Goal: Task Accomplishment & Management: Manage account settings

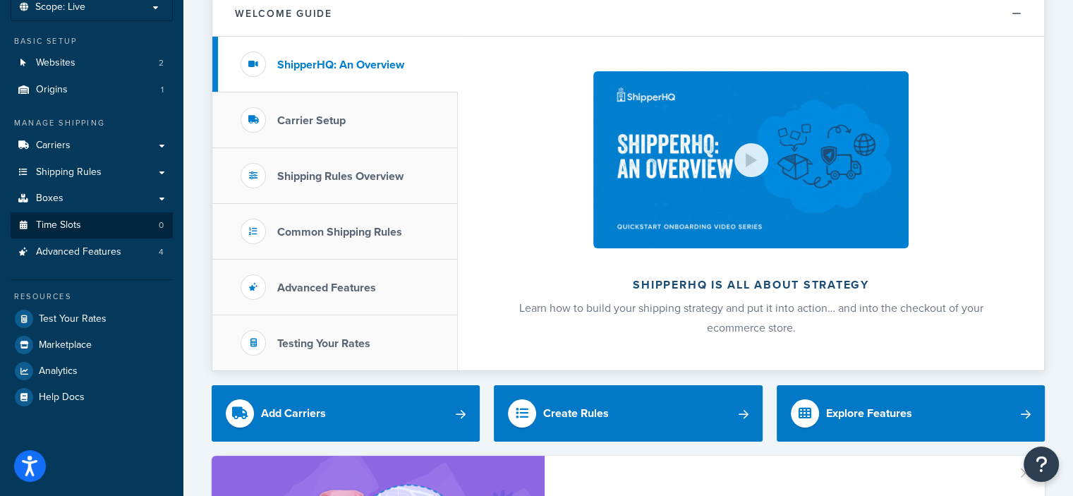
scroll to position [87, 0]
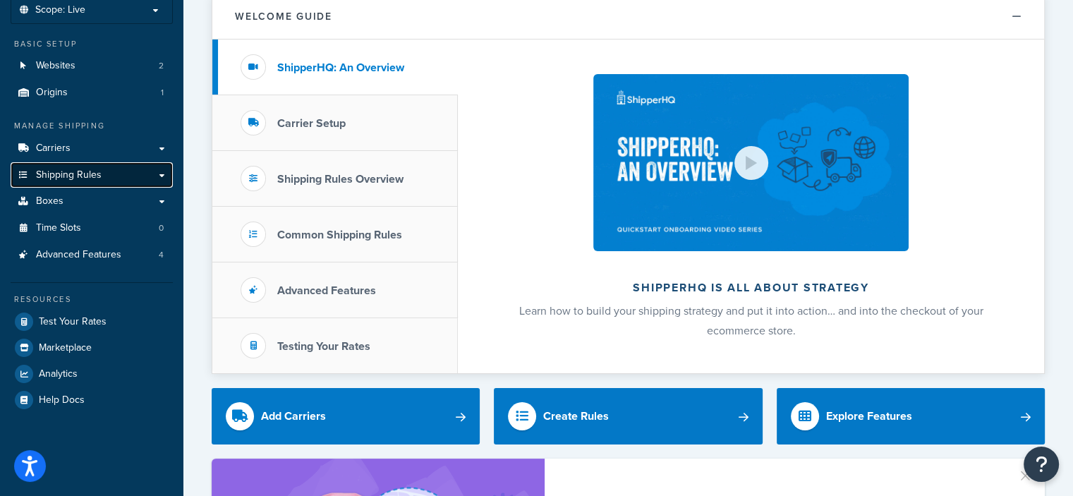
click at [161, 178] on link "Shipping Rules" at bounding box center [92, 175] width 162 height 26
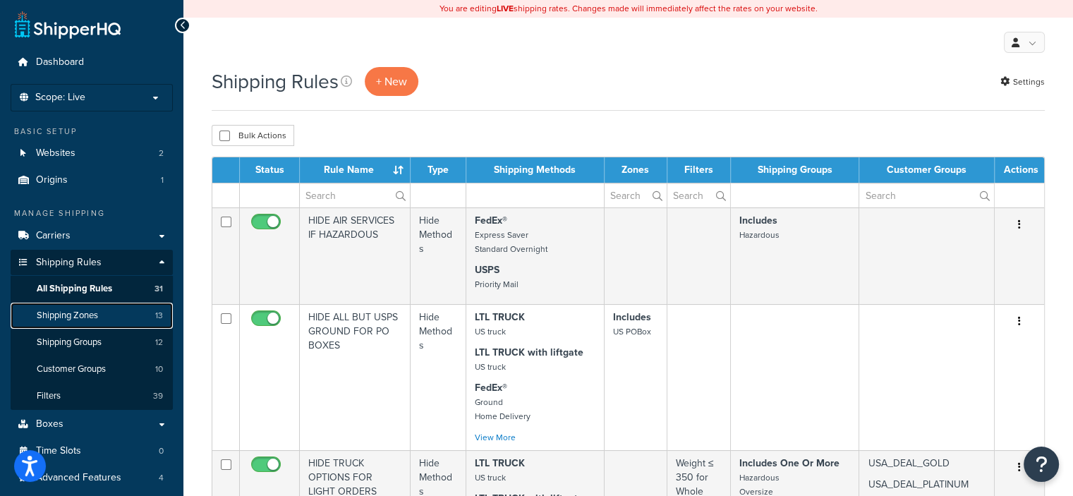
click at [97, 312] on span "Shipping Zones" at bounding box center [67, 316] width 61 height 12
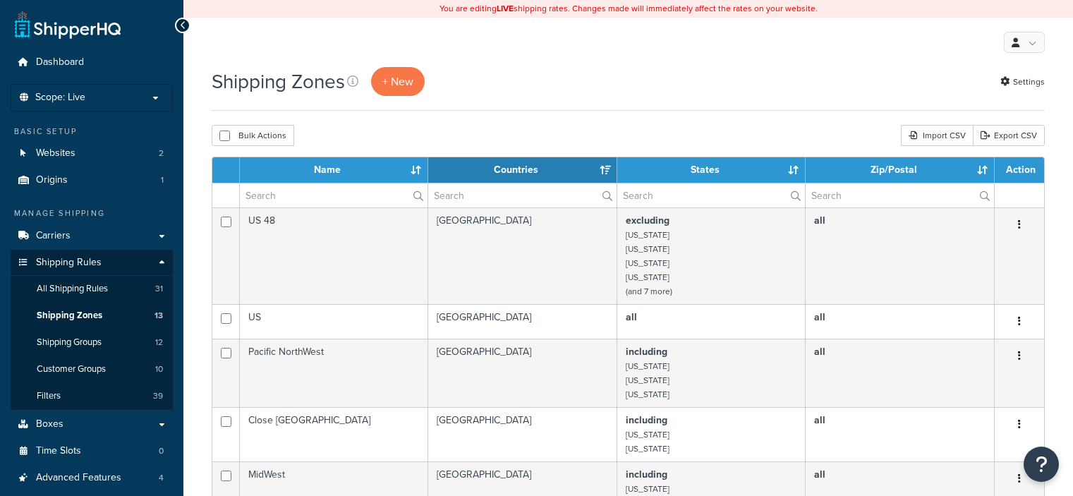
select select "15"
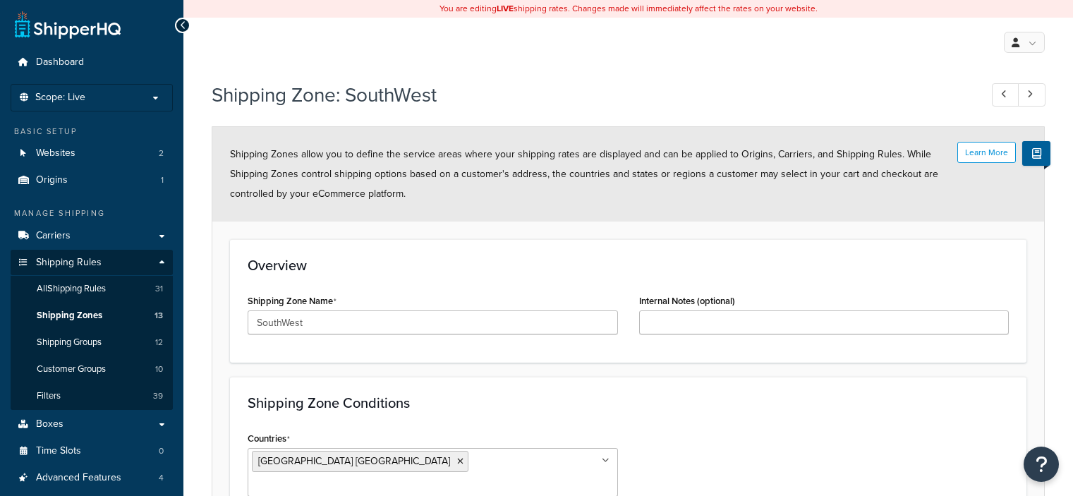
select select "including"
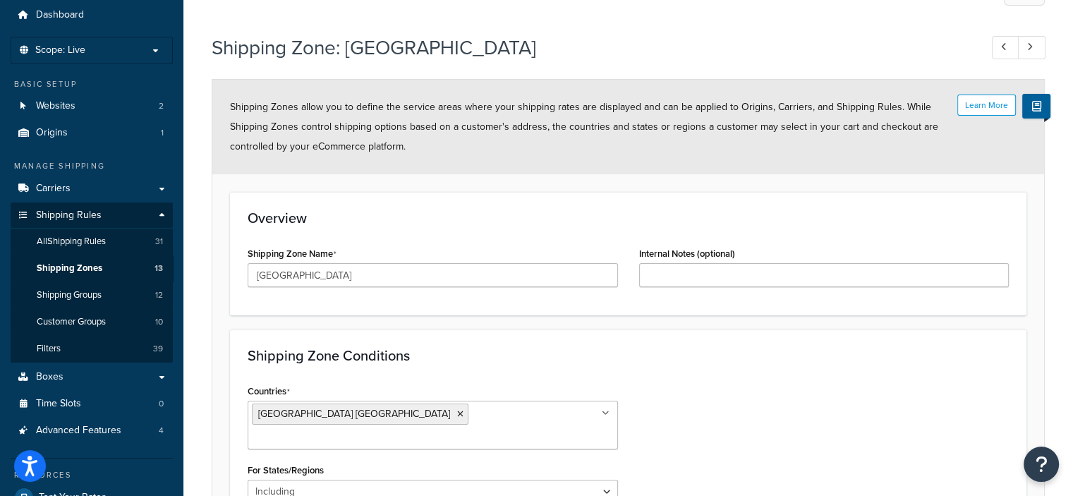
scroll to position [45, 0]
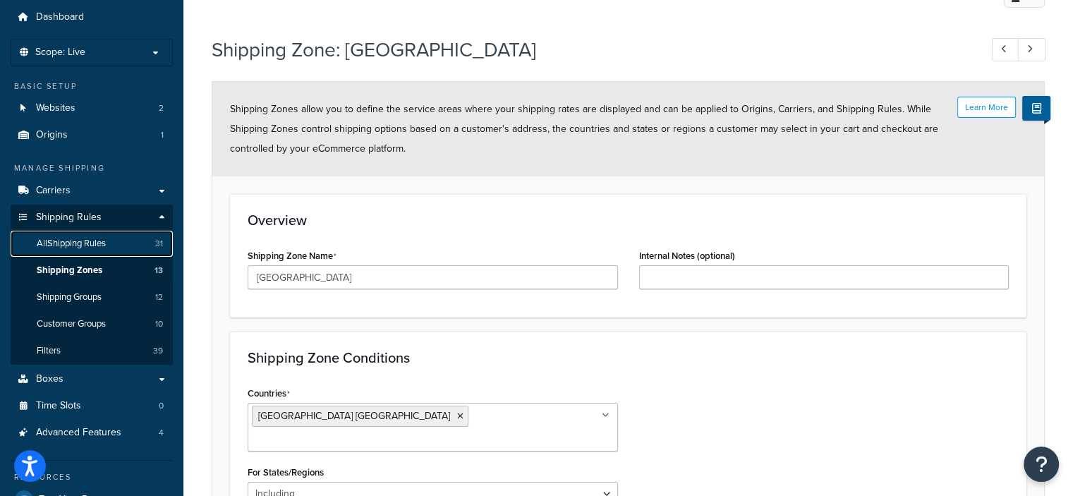
click at [97, 243] on span "All Shipping Rules" at bounding box center [71, 244] width 69 height 12
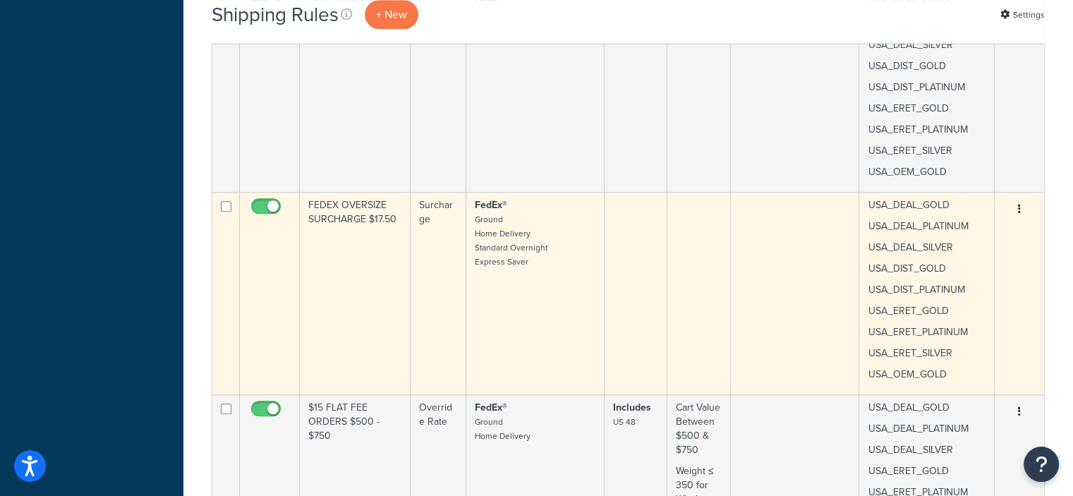
scroll to position [1201, 0]
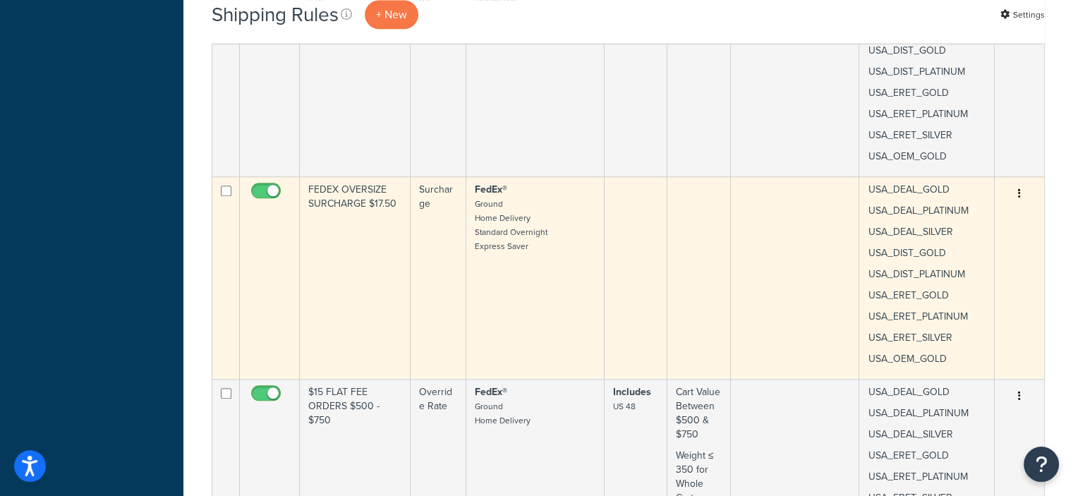
click at [1020, 191] on icon "button" at bounding box center [1019, 193] width 3 height 10
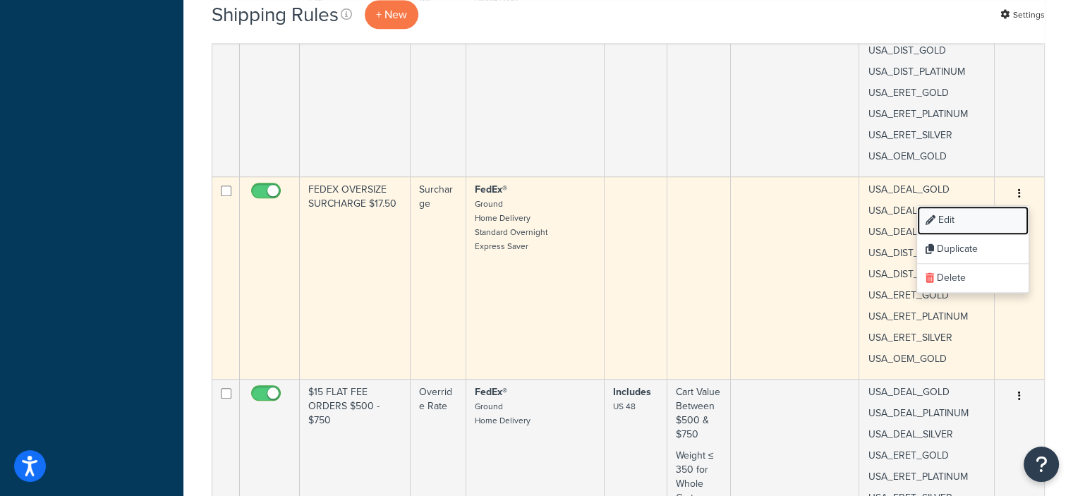
click at [956, 219] on link "Edit" at bounding box center [972, 220] width 111 height 29
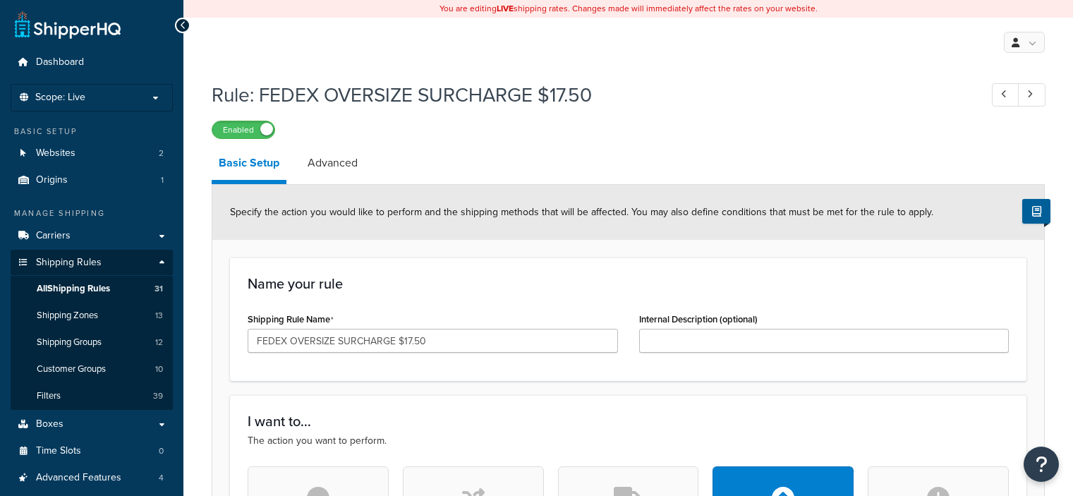
select select "ITEM"
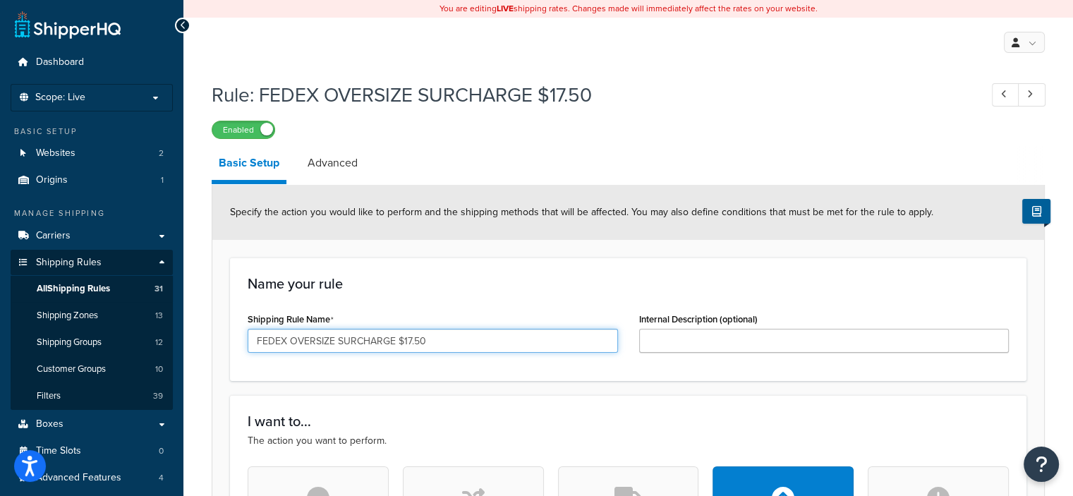
click at [332, 341] on input "FEDEX OVERSIZE SURCHARGE $17.50" at bounding box center [433, 341] width 370 height 24
type input "FEDEX ADDITIONAL HANDLING SURCHARGE $17.50"
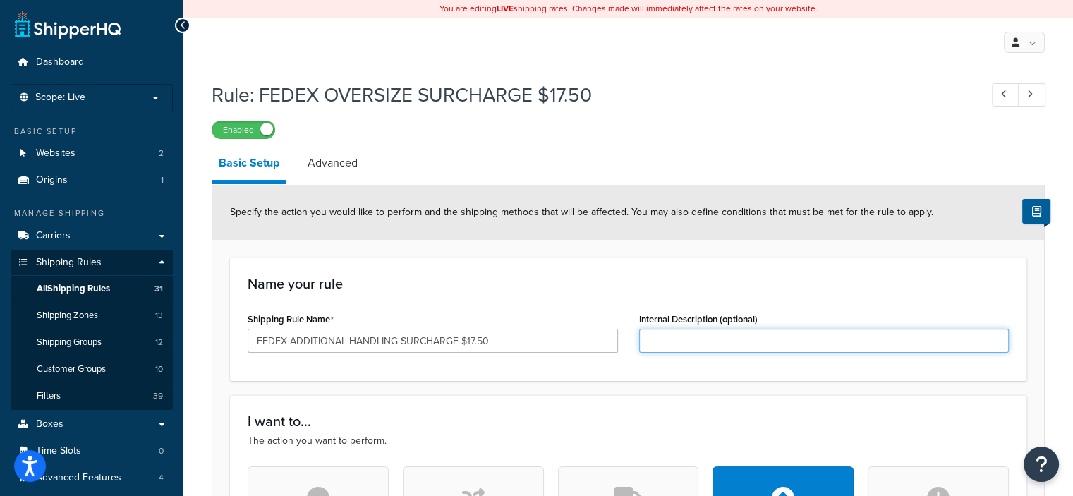
click at [662, 340] on input "Internal Description (optional)" at bounding box center [824, 341] width 370 height 24
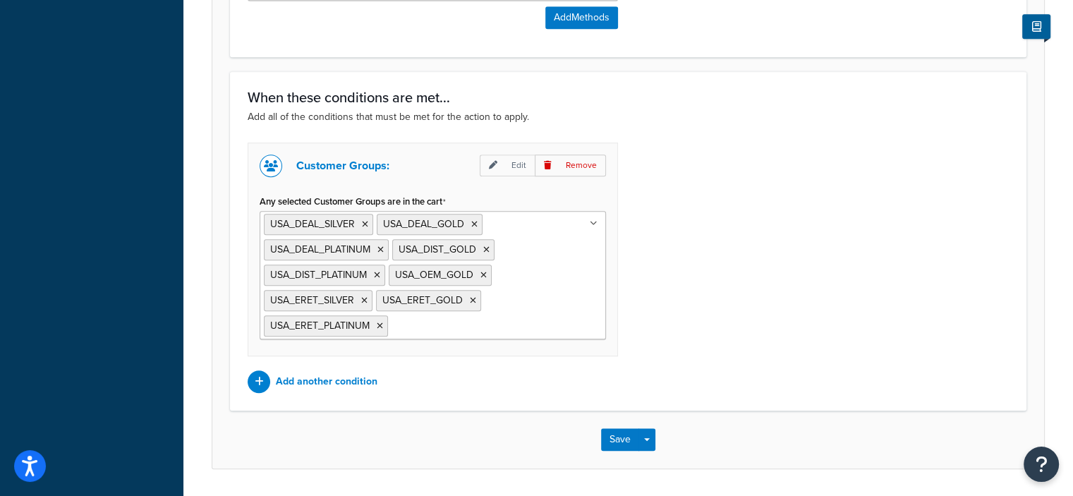
scroll to position [1159, 0]
type input "Oversize Light"
click at [618, 430] on button "Save" at bounding box center [620, 438] width 38 height 23
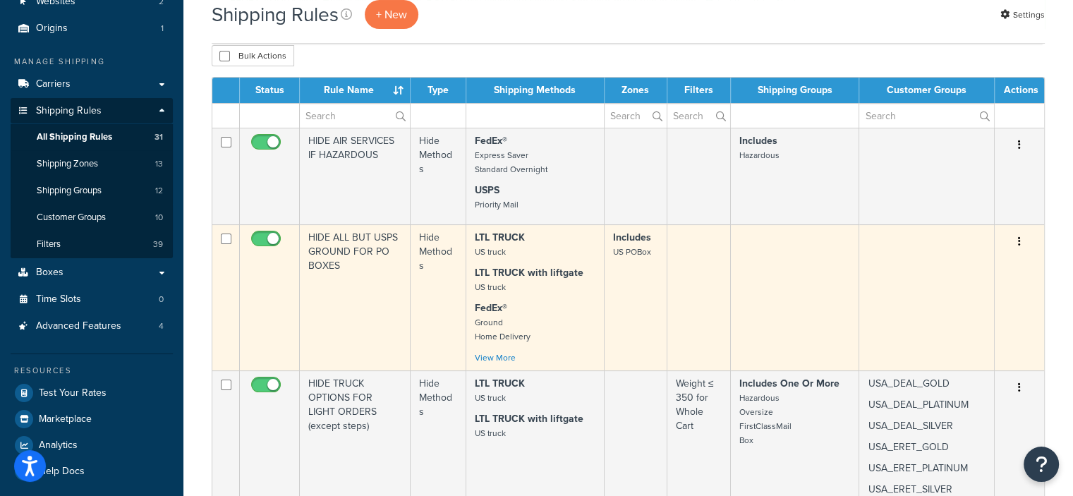
scroll to position [175, 0]
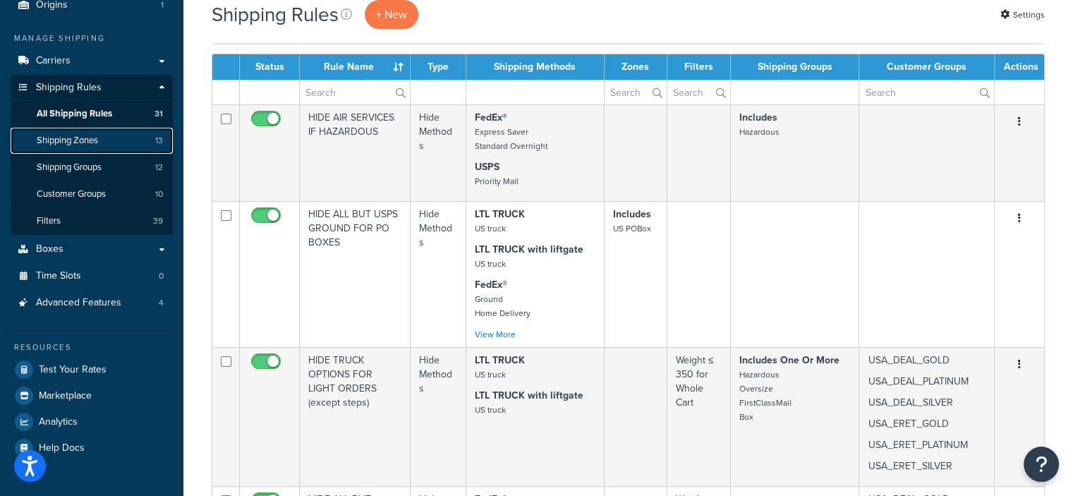
click at [92, 136] on span "Shipping Zones" at bounding box center [67, 141] width 61 height 12
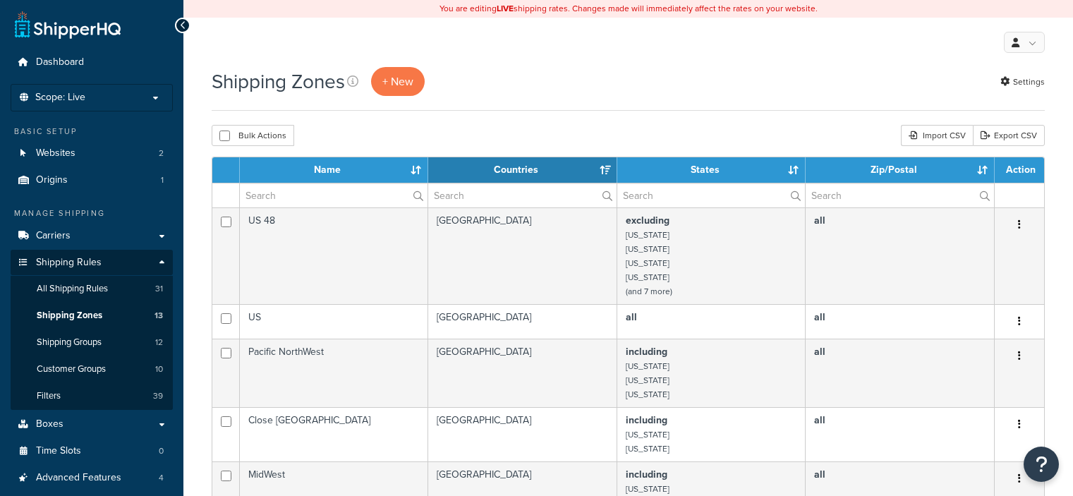
select select "15"
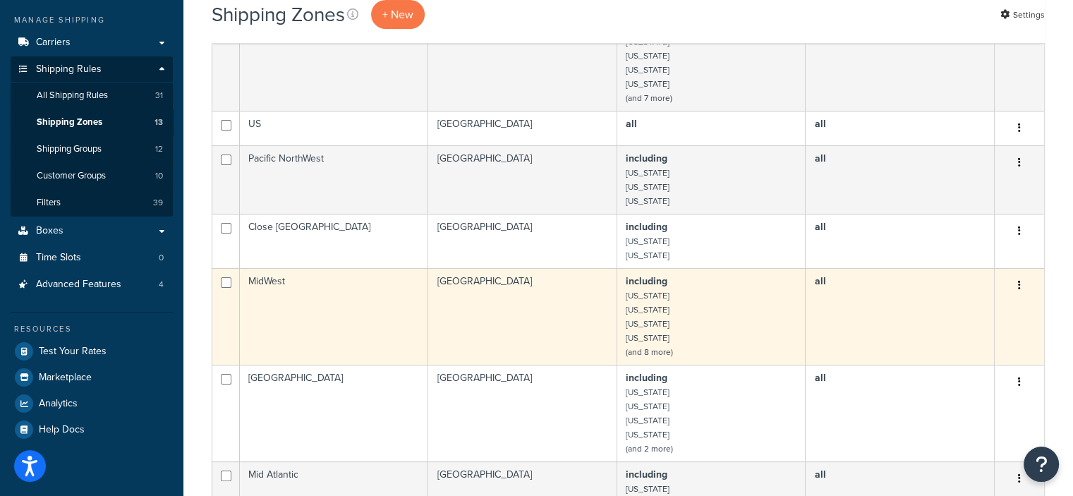
scroll to position [166, 0]
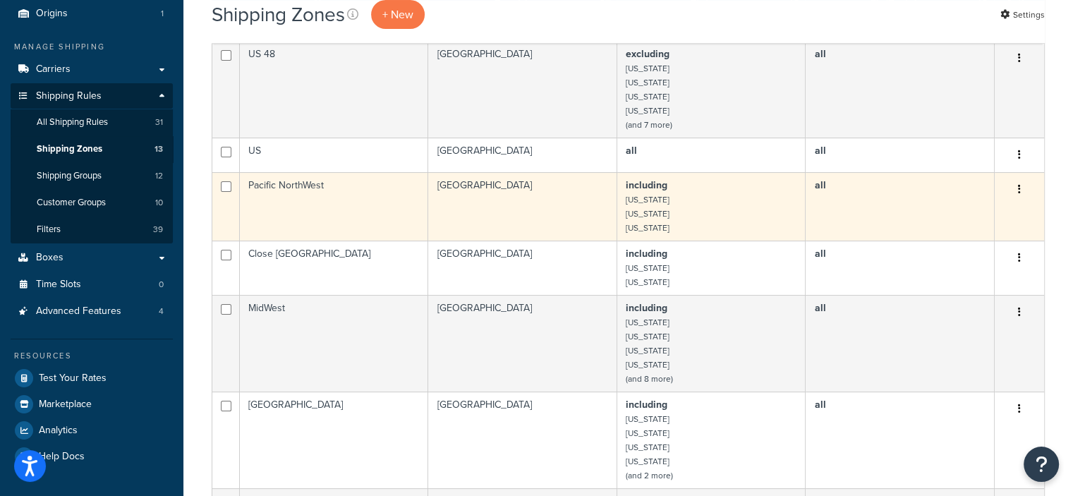
click at [1016, 190] on button "button" at bounding box center [1019, 189] width 20 height 23
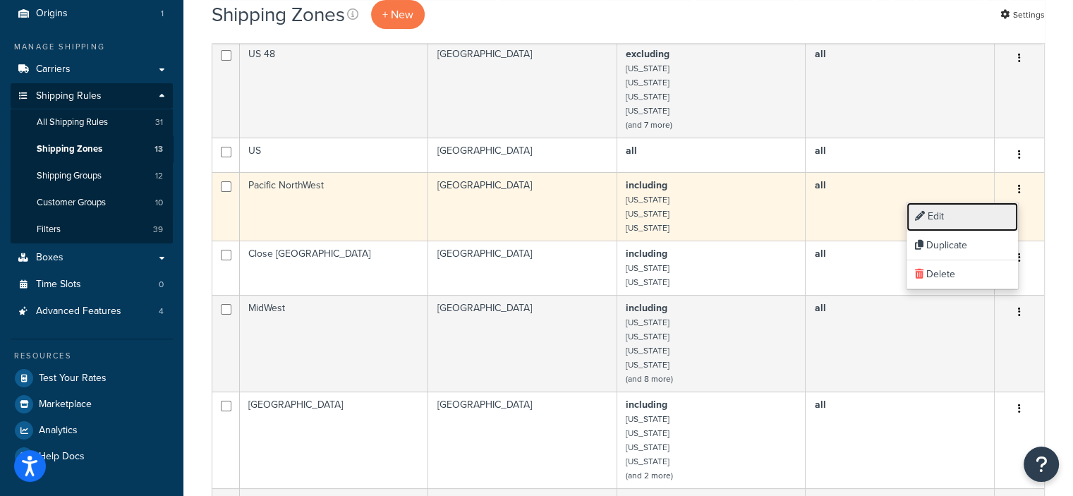
click at [931, 217] on link "Edit" at bounding box center [961, 216] width 111 height 29
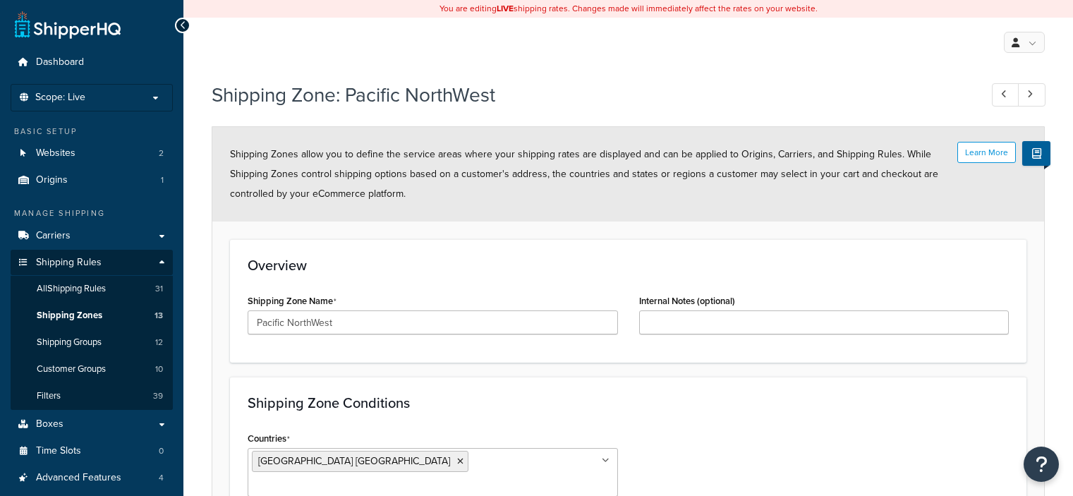
select select "including"
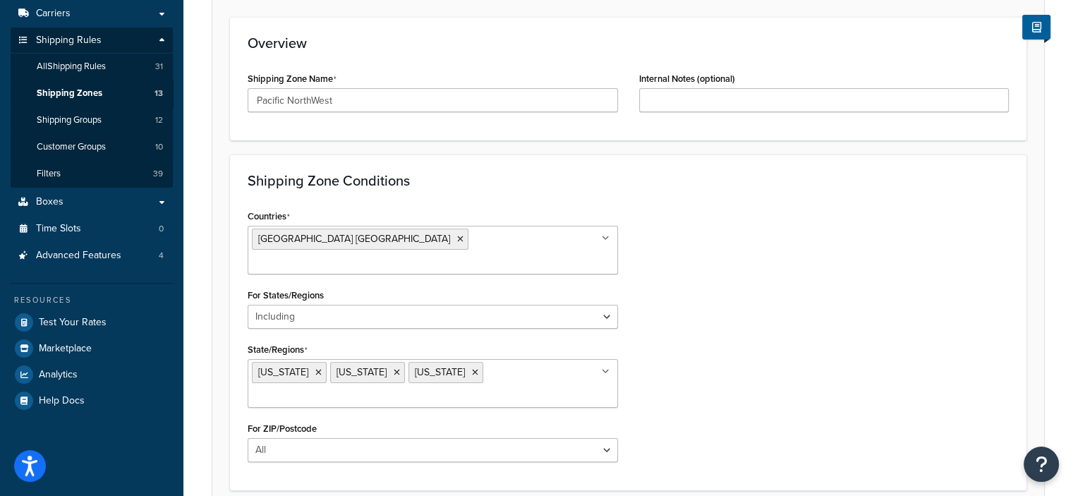
scroll to position [223, 0]
click at [539, 358] on ul "Montana Oregon Washington" at bounding box center [433, 382] width 370 height 49
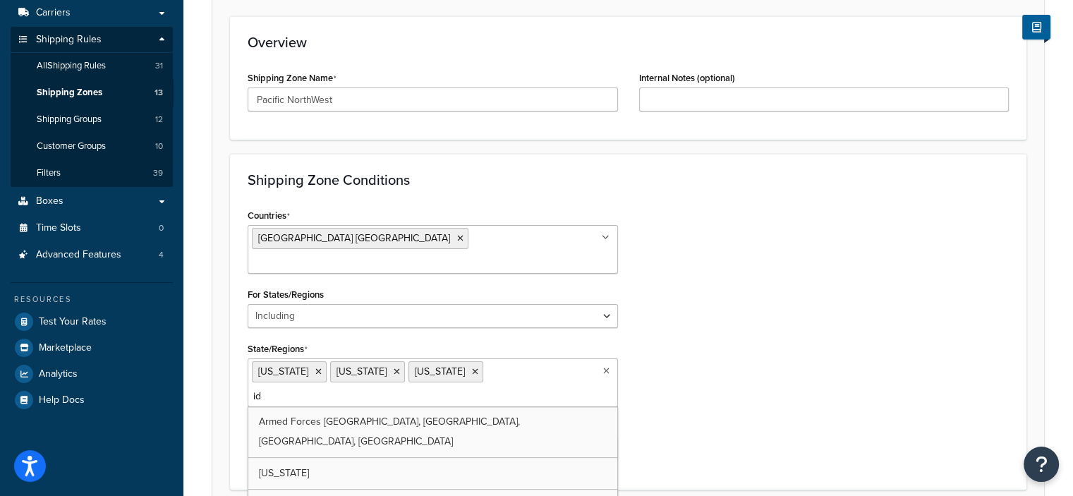
type input "ida"
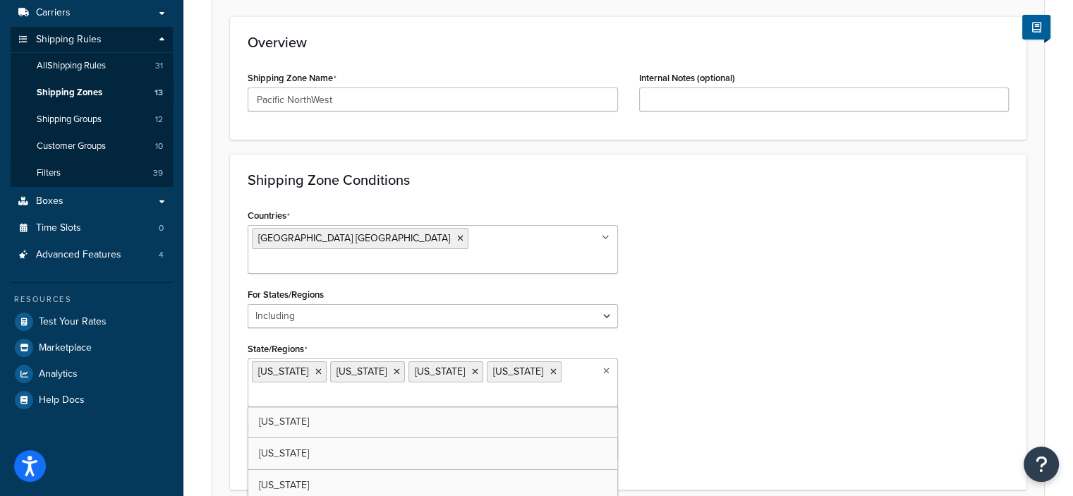
click at [691, 363] on div "Countries United States USA All Countries ALL Afghanistan AFG Albania ALB Alger…" at bounding box center [628, 338] width 782 height 267
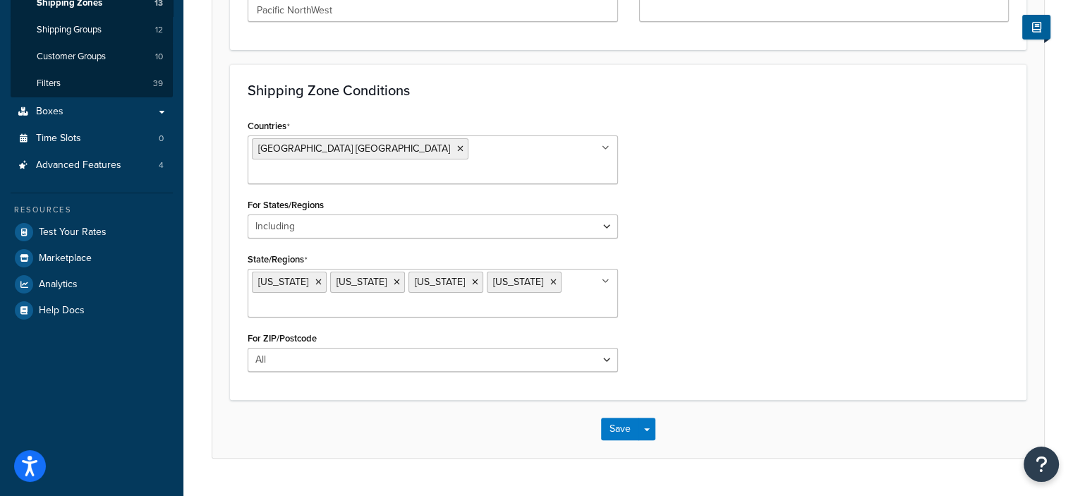
scroll to position [313, 0]
click at [611, 417] on button "Save" at bounding box center [620, 428] width 38 height 23
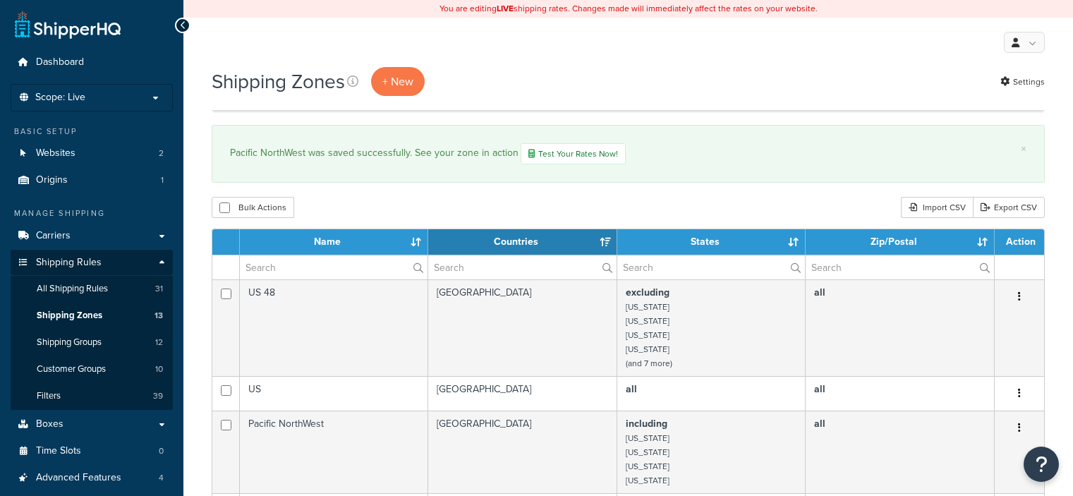
select select "15"
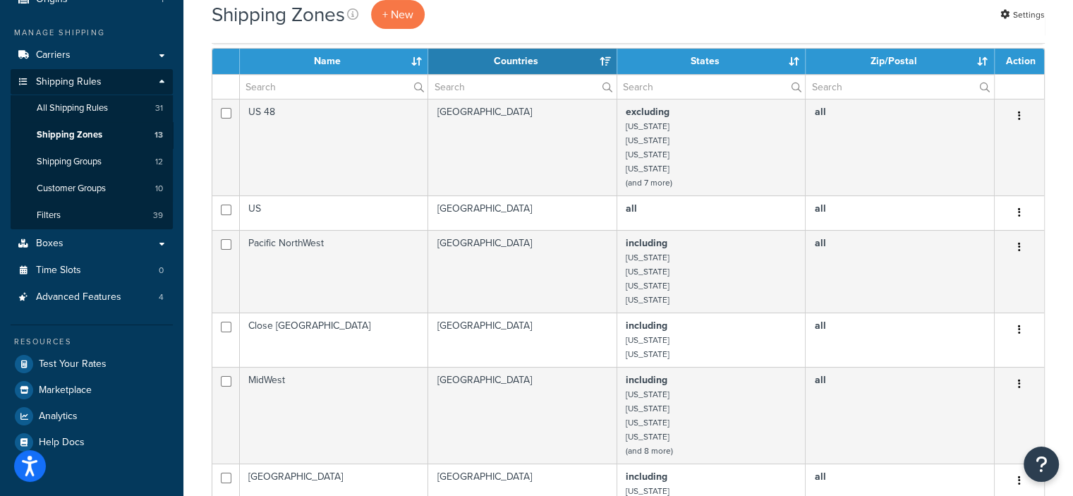
scroll to position [181, 0]
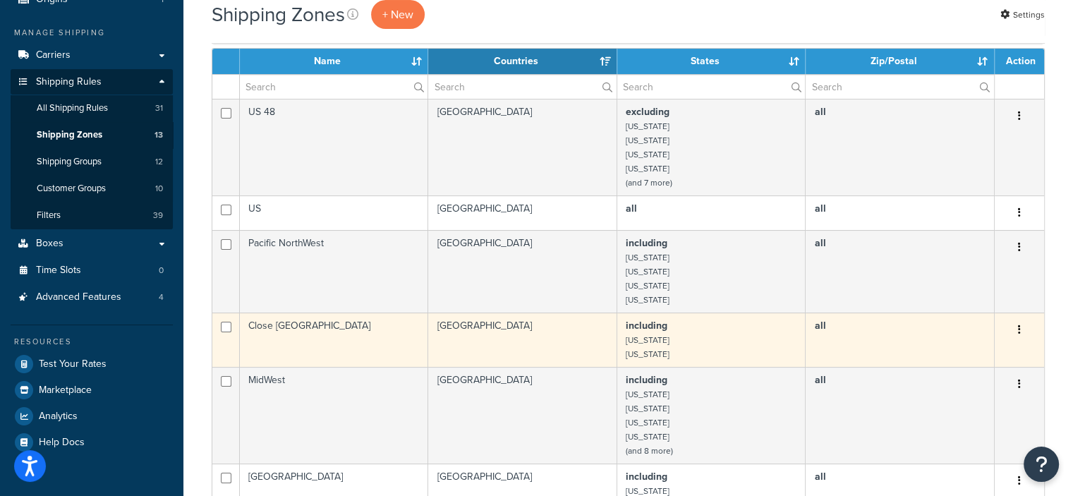
click at [1016, 324] on button "button" at bounding box center [1019, 330] width 20 height 23
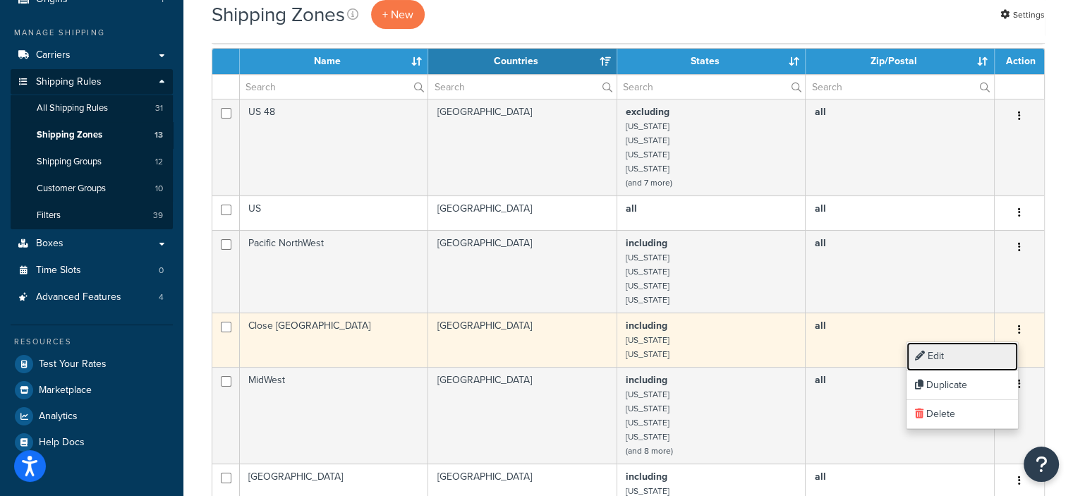
click at [940, 357] on link "Edit" at bounding box center [961, 356] width 111 height 29
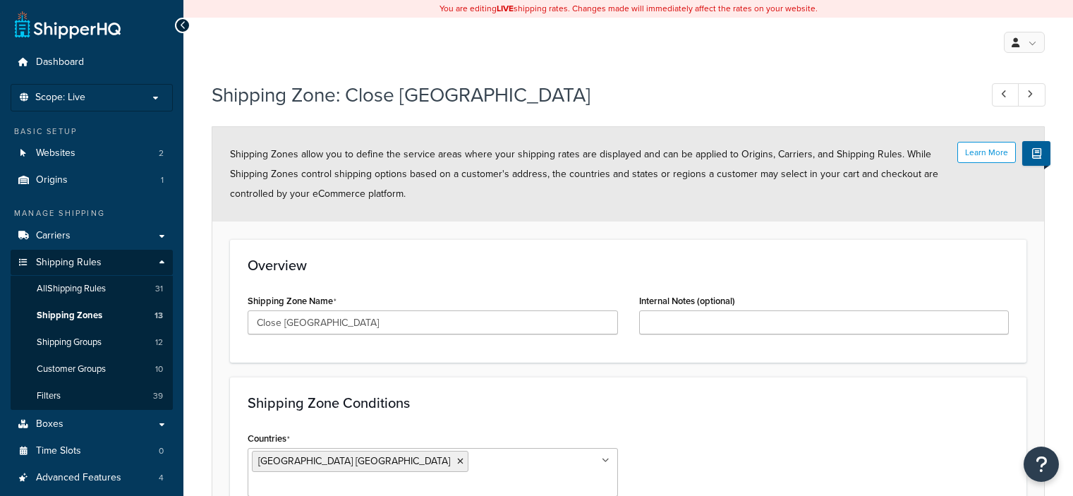
select select "including"
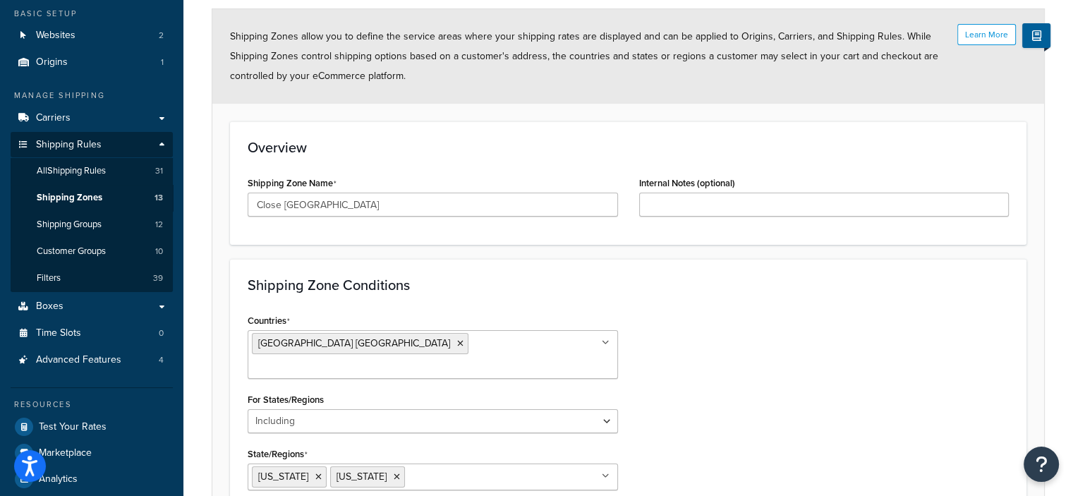
scroll to position [220, 0]
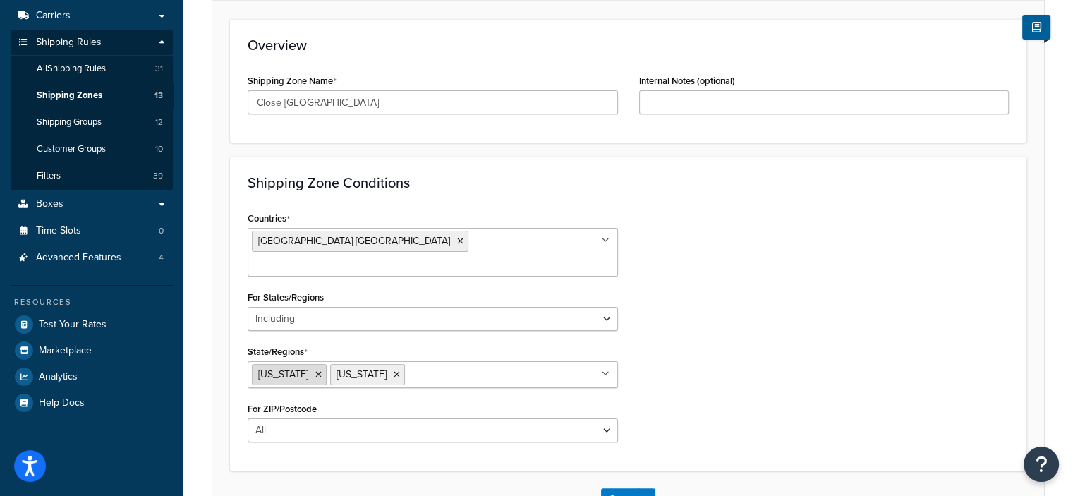
click at [315, 370] on icon at bounding box center [318, 374] width 6 height 8
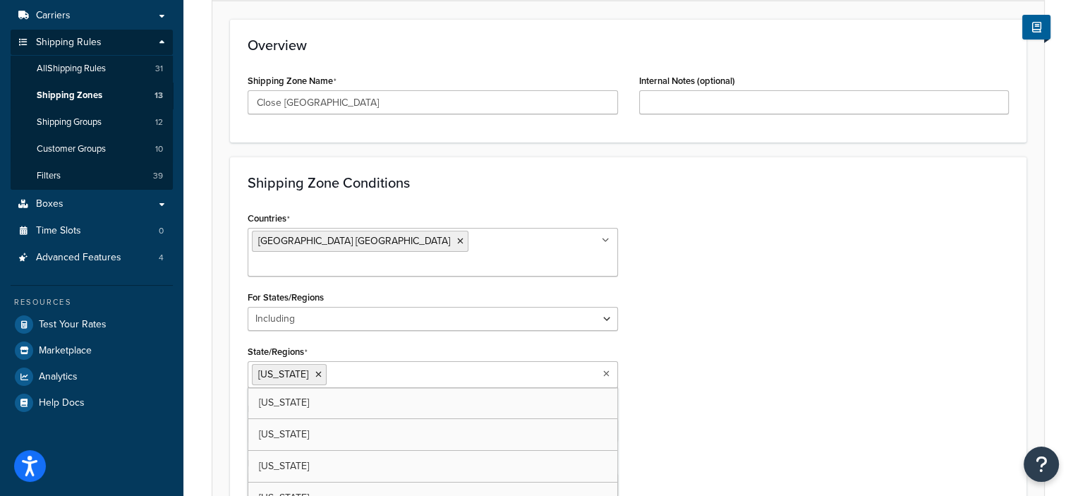
click at [849, 334] on div "Countries United States USA All Countries ALL Afghanistan AFG Albania ALB Alger…" at bounding box center [628, 357] width 782 height 299
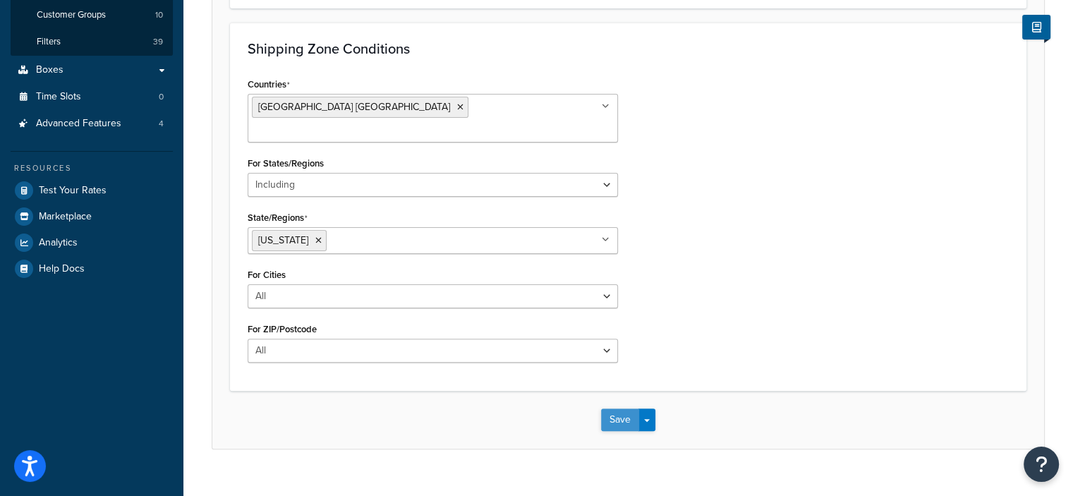
click at [618, 408] on button "Save" at bounding box center [620, 419] width 38 height 23
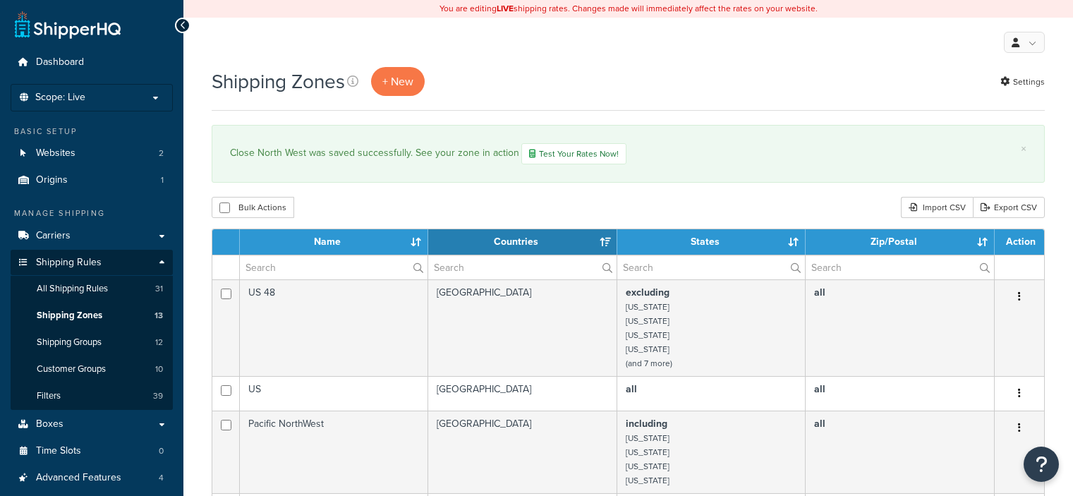
select select "15"
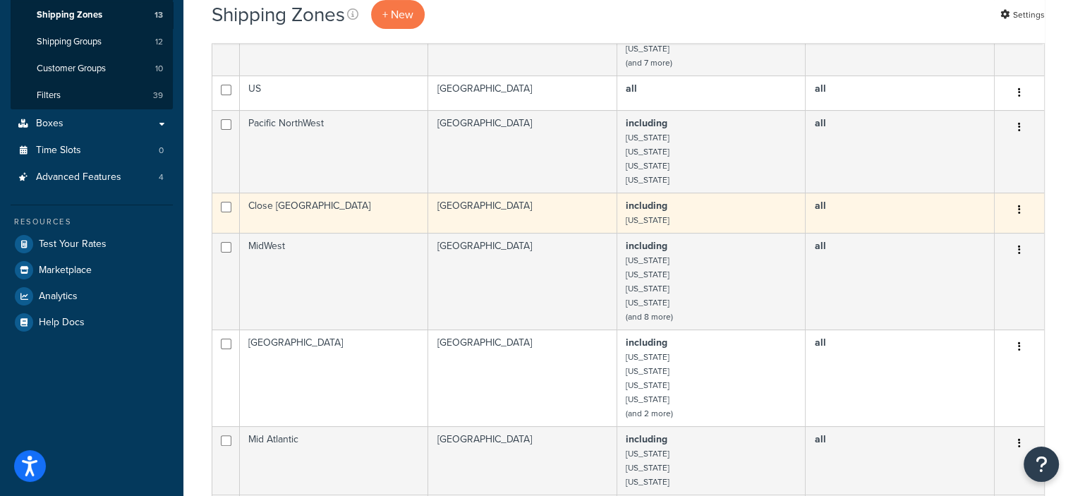
scroll to position [301, 0]
click at [1021, 208] on button "button" at bounding box center [1019, 209] width 20 height 23
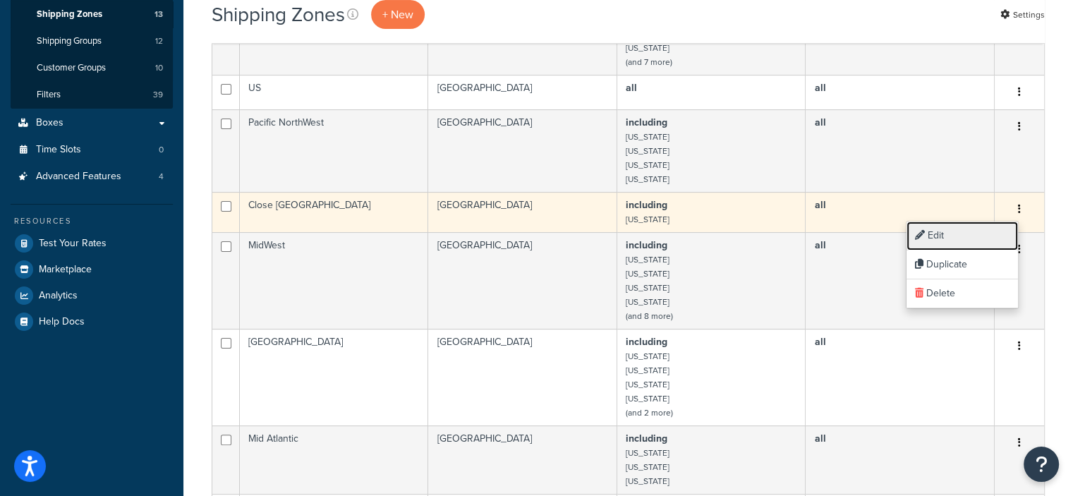
click at [942, 239] on link "Edit" at bounding box center [961, 235] width 111 height 29
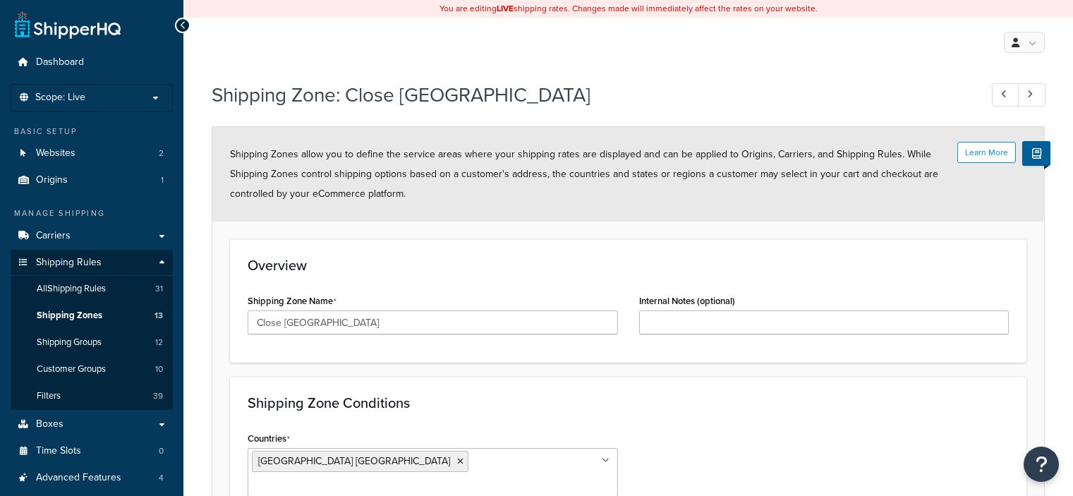
select select "including"
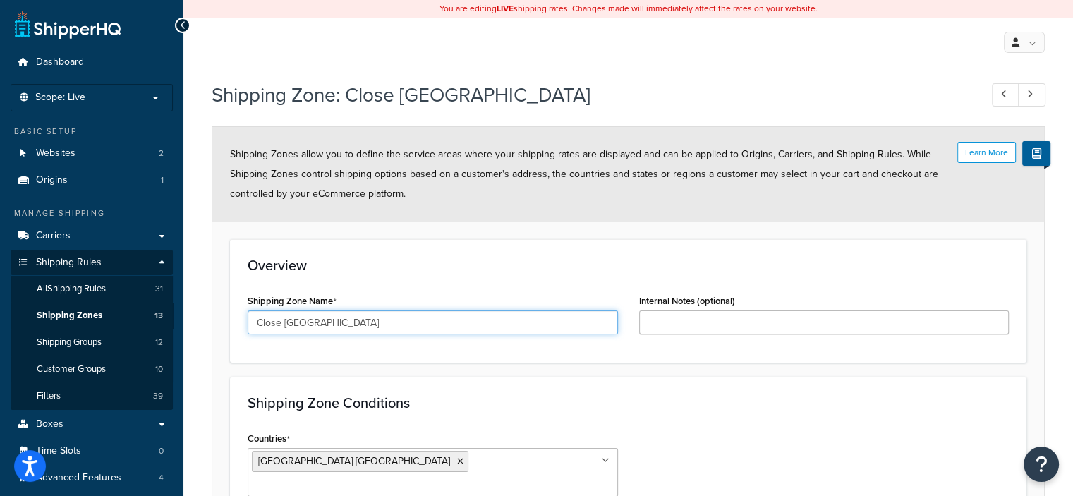
drag, startPoint x: 350, startPoint y: 328, endPoint x: 224, endPoint y: 331, distance: 125.6
click at [224, 331] on form "Learn More Shipping Zones allow you to define the service areas where your ship…" at bounding box center [628, 465] width 832 height 676
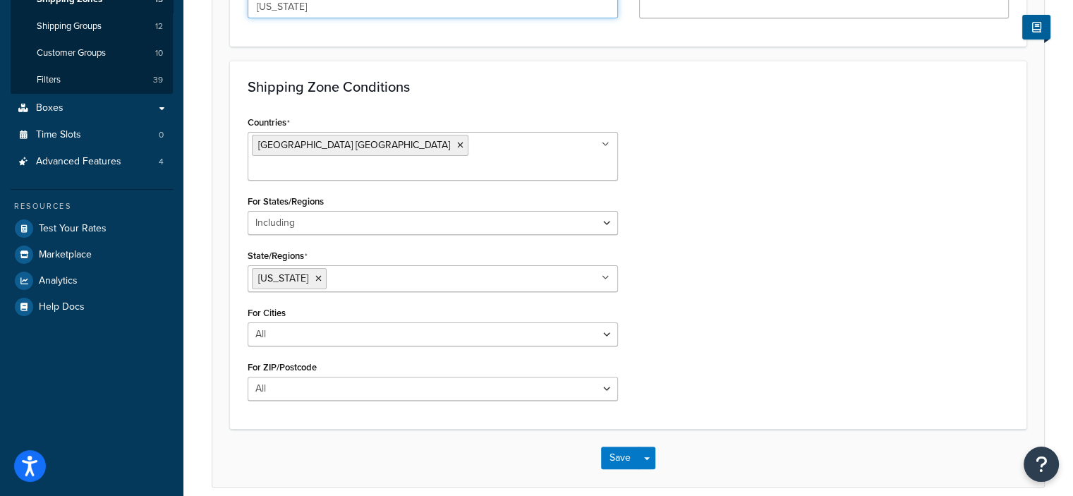
scroll to position [354, 0]
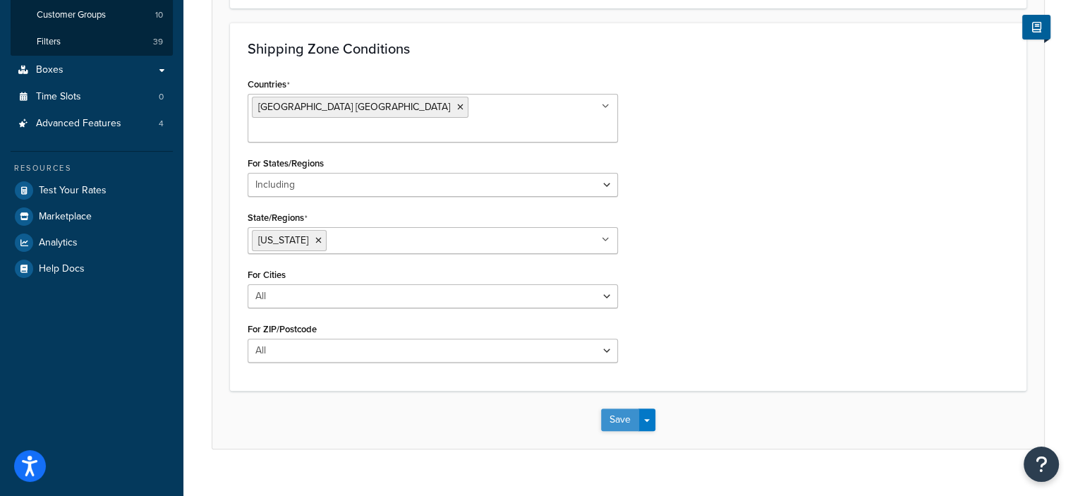
type input "[US_STATE]"
click at [620, 408] on button "Save" at bounding box center [620, 419] width 38 height 23
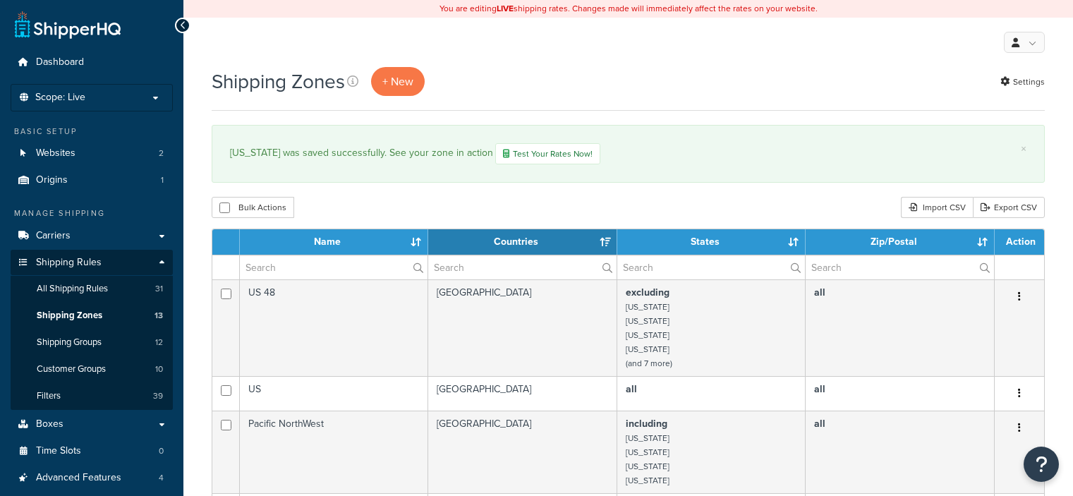
select select "15"
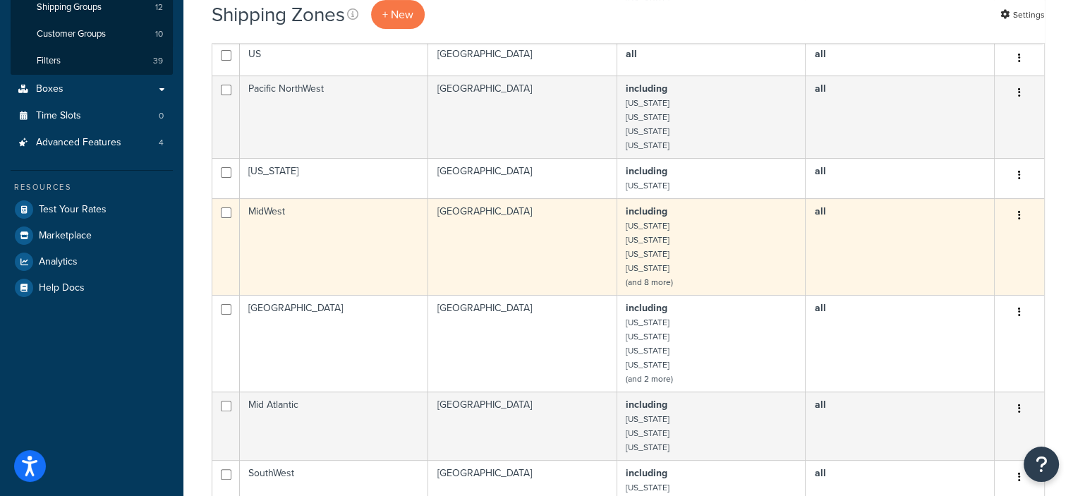
scroll to position [333, 0]
click at [1018, 217] on icon "button" at bounding box center [1019, 217] width 3 height 10
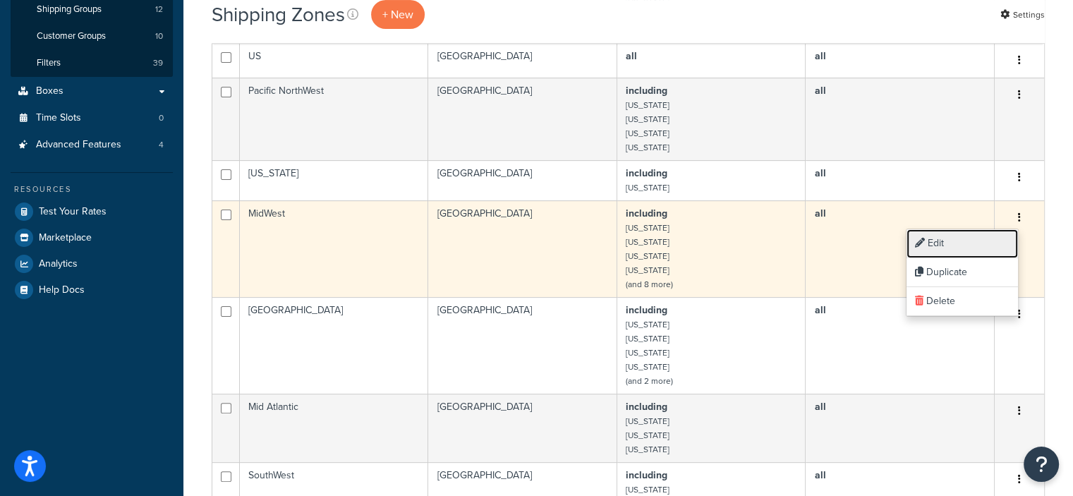
click at [936, 248] on link "Edit" at bounding box center [961, 243] width 111 height 29
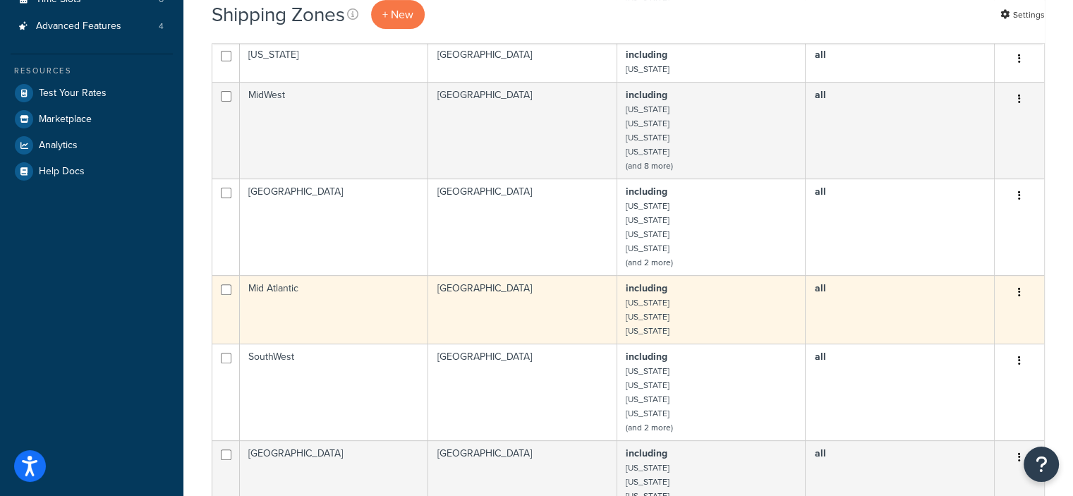
scroll to position [463, 0]
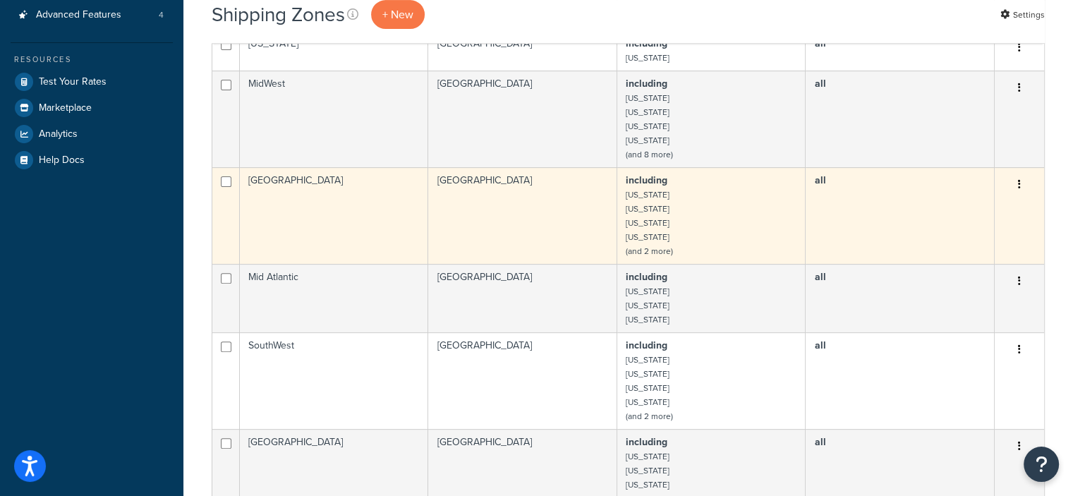
click at [403, 193] on td "[GEOGRAPHIC_DATA]" at bounding box center [334, 215] width 188 height 97
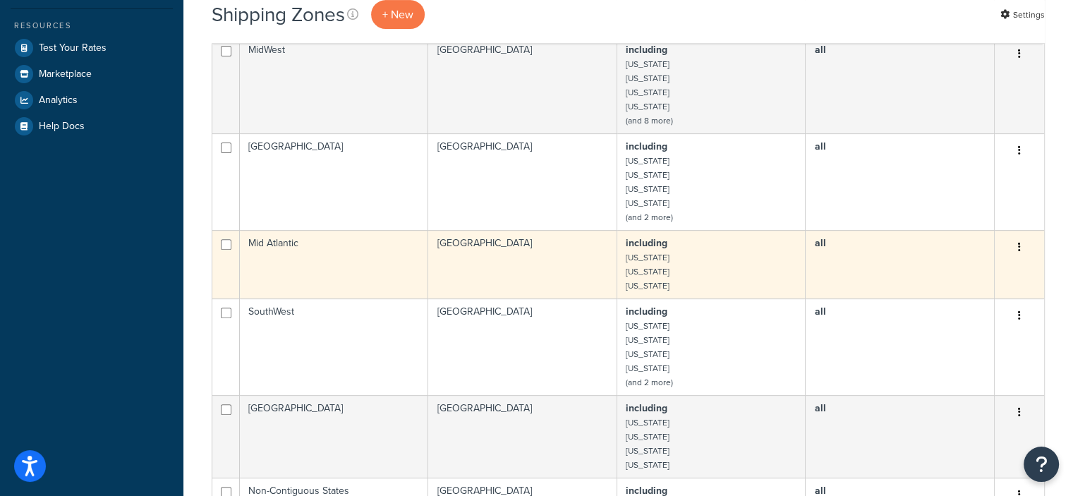
scroll to position [432, 0]
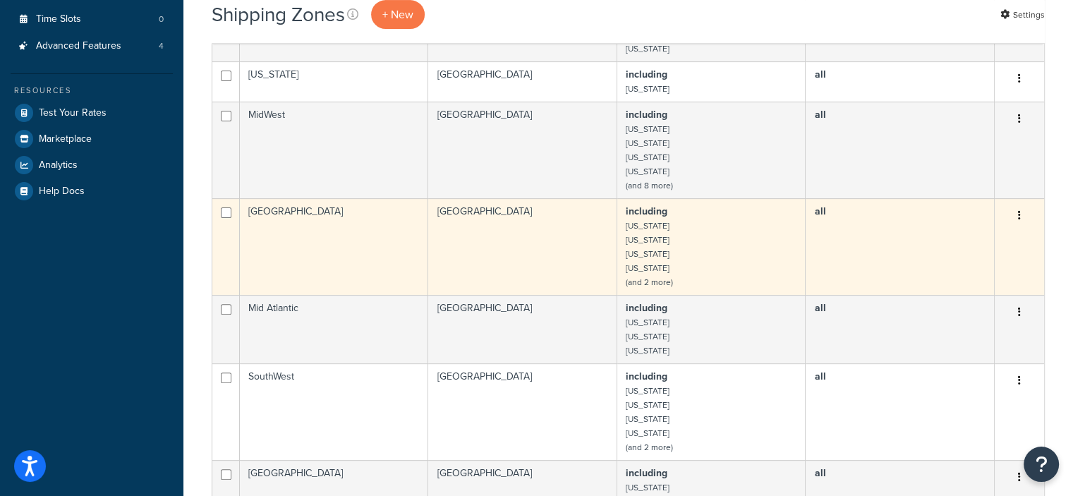
click at [1019, 221] on button "button" at bounding box center [1019, 216] width 20 height 23
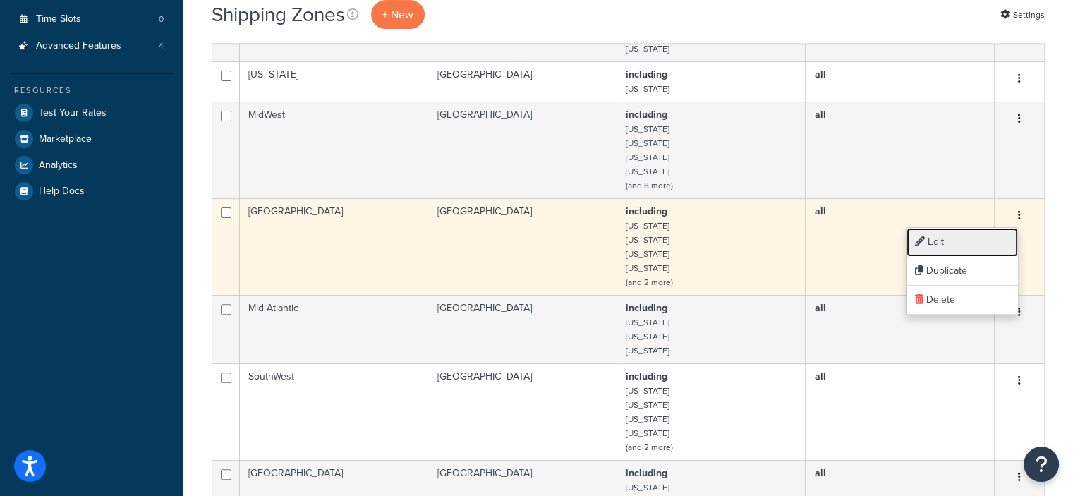
click at [944, 247] on link "Edit" at bounding box center [961, 242] width 111 height 29
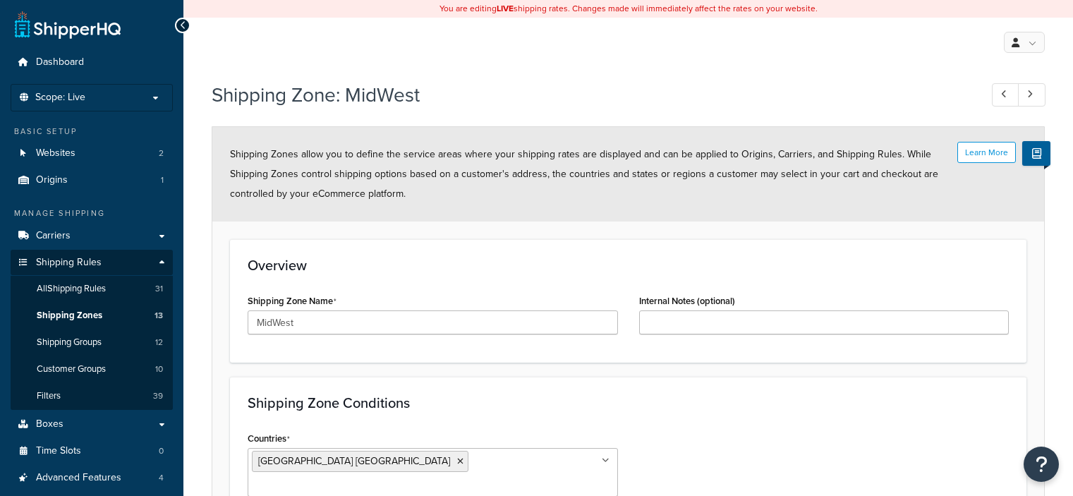
select select "including"
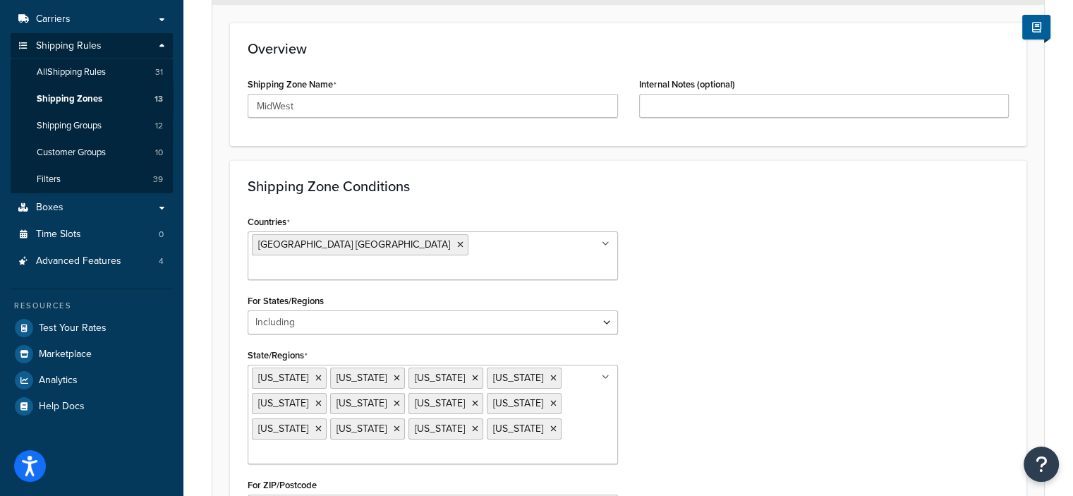
scroll to position [214, 0]
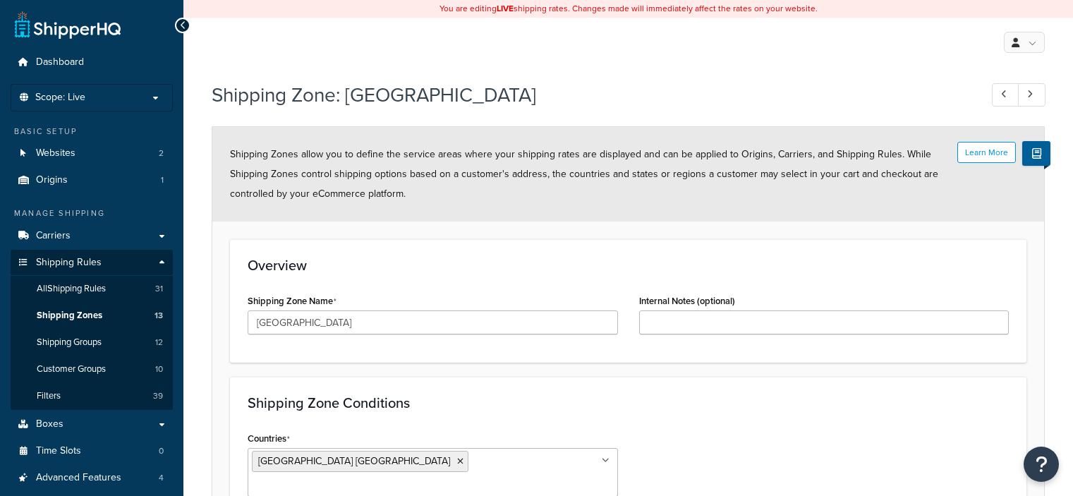
select select "including"
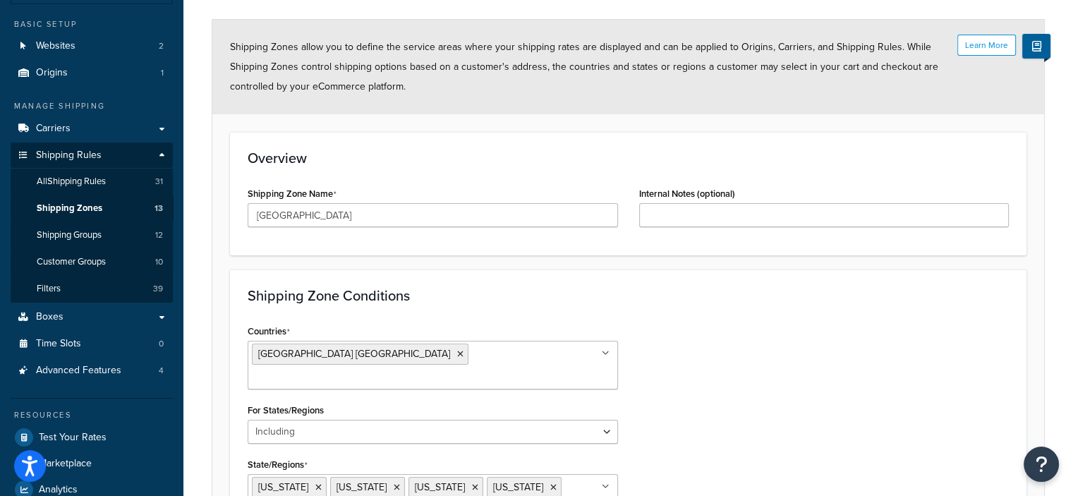
scroll to position [109, 0]
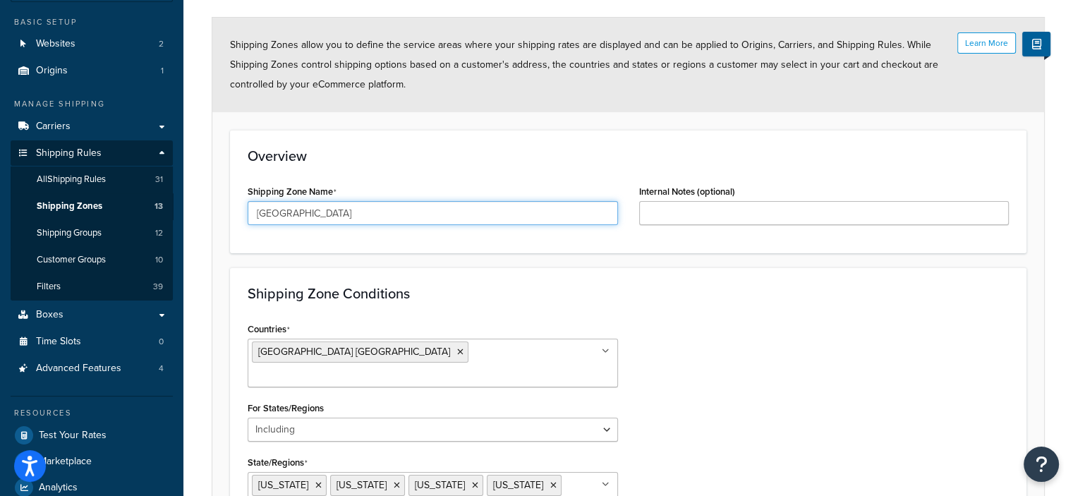
click at [348, 209] on input "New England" at bounding box center [433, 213] width 370 height 24
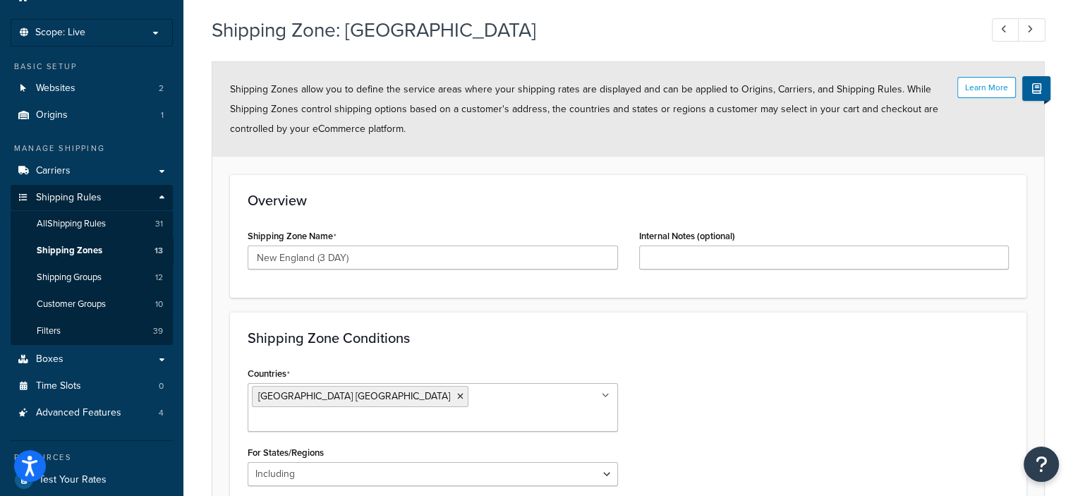
scroll to position [63, 0]
click at [344, 257] on input "New England (3 DAY)" at bounding box center [433, 259] width 370 height 24
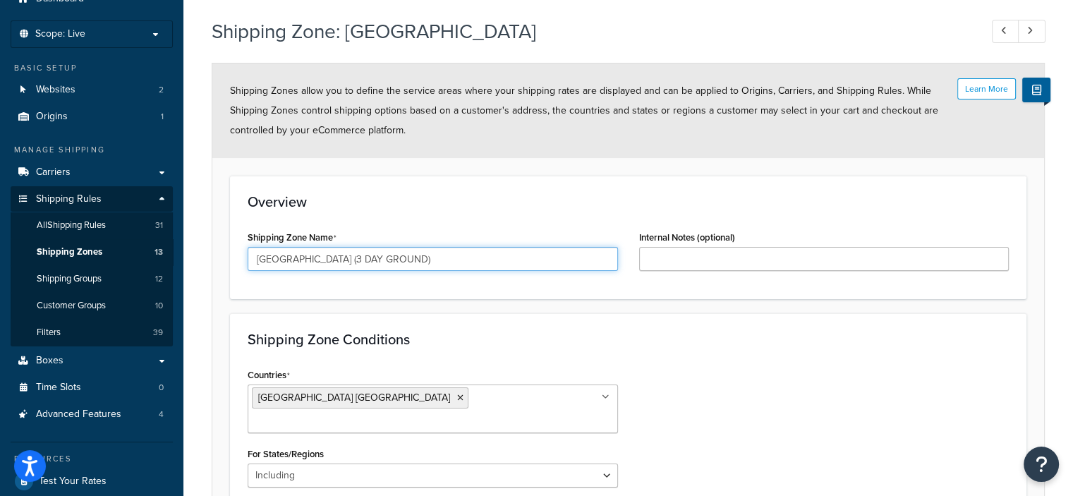
type input "[GEOGRAPHIC_DATA] (3 DAY GROUND)"
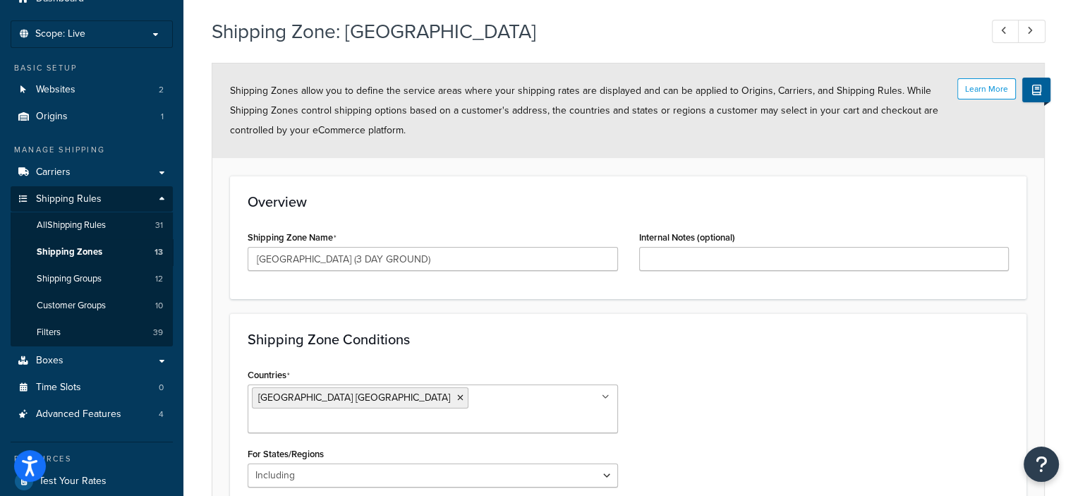
click at [793, 352] on div "Shipping Zone Conditions Countries United States USA All Countries ALL Afghanis…" at bounding box center [628, 482] width 796 height 339
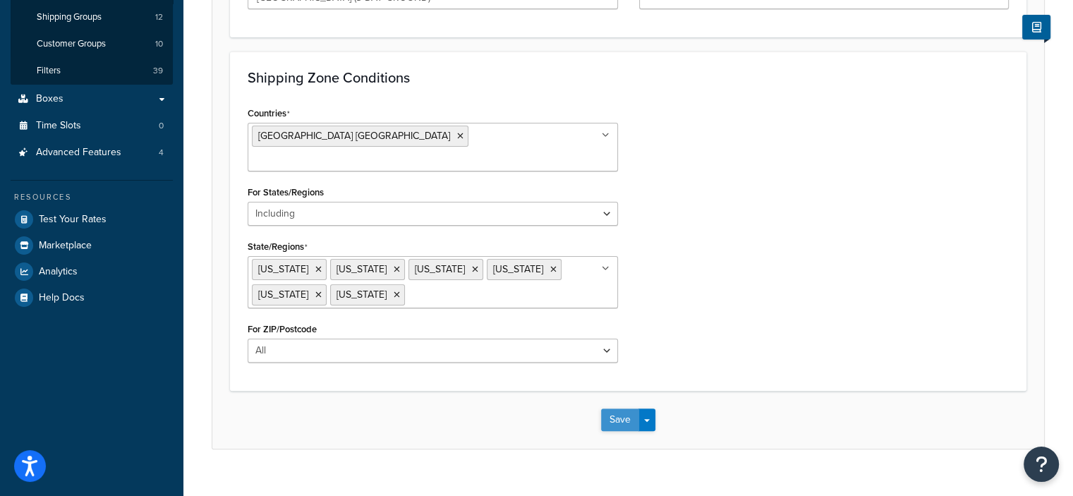
click at [618, 408] on button "Save" at bounding box center [620, 419] width 38 height 23
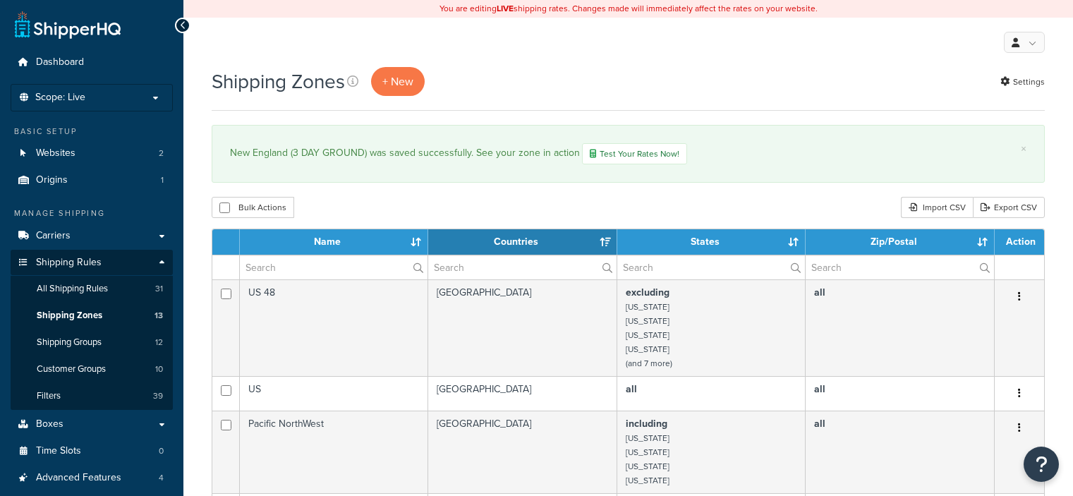
select select "15"
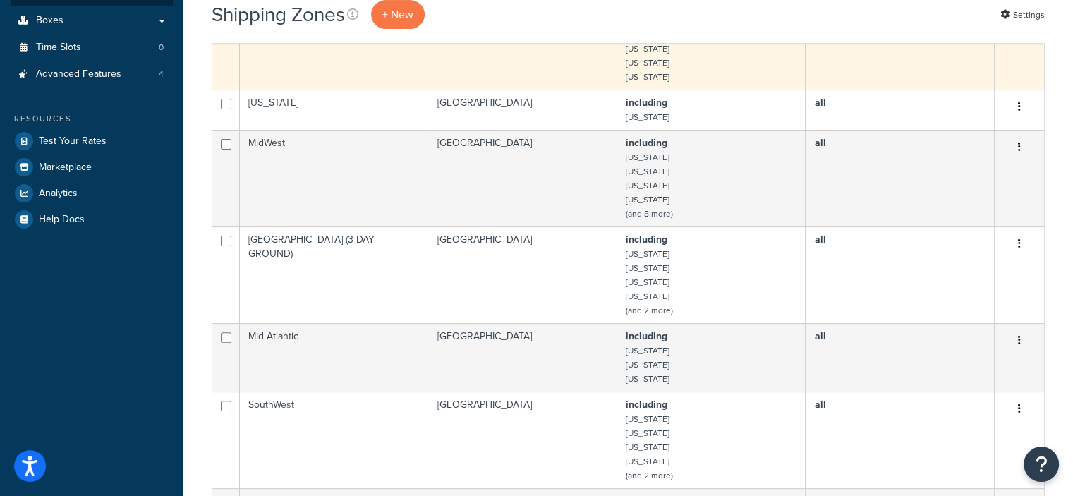
scroll to position [403, 0]
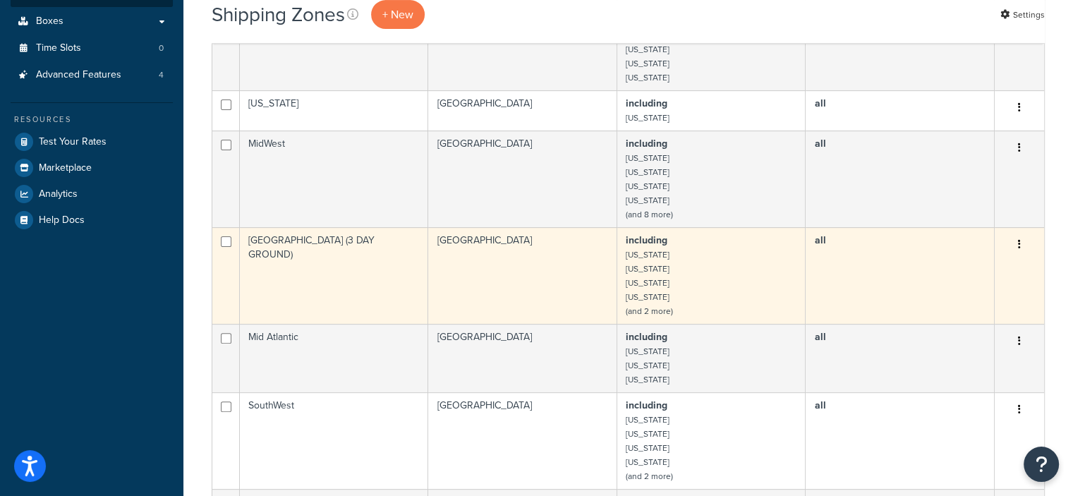
click at [1019, 243] on icon "button" at bounding box center [1019, 244] width 3 height 10
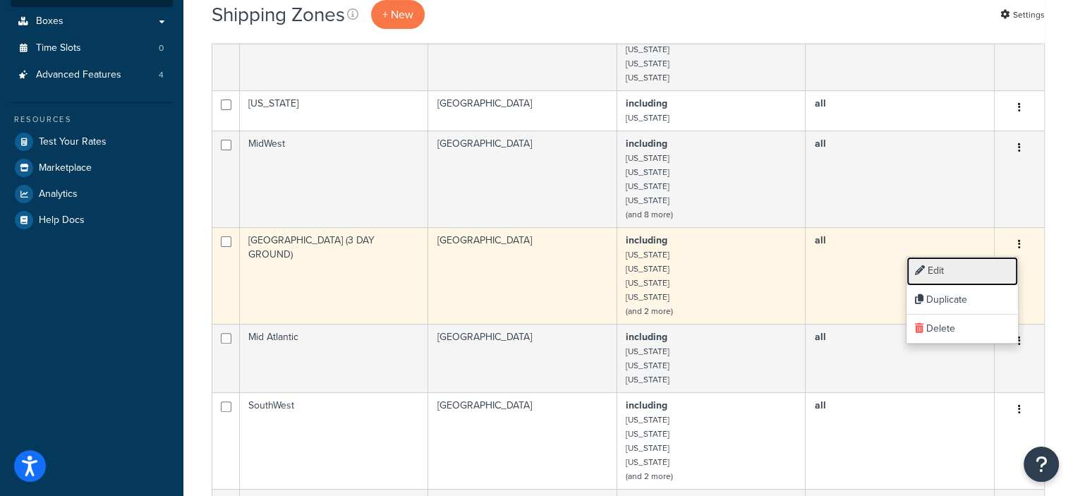
click at [935, 272] on link "Edit" at bounding box center [961, 271] width 111 height 29
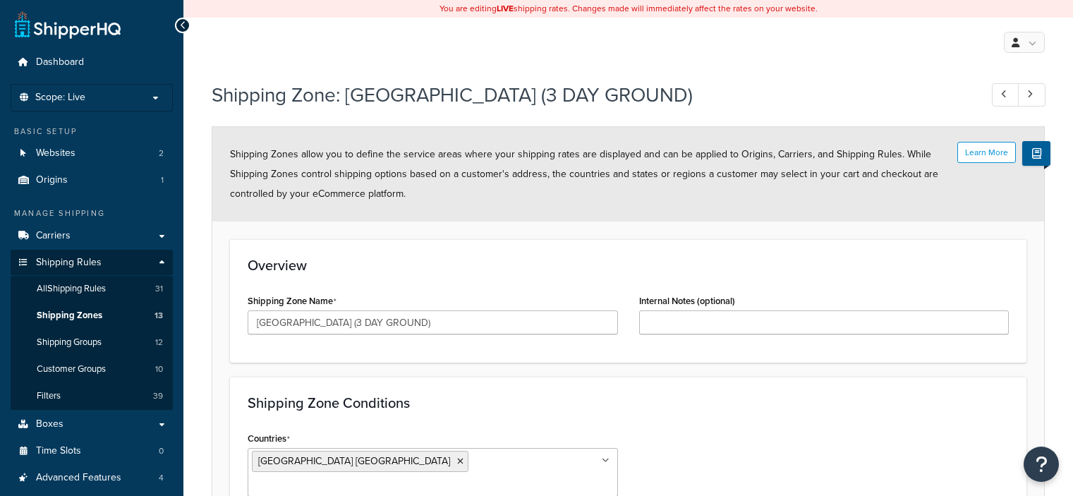
select select "including"
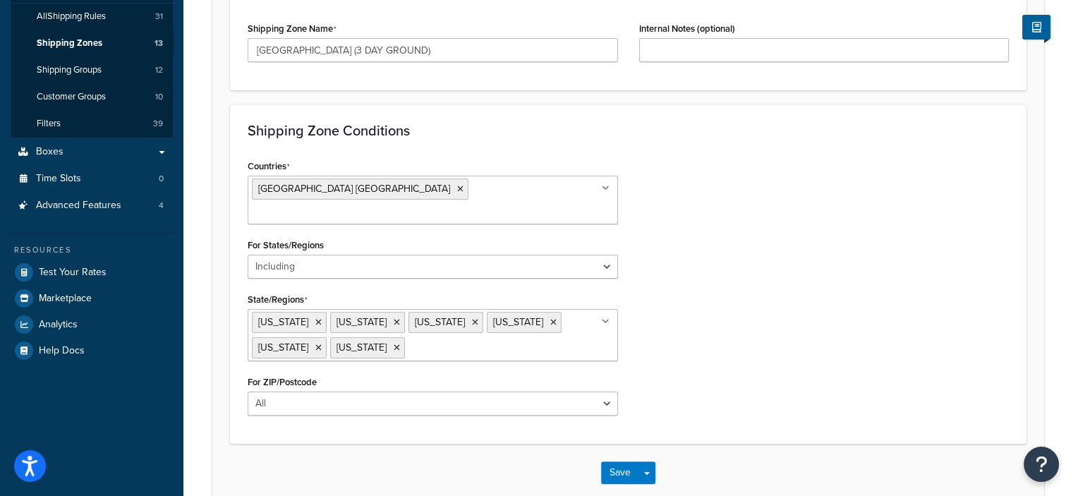
scroll to position [274, 0]
click at [464, 338] on input "State/Regions" at bounding box center [470, 346] width 125 height 16
type input "[US_STATE]"
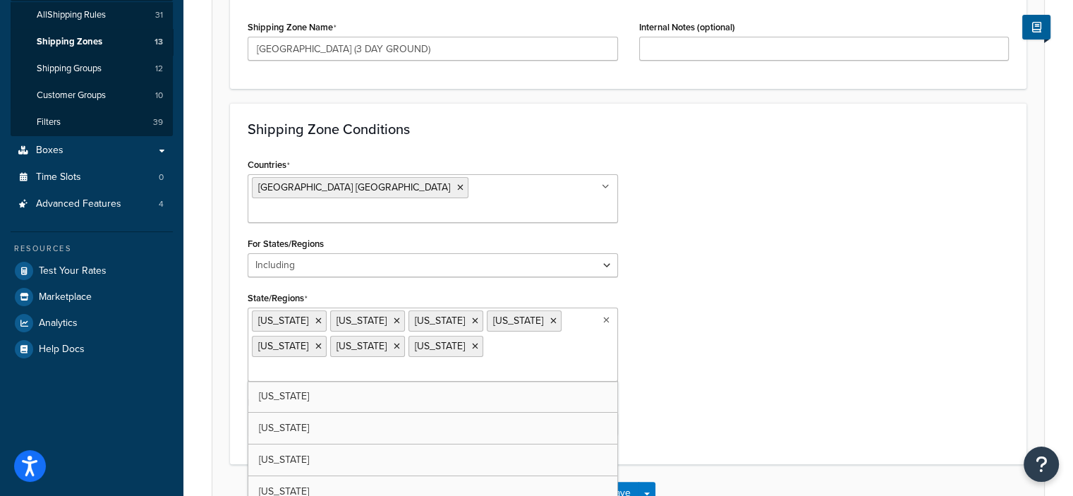
click at [765, 391] on div "Countries United States USA All Countries ALL Afghanistan AFG Albania ALB Alger…" at bounding box center [628, 300] width 782 height 292
click at [615, 482] on button "Save" at bounding box center [620, 493] width 38 height 23
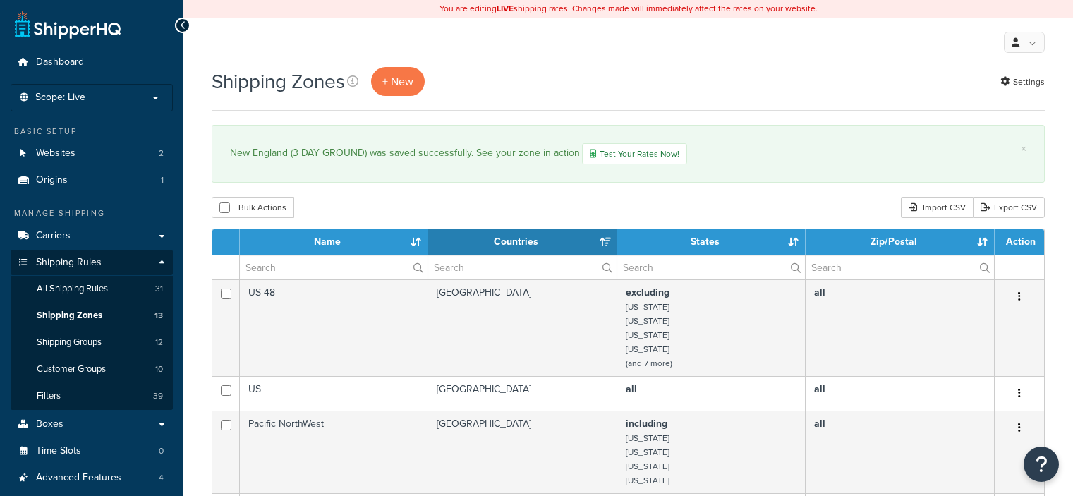
select select "15"
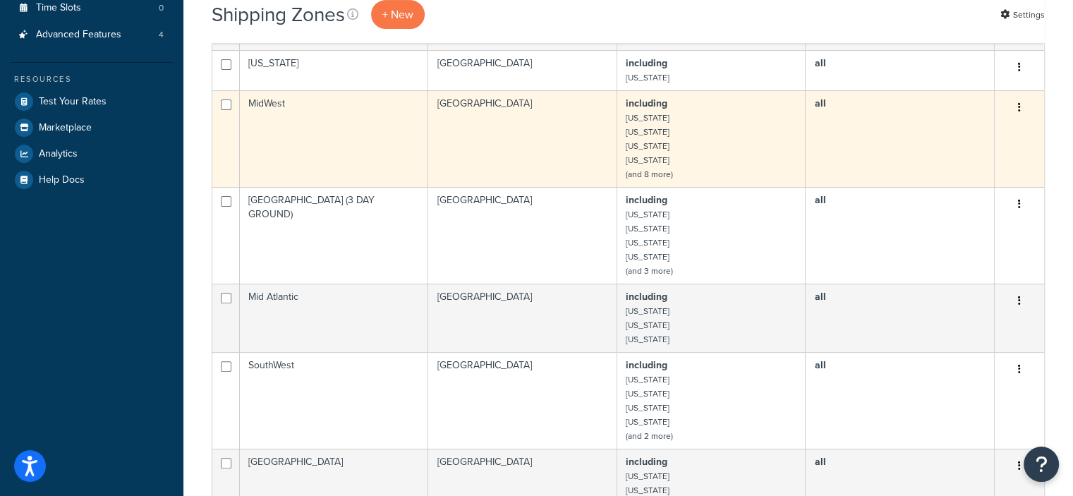
scroll to position [464, 0]
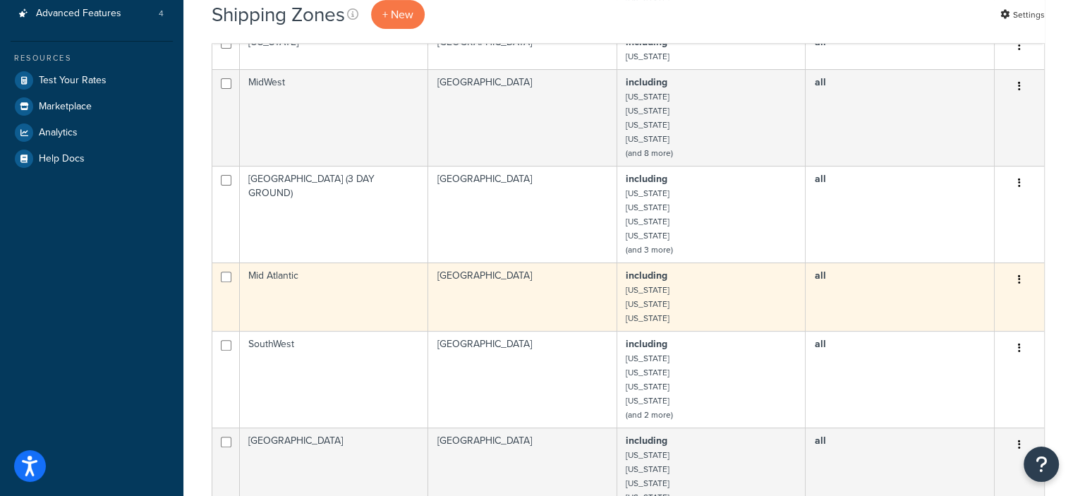
click at [1019, 278] on icon "button" at bounding box center [1019, 279] width 3 height 10
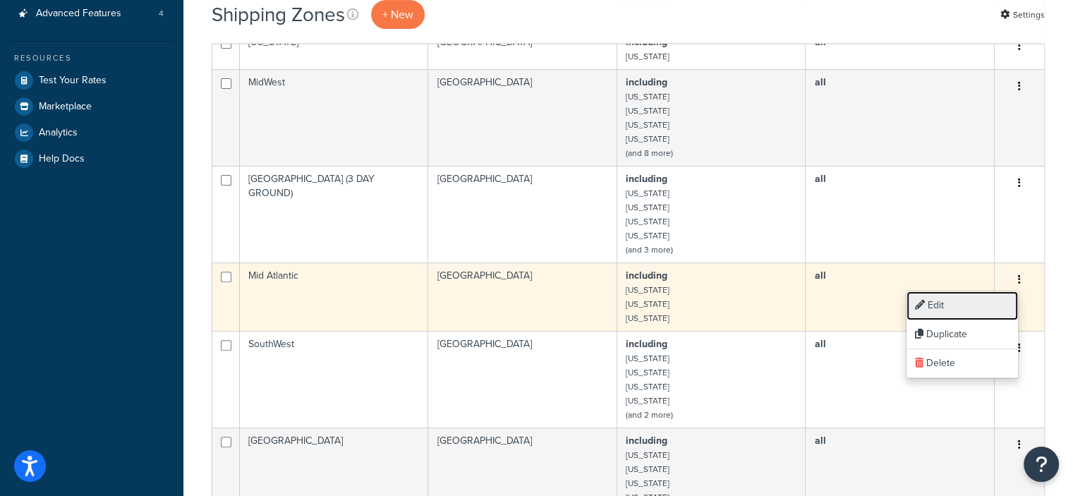
click at [932, 300] on link "Edit" at bounding box center [961, 305] width 111 height 29
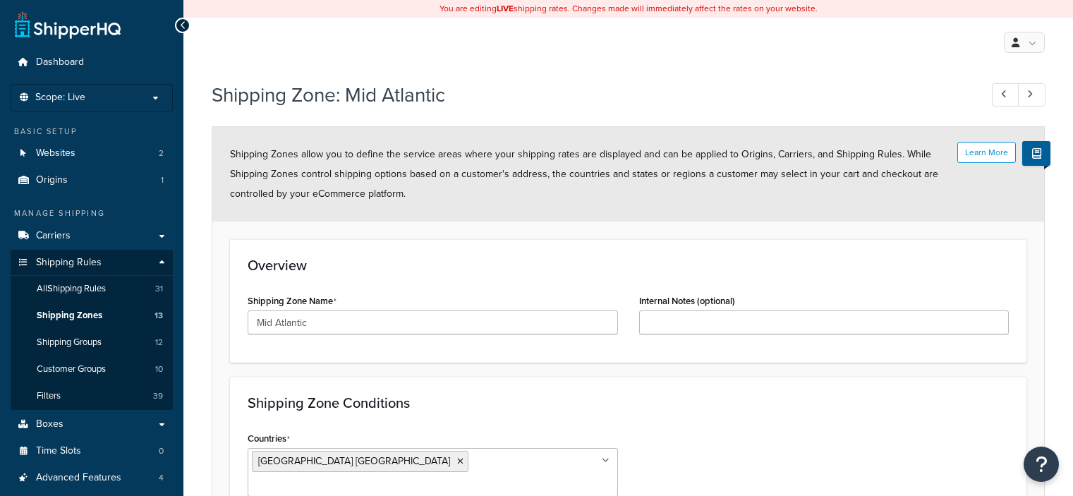
select select "including"
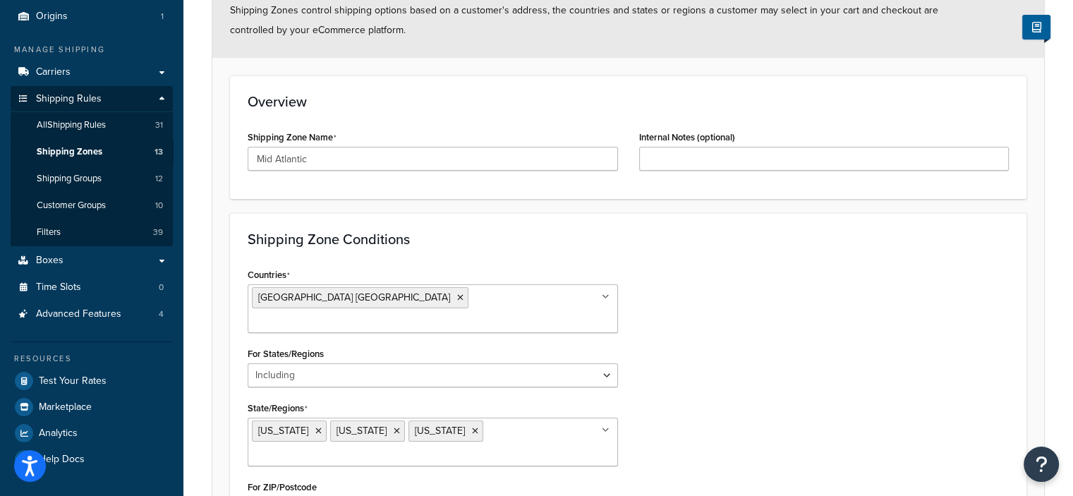
scroll to position [165, 0]
click at [394, 425] on icon at bounding box center [397, 429] width 6 height 8
click at [767, 389] on div "Countries United States USA All Countries ALL Afghanistan AFG Albania ALB Alger…" at bounding box center [628, 385] width 782 height 245
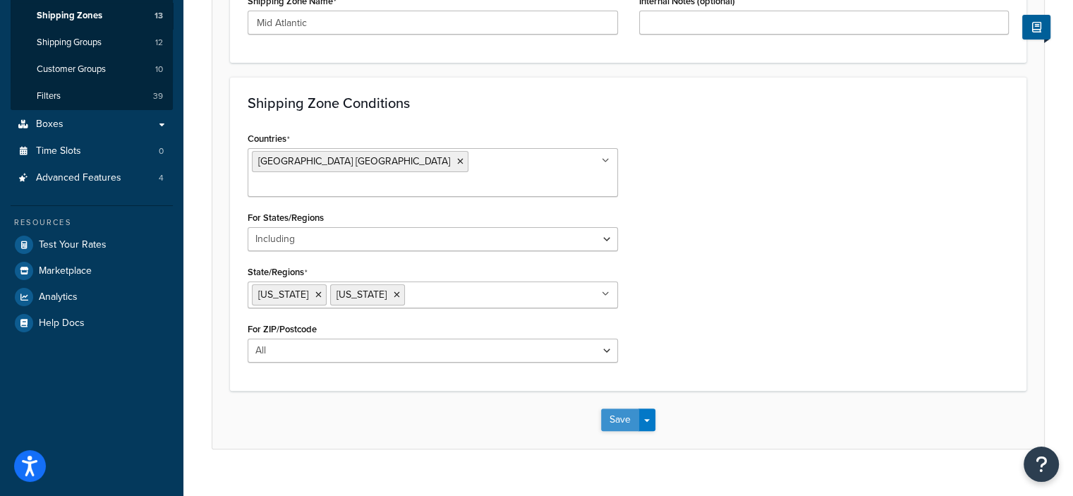
click at [612, 408] on button "Save" at bounding box center [620, 419] width 38 height 23
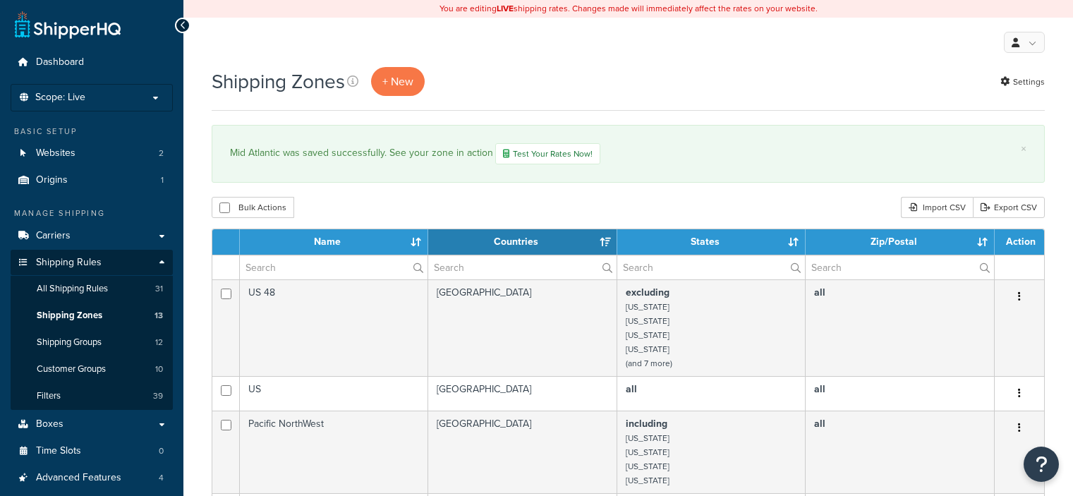
select select "15"
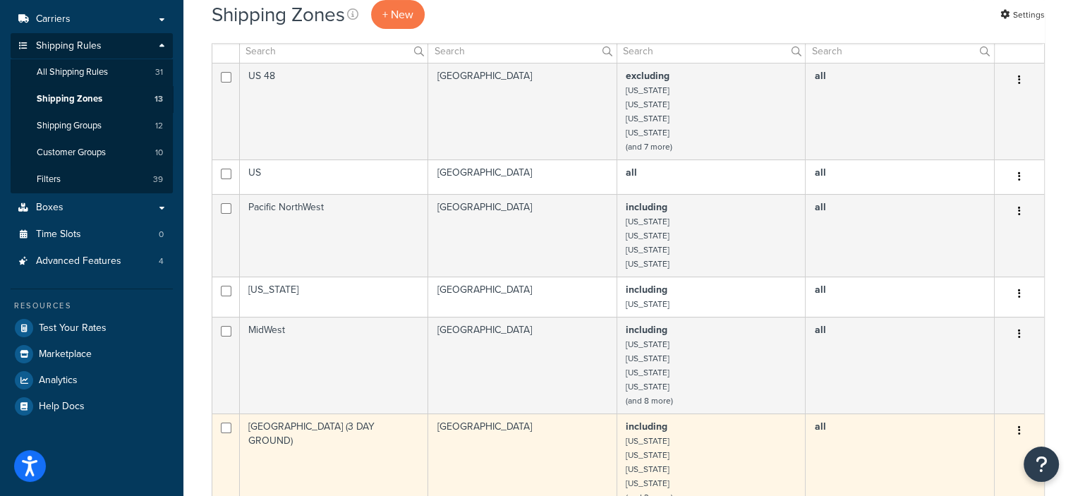
scroll to position [216, 0]
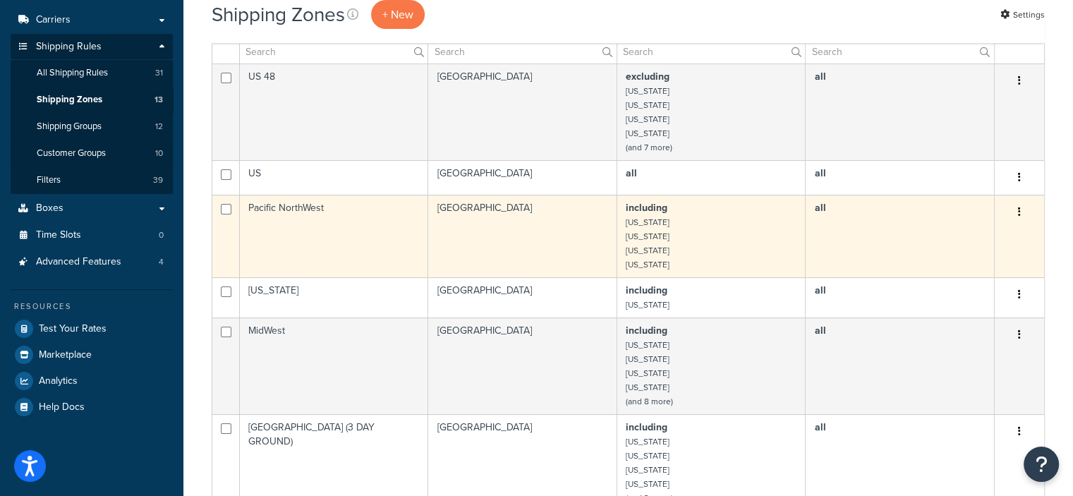
click at [1019, 212] on icon "button" at bounding box center [1019, 212] width 3 height 10
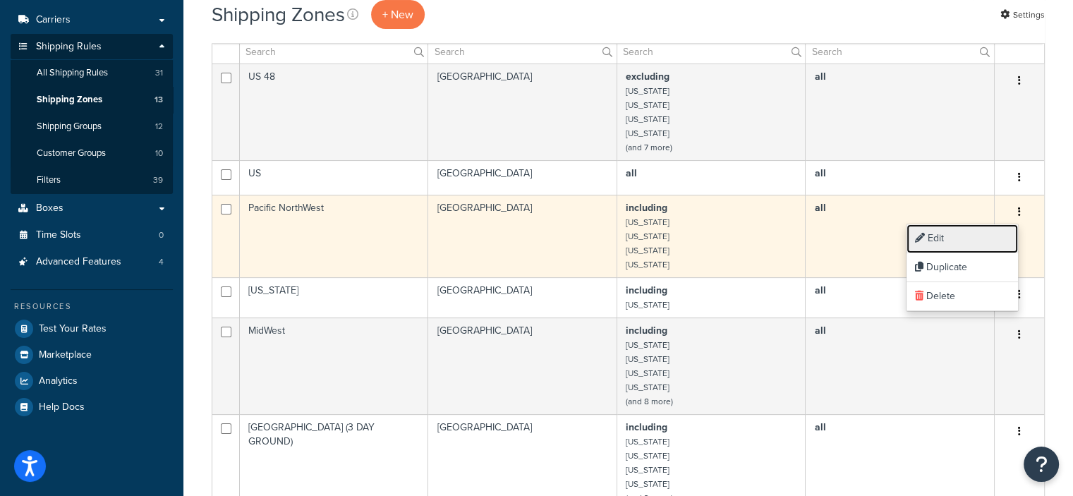
click at [945, 236] on link "Edit" at bounding box center [961, 238] width 111 height 29
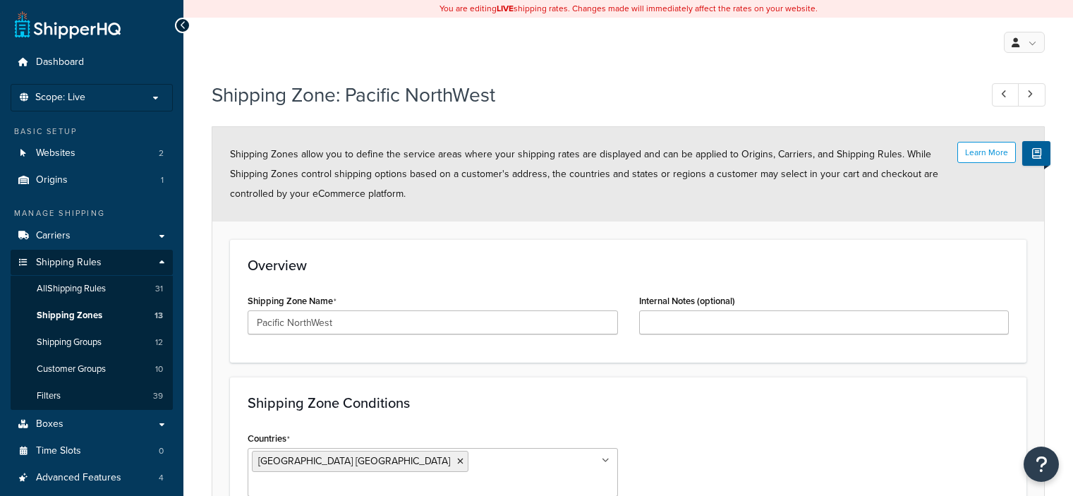
select select "including"
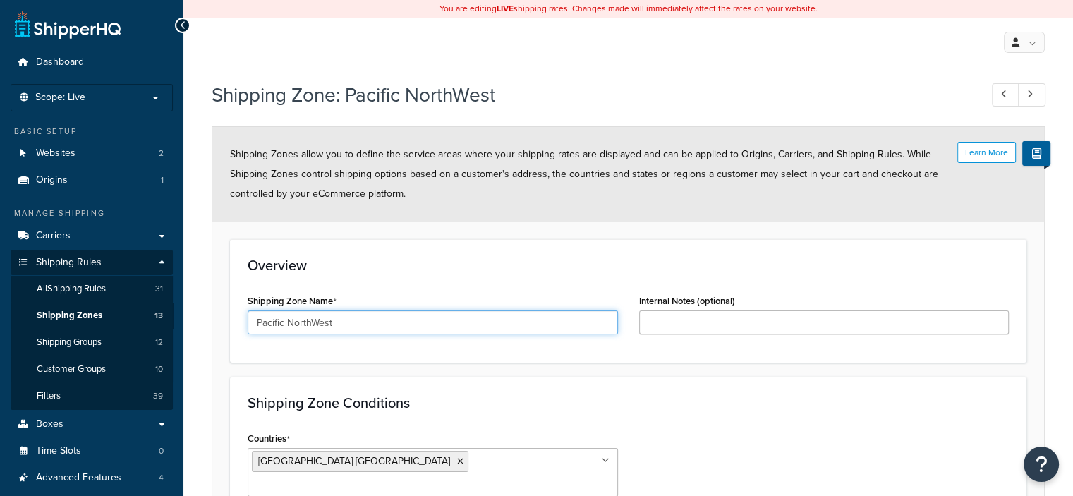
click at [416, 319] on input "Pacific NorthWest" at bounding box center [433, 322] width 370 height 24
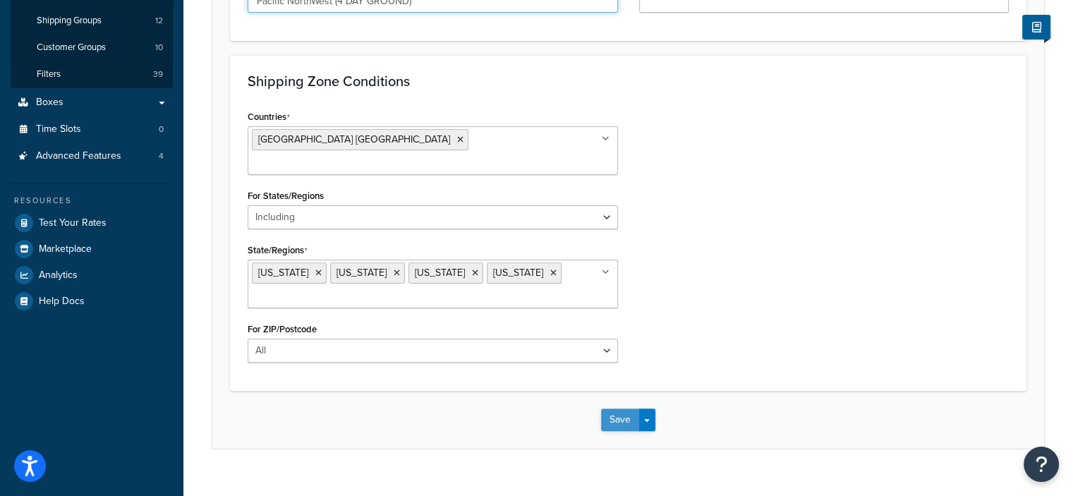
scroll to position [320, 0]
type input "Pacific NorthWest (4 DAY GROUND)"
click at [621, 411] on button "Save" at bounding box center [620, 422] width 38 height 23
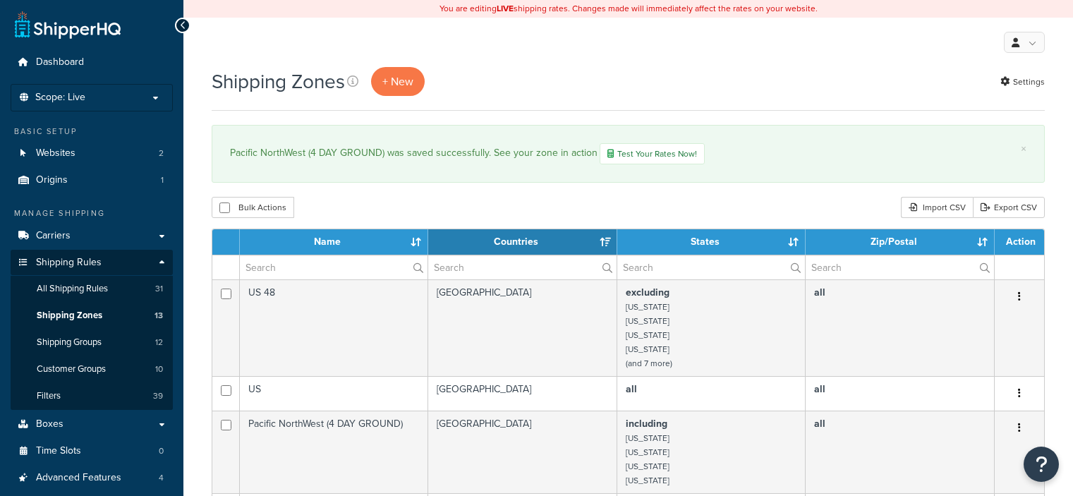
select select "15"
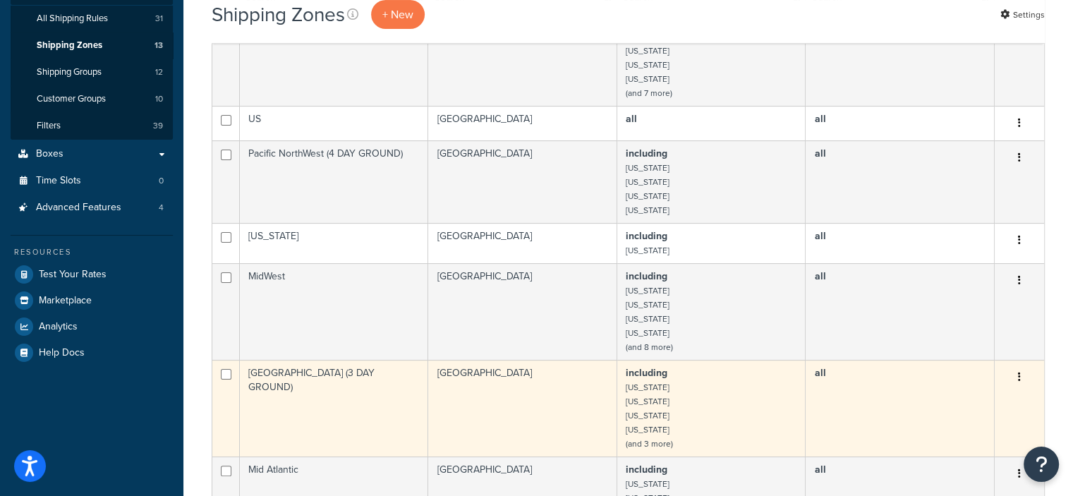
scroll to position [271, 0]
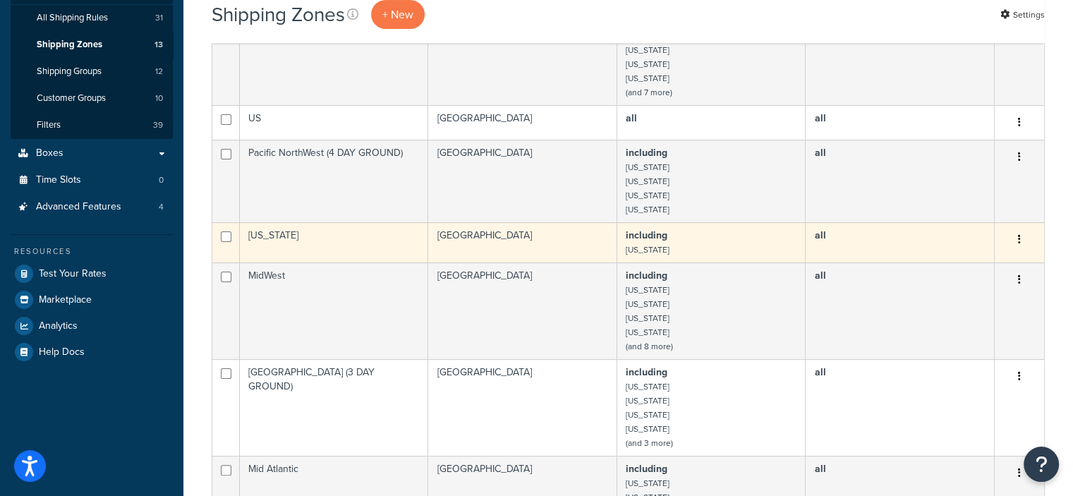
click at [1016, 238] on button "button" at bounding box center [1019, 240] width 20 height 23
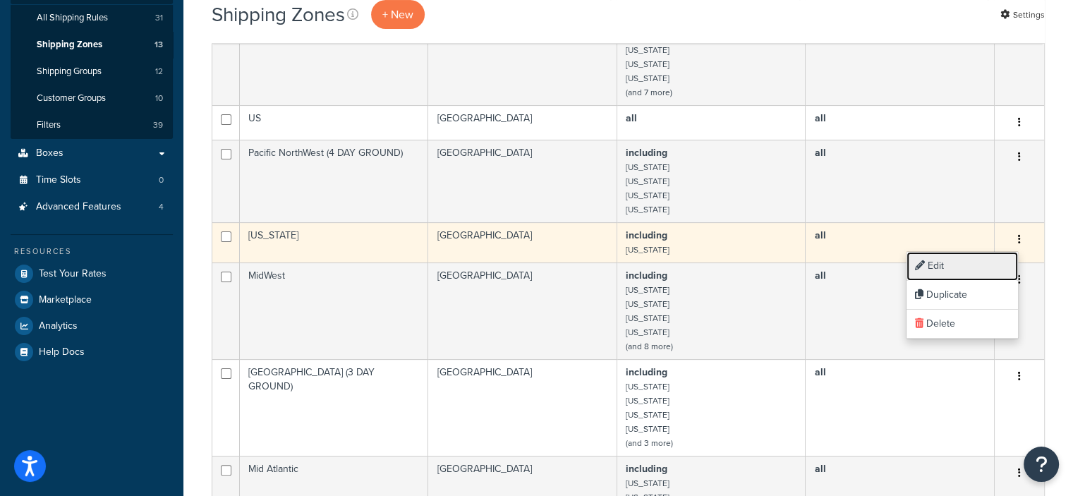
click at [952, 267] on link "Edit" at bounding box center [961, 266] width 111 height 29
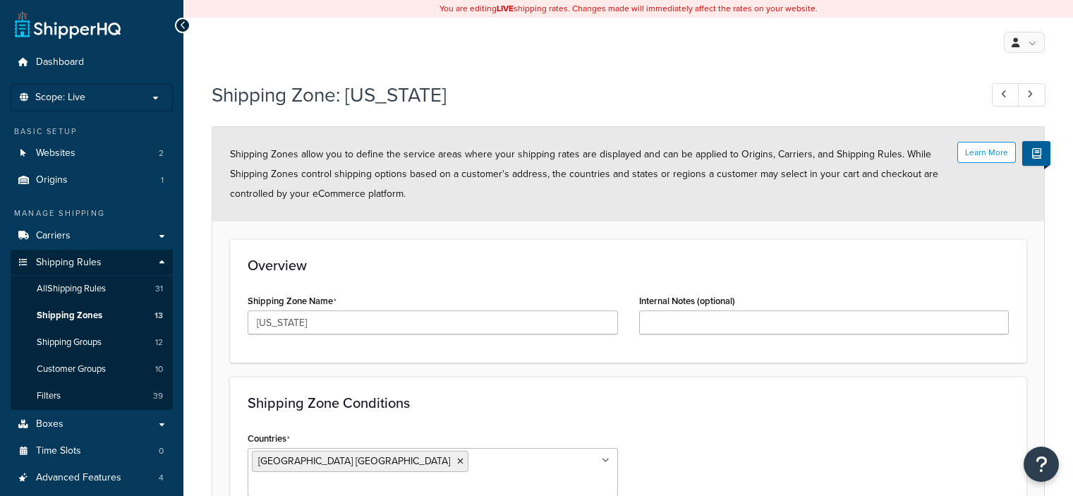
select select "including"
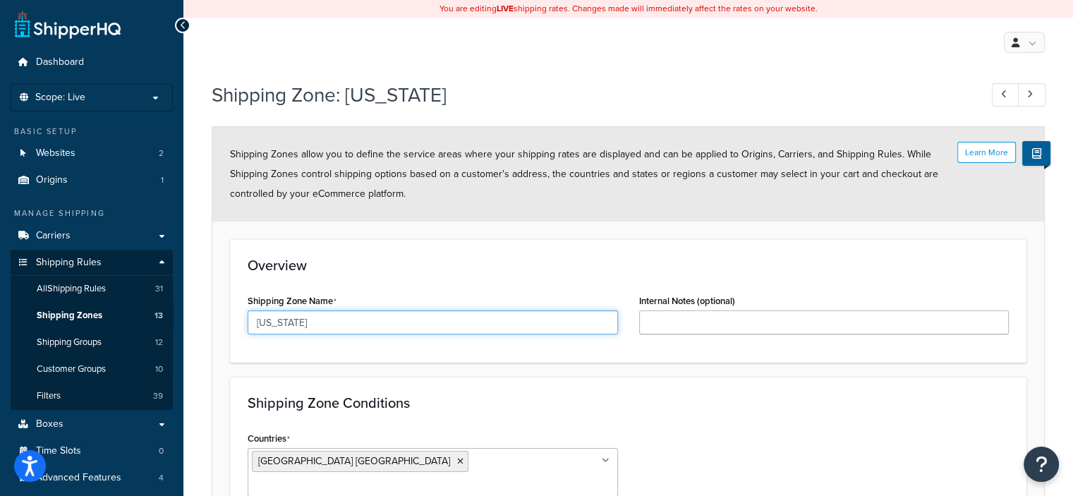
click at [413, 320] on input "[US_STATE]" at bounding box center [433, 322] width 370 height 24
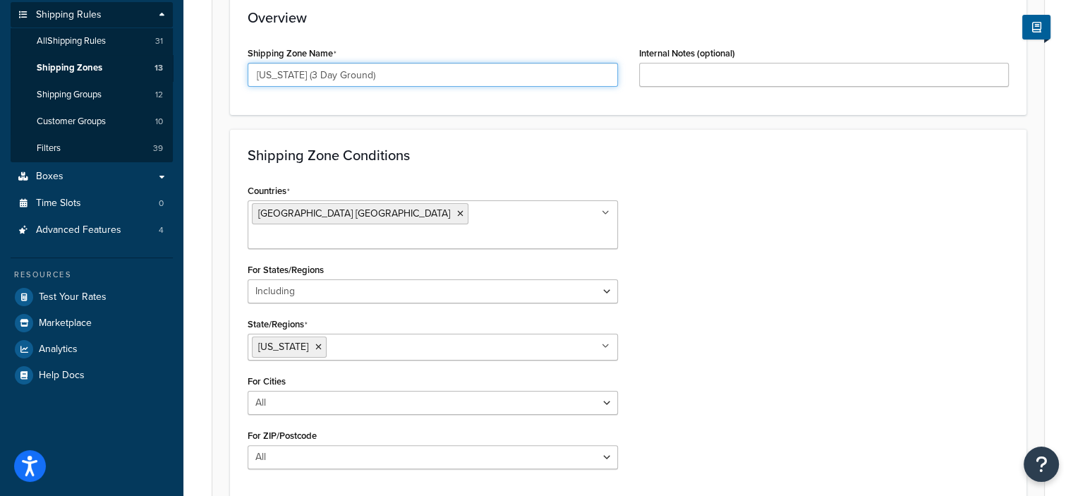
scroll to position [354, 0]
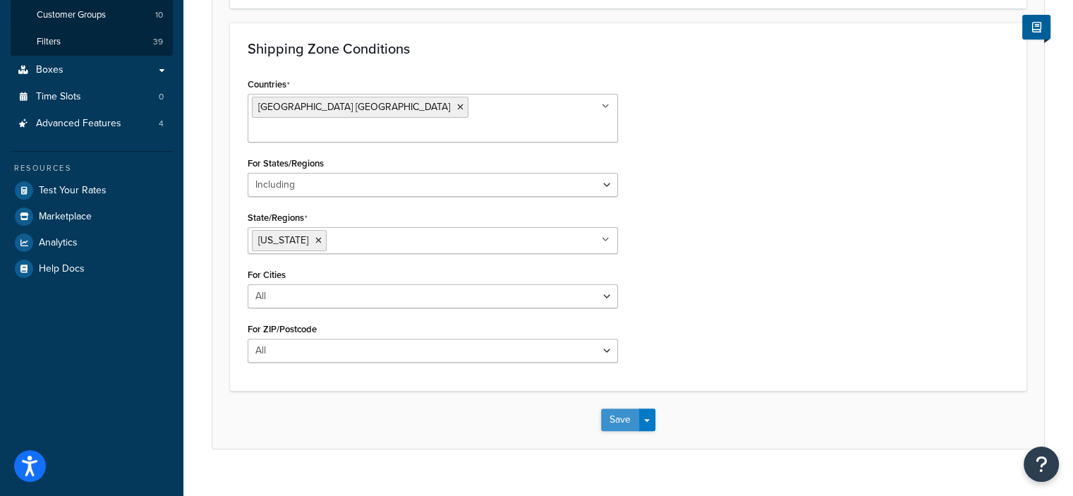
type input "[US_STATE] (3 Day Ground)"
click at [615, 408] on button "Save" at bounding box center [620, 419] width 38 height 23
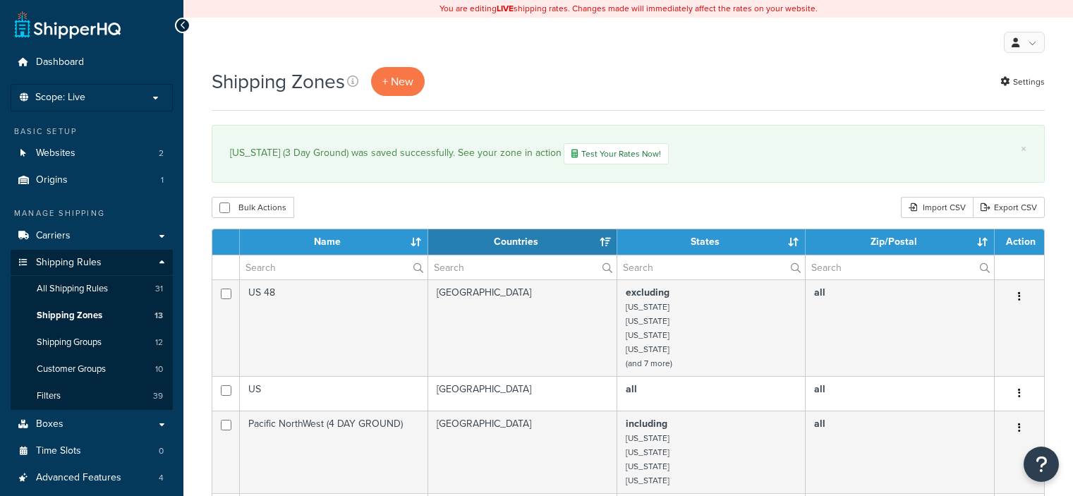
select select "15"
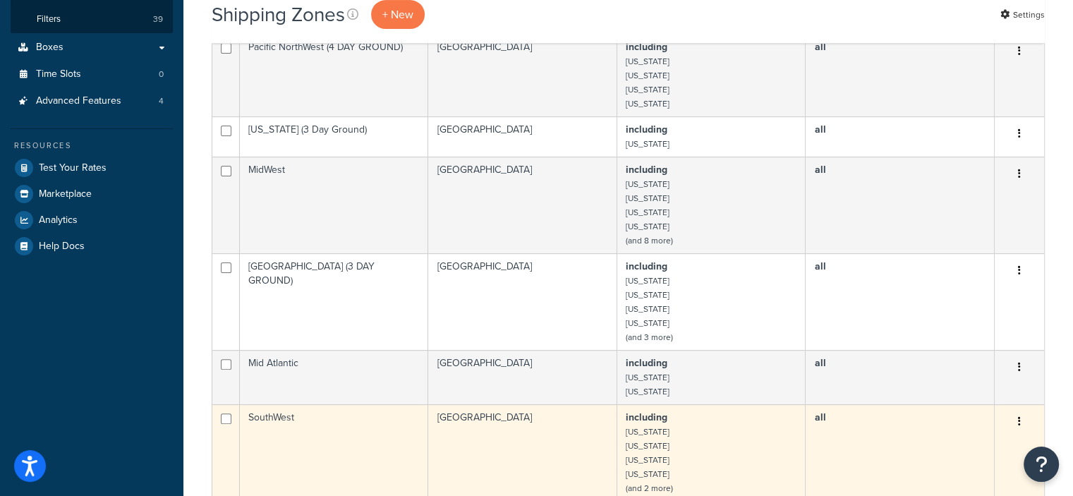
scroll to position [372, 0]
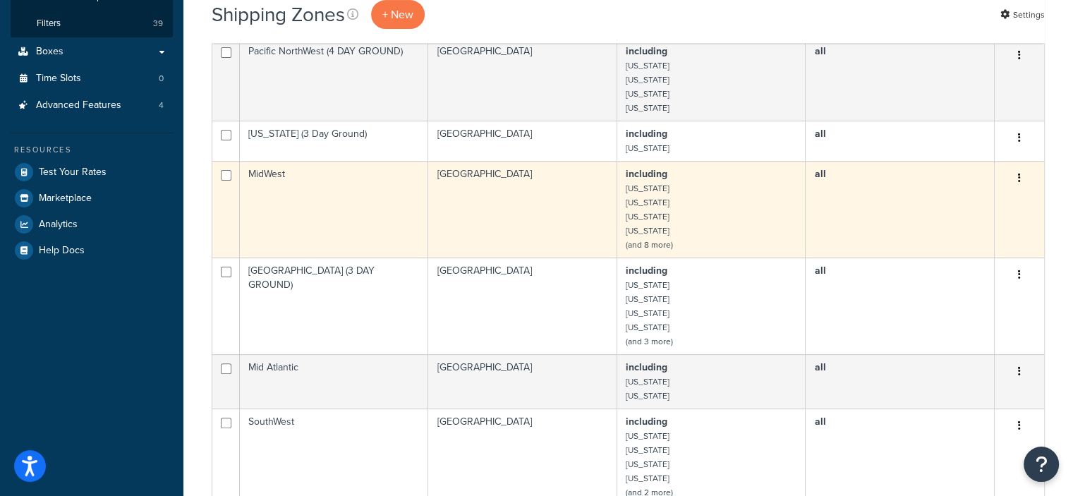
click at [1019, 177] on icon "button" at bounding box center [1019, 178] width 3 height 10
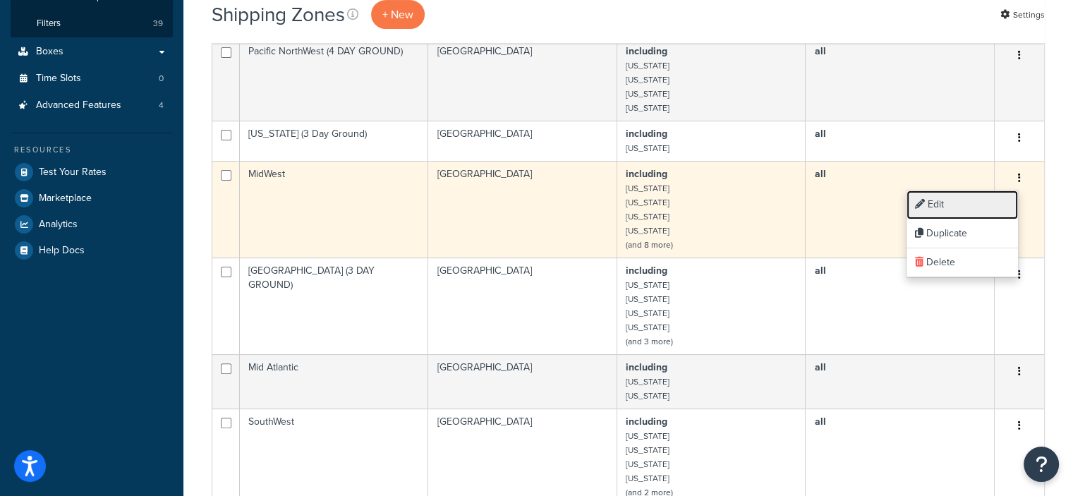
click at [945, 208] on link "Edit" at bounding box center [961, 204] width 111 height 29
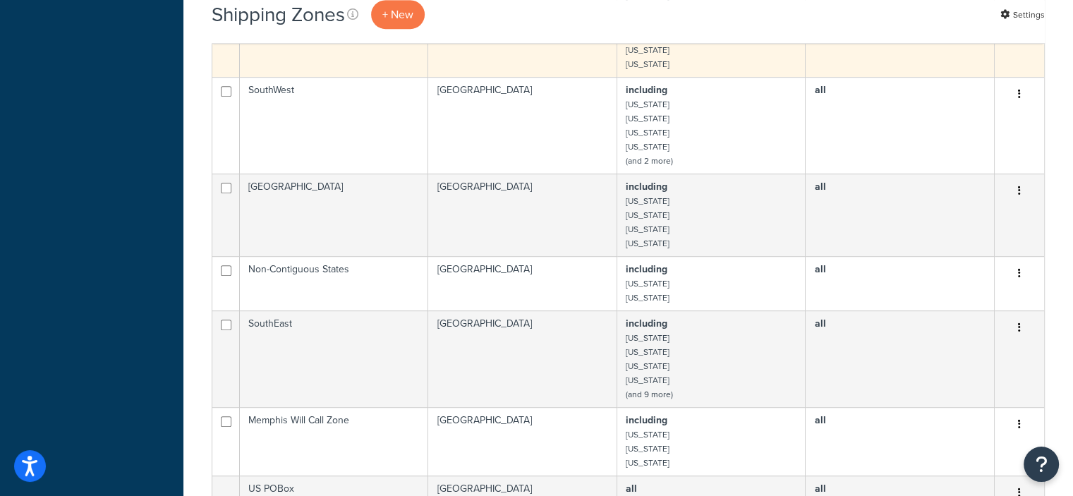
scroll to position [727, 0]
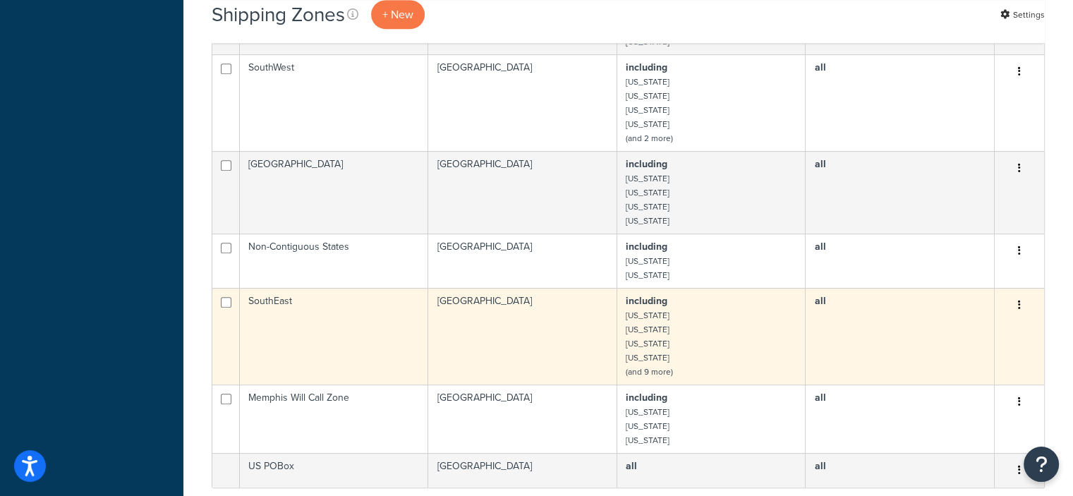
click at [1019, 303] on icon "button" at bounding box center [1019, 305] width 3 height 10
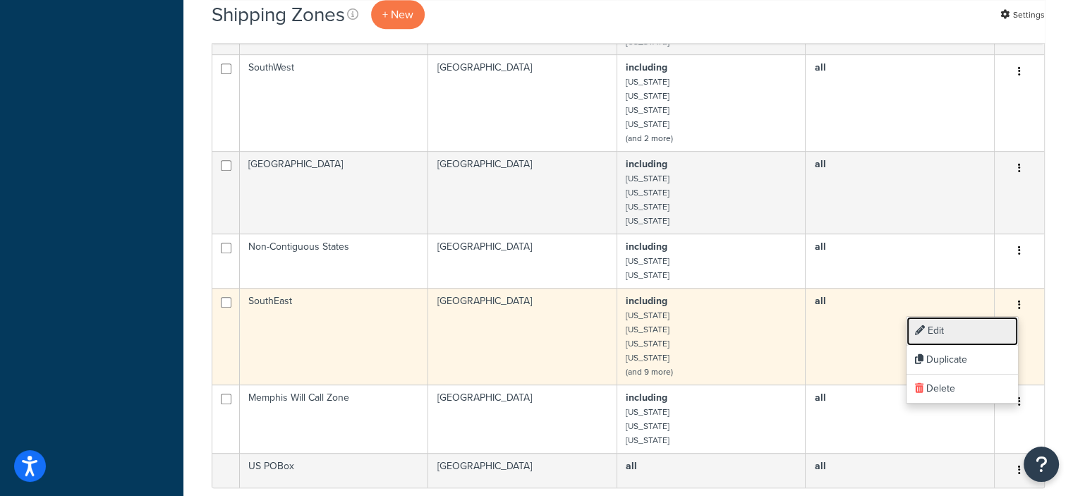
click at [939, 332] on link "Edit" at bounding box center [961, 331] width 111 height 29
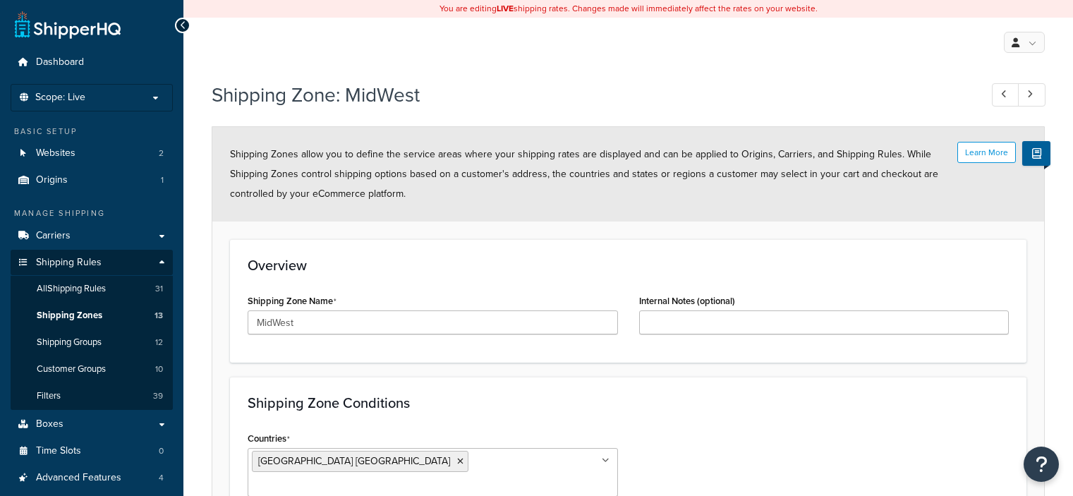
select select "including"
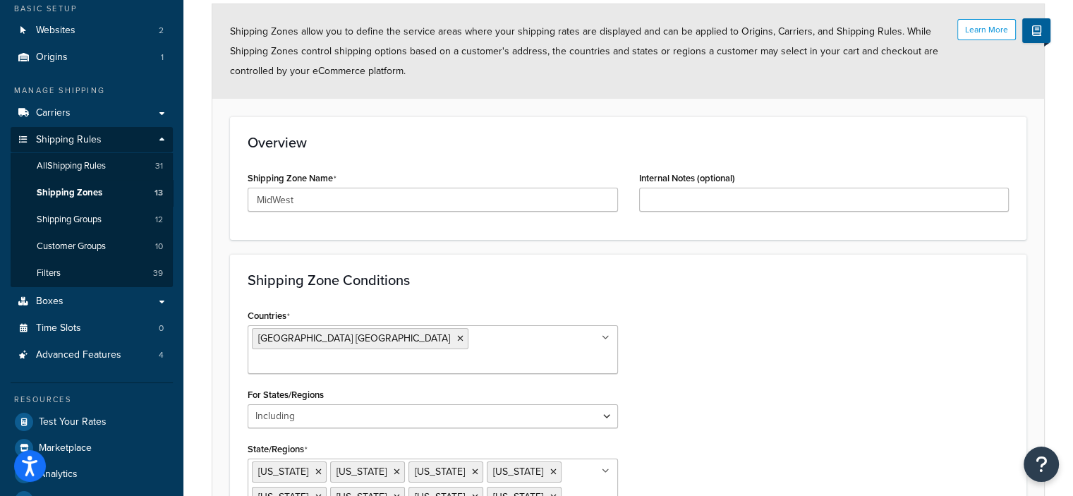
scroll to position [121, 0]
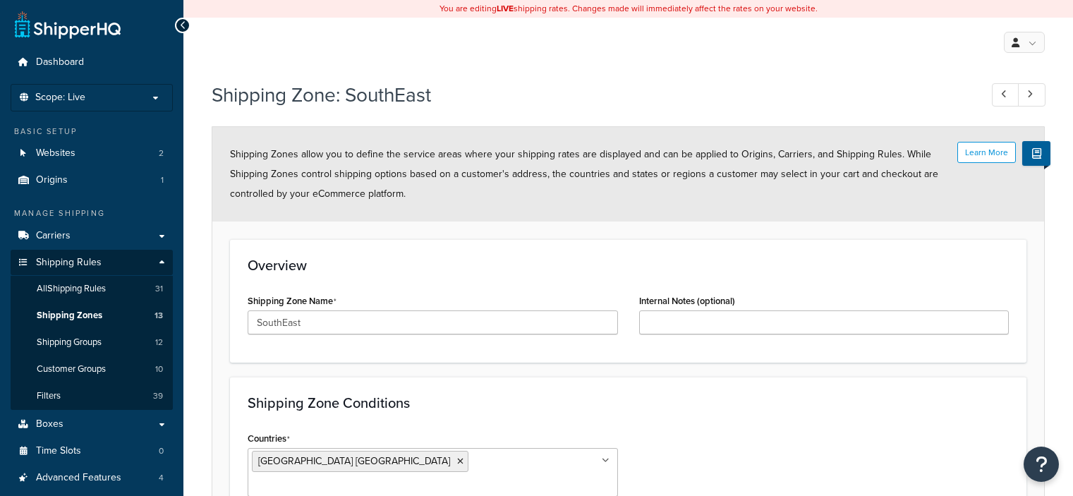
select select "including"
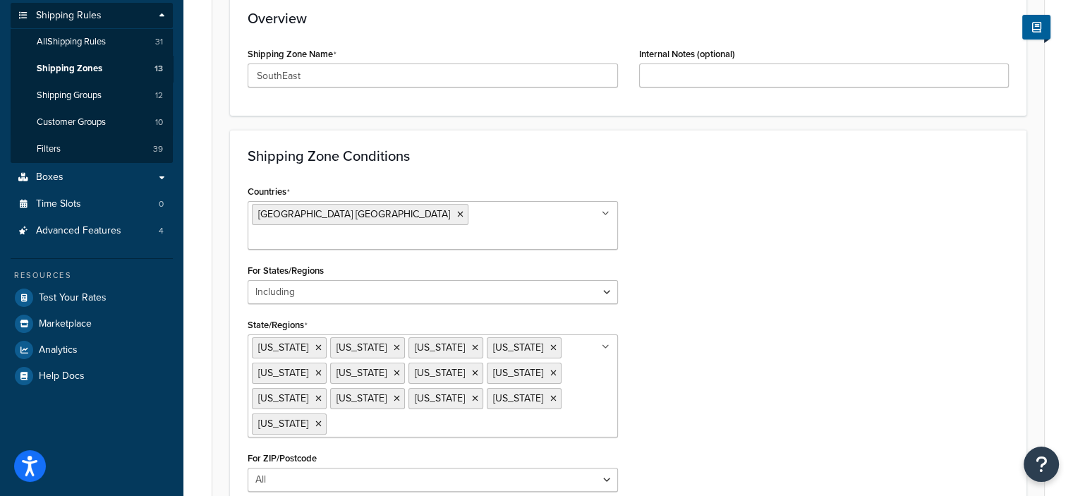
scroll to position [254, 0]
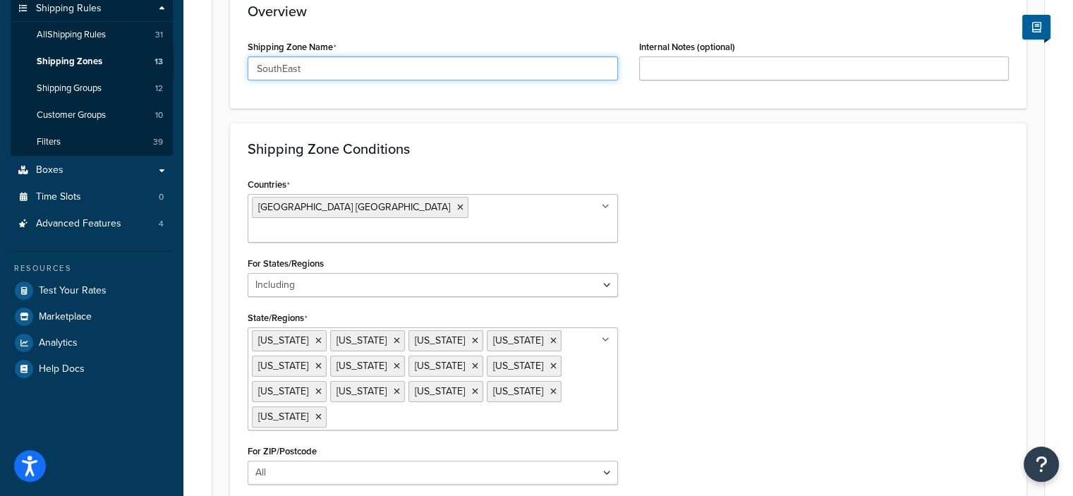
click at [374, 72] on input "SouthEast" at bounding box center [433, 68] width 370 height 24
type input "S"
type input "2"
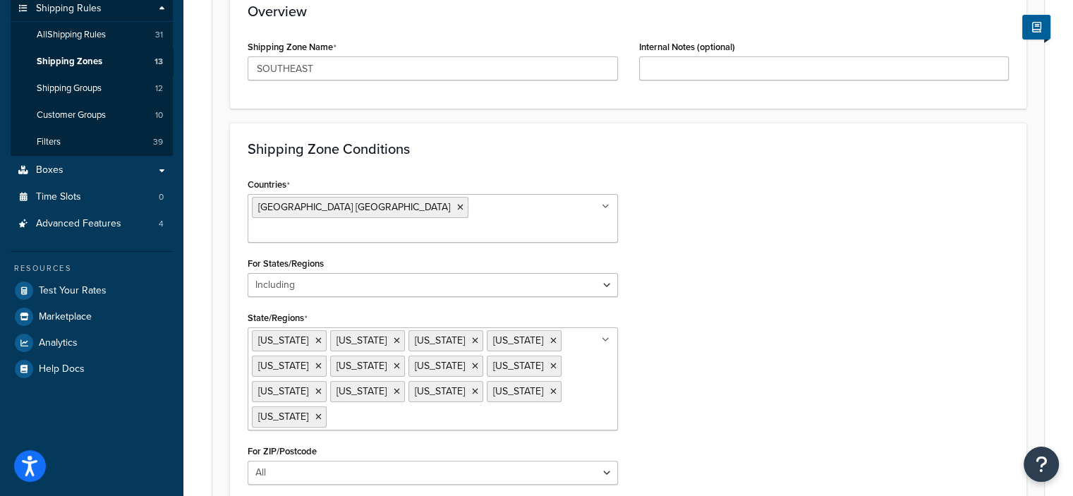
click at [458, 46] on div "Shipping Zone Name SOUTHEAST" at bounding box center [433, 59] width 370 height 44
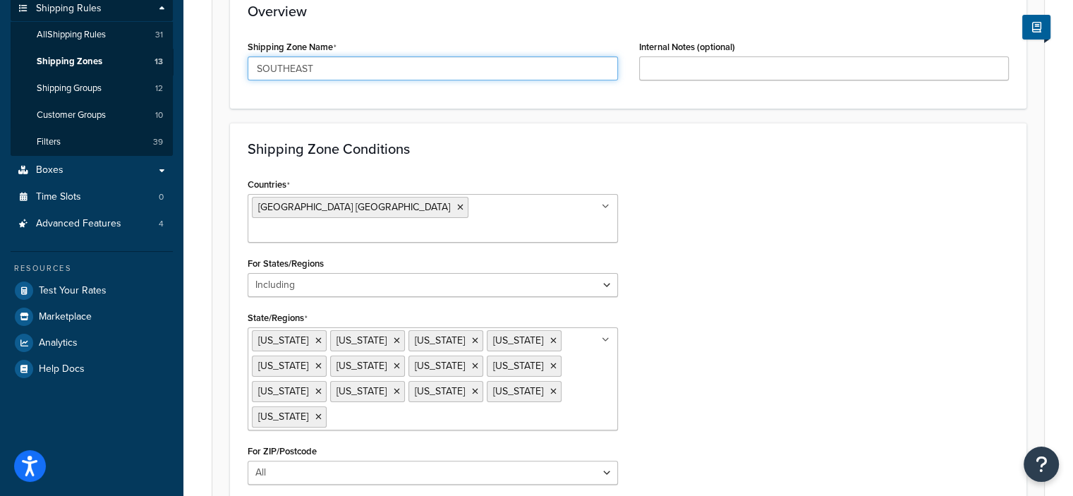
click at [419, 68] on input "SOUTHEAST" at bounding box center [433, 68] width 370 height 24
type input "SOUTHEAST (2 DAY GROUND)"
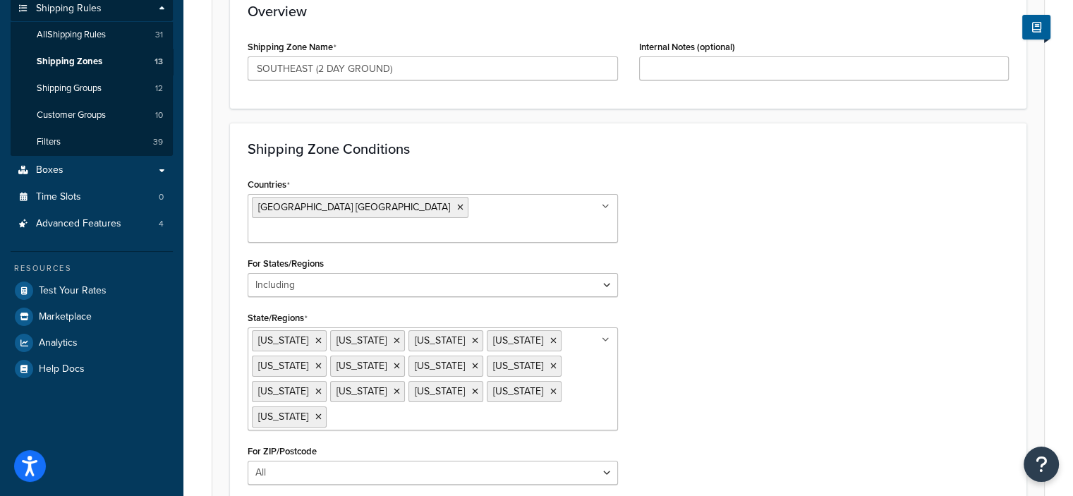
click at [643, 178] on div "Countries United States USA All Countries ALL Afghanistan AFG Albania ALB Alger…" at bounding box center [628, 334] width 782 height 321
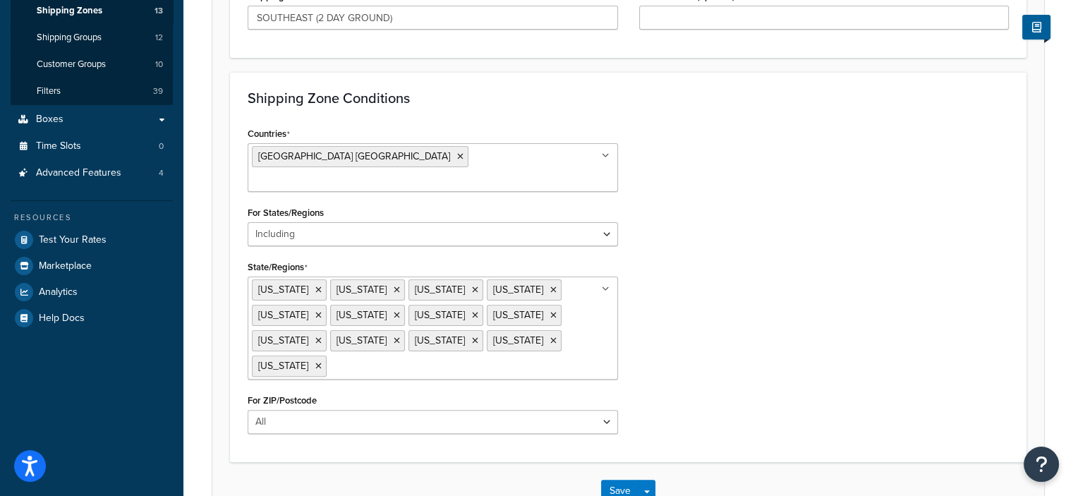
scroll to position [375, 0]
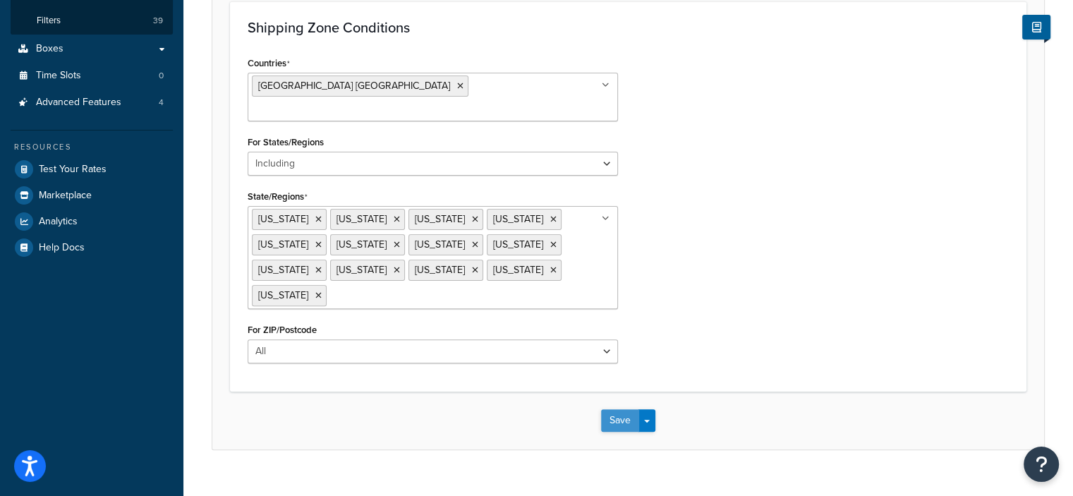
click at [618, 409] on button "Save" at bounding box center [620, 420] width 38 height 23
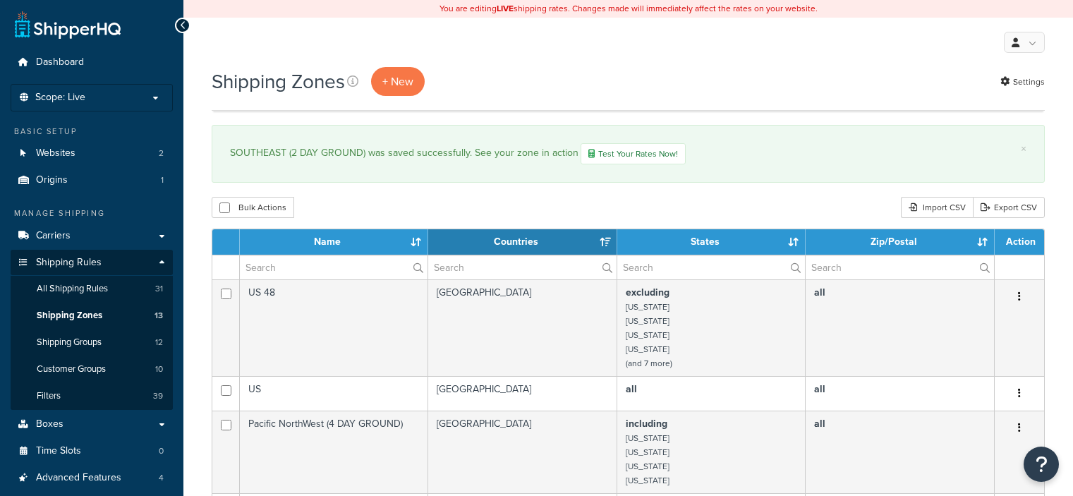
select select "15"
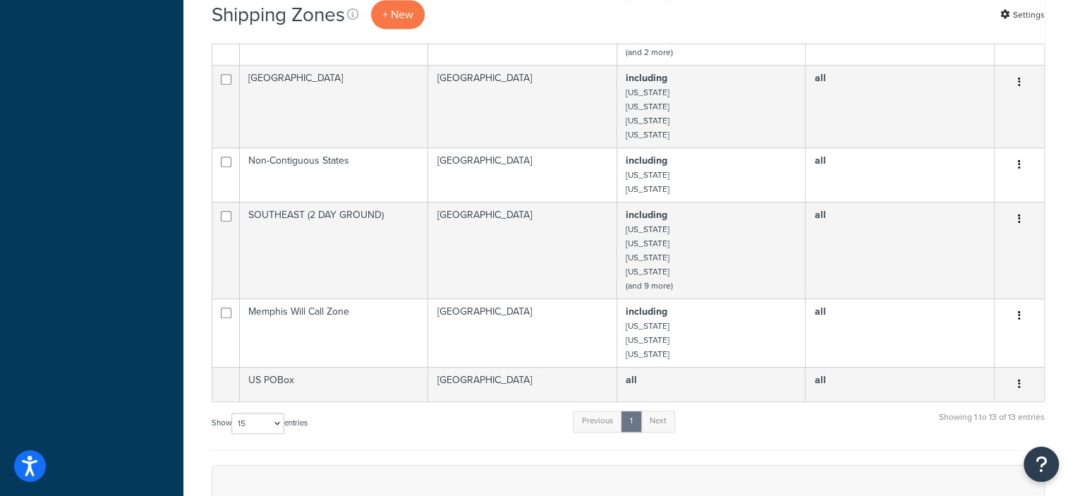
scroll to position [832, 0]
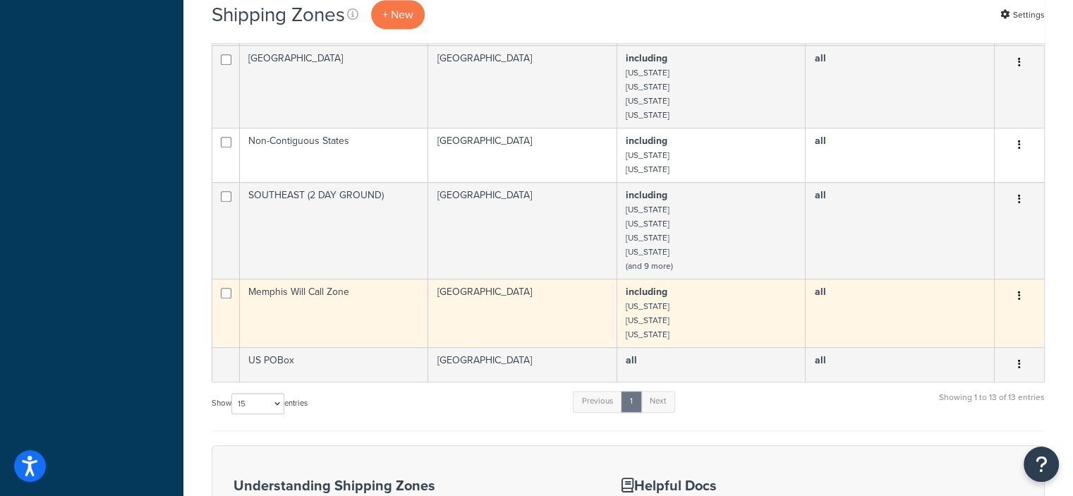
click at [1019, 294] on icon "button" at bounding box center [1019, 296] width 3 height 10
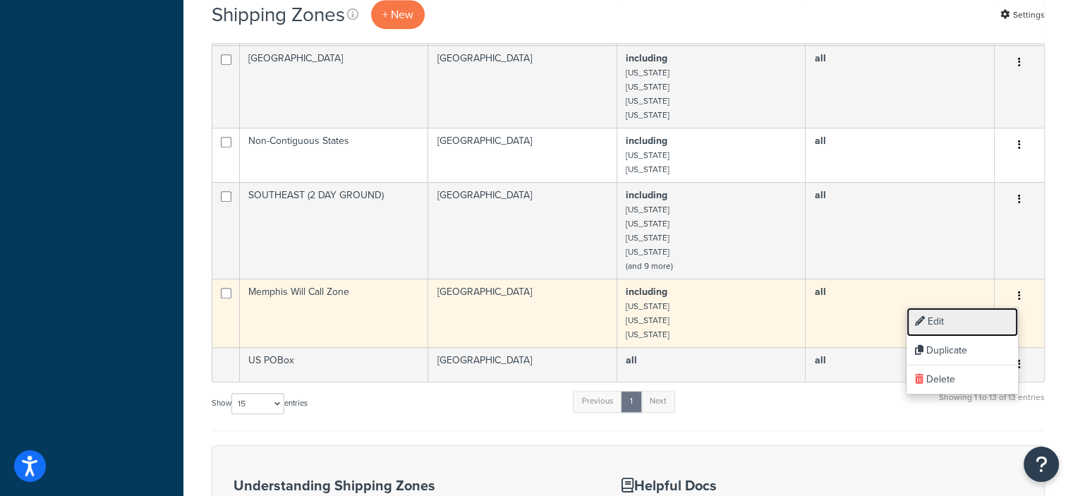
click at [939, 318] on link "Edit" at bounding box center [961, 322] width 111 height 29
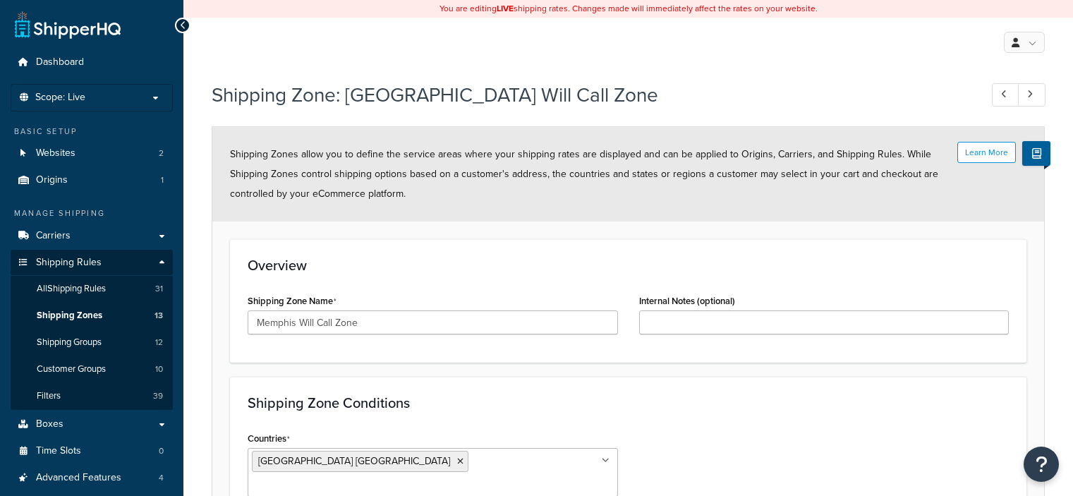
select select "including"
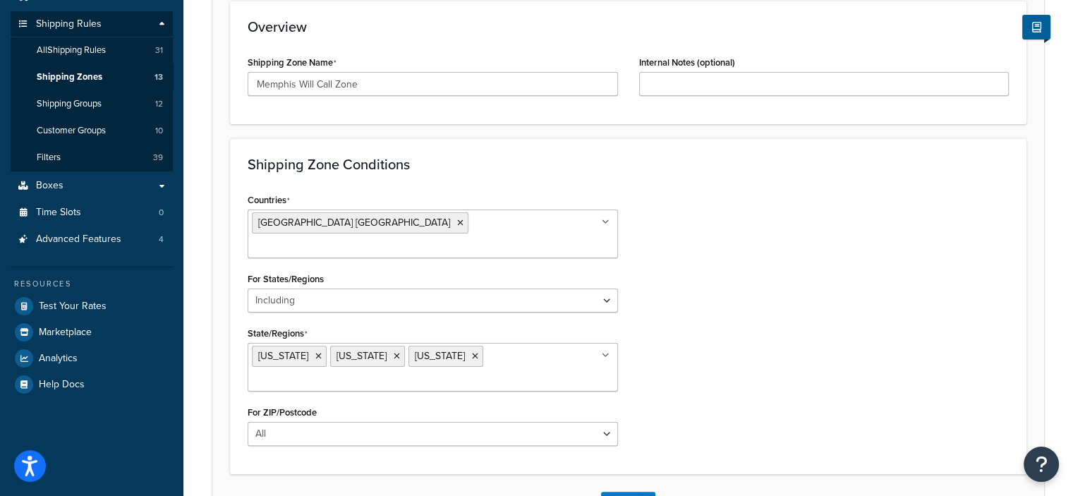
scroll to position [214, 0]
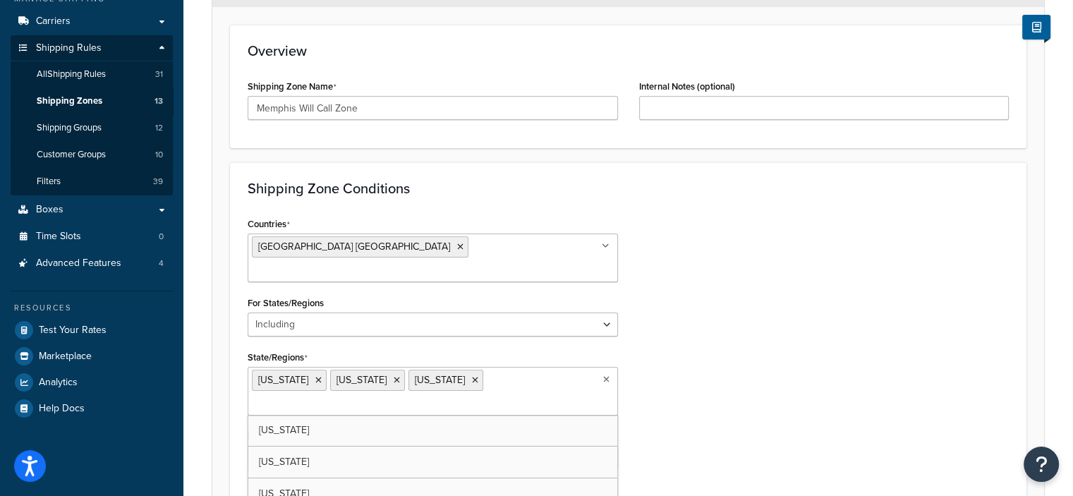
click at [377, 397] on input "State/Regions" at bounding box center [314, 405] width 125 height 16
click at [713, 337] on div "Countries [GEOGRAPHIC_DATA] [GEOGRAPHIC_DATA] All Countries ALL [GEOGRAPHIC_DAT…" at bounding box center [628, 347] width 782 height 267
click at [852, 346] on div "Countries [GEOGRAPHIC_DATA] [GEOGRAPHIC_DATA] All Countries ALL [GEOGRAPHIC_DAT…" at bounding box center [628, 347] width 782 height 267
click at [377, 397] on input "State/Regions" at bounding box center [314, 405] width 125 height 16
type input "[PERSON_NAME]"
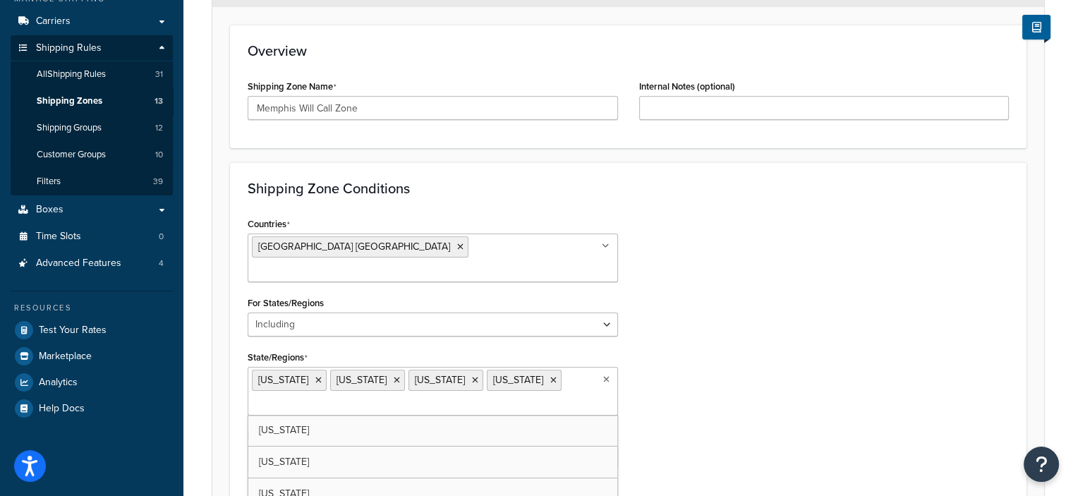
click at [743, 385] on div "Countries [GEOGRAPHIC_DATA] [GEOGRAPHIC_DATA] All Countries ALL [GEOGRAPHIC_DAT…" at bounding box center [628, 347] width 782 height 267
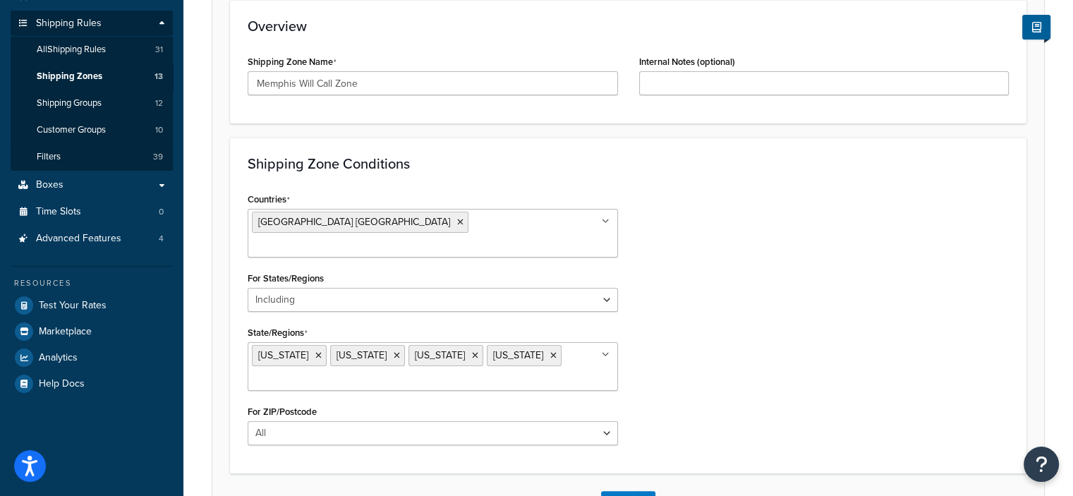
scroll to position [233, 0]
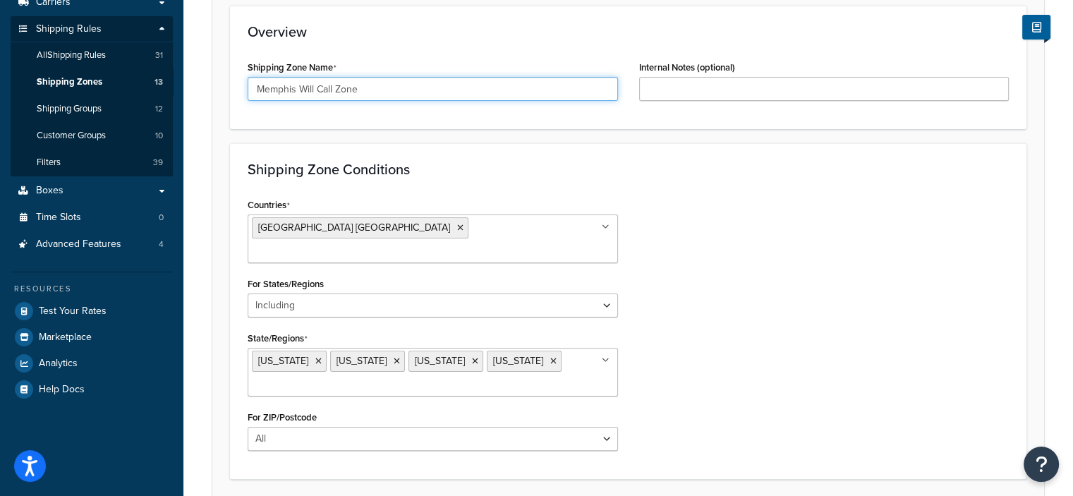
click at [481, 93] on input "Memphis Will Call Zone" at bounding box center [433, 89] width 370 height 24
type input "Memphis Will Call Zone (1 DAY GROUND)"
click at [676, 180] on div "Shipping Zone Conditions Countries [GEOGRAPHIC_DATA] [GEOGRAPHIC_DATA] All Coun…" at bounding box center [628, 311] width 796 height 336
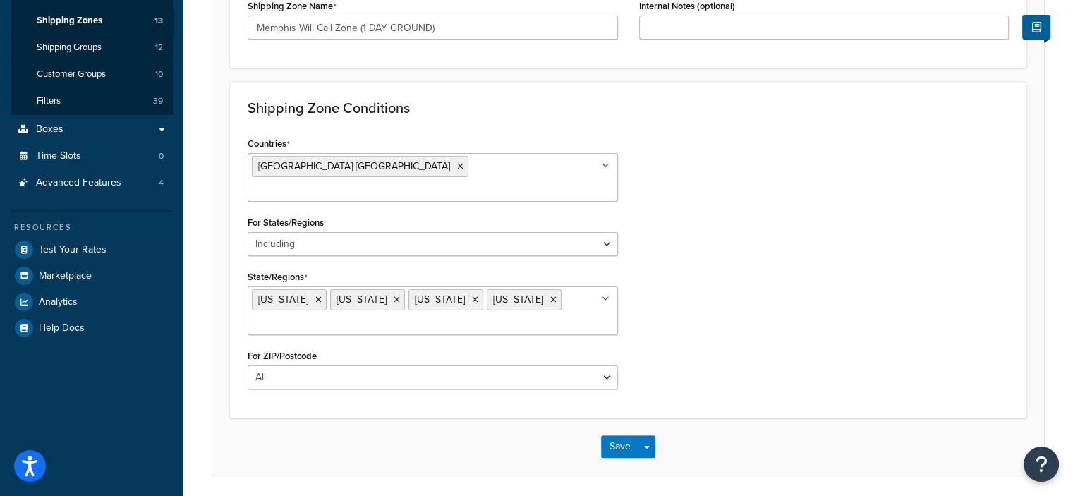
scroll to position [279, 0]
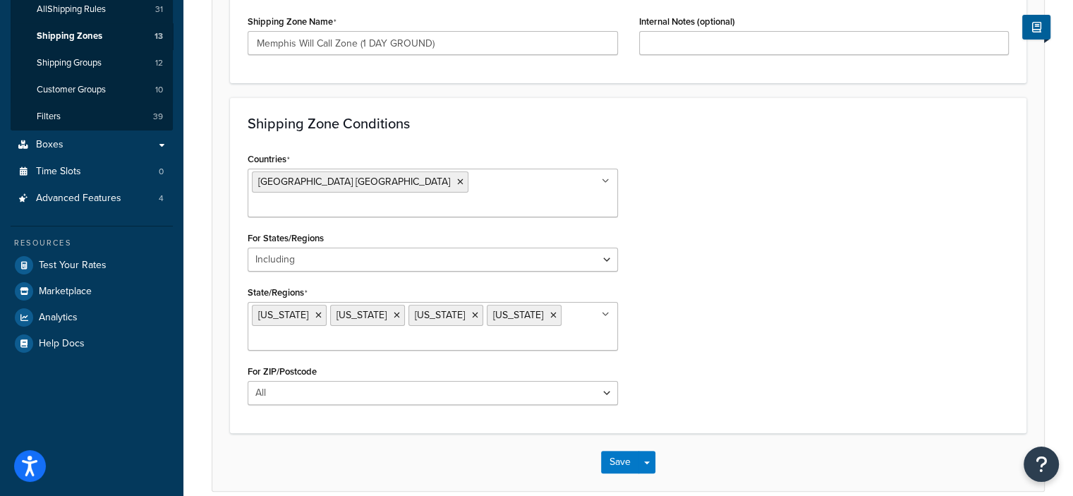
click at [569, 302] on ul "[US_STATE] [US_STATE] [US_STATE] [US_STATE]" at bounding box center [433, 326] width 370 height 49
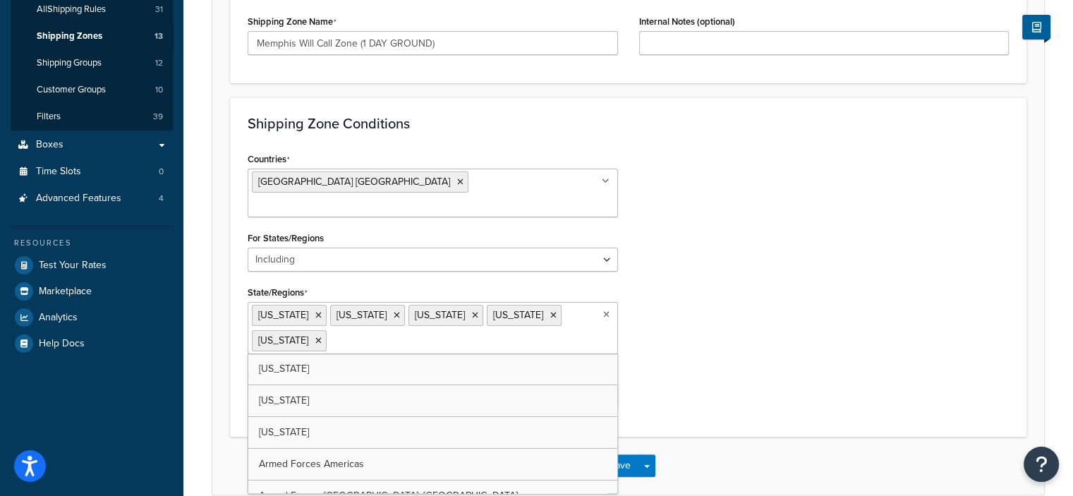
click at [719, 348] on div "Countries [GEOGRAPHIC_DATA] [GEOGRAPHIC_DATA] All Countries ALL [GEOGRAPHIC_DAT…" at bounding box center [628, 284] width 782 height 270
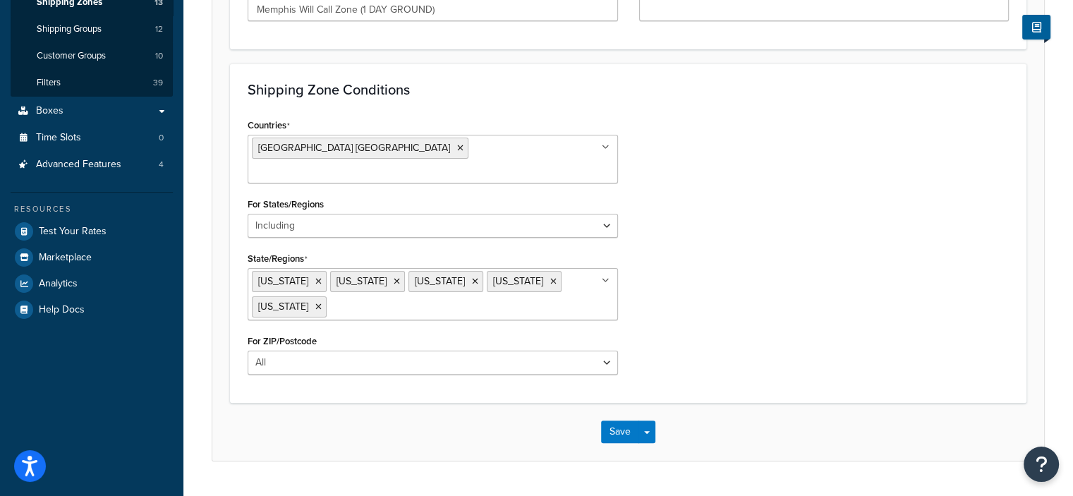
scroll to position [325, 0]
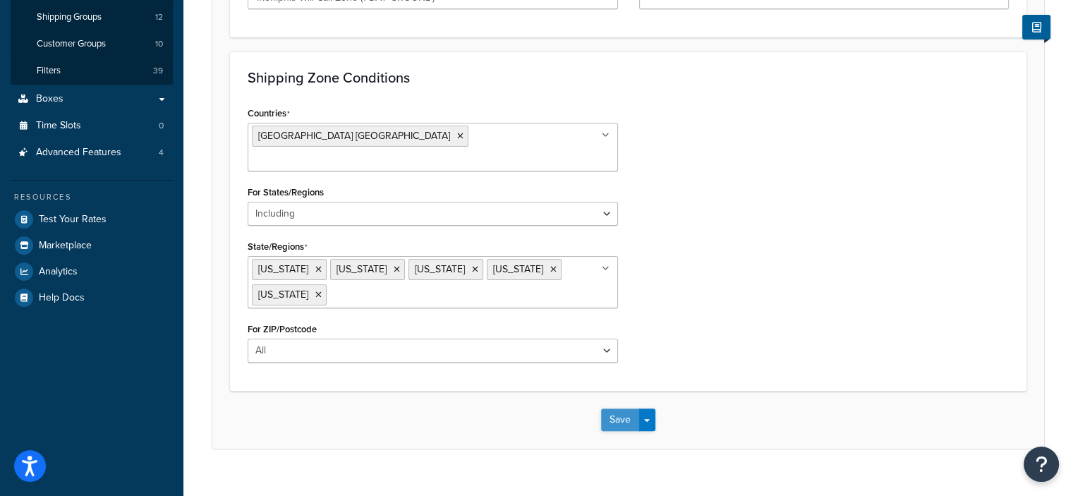
click at [618, 408] on button "Save" at bounding box center [620, 419] width 38 height 23
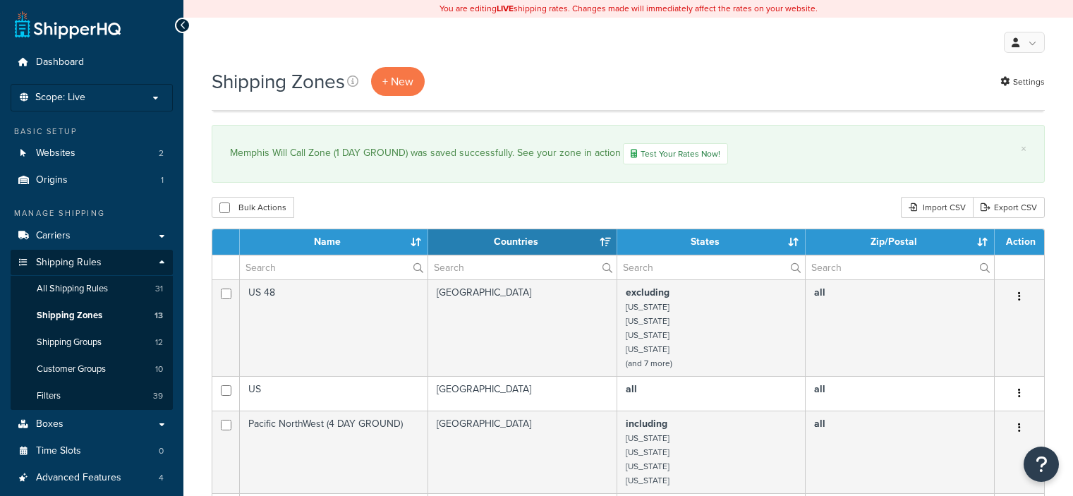
select select "15"
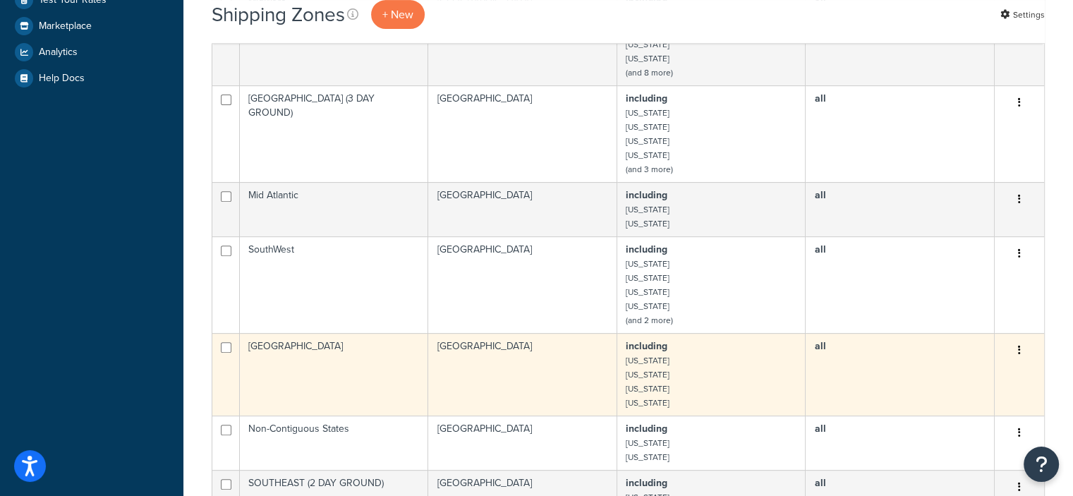
scroll to position [545, 0]
click at [1019, 346] on icon "button" at bounding box center [1019, 350] width 3 height 10
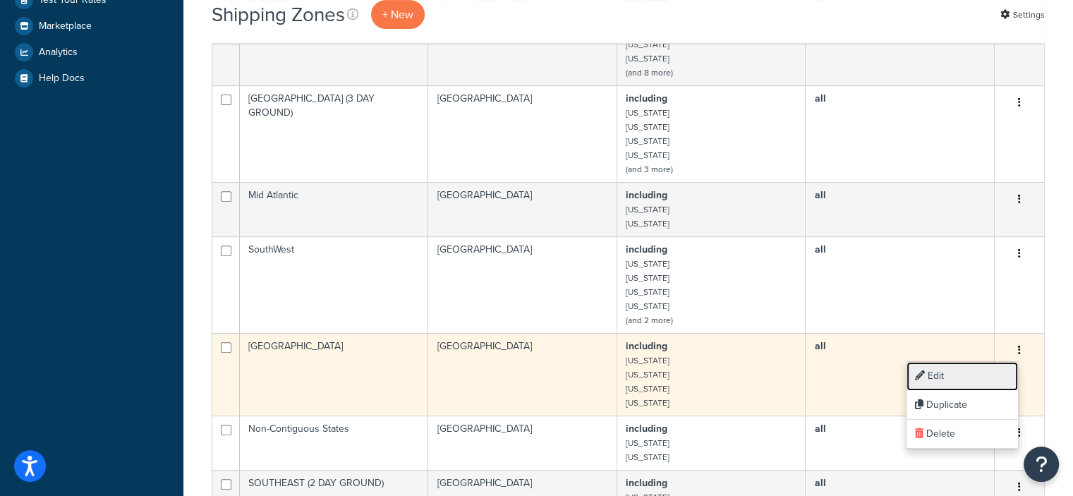
click at [940, 369] on link "Edit" at bounding box center [961, 376] width 111 height 29
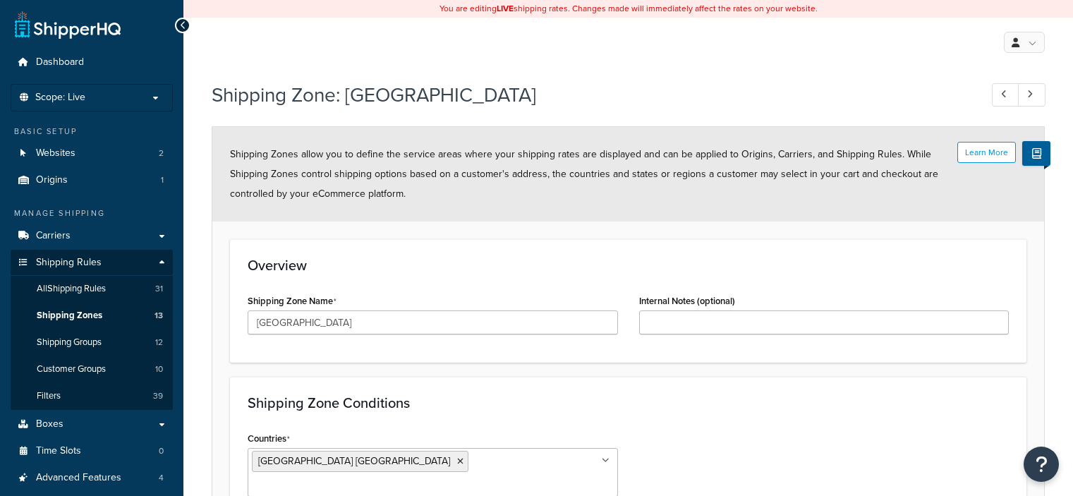
select select "including"
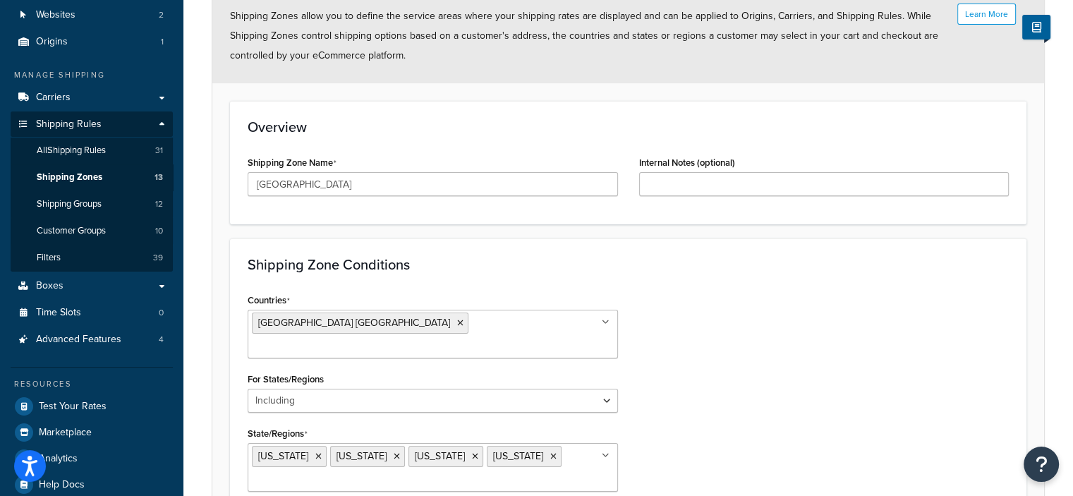
scroll to position [217, 0]
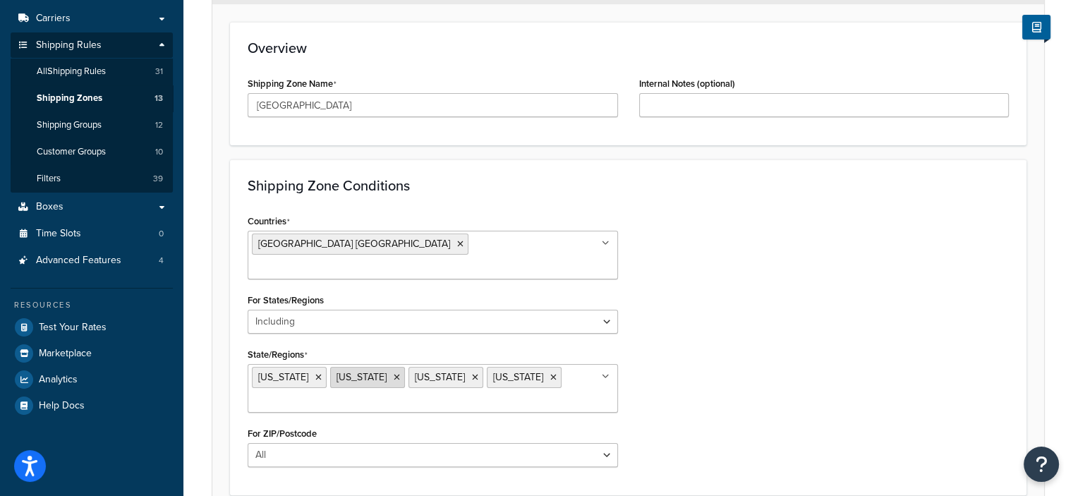
click at [394, 373] on icon at bounding box center [397, 377] width 6 height 8
click at [745, 345] on div "Countries [GEOGRAPHIC_DATA] [GEOGRAPHIC_DATA] All Countries ALL [GEOGRAPHIC_DAT…" at bounding box center [628, 344] width 782 height 267
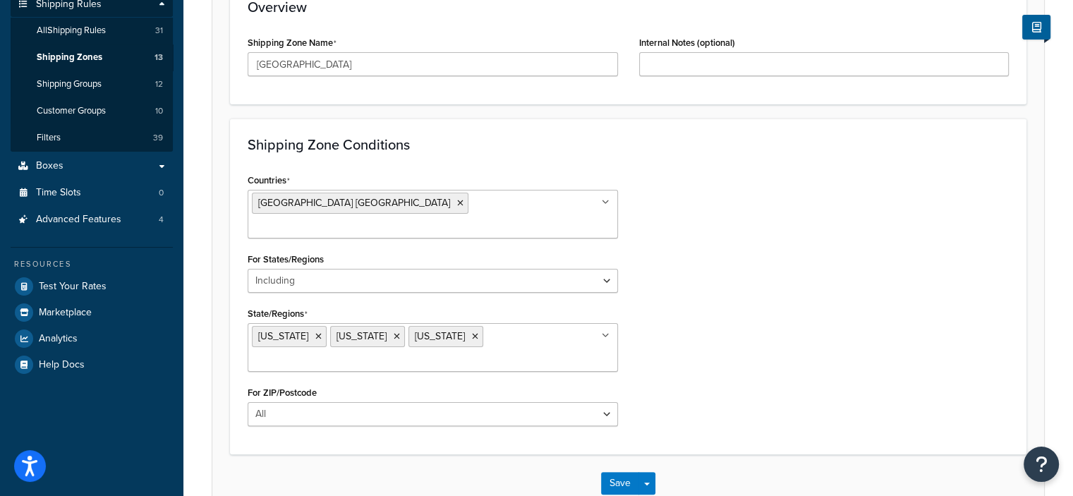
scroll to position [257, 0]
click at [612, 473] on button "Save" at bounding box center [620, 484] width 38 height 23
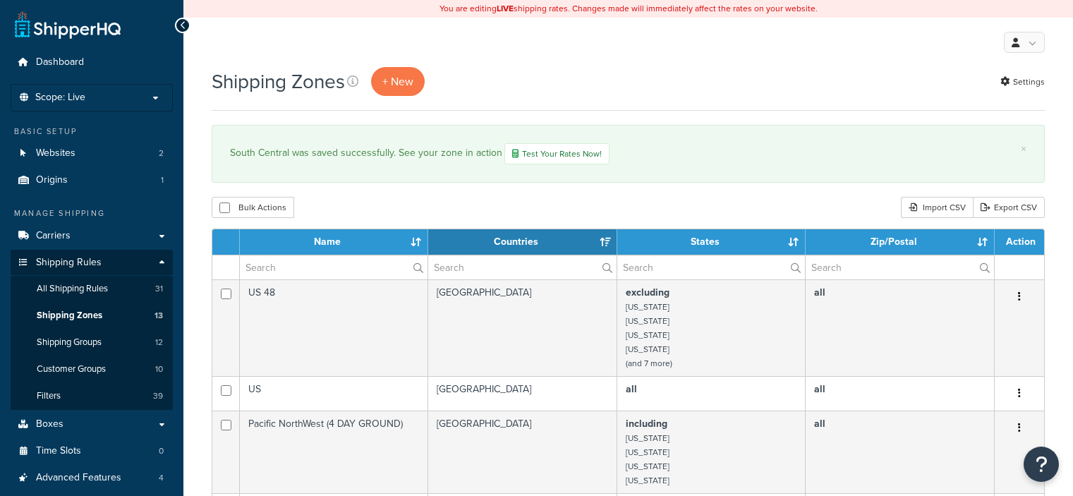
select select "15"
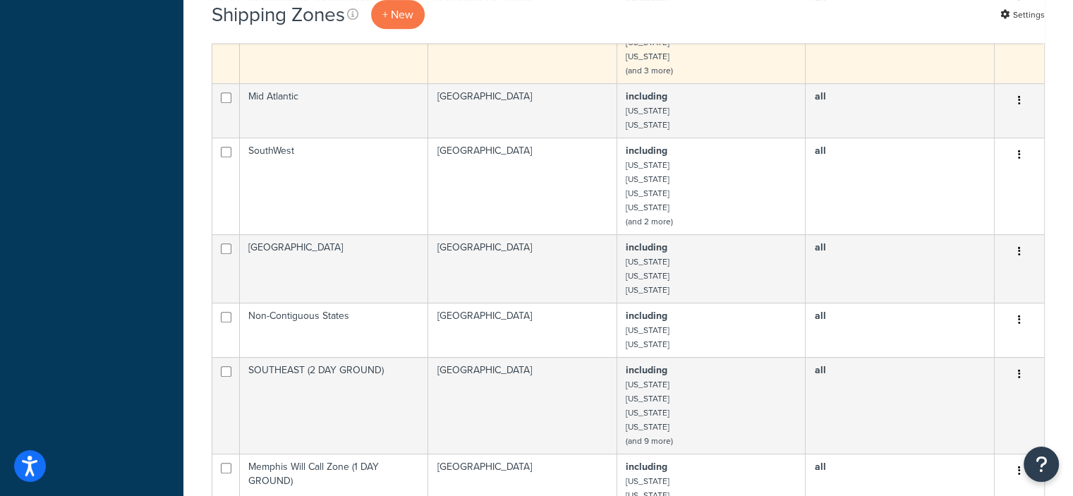
scroll to position [643, 0]
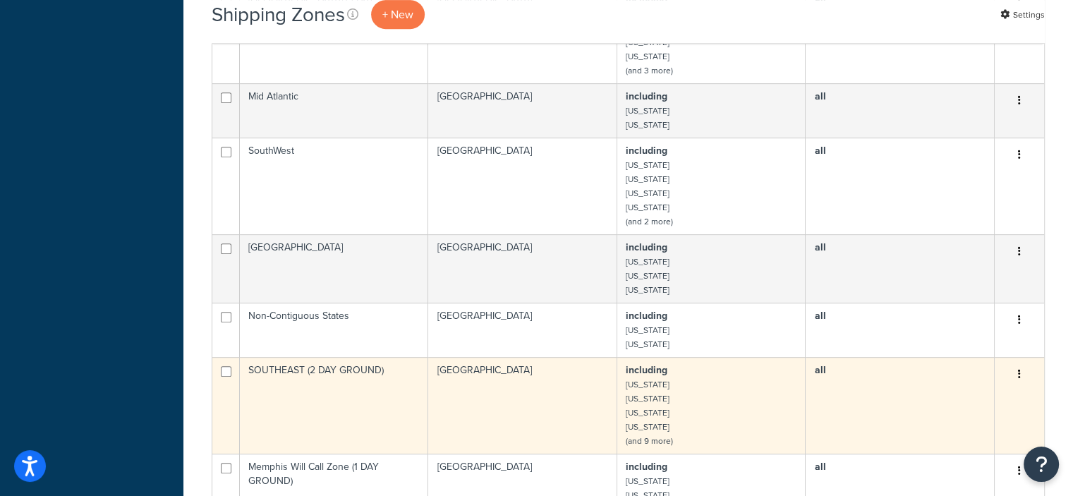
click at [1019, 372] on icon "button" at bounding box center [1019, 374] width 3 height 10
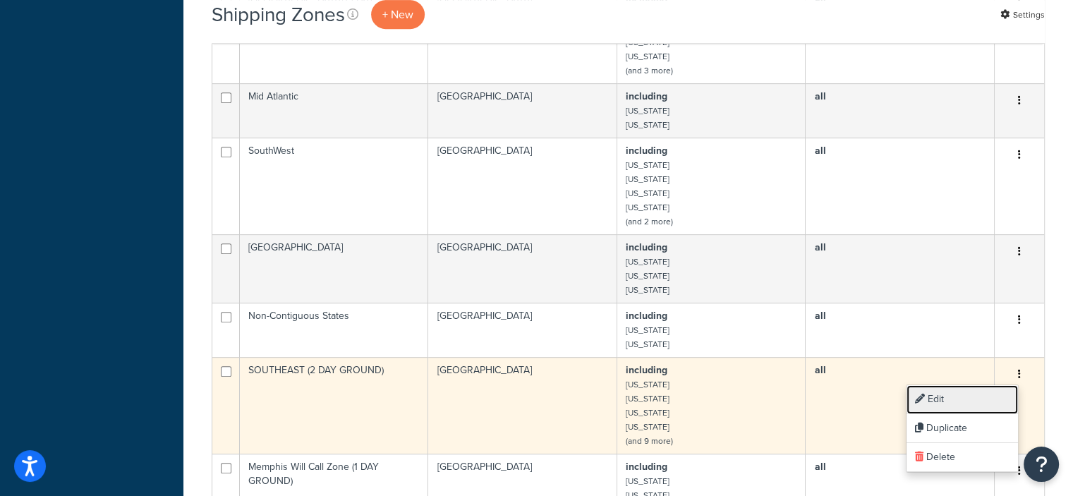
click at [954, 401] on link "Edit" at bounding box center [961, 399] width 111 height 29
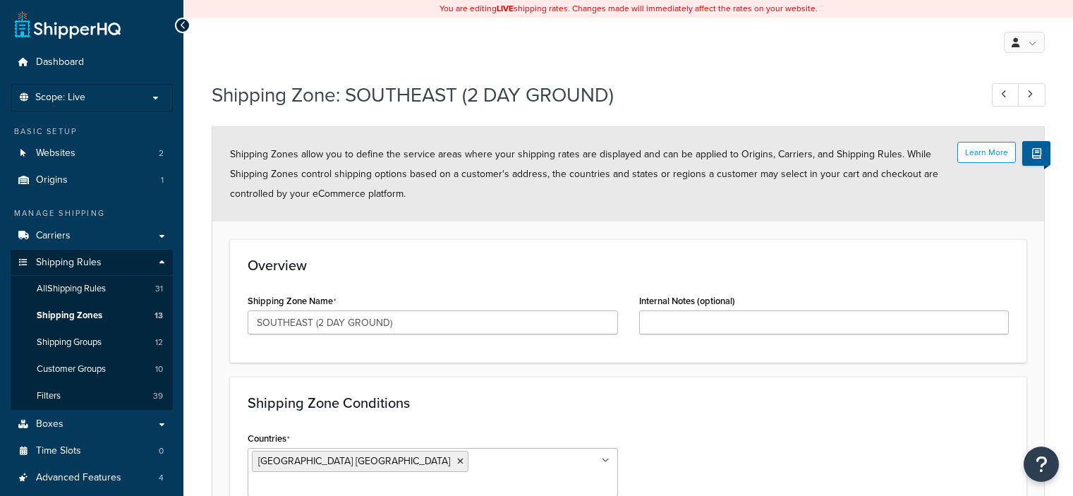
select select "including"
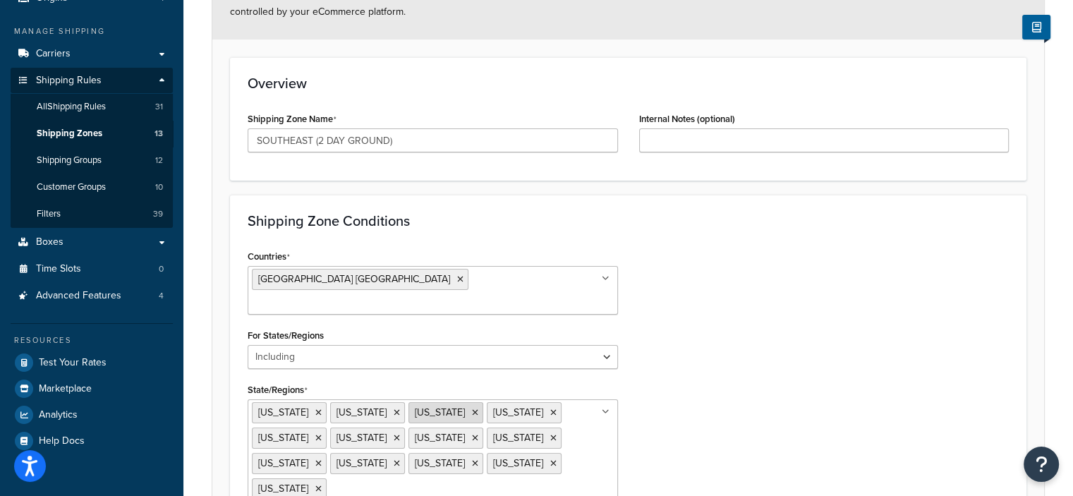
scroll to position [183, 0]
click at [315, 408] on icon at bounding box center [318, 412] width 6 height 8
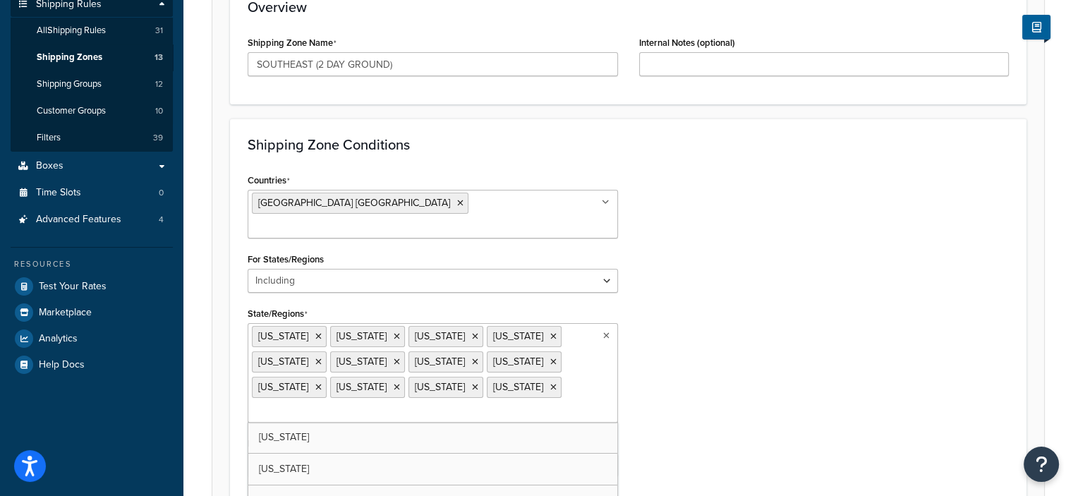
scroll to position [372, 0]
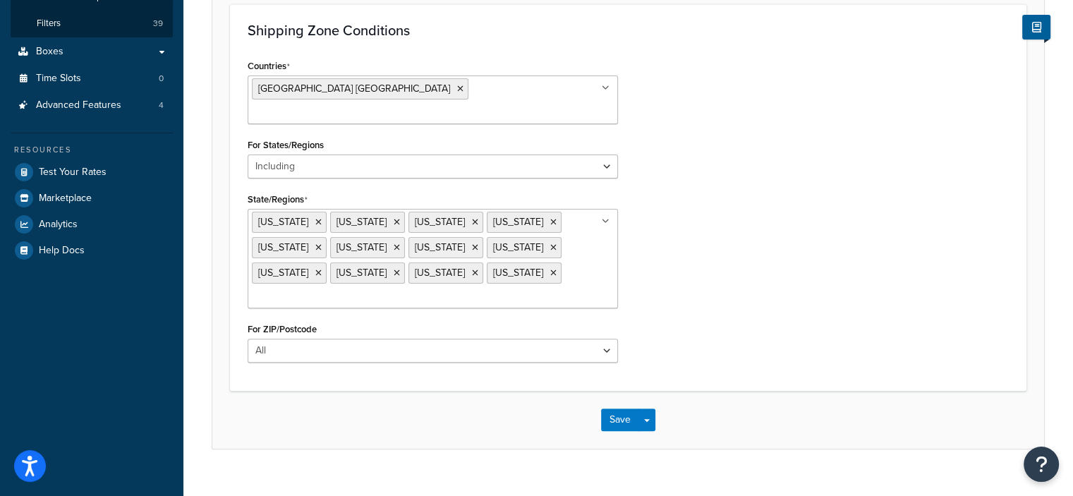
click at [779, 287] on div "Countries United States USA All Countries ALL Afghanistan AFG Albania ALB Alger…" at bounding box center [628, 214] width 782 height 317
click at [618, 408] on button "Save" at bounding box center [620, 419] width 38 height 23
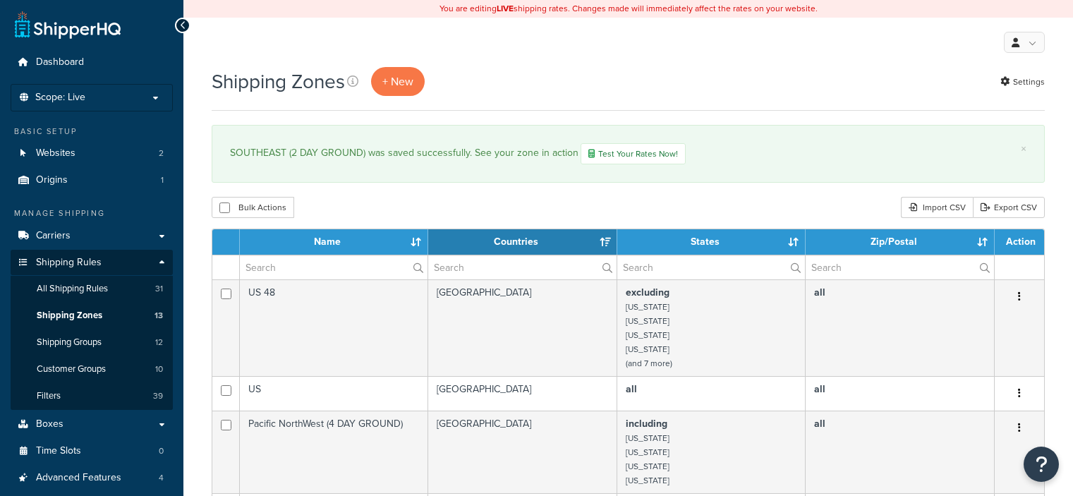
select select "15"
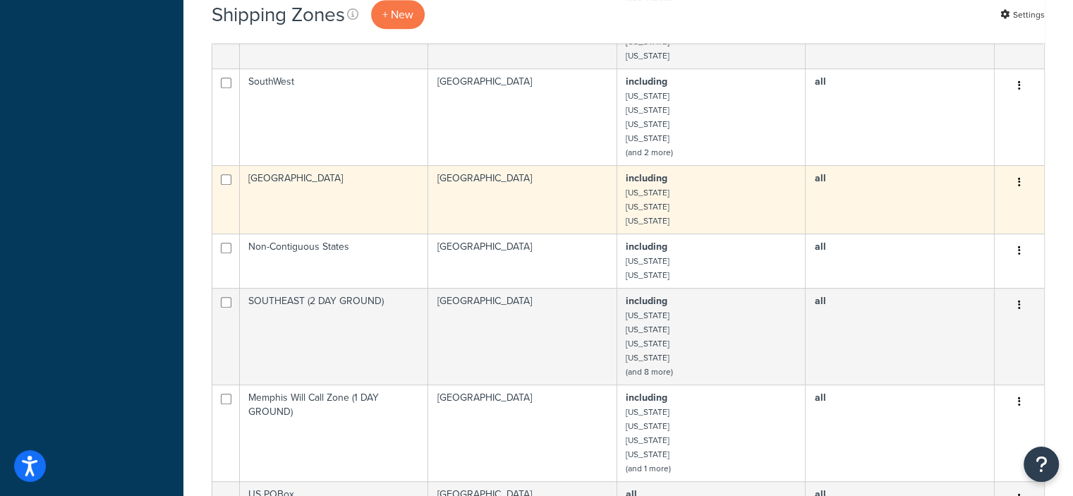
scroll to position [711, 0]
click at [1018, 180] on icon "button" at bounding box center [1019, 183] width 3 height 10
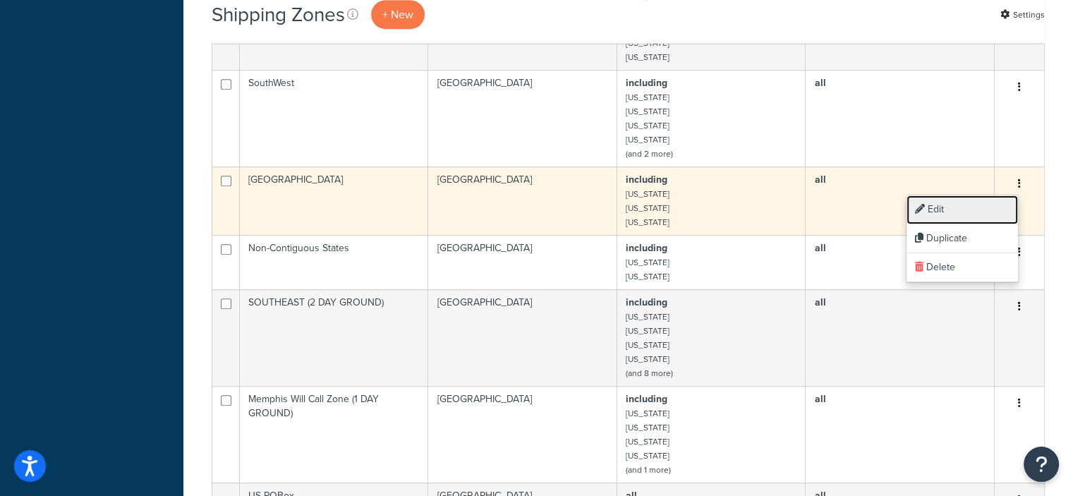
click at [943, 214] on link "Edit" at bounding box center [961, 209] width 111 height 29
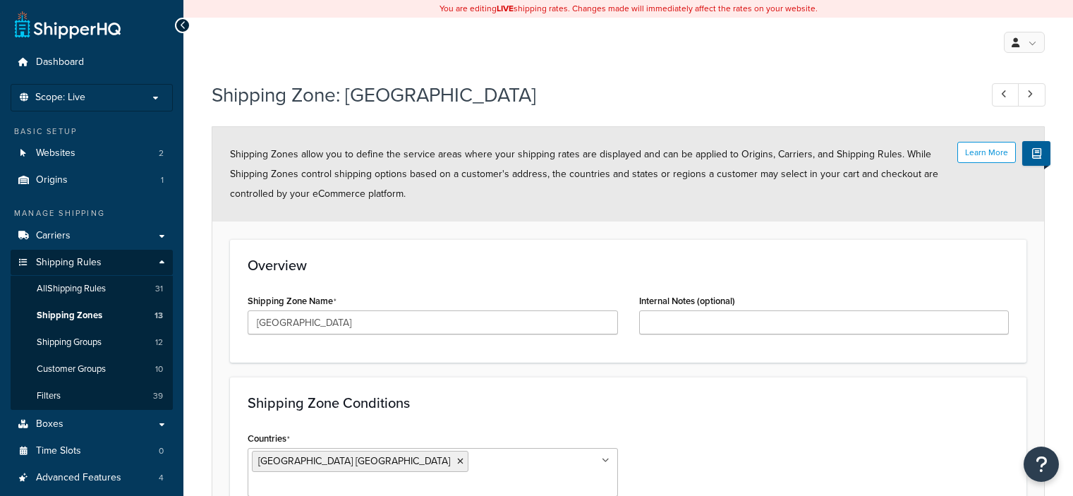
select select "including"
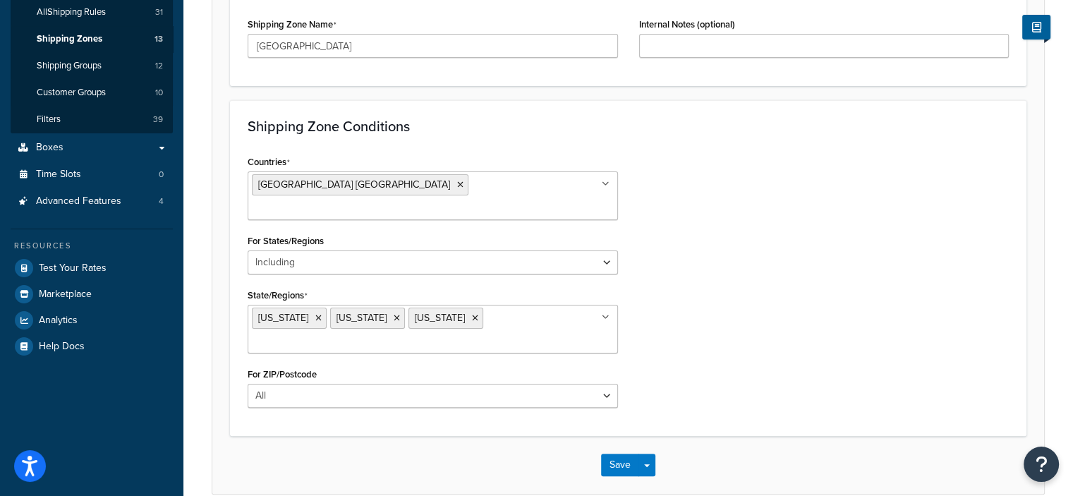
scroll to position [284, 0]
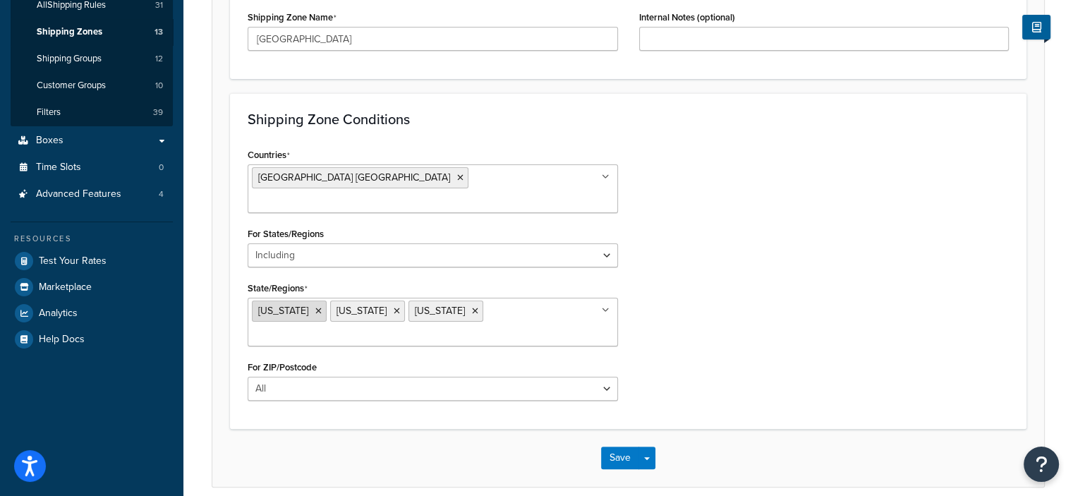
click at [315, 307] on icon at bounding box center [318, 311] width 6 height 8
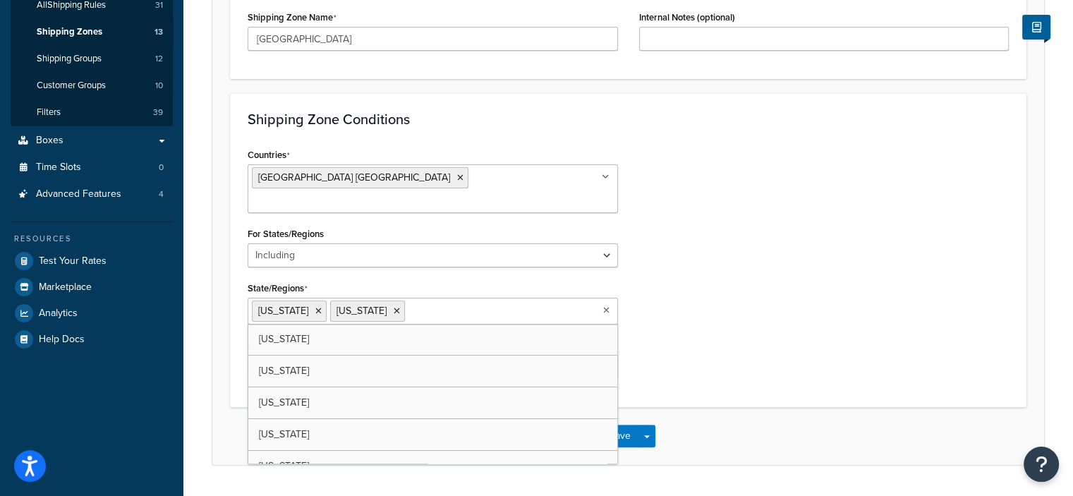
click at [734, 336] on div "Countries [GEOGRAPHIC_DATA] [GEOGRAPHIC_DATA] All Countries ALL [GEOGRAPHIC_DAT…" at bounding box center [628, 267] width 782 height 245
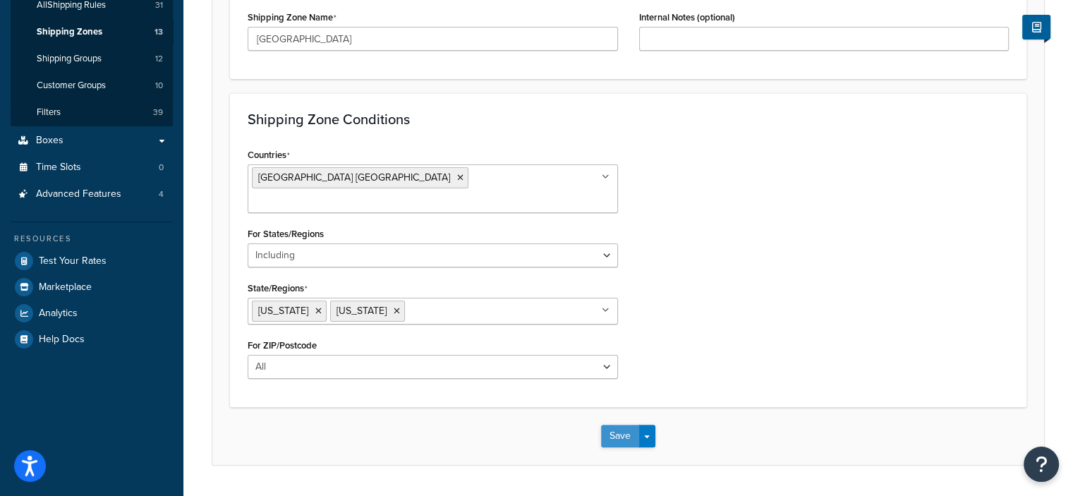
click at [617, 425] on button "Save" at bounding box center [620, 436] width 38 height 23
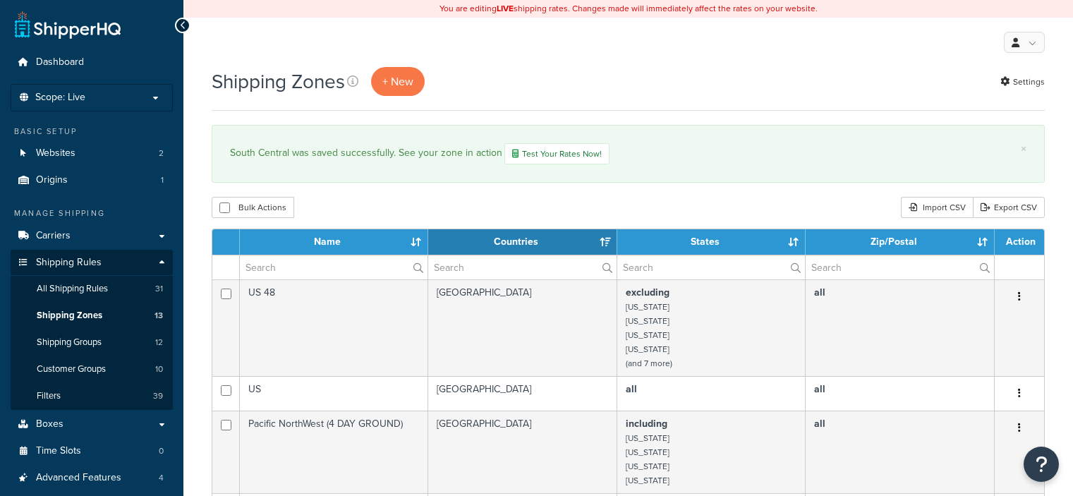
select select "15"
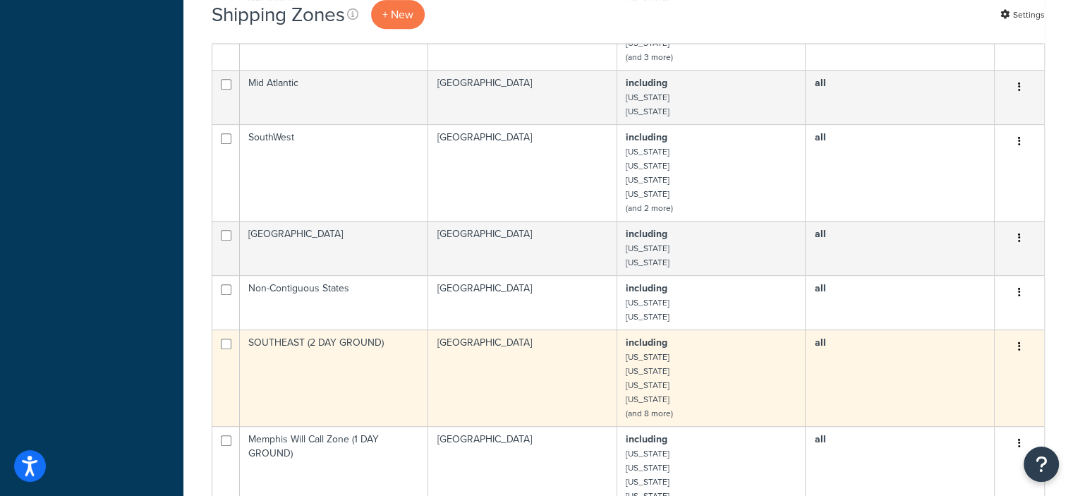
scroll to position [645, 0]
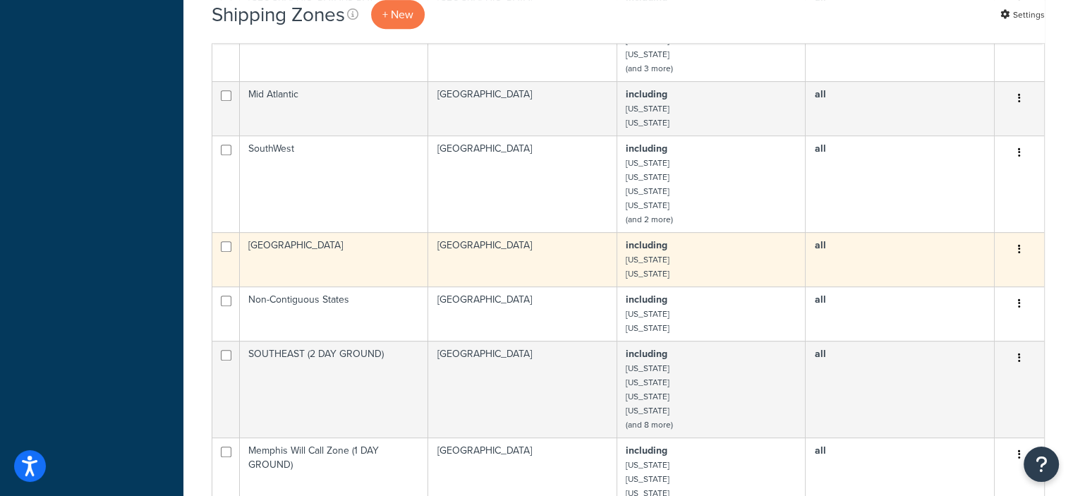
click at [1019, 248] on icon "button" at bounding box center [1019, 249] width 3 height 10
click at [880, 248] on td "all" at bounding box center [900, 259] width 189 height 54
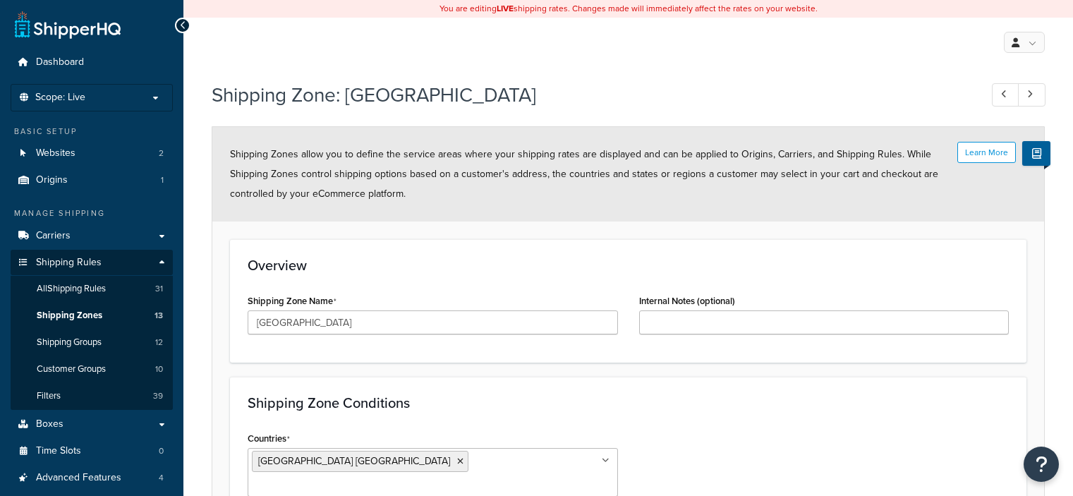
select select "including"
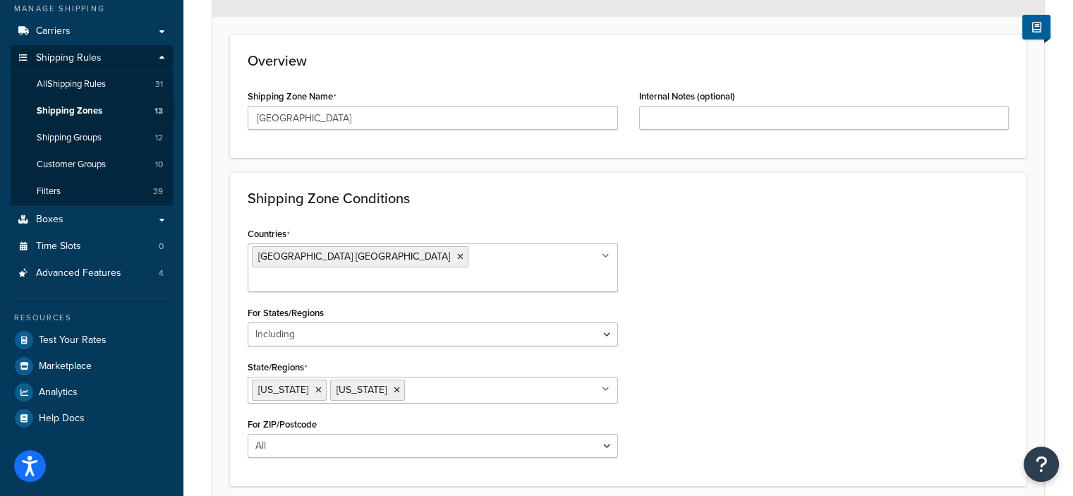
scroll to position [205, 0]
click at [529, 376] on ul "Oklahoma Texas" at bounding box center [433, 389] width 370 height 27
type input "ka"
type input "miss"
click at [736, 417] on div "Countries United States USA All Countries ALL Afghanistan AFG Albania ALB Alger…" at bounding box center [628, 356] width 782 height 267
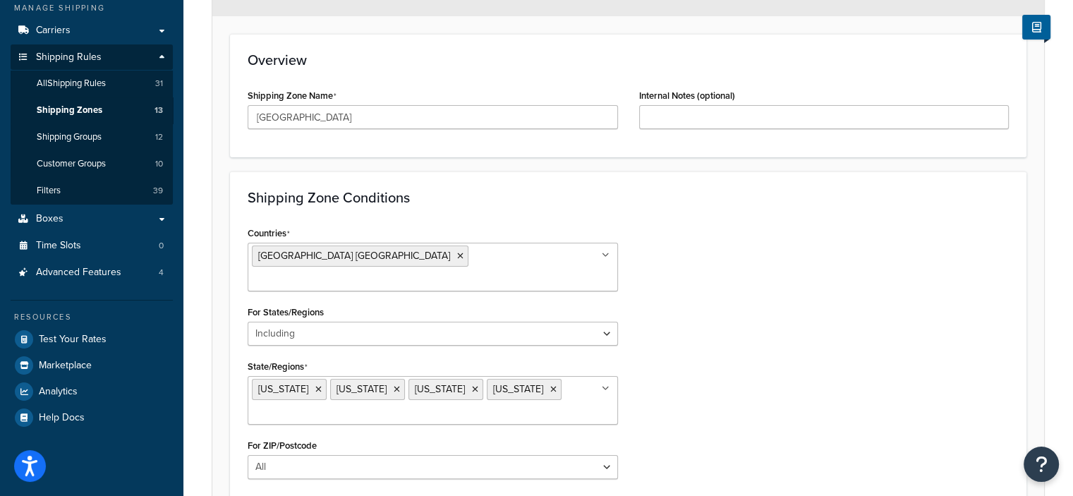
scroll to position [322, 0]
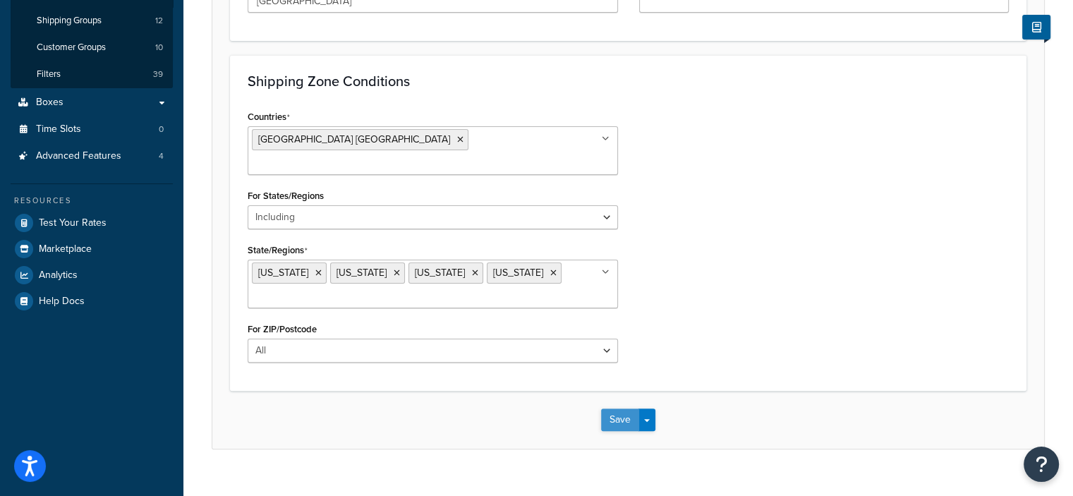
click at [624, 408] on button "Save" at bounding box center [620, 419] width 38 height 23
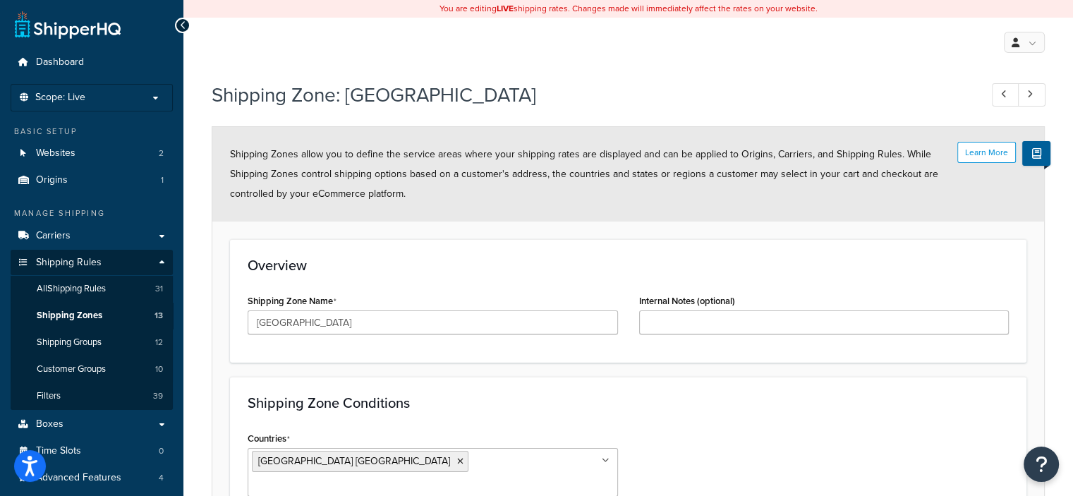
scroll to position [127, 0]
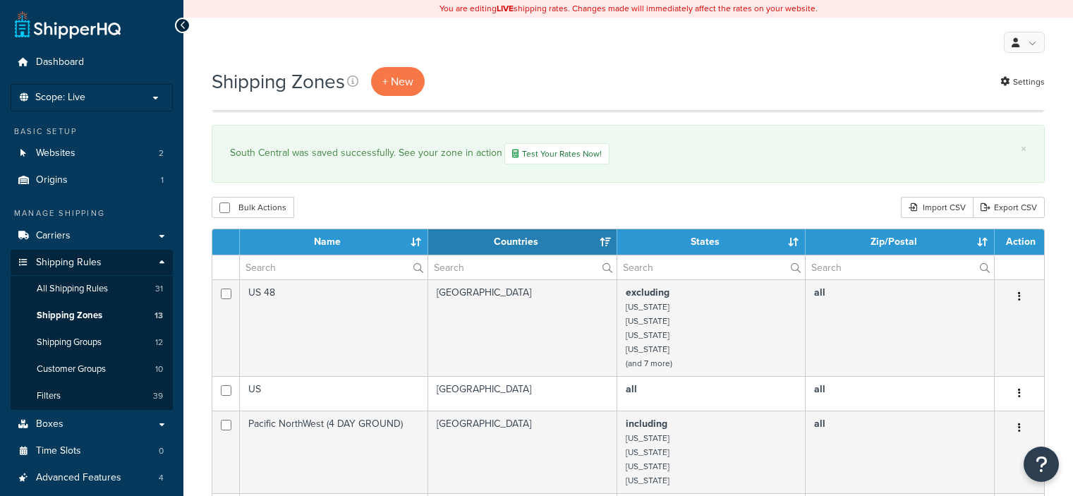
select select "15"
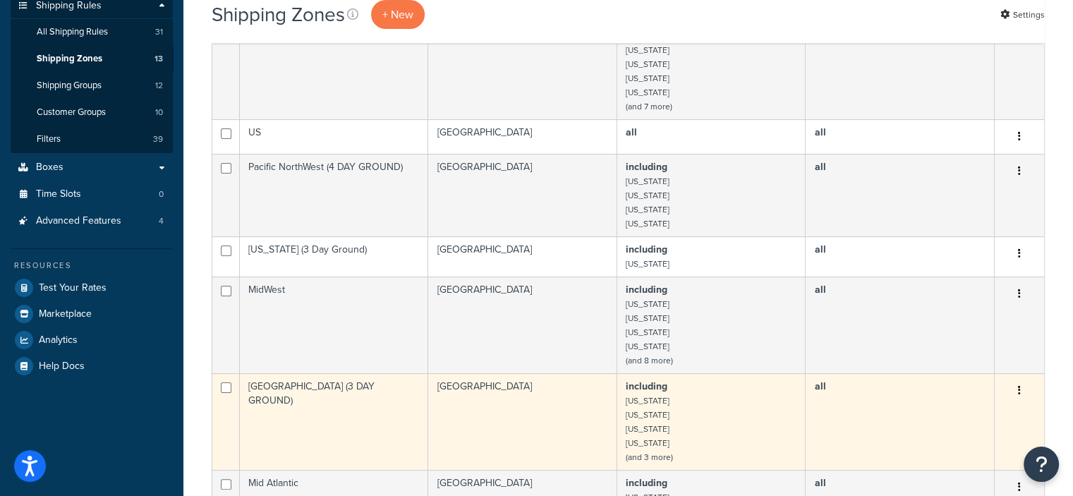
scroll to position [282, 0]
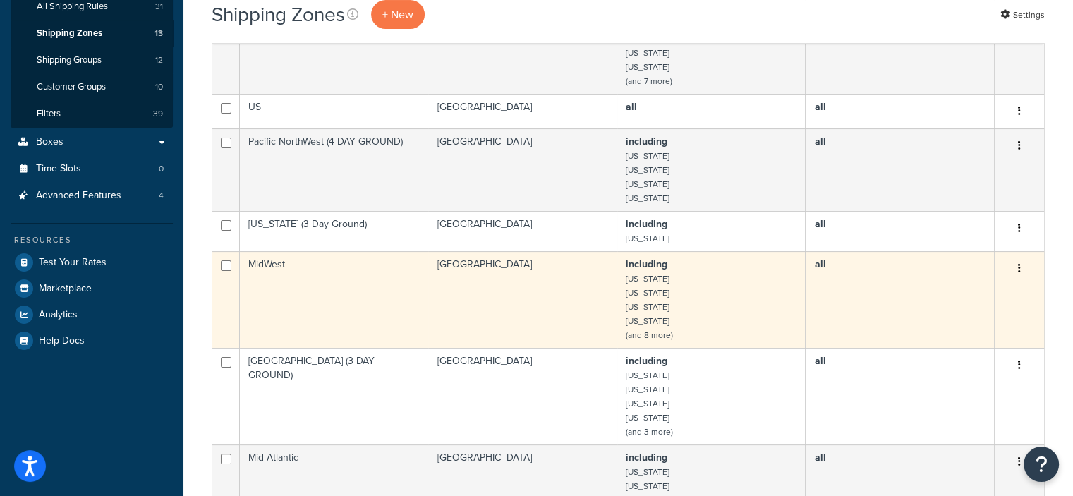
click at [1018, 272] on button "button" at bounding box center [1019, 268] width 20 height 23
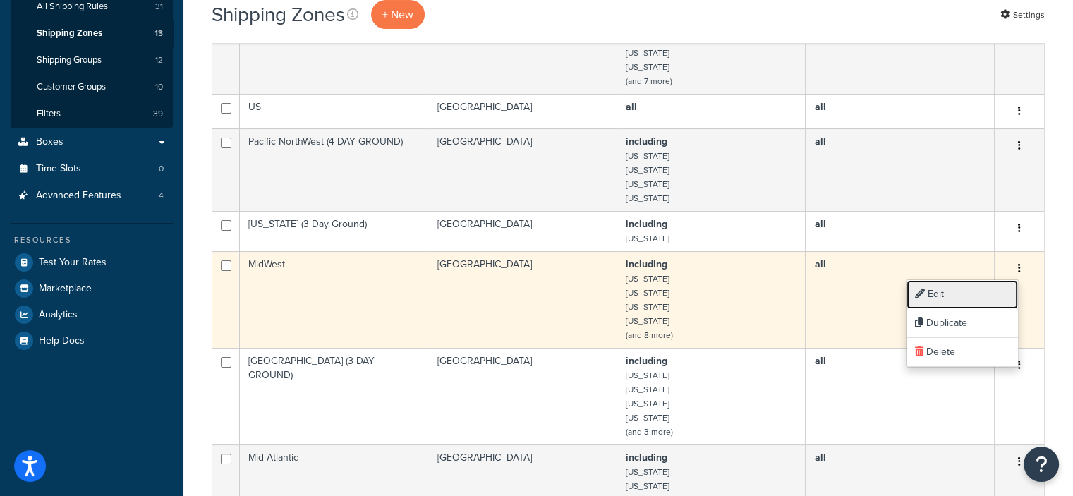
click at [940, 295] on link "Edit" at bounding box center [961, 294] width 111 height 29
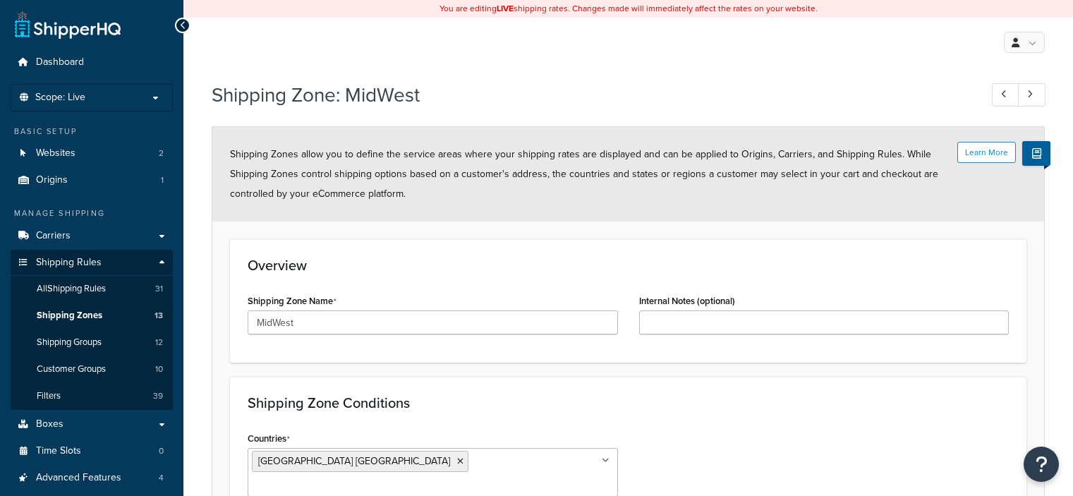
select select "including"
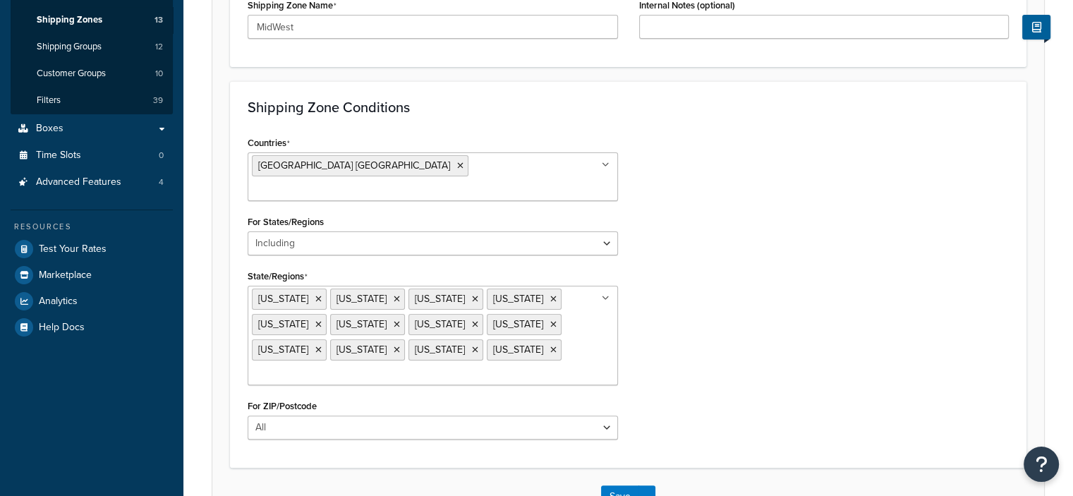
scroll to position [316, 0]
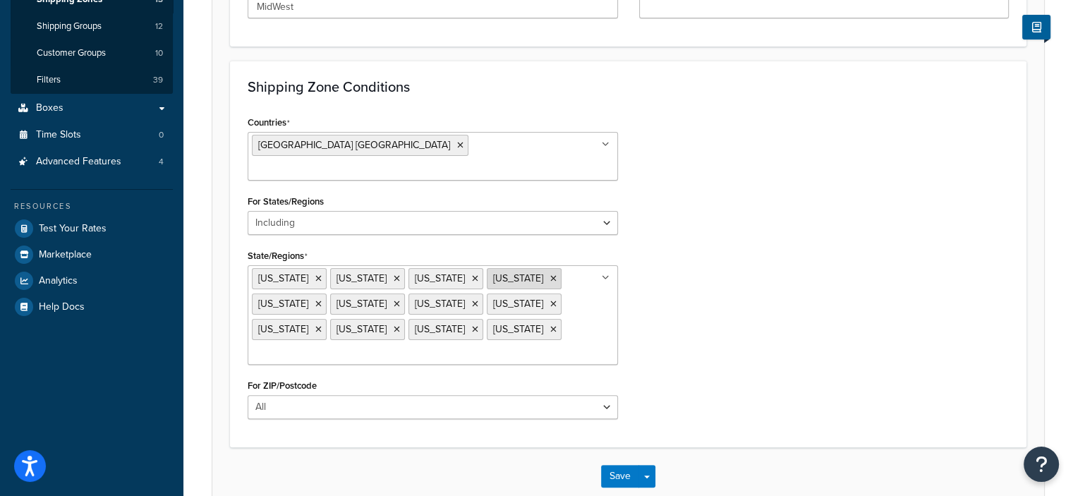
click at [550, 274] on icon at bounding box center [553, 278] width 6 height 8
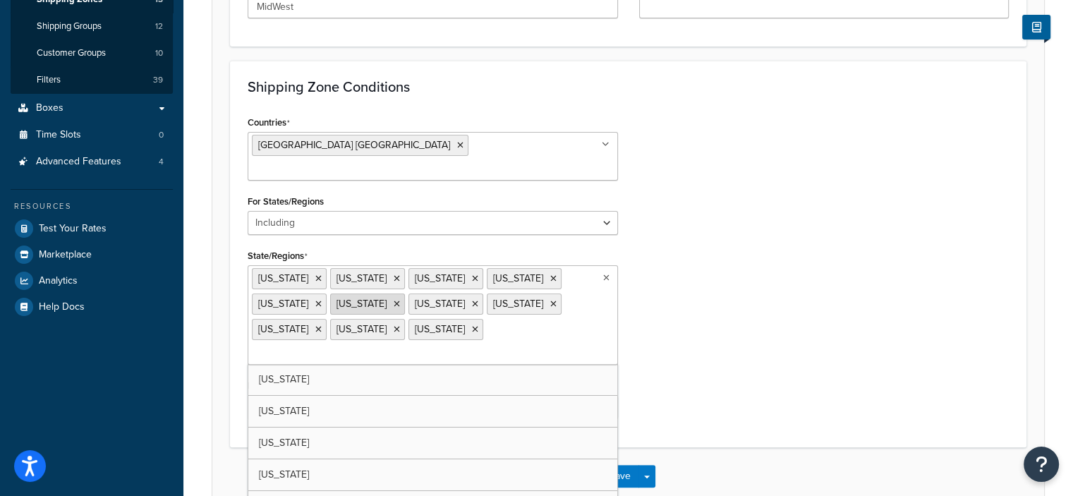
click at [394, 300] on icon at bounding box center [397, 304] width 6 height 8
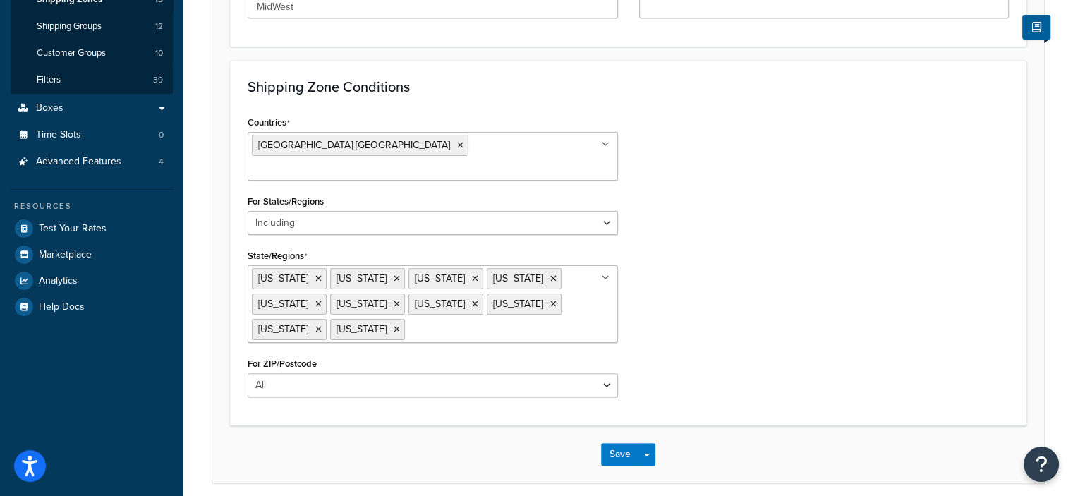
click at [686, 283] on div "Countries United States USA All Countries ALL Afghanistan AFG Albania ALB Alger…" at bounding box center [628, 260] width 782 height 296
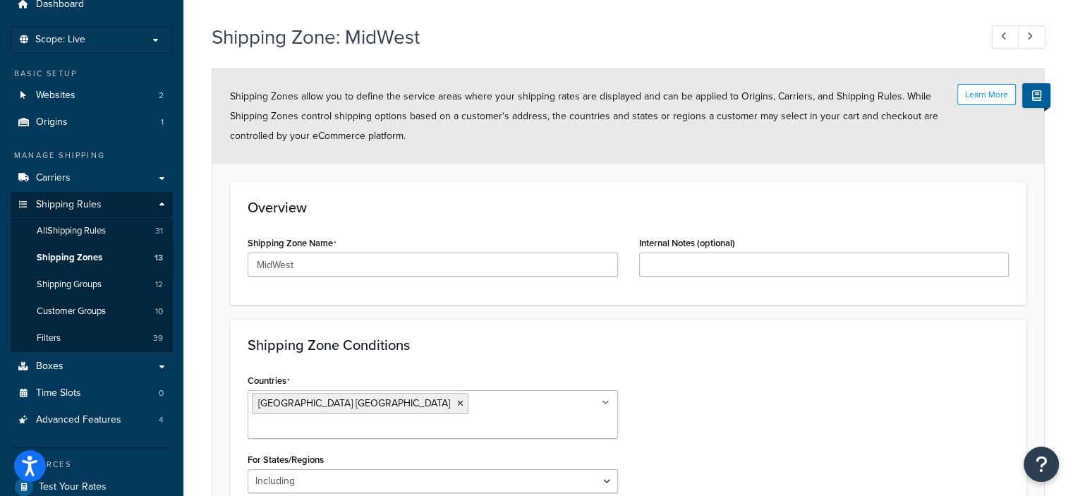
scroll to position [56, 0]
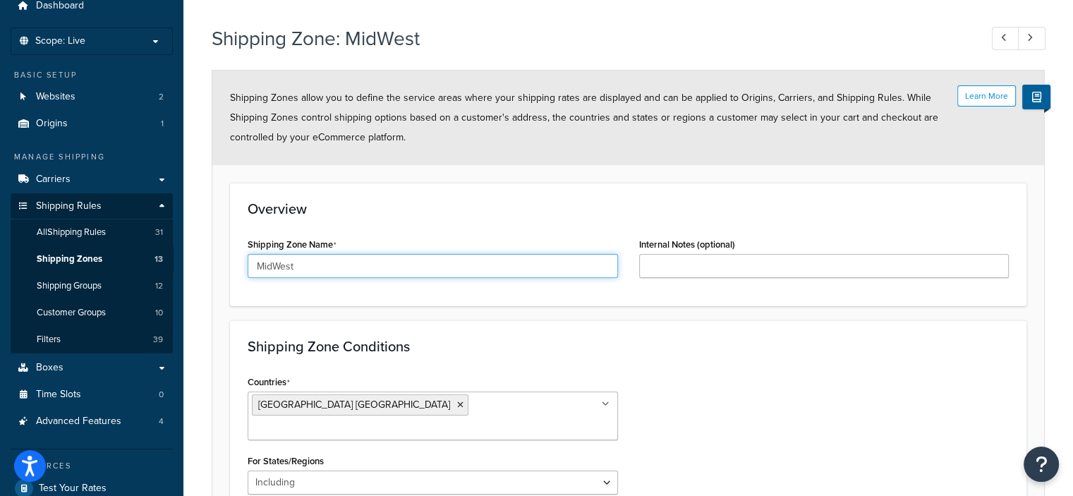
click at [358, 265] on input "MidWest" at bounding box center [433, 266] width 370 height 24
click at [308, 267] on input "MIDWEST ( 2 DAY GROUND)" at bounding box center [433, 266] width 370 height 24
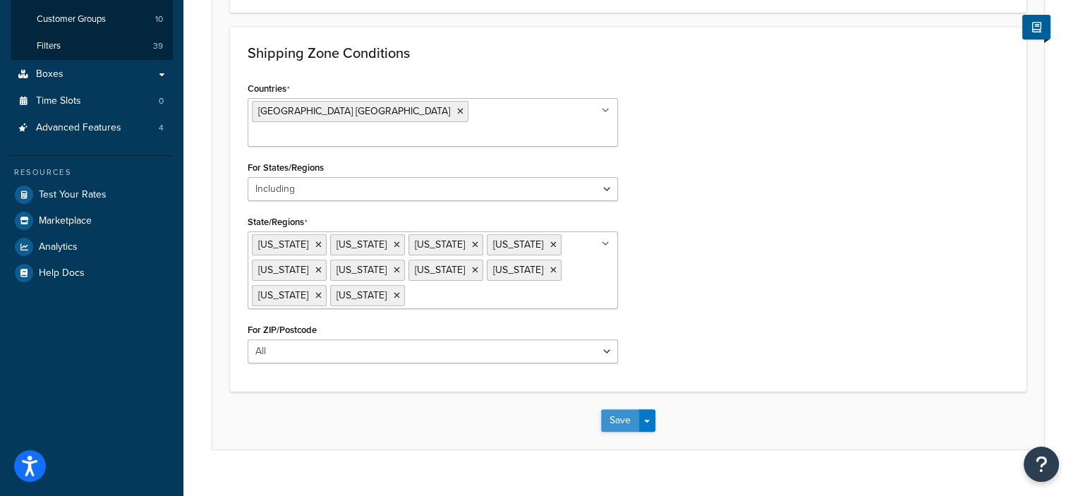
type input "MIDWEST (2 DAY GROUND)"
click at [617, 409] on button "Save" at bounding box center [620, 420] width 38 height 23
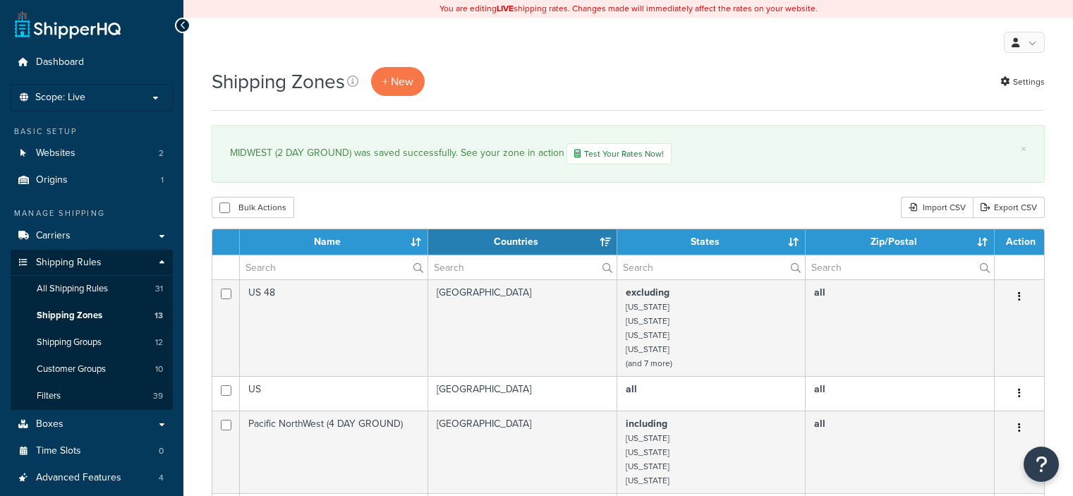
select select "15"
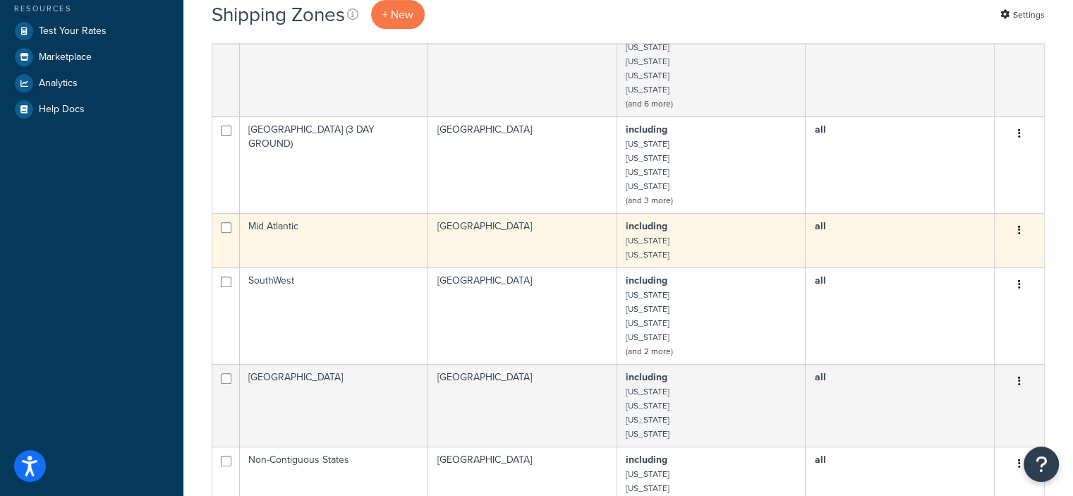
scroll to position [512, 0]
click at [1021, 233] on button "button" at bounding box center [1019, 232] width 20 height 23
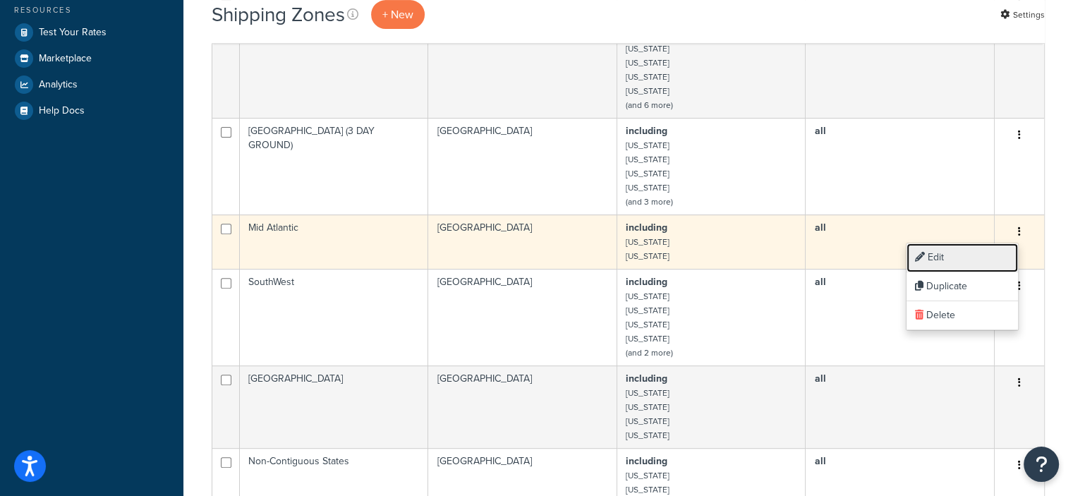
click at [942, 256] on link "Edit" at bounding box center [961, 257] width 111 height 29
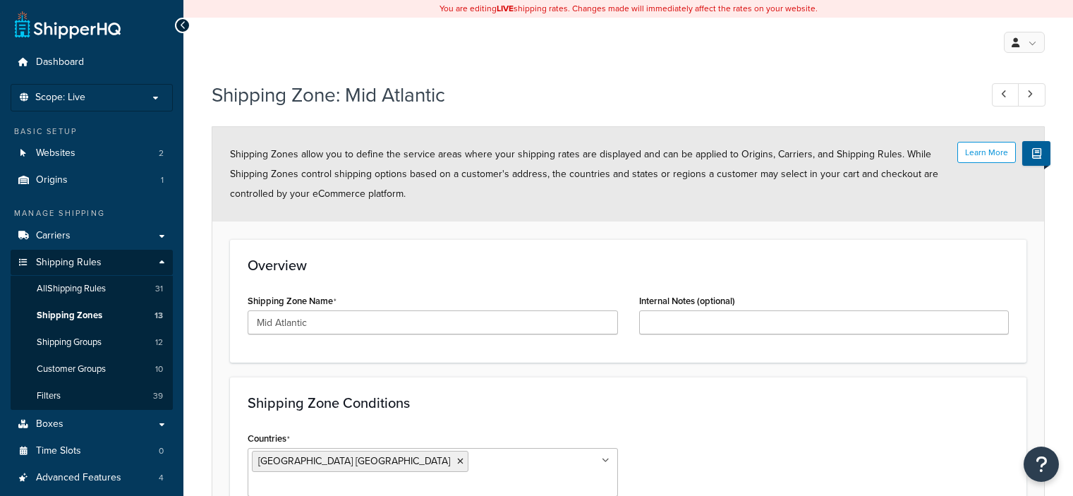
select select "including"
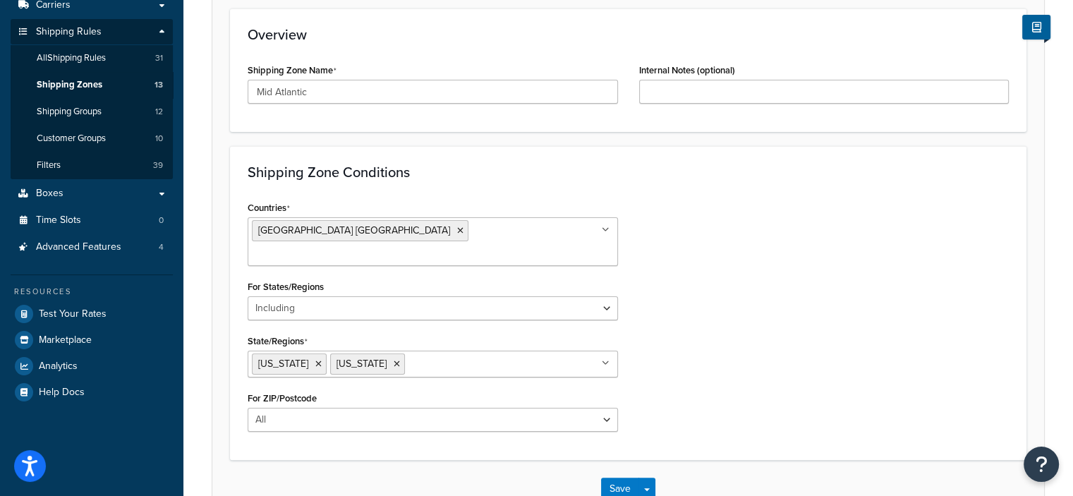
scroll to position [231, 0]
click at [465, 355] on input "State/Regions" at bounding box center [470, 363] width 125 height 16
type input "mary"
type input "de"
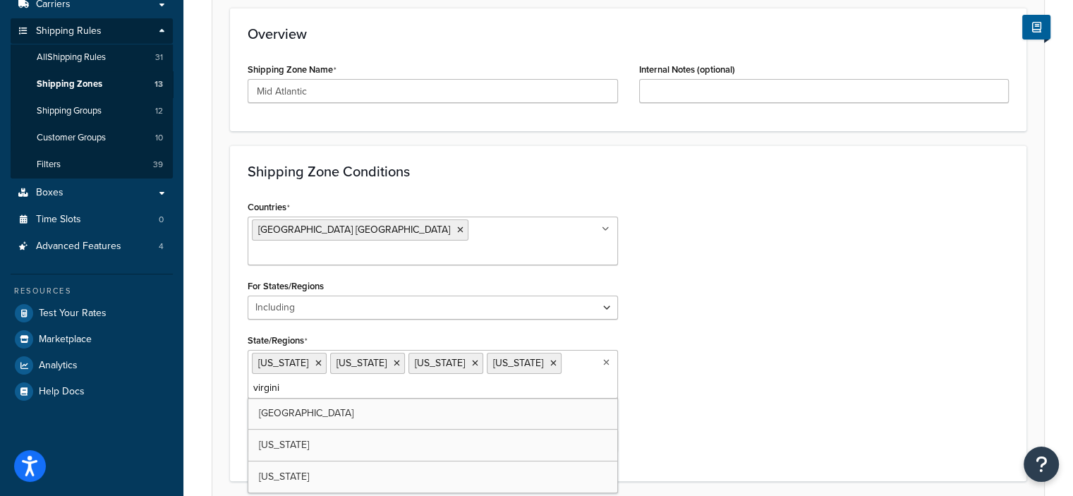
type input "virginia"
type input "district"
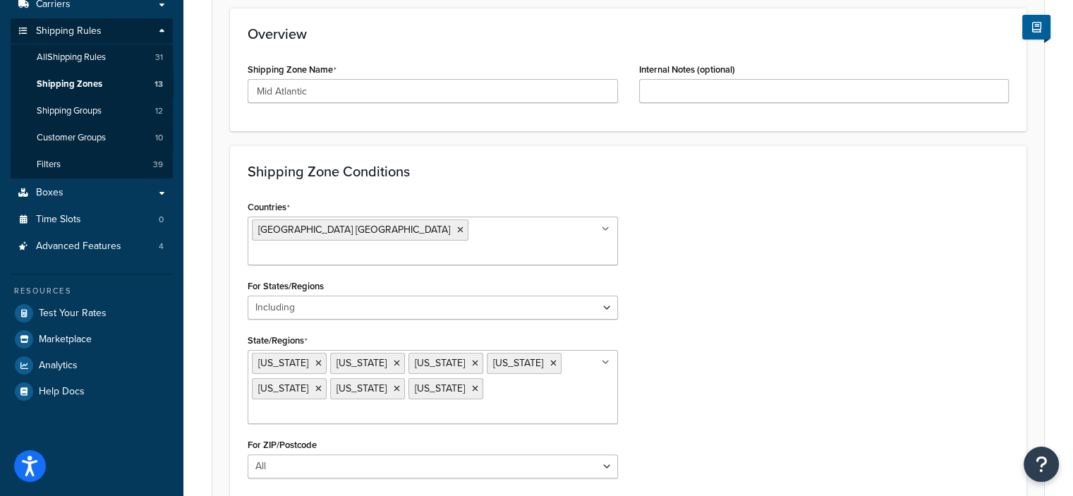
click at [826, 412] on div "Countries United States USA All Countries ALL Afghanistan AFG Albania ALB Alger…" at bounding box center [628, 343] width 782 height 292
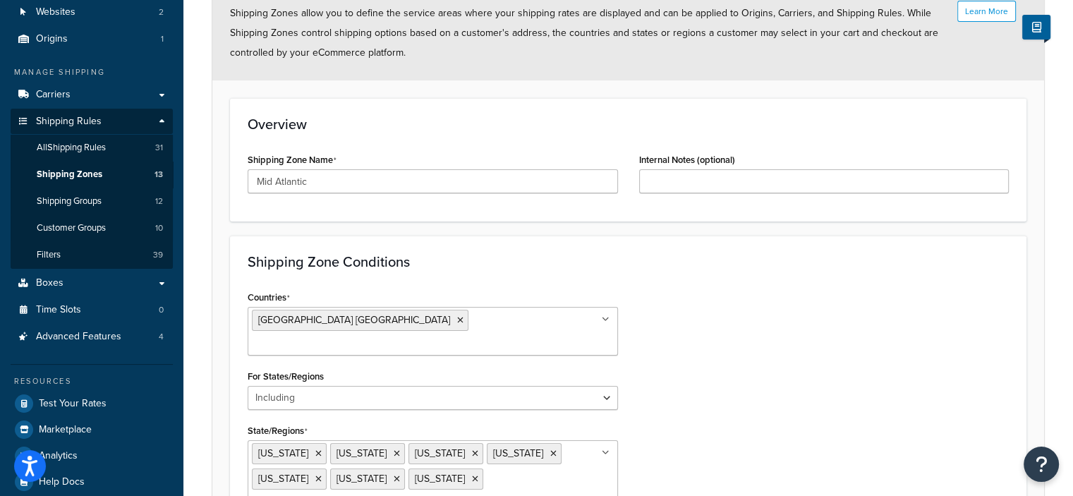
scroll to position [135, 0]
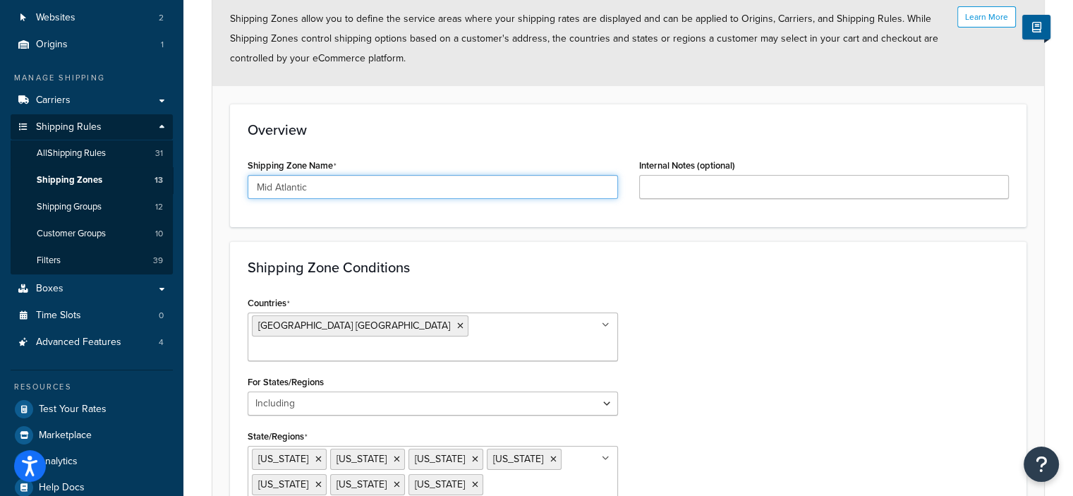
click at [327, 194] on input "Mid Atlantic" at bounding box center [433, 187] width 370 height 24
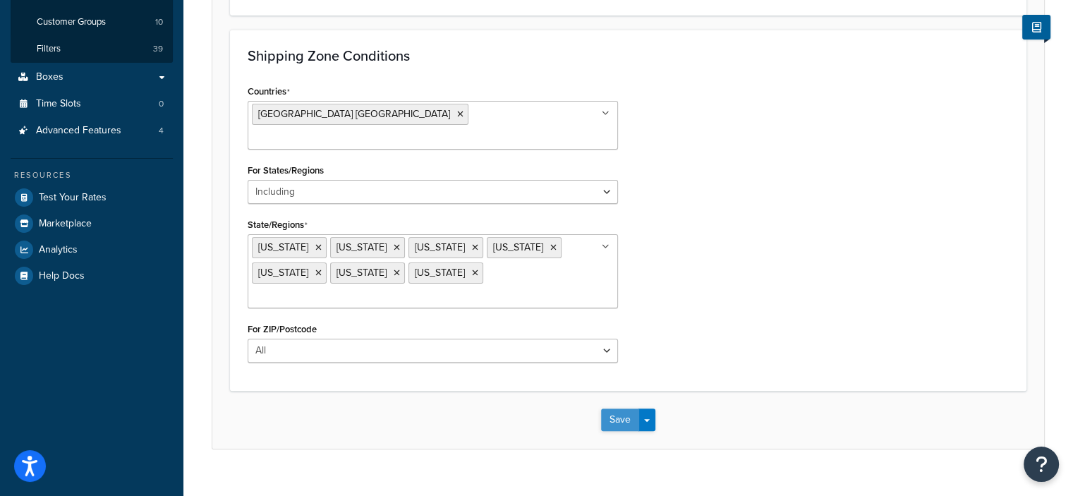
type input "MID ATLANTIC (2 DAY GROUND)"
click at [613, 408] on button "Save" at bounding box center [620, 419] width 38 height 23
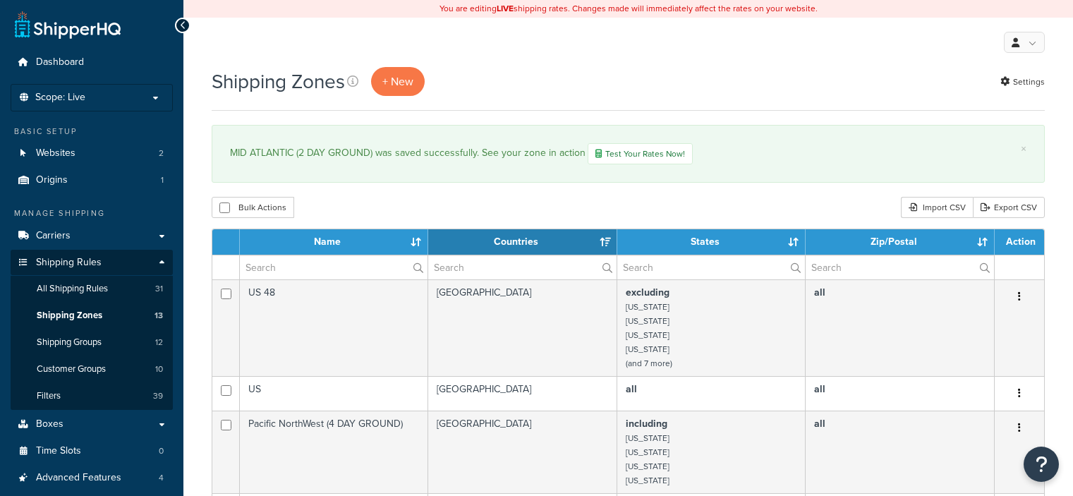
select select "15"
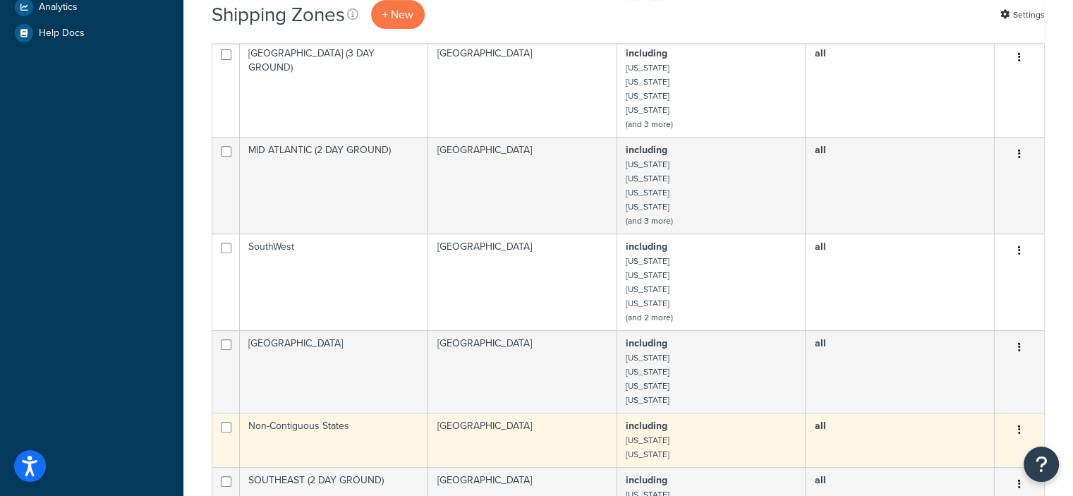
scroll to position [590, 0]
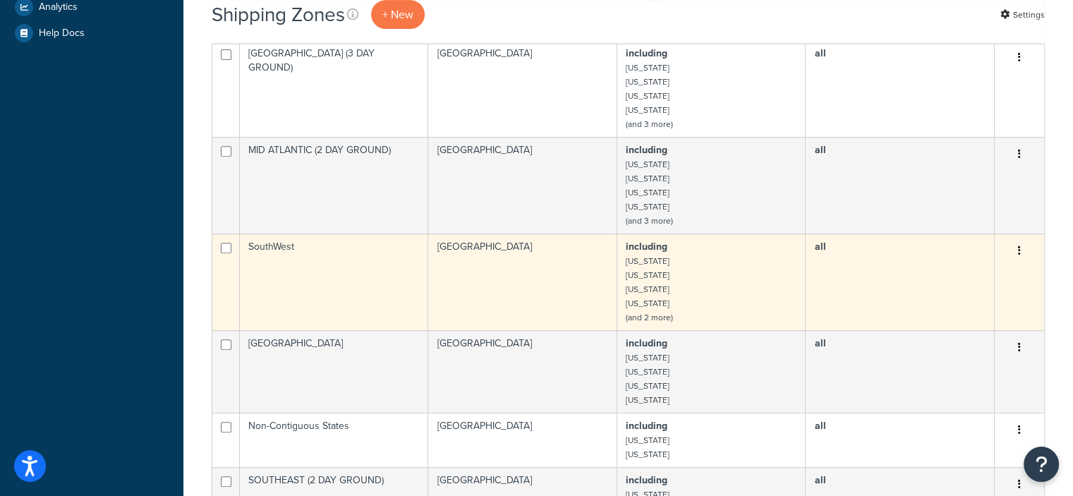
click at [1018, 248] on icon "button" at bounding box center [1019, 250] width 3 height 10
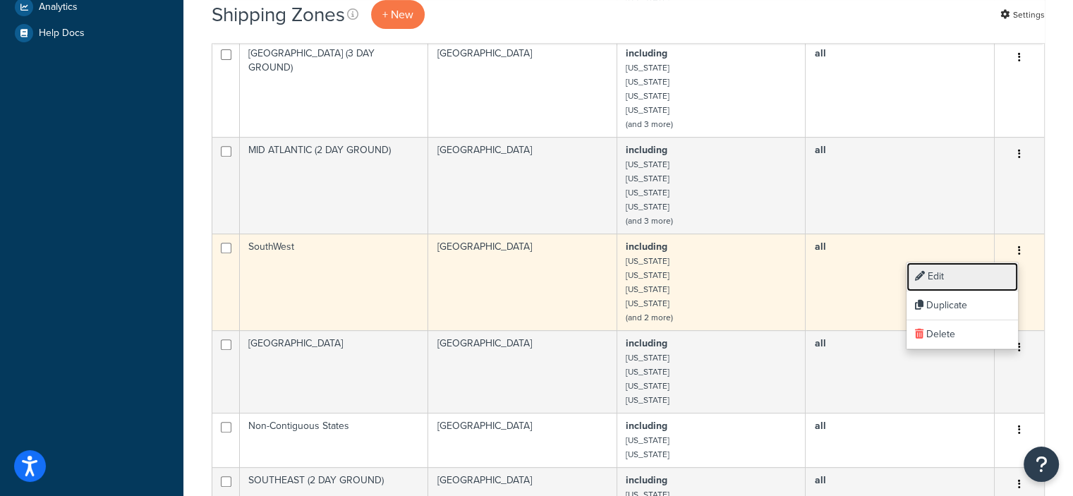
click at [944, 274] on link "Edit" at bounding box center [961, 276] width 111 height 29
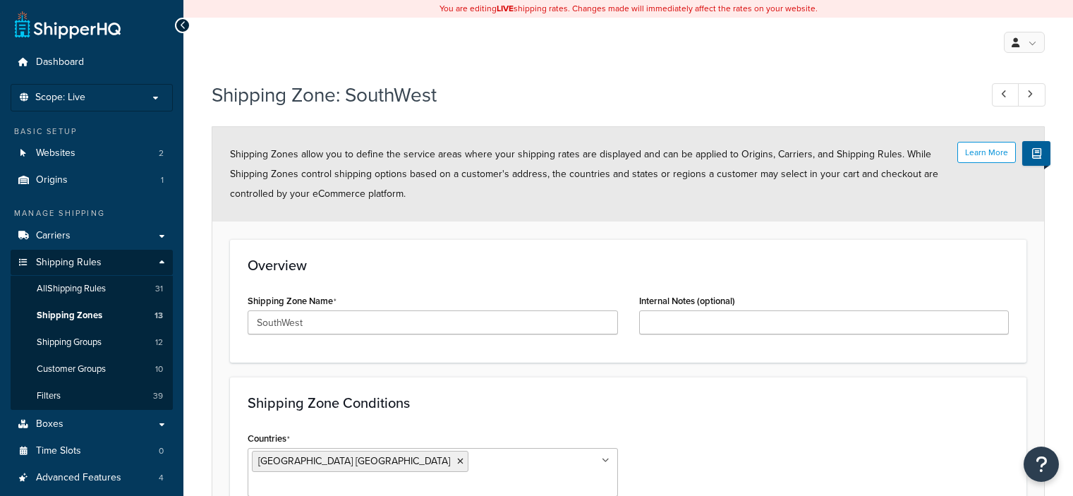
select select "including"
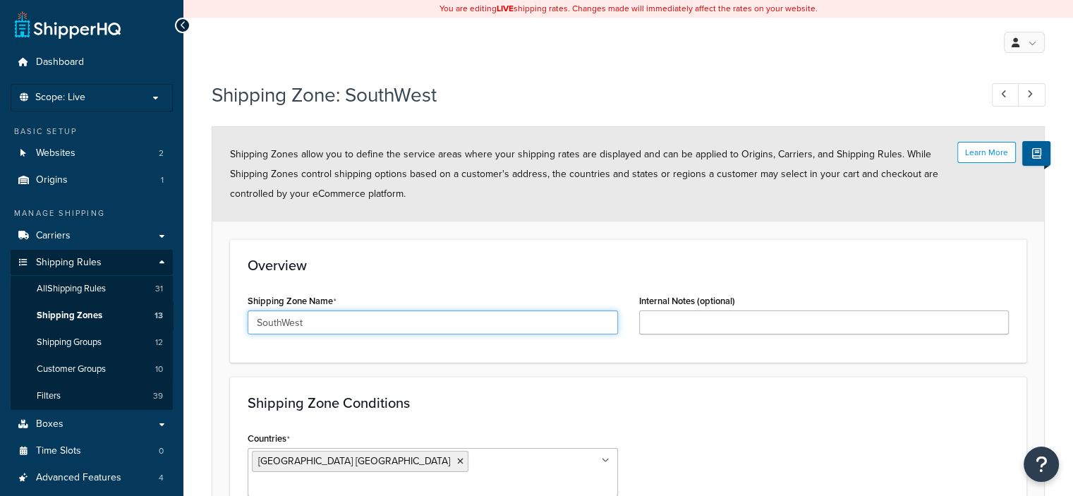
click at [302, 327] on input "SouthWest" at bounding box center [433, 322] width 370 height 24
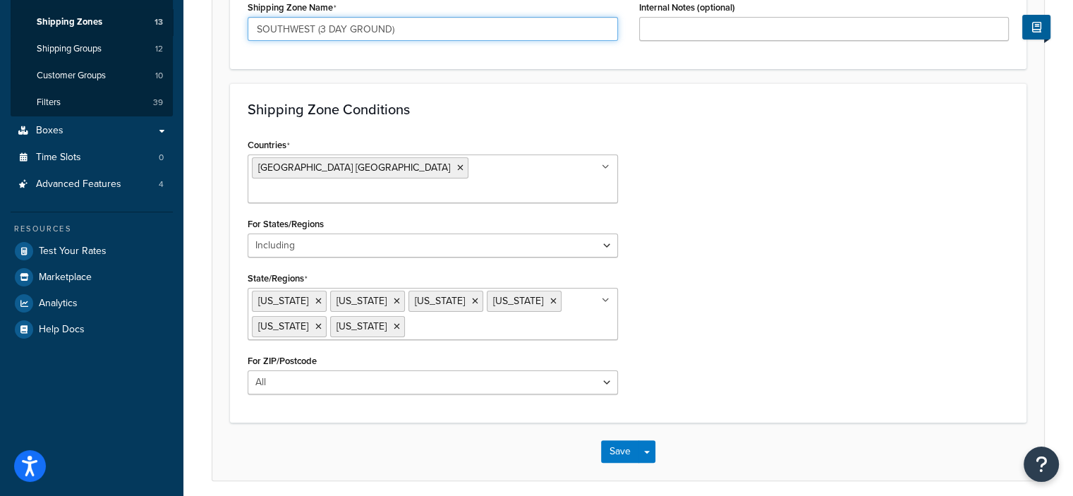
scroll to position [325, 0]
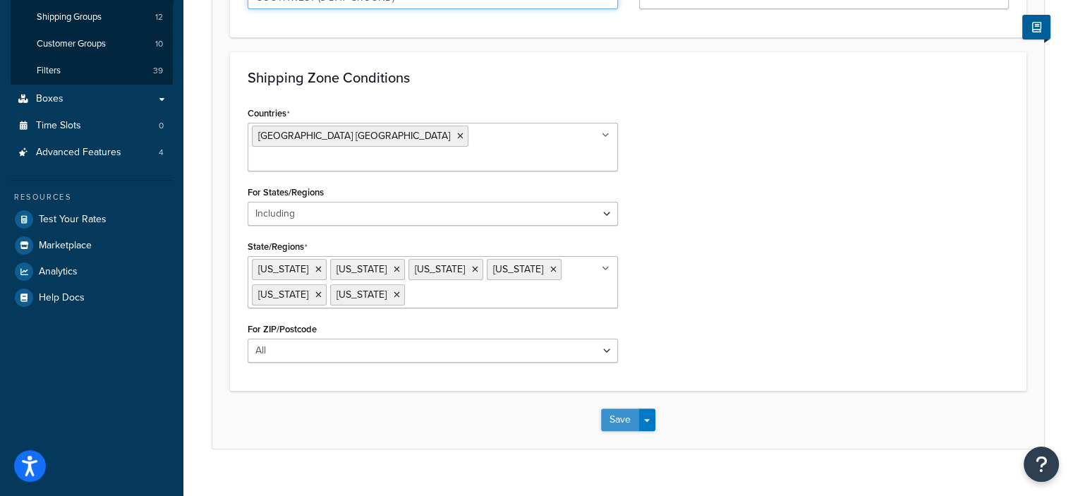
type input "SOUTHWEST (3 DAY GROUND)"
click at [614, 408] on button "Save" at bounding box center [620, 419] width 38 height 23
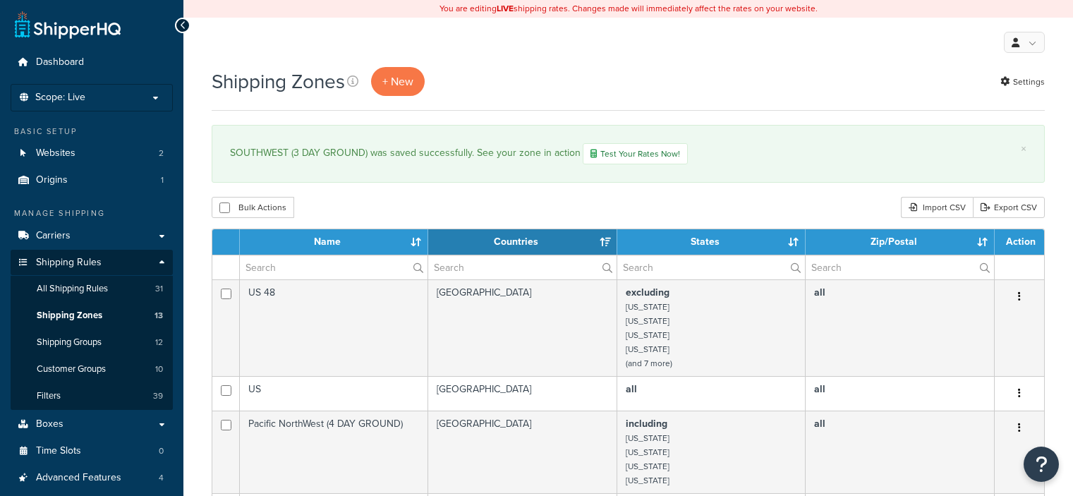
select select "15"
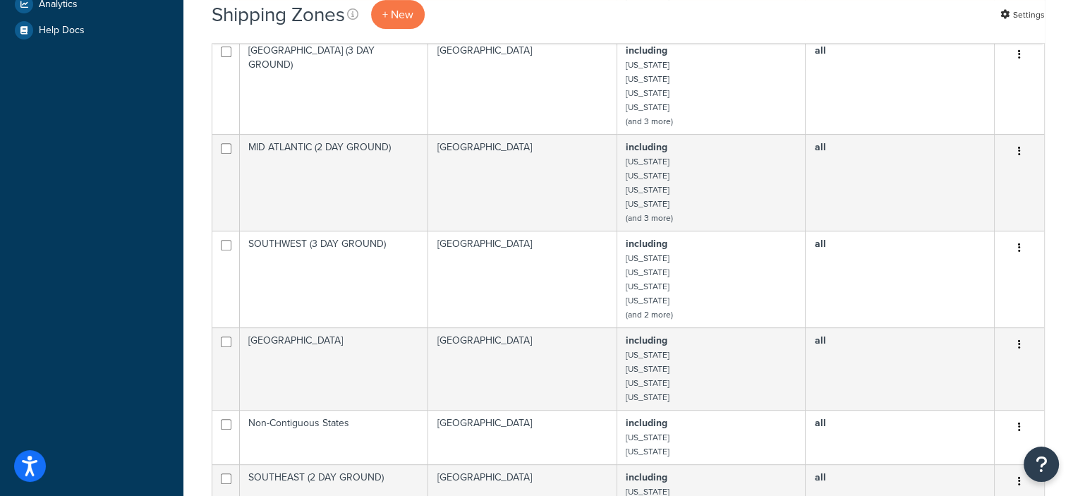
scroll to position [636, 0]
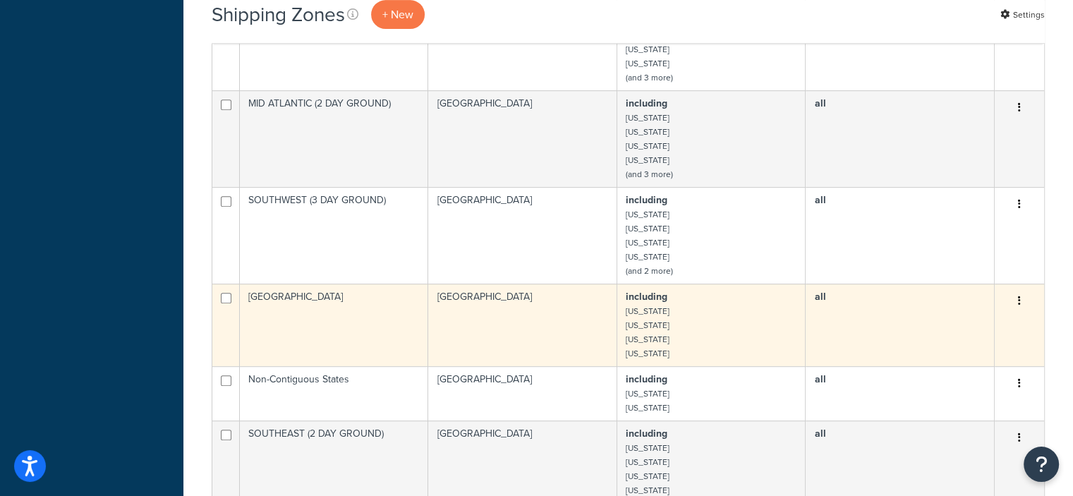
click at [1019, 297] on icon "button" at bounding box center [1019, 301] width 3 height 10
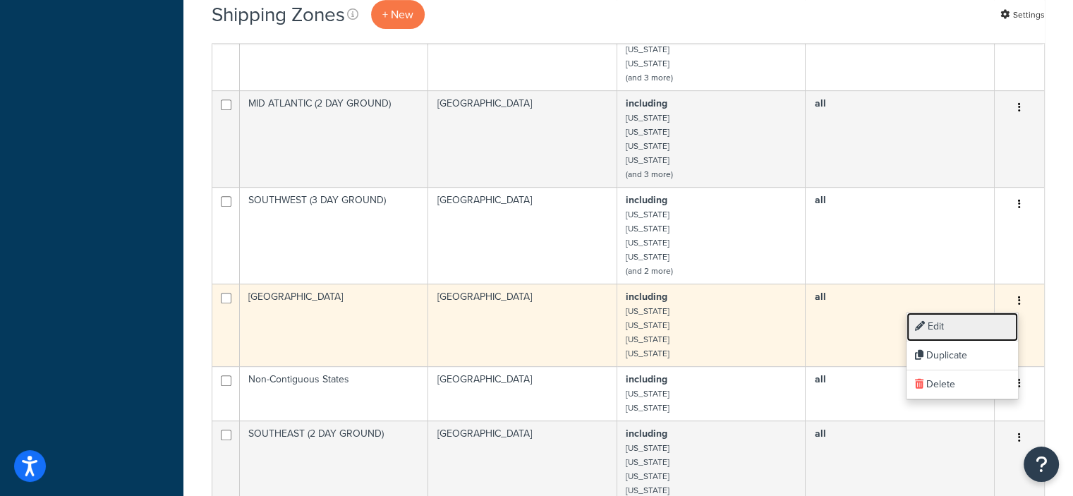
click at [936, 330] on link "Edit" at bounding box center [961, 326] width 111 height 29
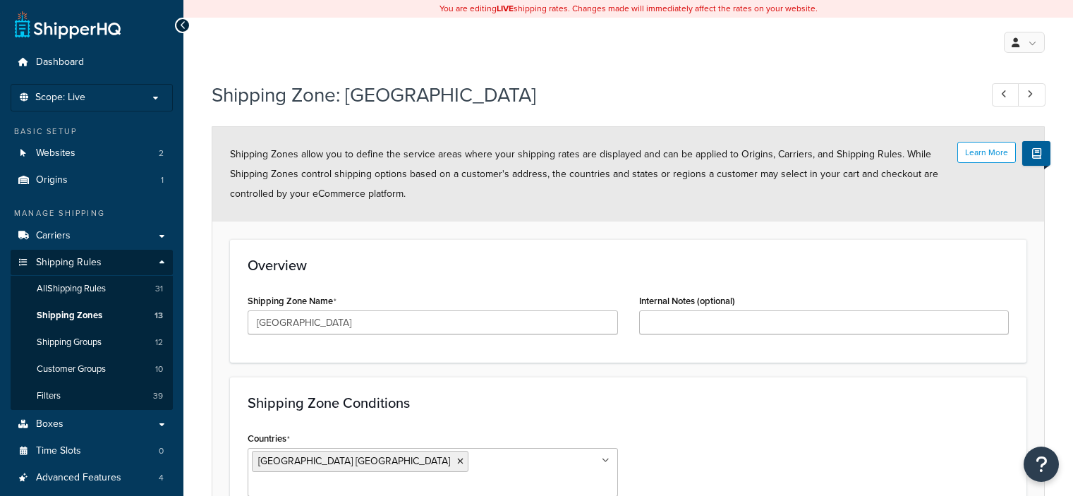
select select "including"
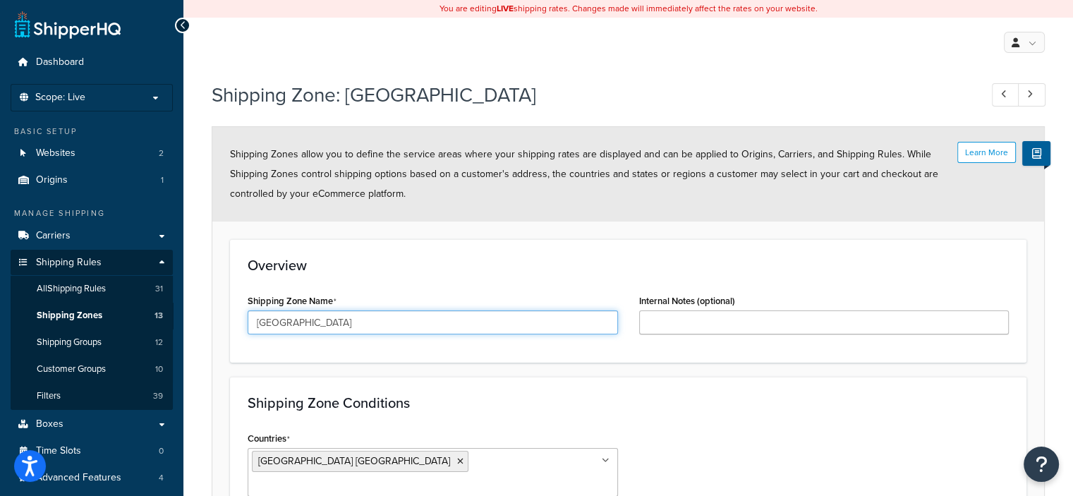
click at [329, 326] on input "South Central" at bounding box center [433, 322] width 370 height 24
type input "S"
click at [322, 325] on input "SOUTH CENTEAL (2 DAY GROUND)" at bounding box center [433, 322] width 370 height 24
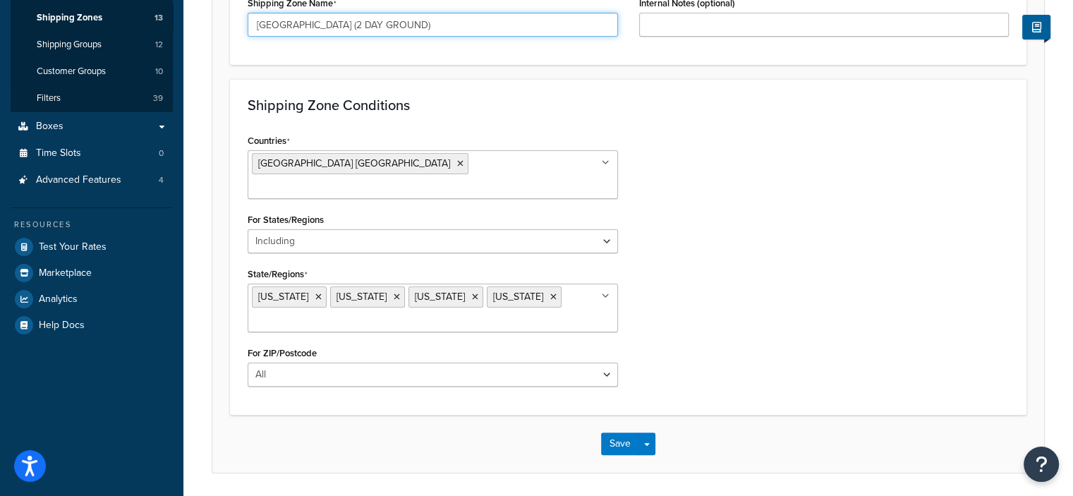
scroll to position [301, 0]
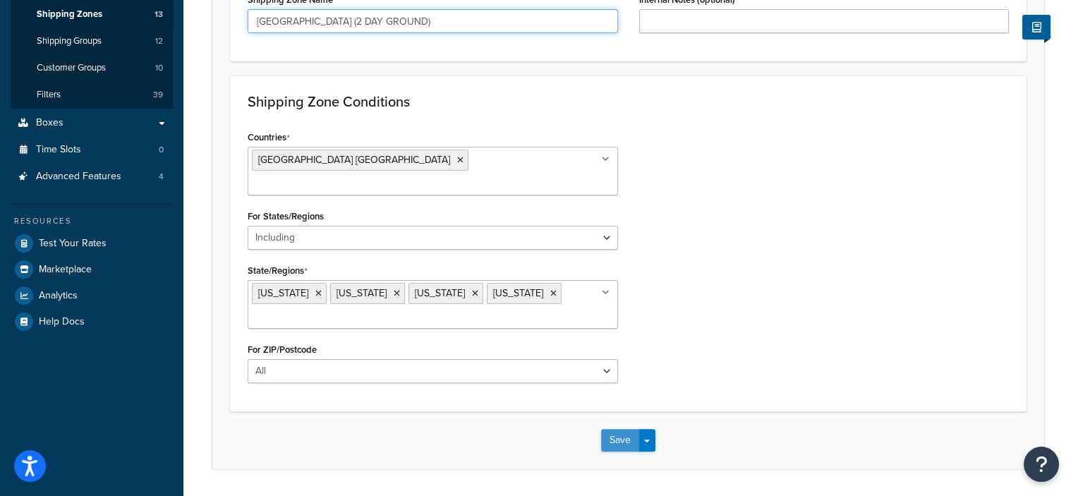
type input "[GEOGRAPHIC_DATA] (2 DAY GROUND)"
click at [620, 429] on button "Save" at bounding box center [620, 440] width 38 height 23
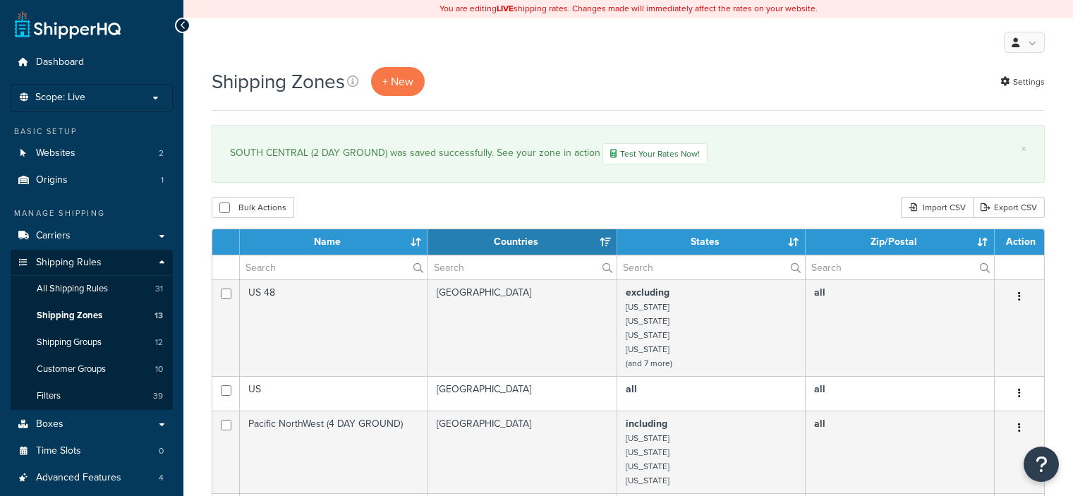
select select "15"
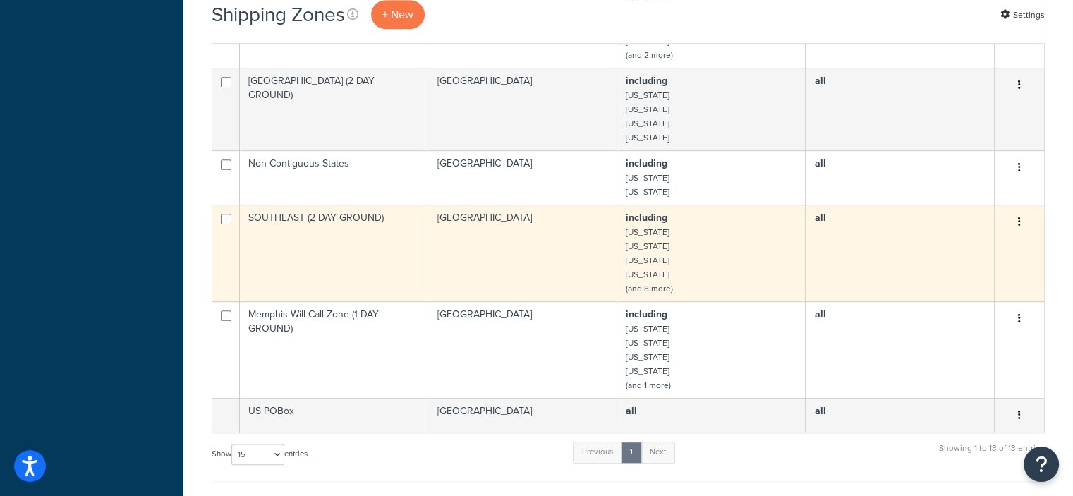
scroll to position [868, 0]
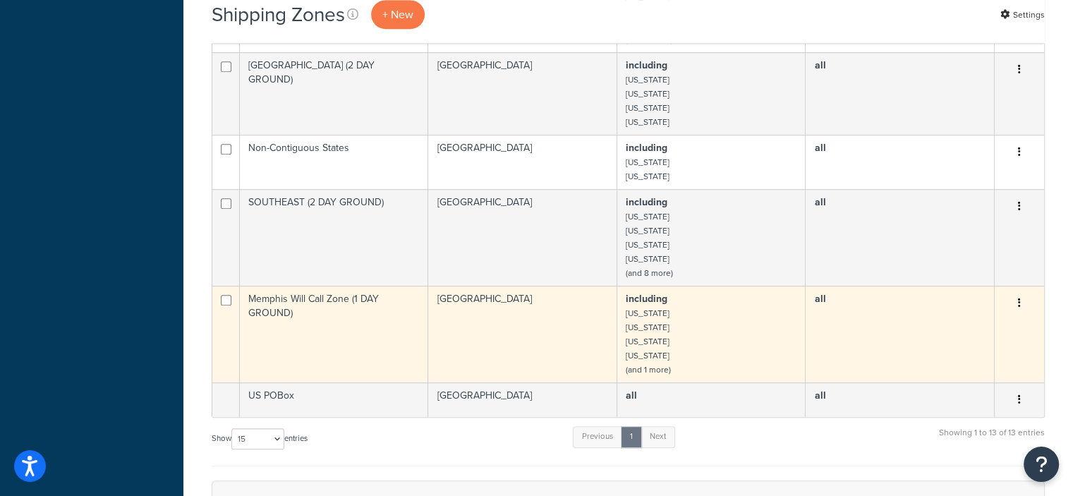
click at [1023, 298] on button "button" at bounding box center [1019, 303] width 20 height 23
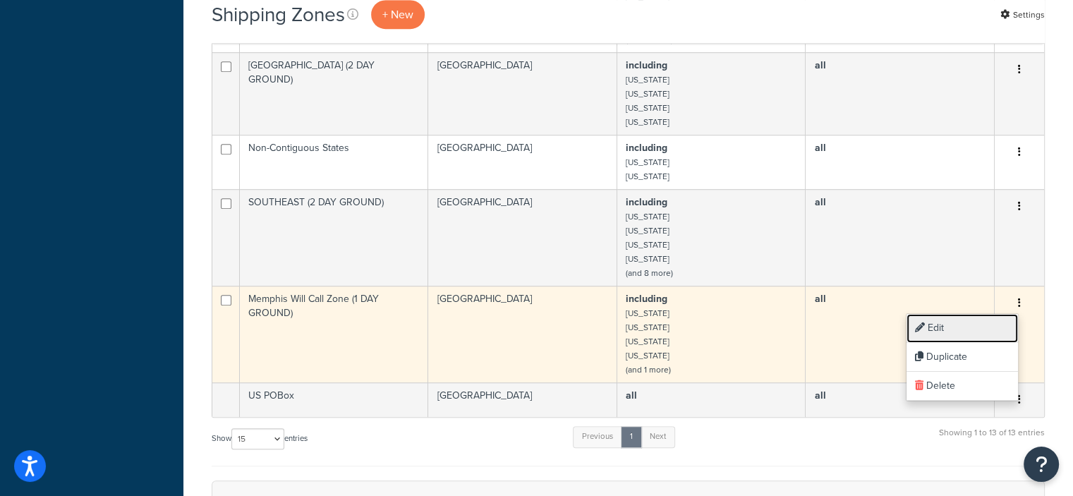
click at [933, 324] on link "Edit" at bounding box center [961, 328] width 111 height 29
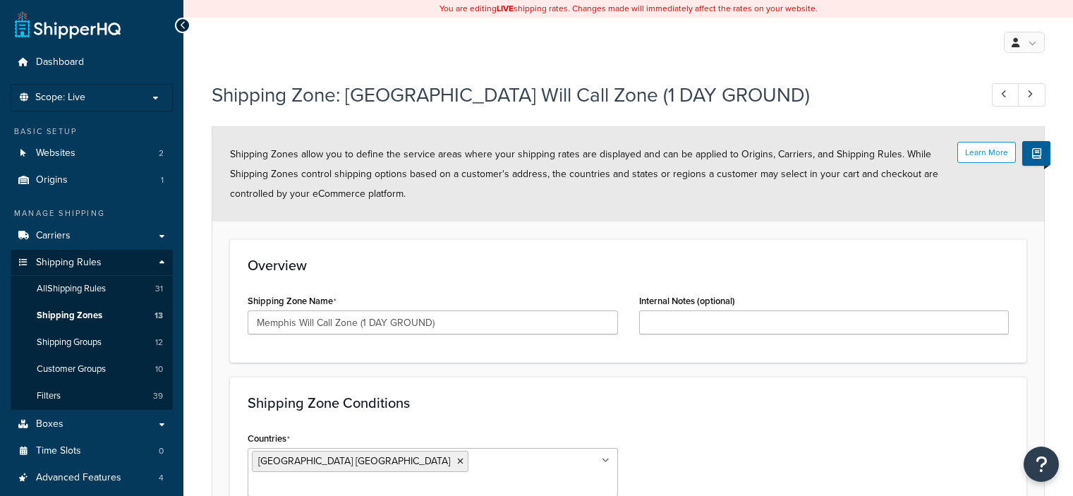
select select "including"
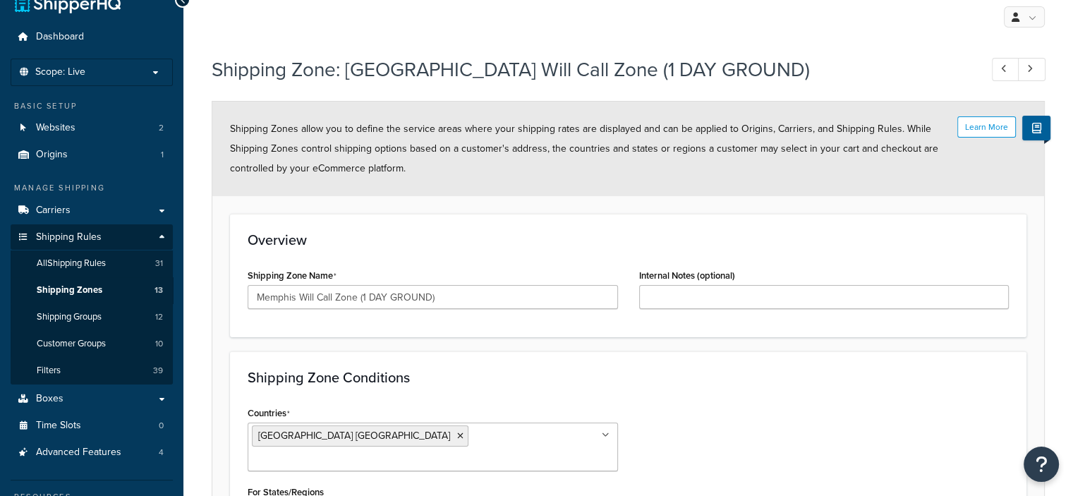
scroll to position [28, 0]
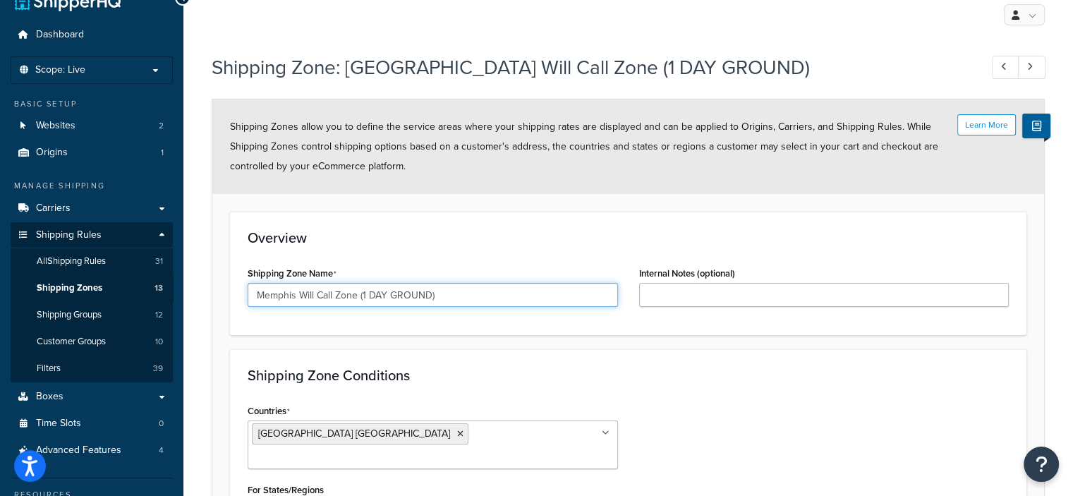
click at [357, 296] on input "Memphis Will Call Zone (1 DAY GROUND)" at bounding box center [433, 295] width 370 height 24
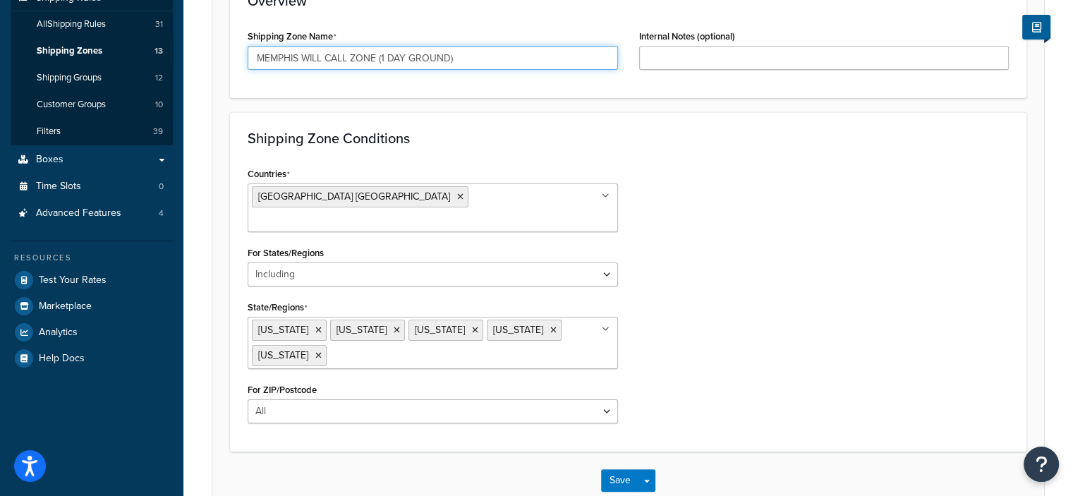
scroll to position [325, 0]
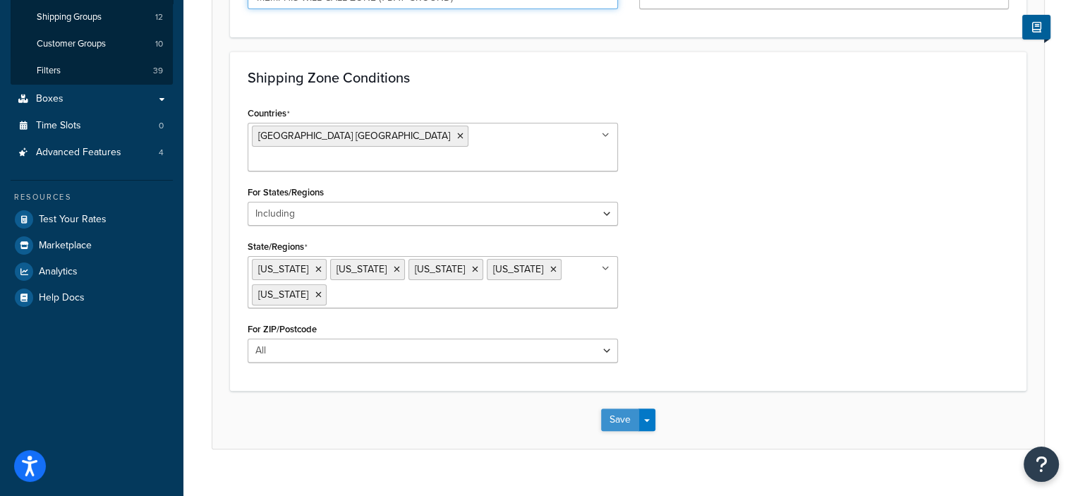
type input "MEMPHIS WILL CALL ZONE (1 DAY GROUND)"
click at [611, 408] on button "Save" at bounding box center [620, 419] width 38 height 23
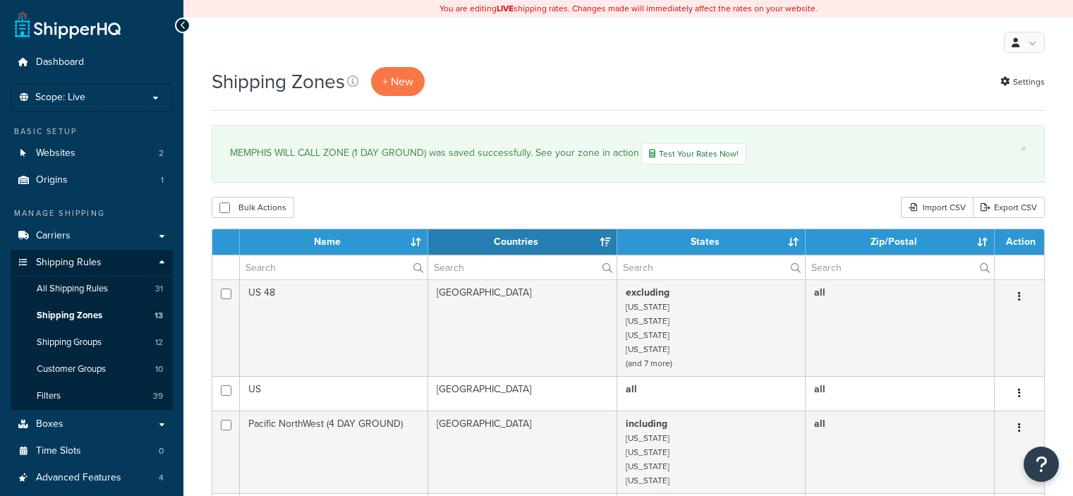
select select "15"
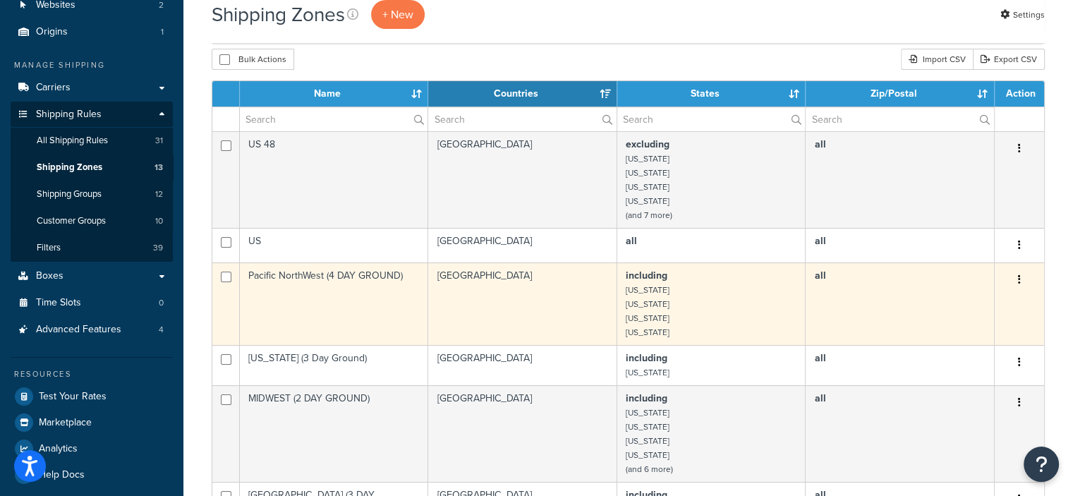
scroll to position [151, 0]
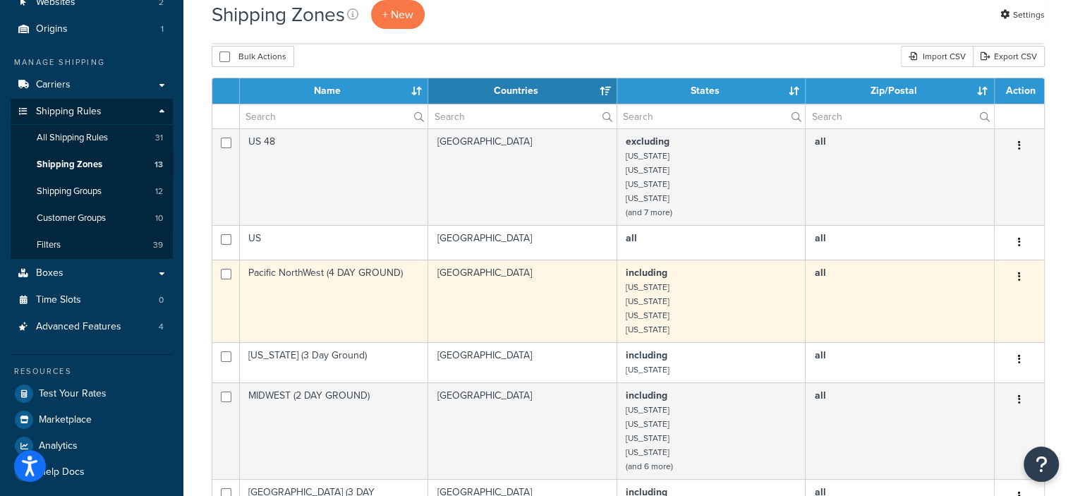
click at [1019, 279] on icon "button" at bounding box center [1019, 277] width 3 height 10
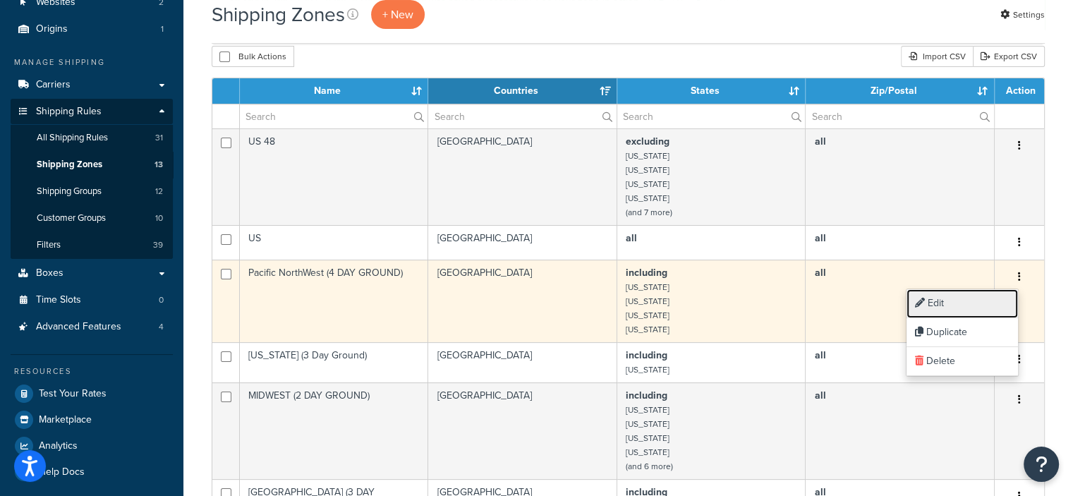
click at [925, 303] on link "Edit" at bounding box center [961, 303] width 111 height 29
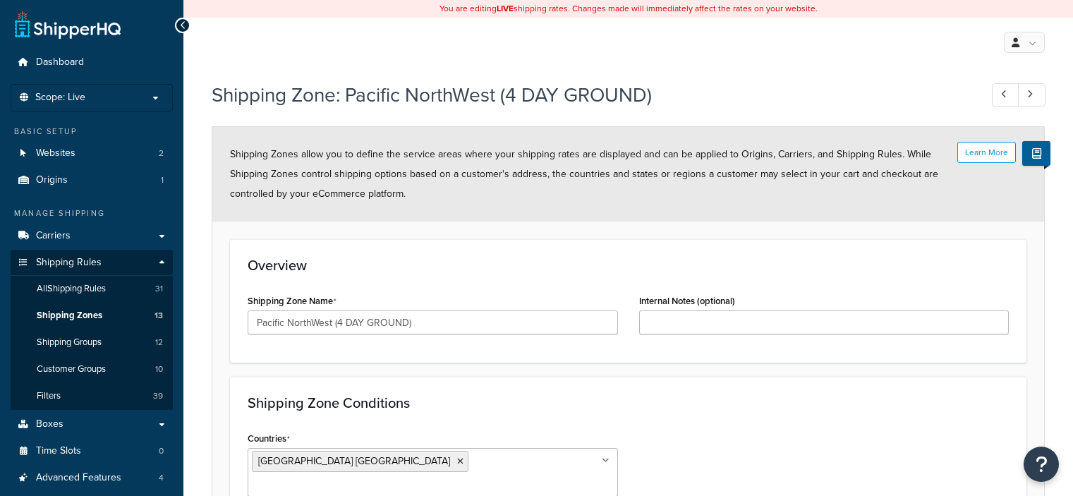
select select "including"
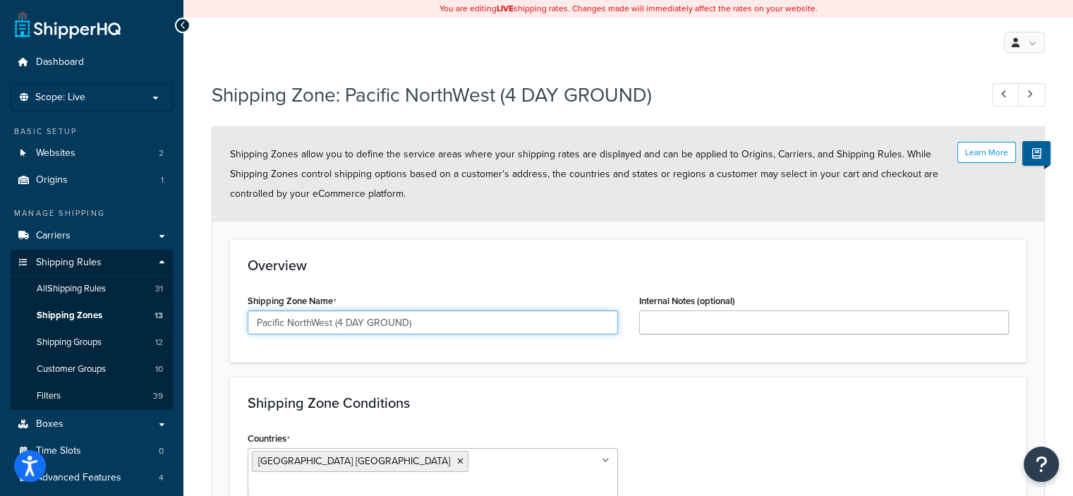
click at [332, 321] on input "Pacific NorthWest (4 DAY GROUND)" at bounding box center [433, 322] width 370 height 24
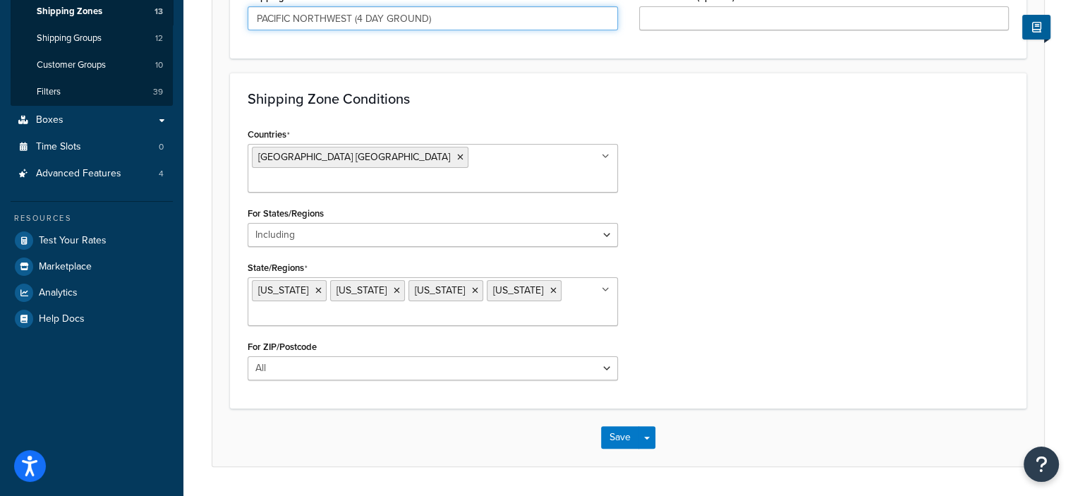
scroll to position [322, 0]
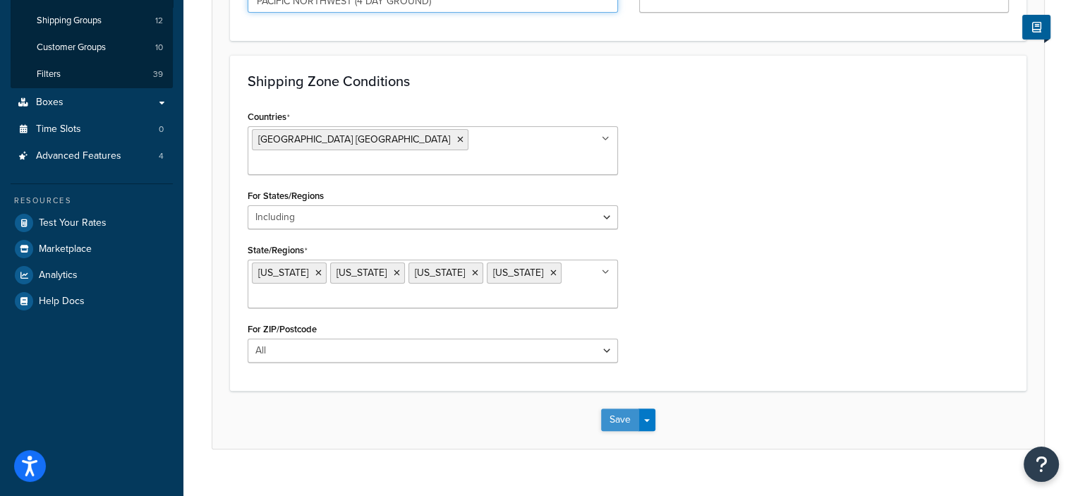
type input "PACIFIC NORTHWEST (4 DAY GROUND)"
click at [615, 408] on button "Save" at bounding box center [620, 419] width 38 height 23
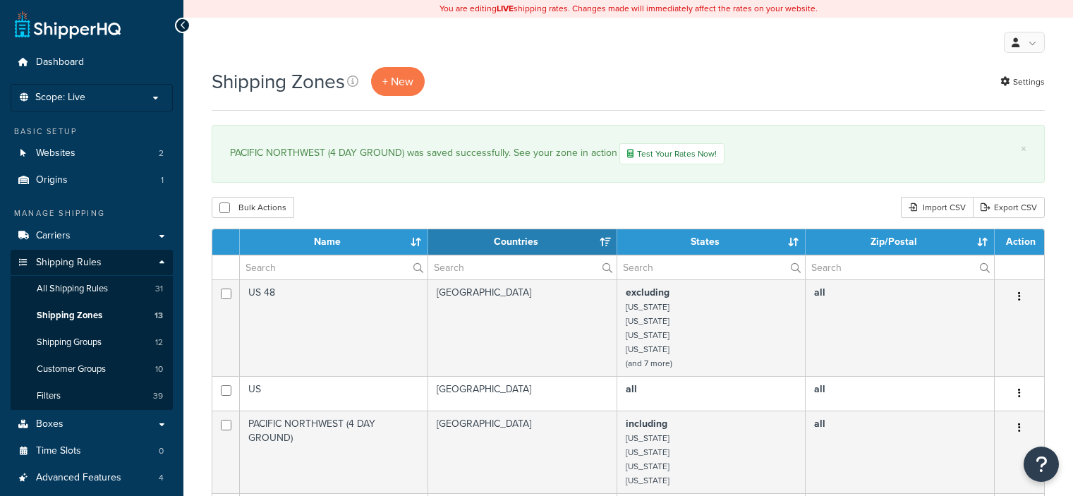
select select "15"
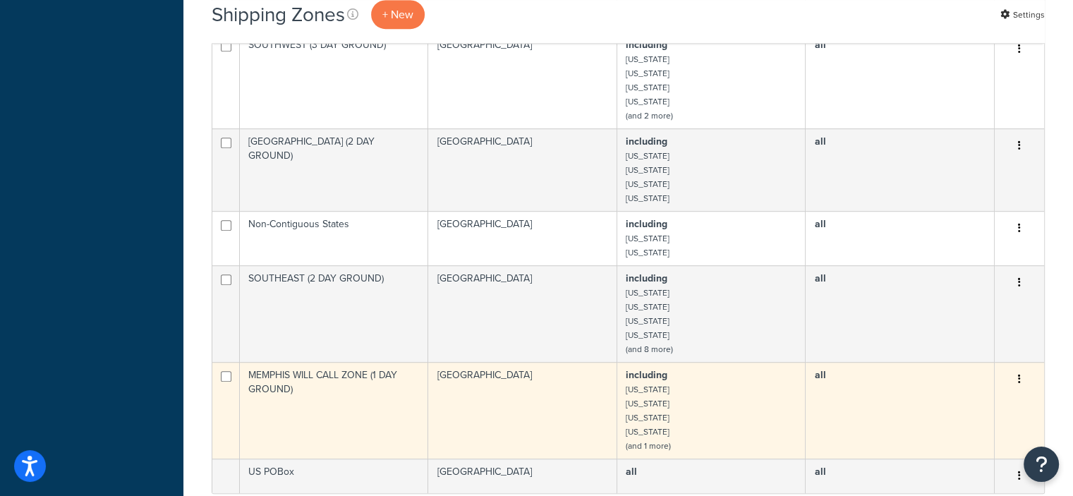
scroll to position [797, 0]
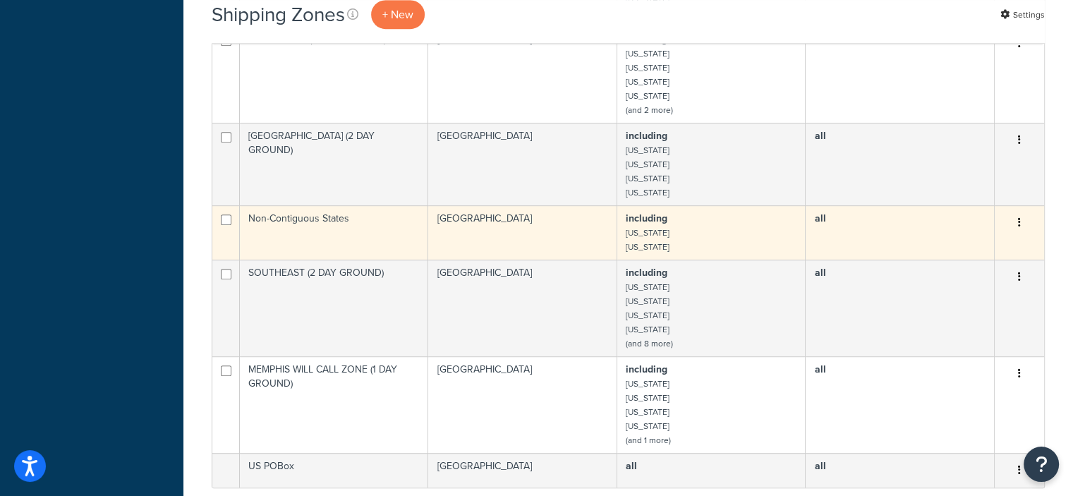
click at [1012, 225] on button "button" at bounding box center [1019, 223] width 20 height 23
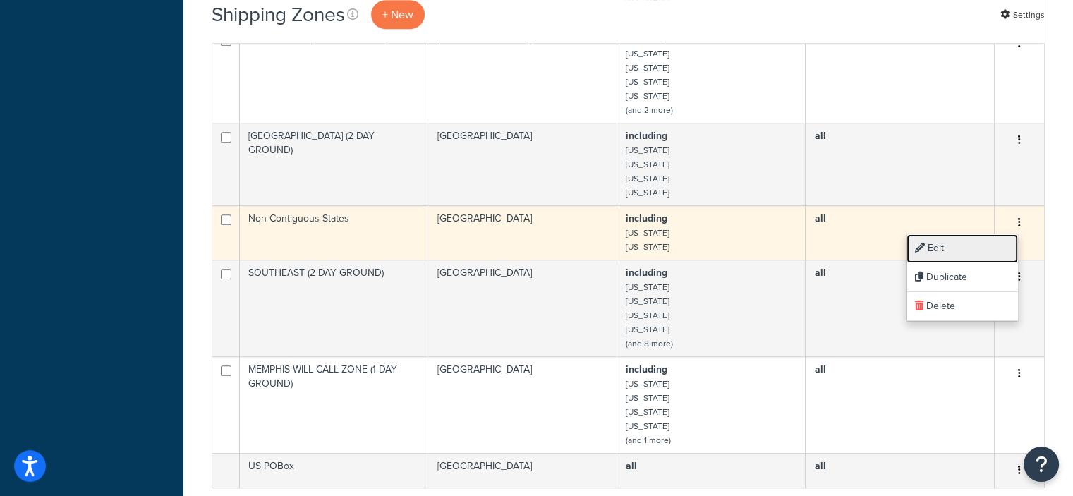
click at [947, 245] on link "Edit" at bounding box center [961, 248] width 111 height 29
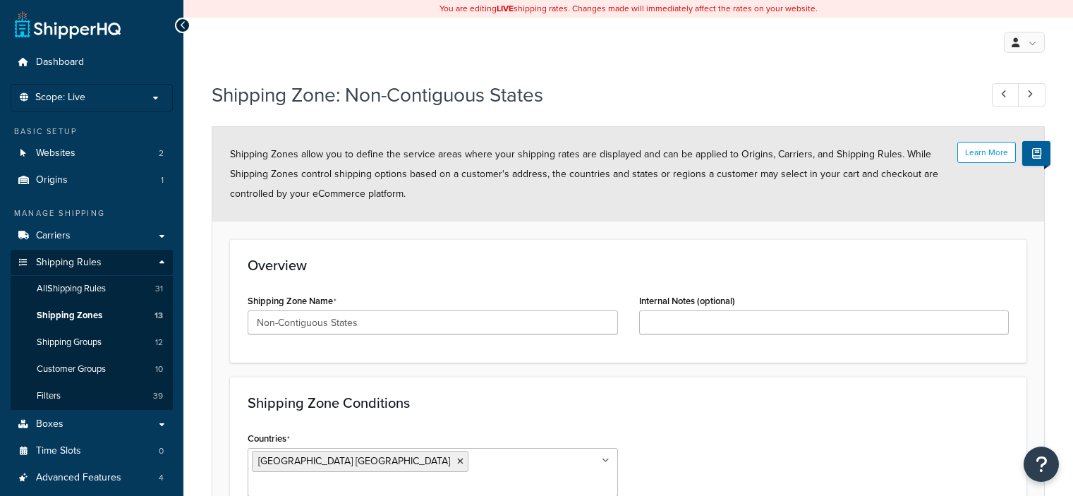
select select "including"
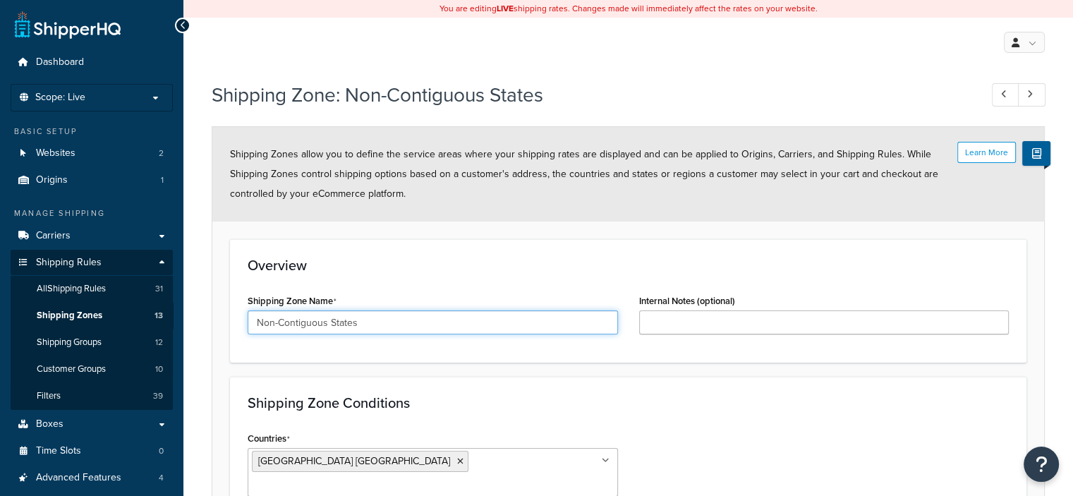
click at [387, 320] on input "Non-Contiguous States" at bounding box center [433, 322] width 370 height 24
type input "NON-CONTIGUOUS STATES"
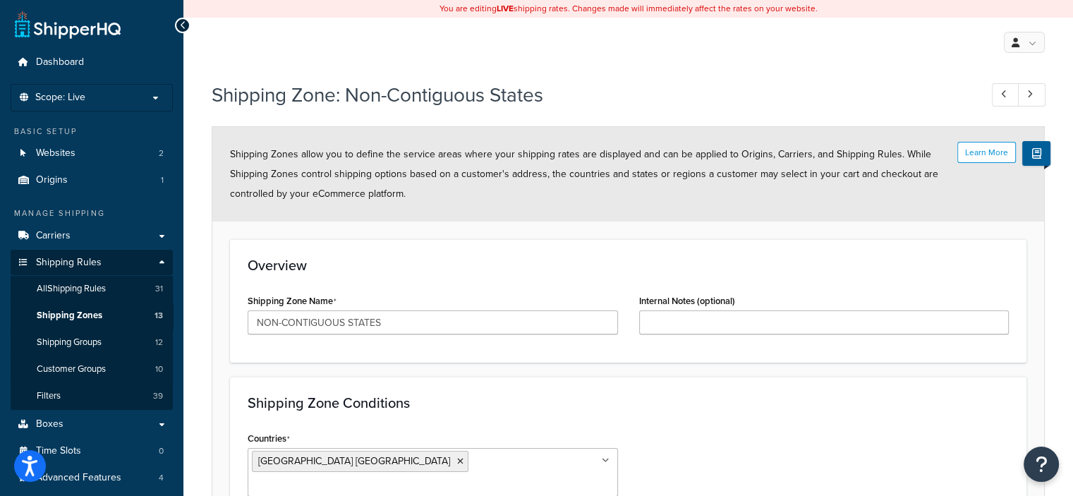
click at [480, 345] on div "Overview Shipping Zone Name NON-CONTIGUOUS STATES Internal Notes (optional)" at bounding box center [628, 300] width 796 height 123
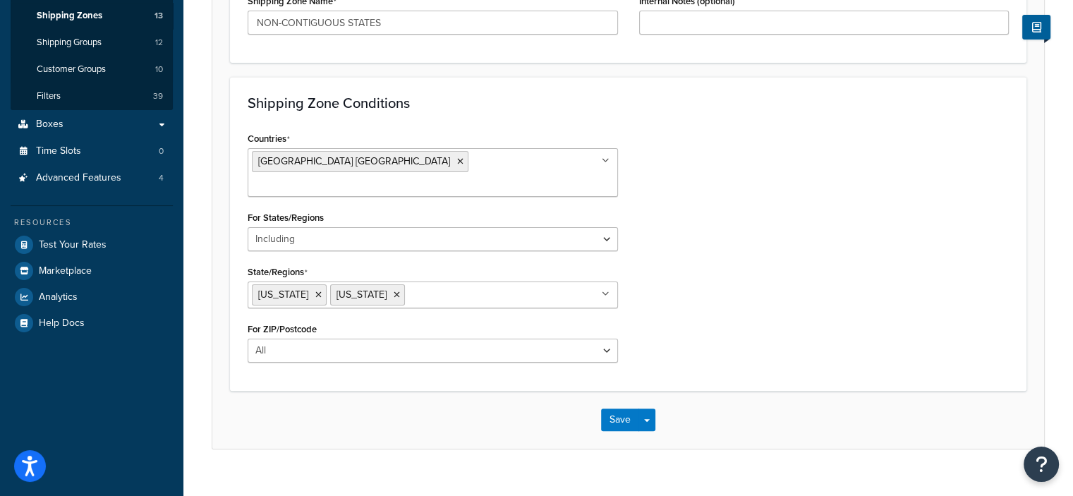
scroll to position [299, 0]
click at [612, 409] on button "Save" at bounding box center [620, 420] width 38 height 23
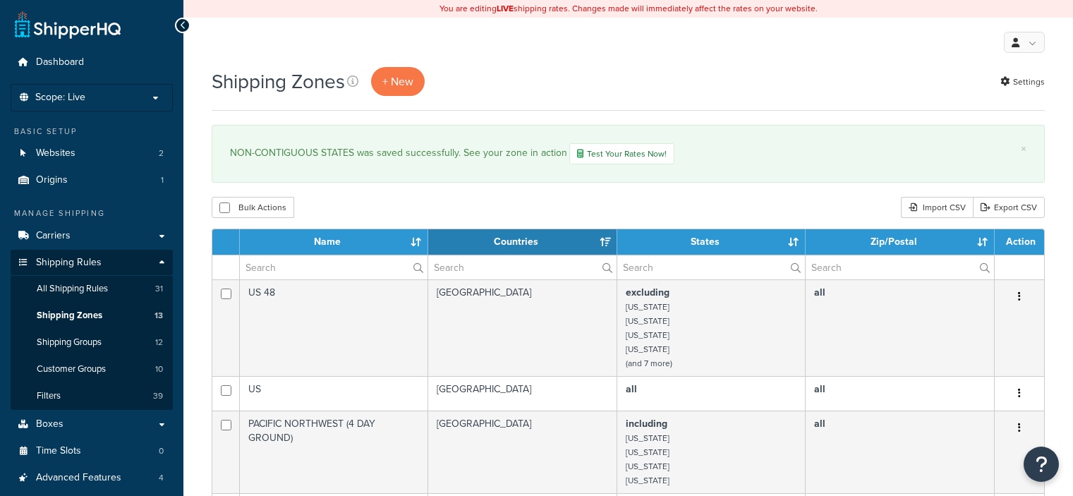
select select "15"
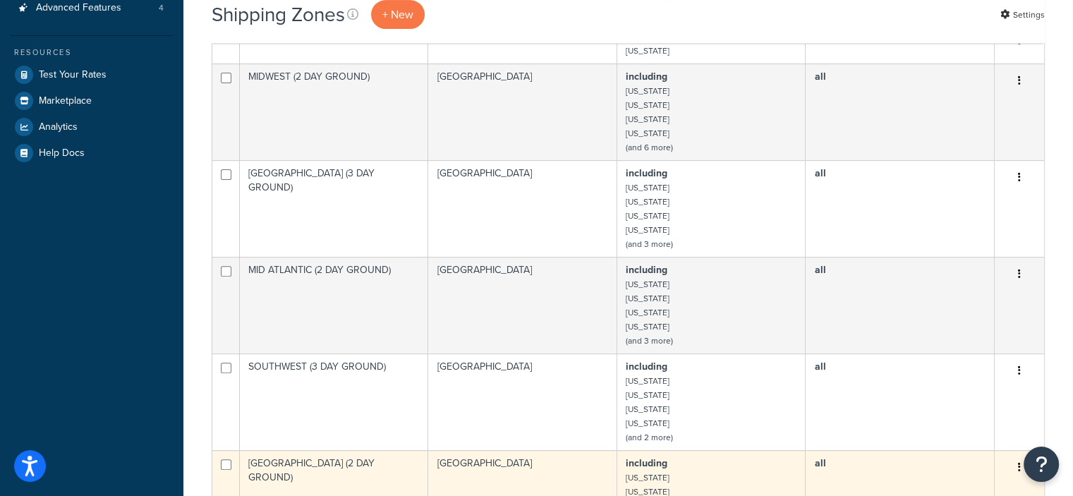
scroll to position [468, 0]
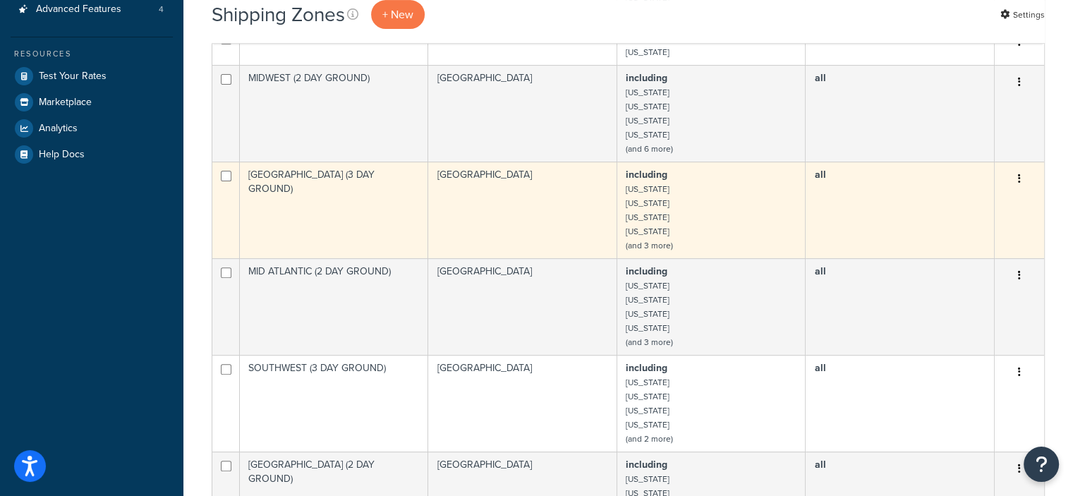
click at [1022, 182] on button "button" at bounding box center [1019, 179] width 20 height 23
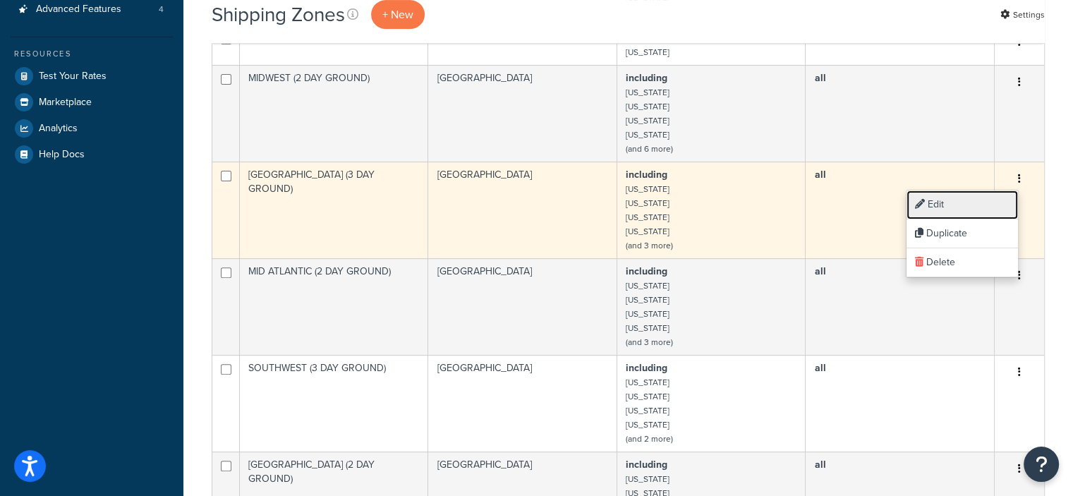
click at [951, 205] on link "Edit" at bounding box center [961, 204] width 111 height 29
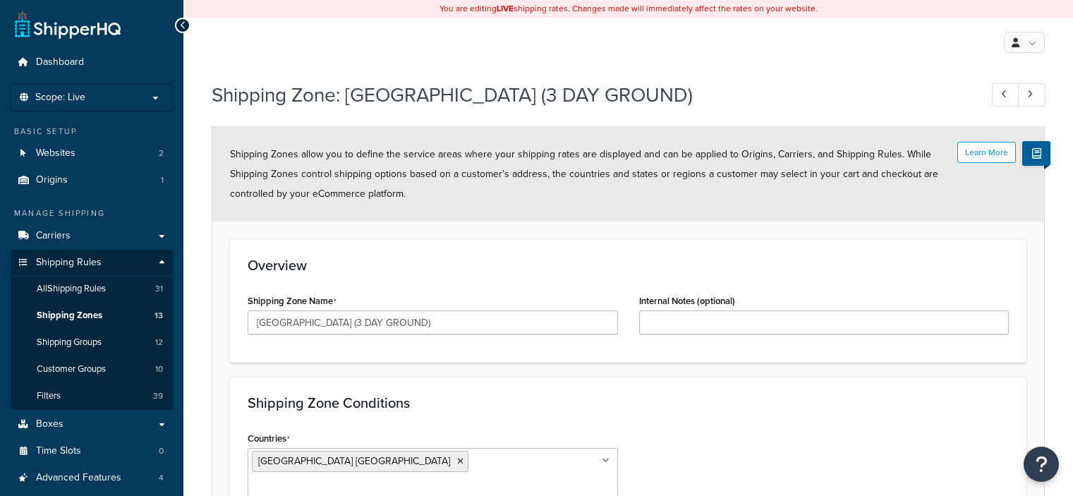
select select "including"
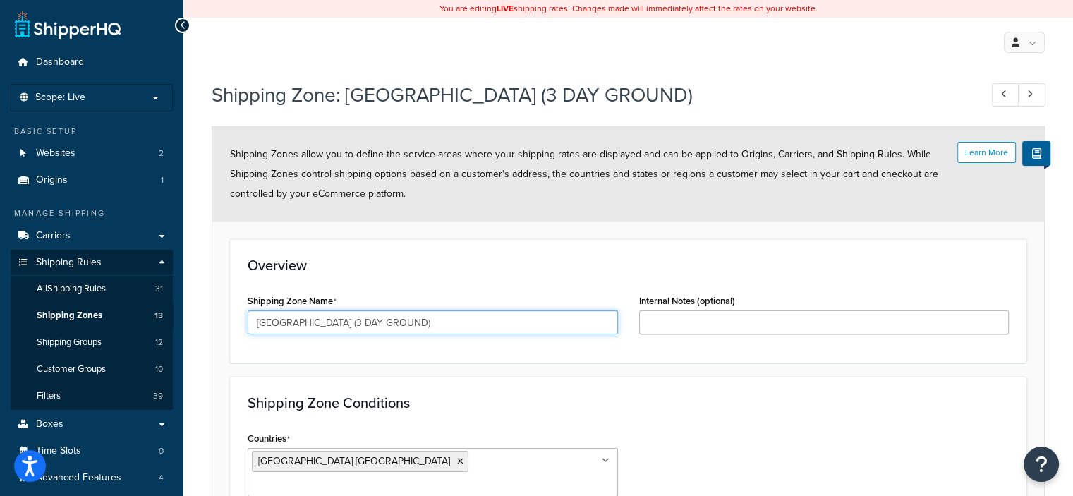
click at [310, 321] on input "New England (3 DAY GROUND)" at bounding box center [433, 322] width 370 height 24
click at [314, 326] on input "New England (3 DAY GROUND)" at bounding box center [433, 322] width 370 height 24
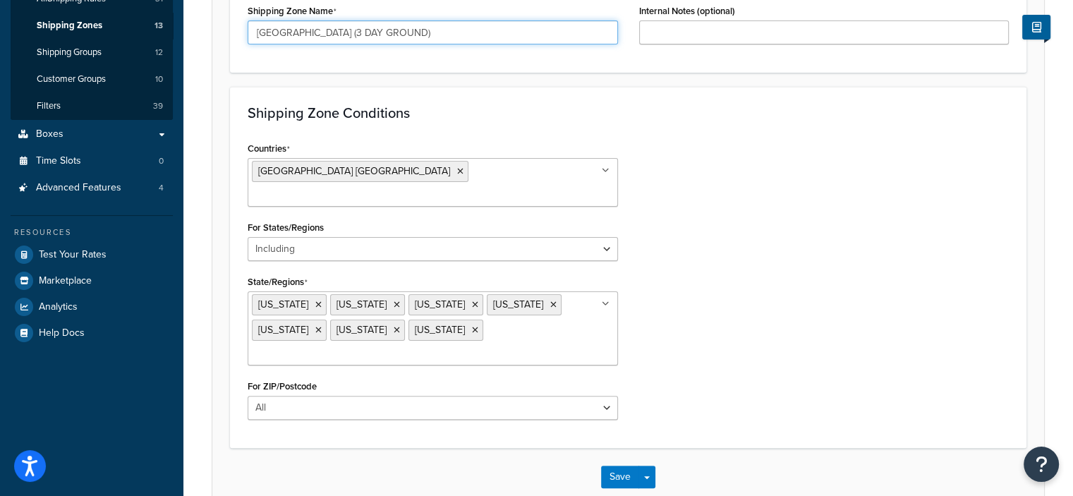
scroll to position [325, 0]
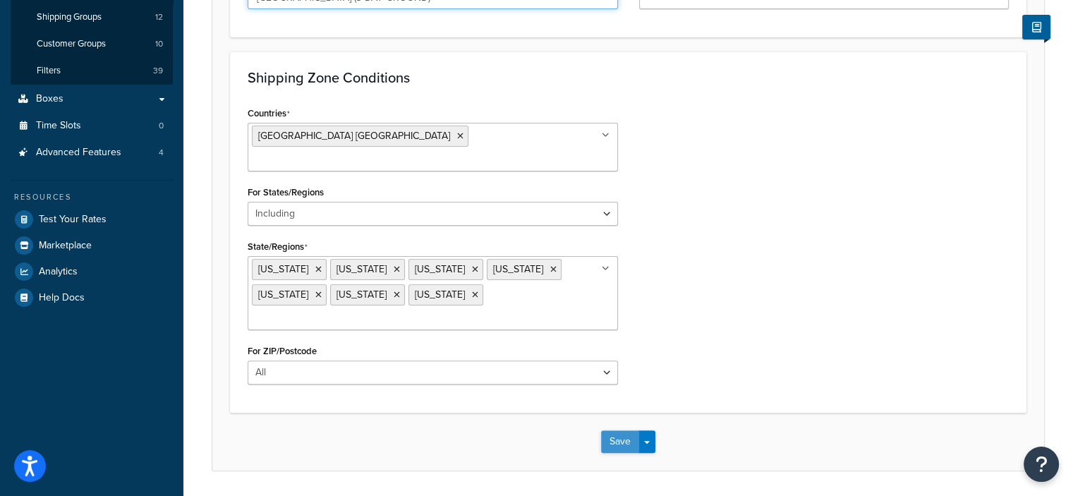
type input "[GEOGRAPHIC_DATA] (3 DAY GROUND)"
click at [612, 430] on button "Save" at bounding box center [620, 441] width 38 height 23
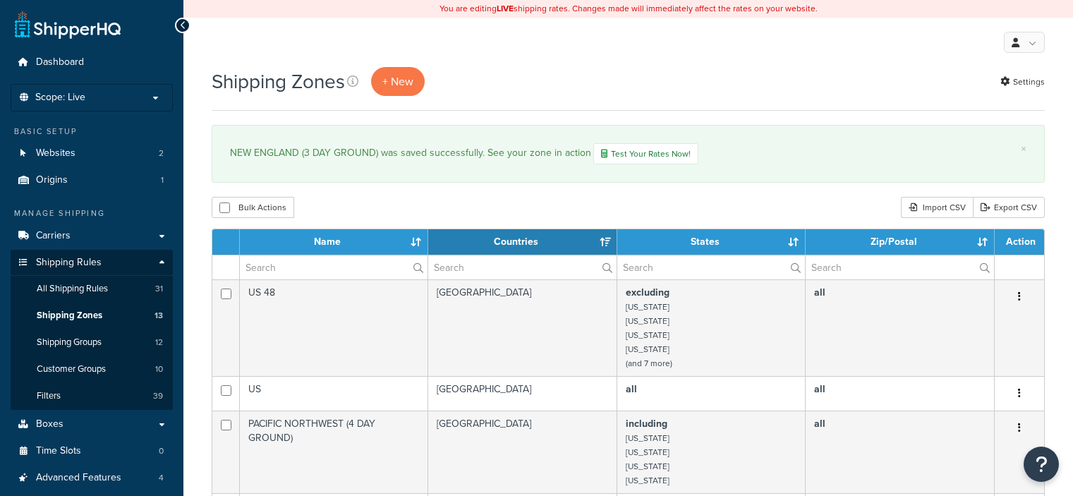
select select "15"
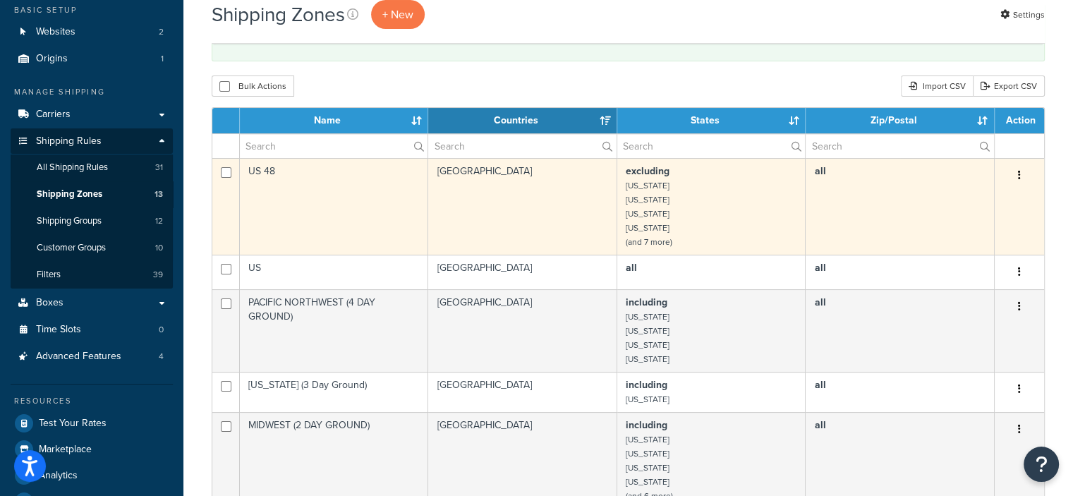
scroll to position [213, 0]
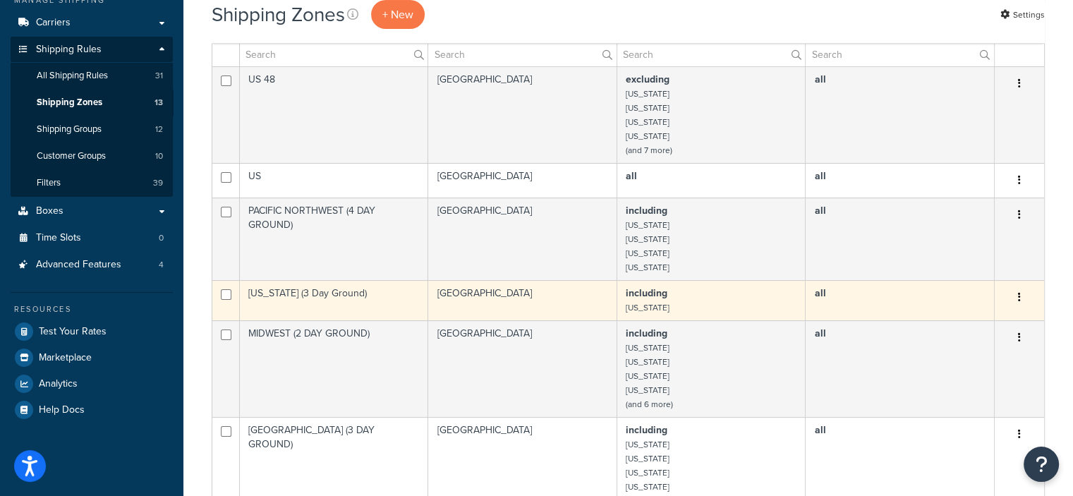
click at [1018, 298] on icon "button" at bounding box center [1019, 297] width 3 height 10
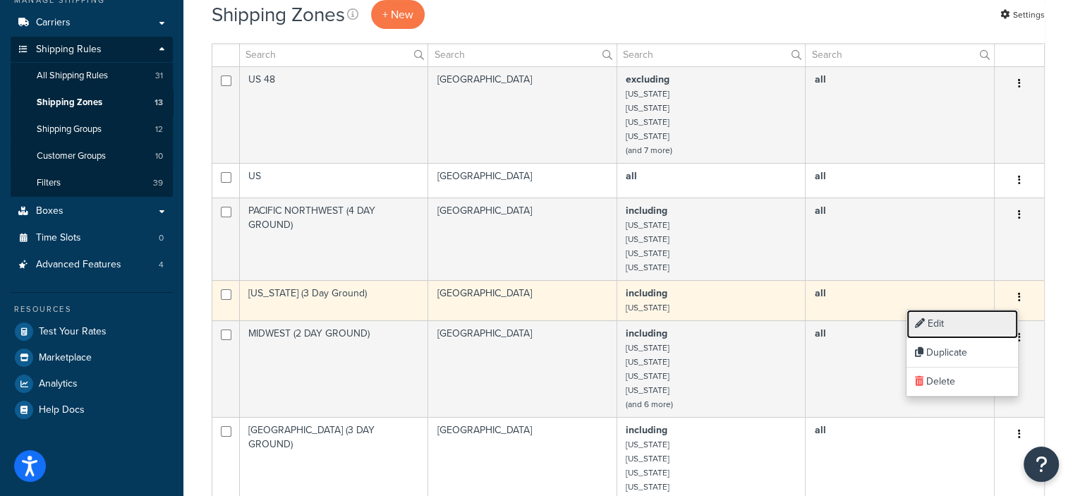
click at [930, 321] on link "Edit" at bounding box center [961, 324] width 111 height 29
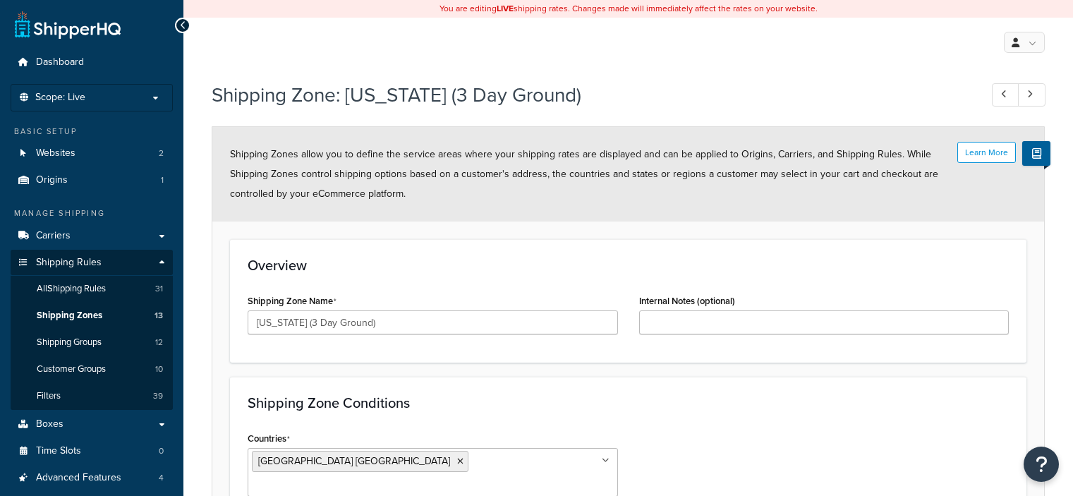
select select "including"
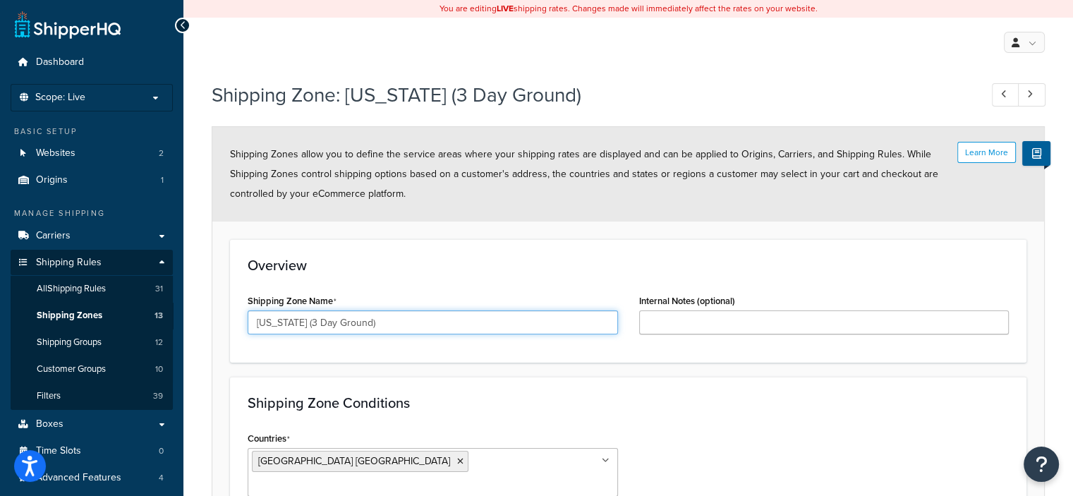
click at [296, 324] on input "[US_STATE] (3 Day Ground)" at bounding box center [433, 322] width 370 height 24
click at [367, 324] on input "[US_STATE] (3 Day Ground)" at bounding box center [433, 322] width 370 height 24
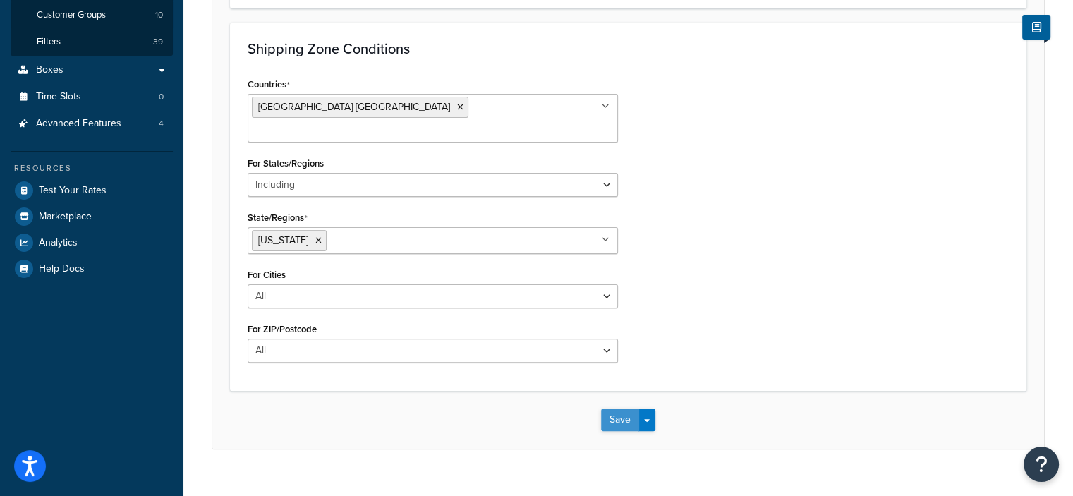
type input "[US_STATE] (3 DAY GROUND)"
click at [615, 408] on button "Save" at bounding box center [620, 419] width 38 height 23
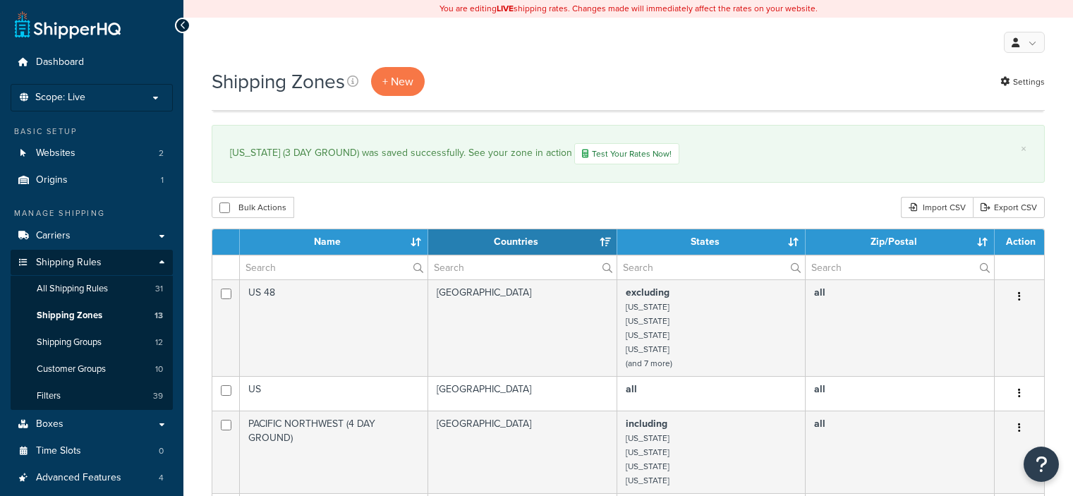
select select "15"
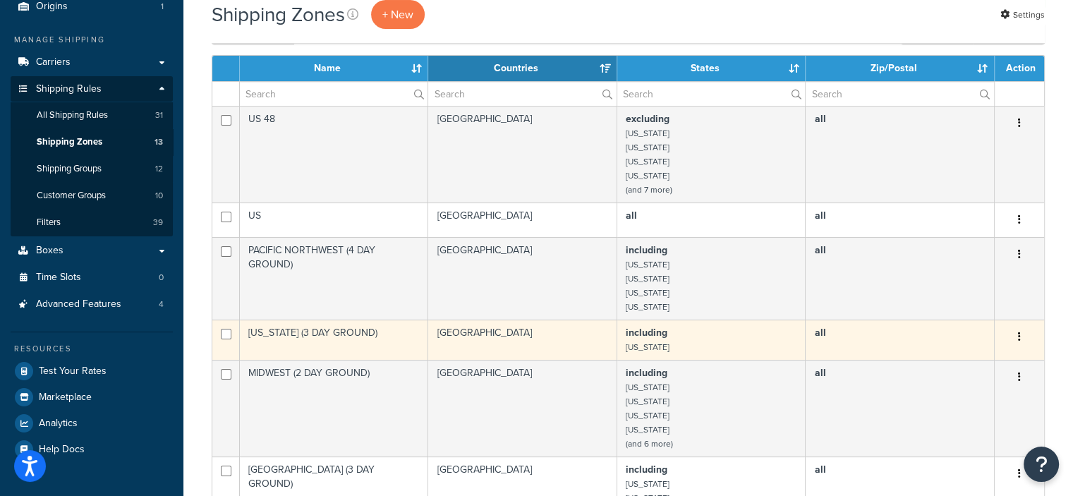
scroll to position [172, 0]
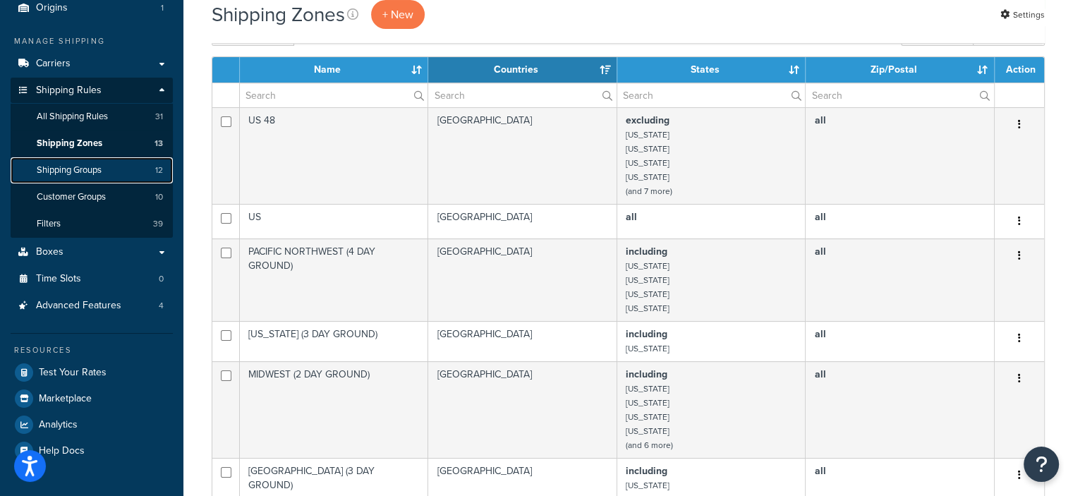
click at [152, 171] on link "Shipping Groups 12" at bounding box center [92, 170] width 162 height 26
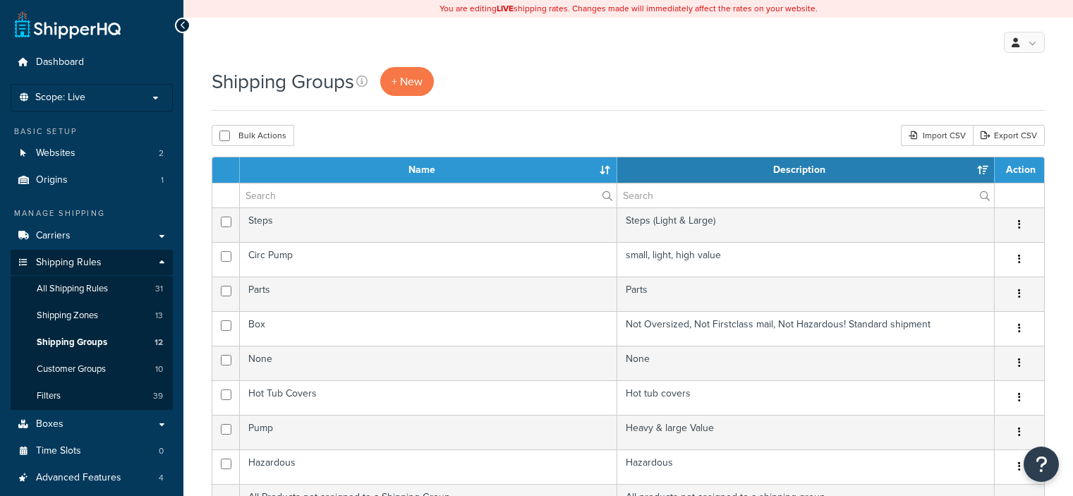
select select "15"
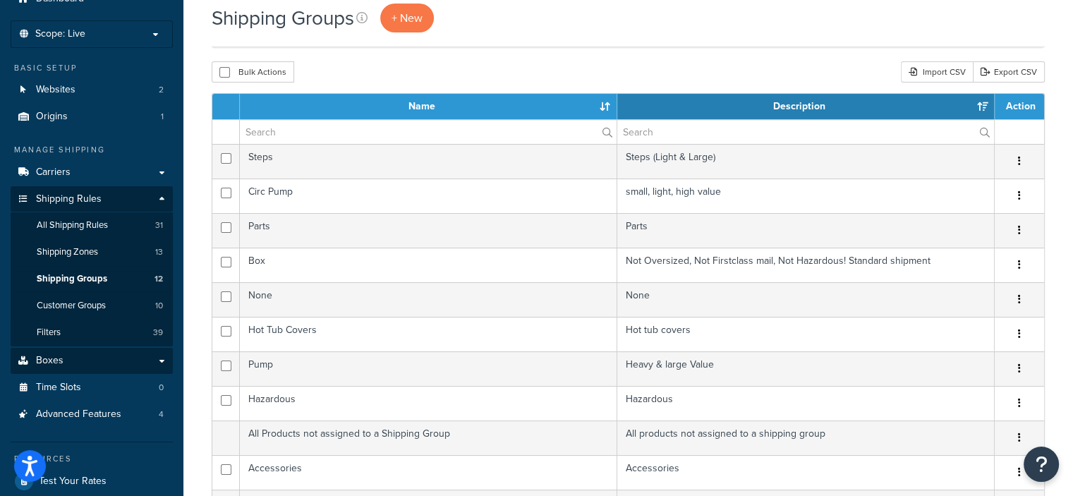
scroll to position [64, 0]
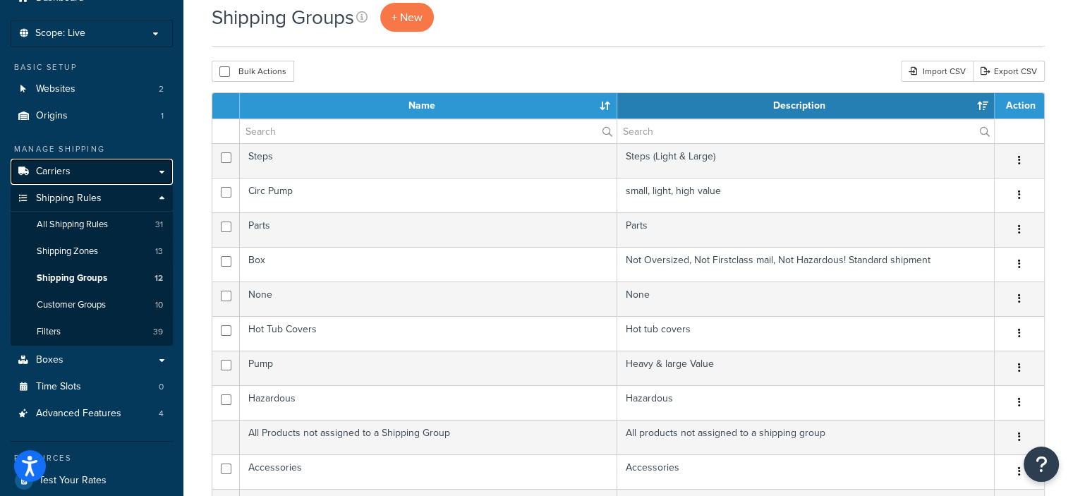
click at [67, 166] on span "Carriers" at bounding box center [53, 172] width 35 height 12
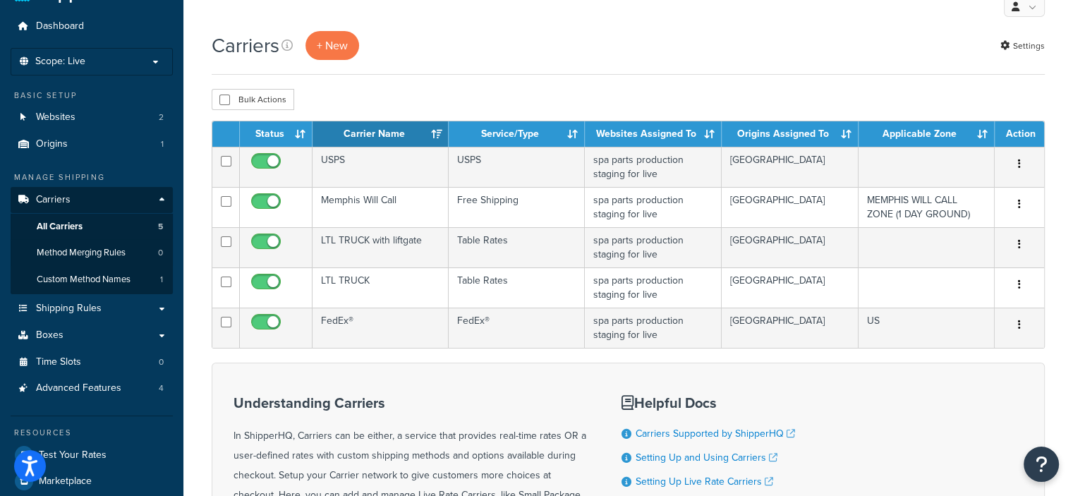
scroll to position [37, 0]
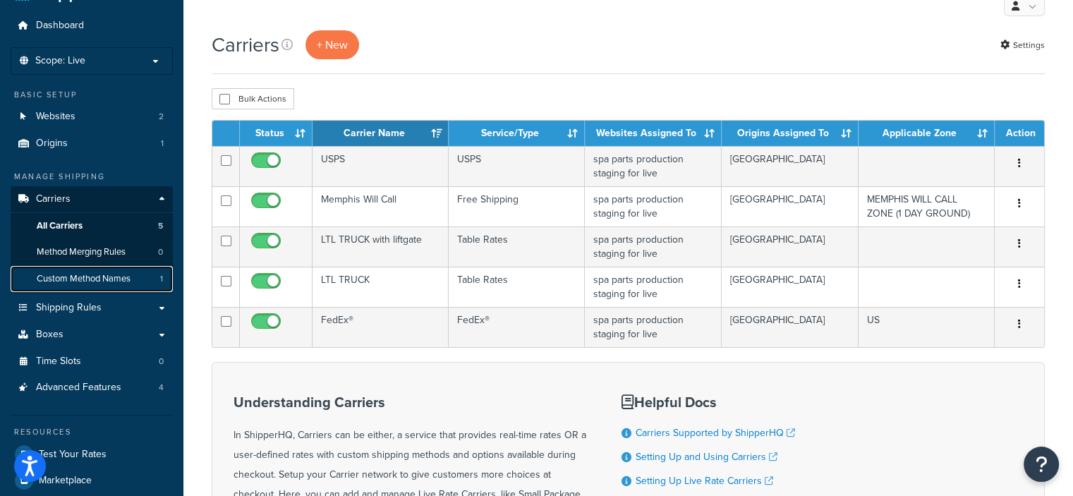
click at [114, 277] on span "Custom Method Names" at bounding box center [84, 279] width 94 height 12
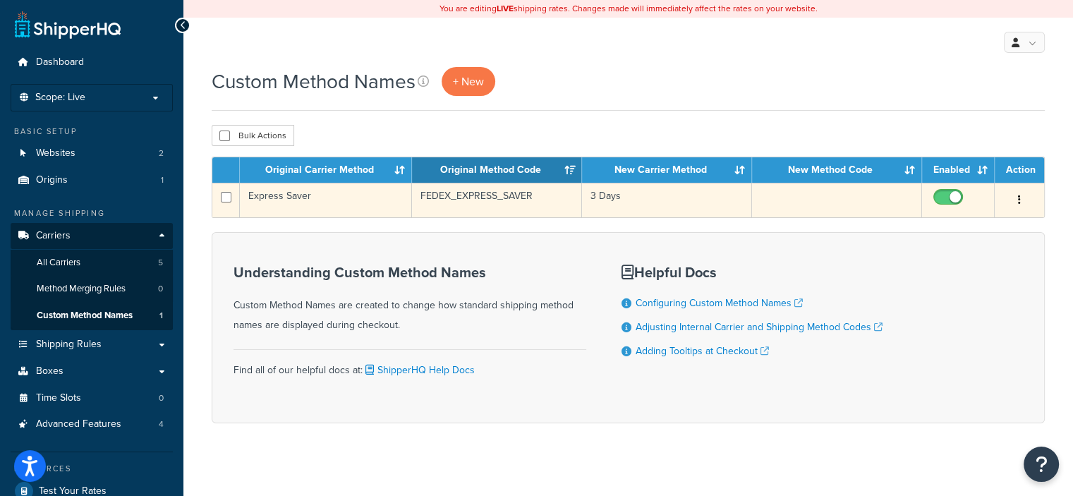
click at [1019, 197] on icon "button" at bounding box center [1019, 200] width 3 height 10
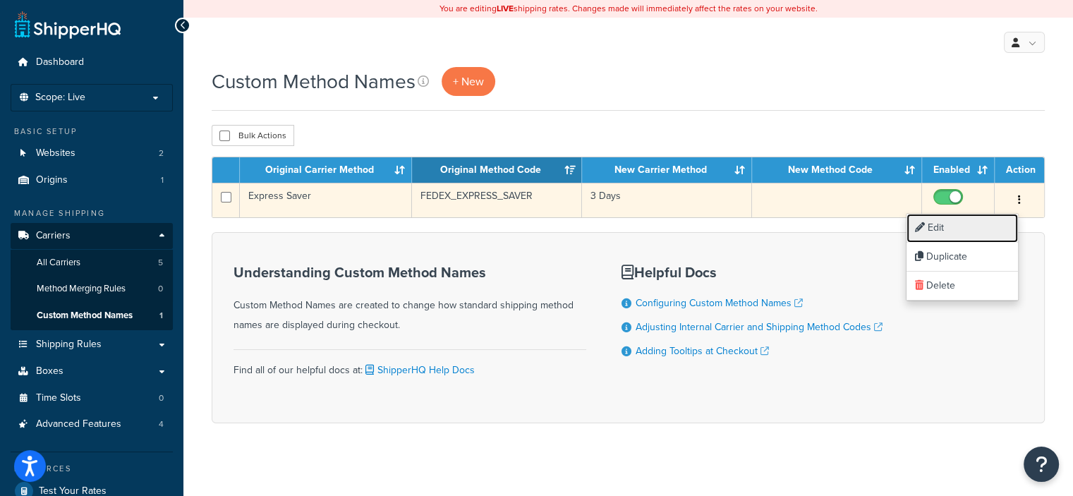
click at [941, 226] on link "Edit" at bounding box center [961, 228] width 111 height 29
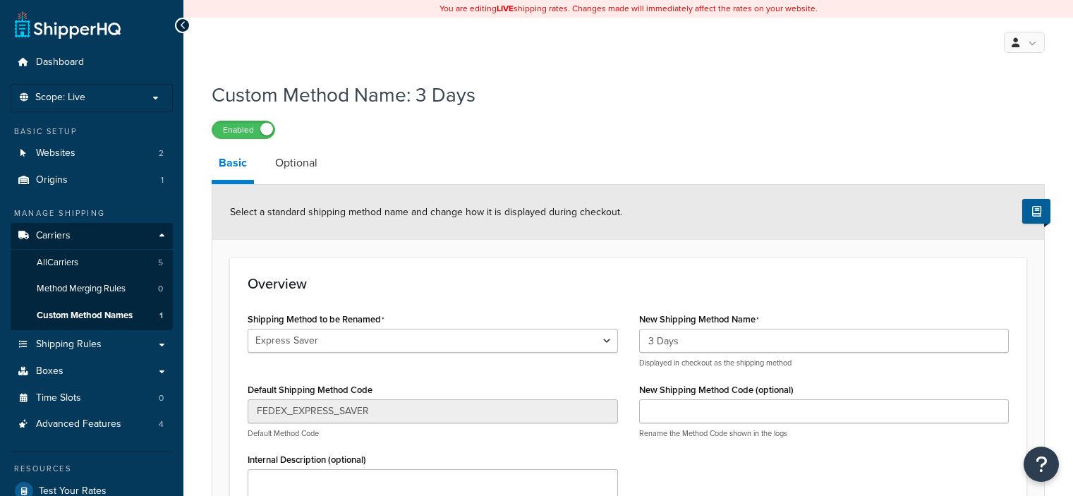
select select "186536"
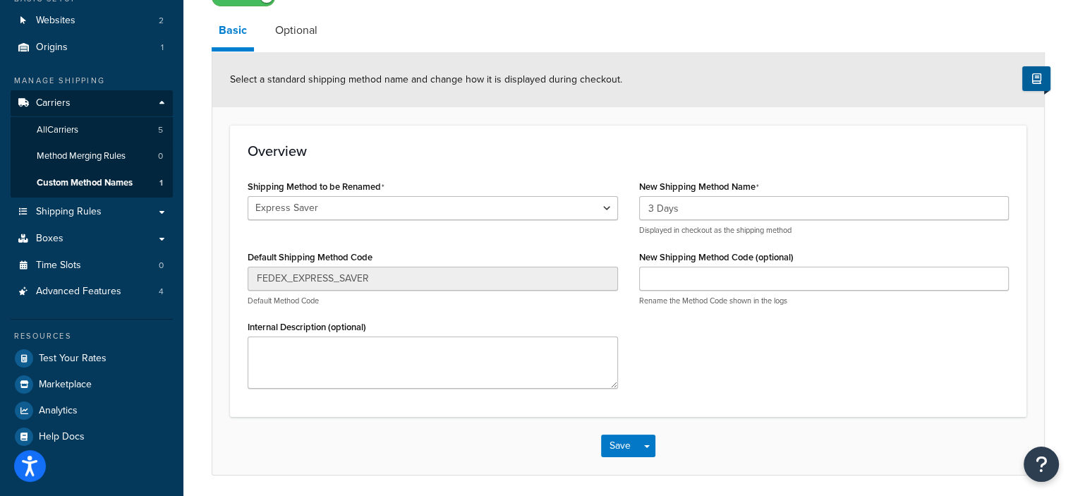
scroll to position [133, 0]
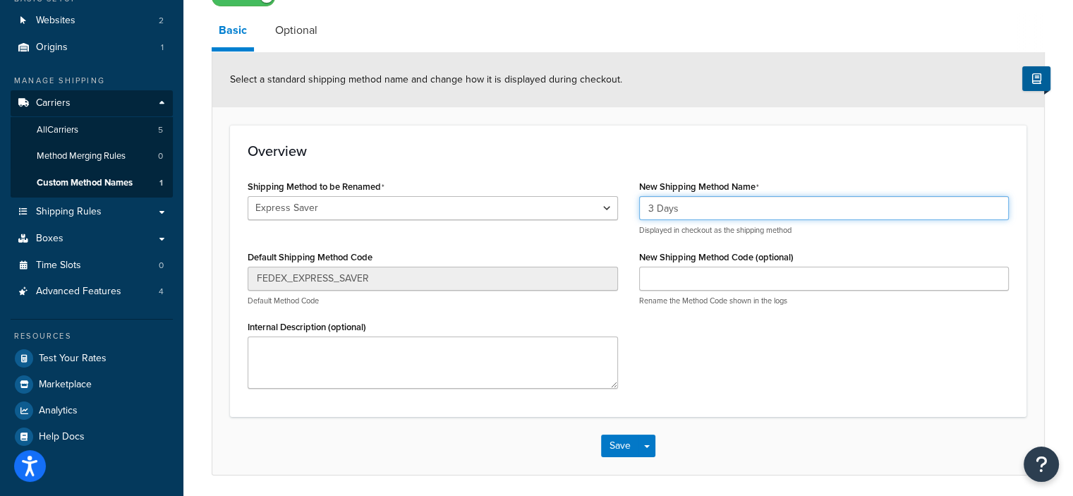
click at [694, 210] on input "3 Days" at bounding box center [824, 208] width 370 height 24
type input "3"
click at [649, 211] on input "NORTHWEST EXPRESS" at bounding box center [824, 208] width 370 height 24
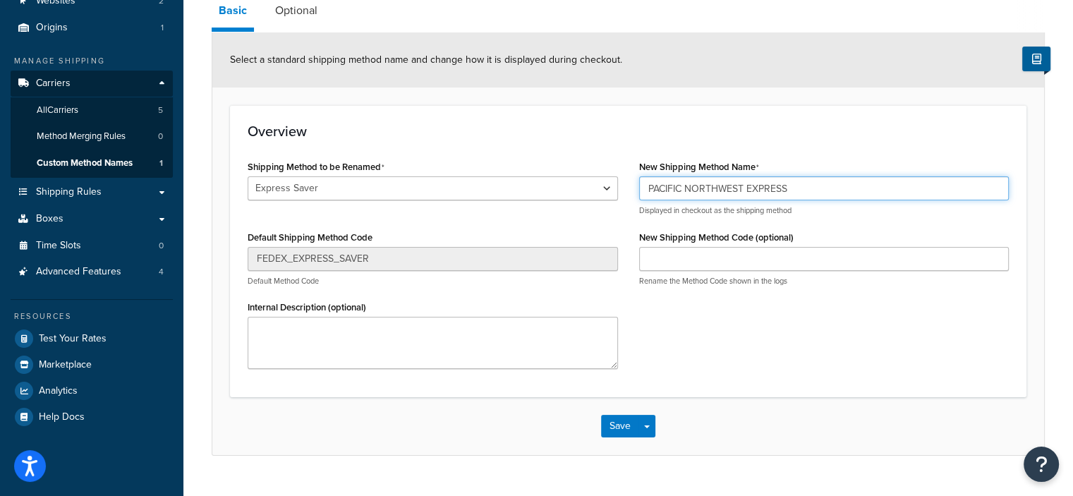
scroll to position [141, 0]
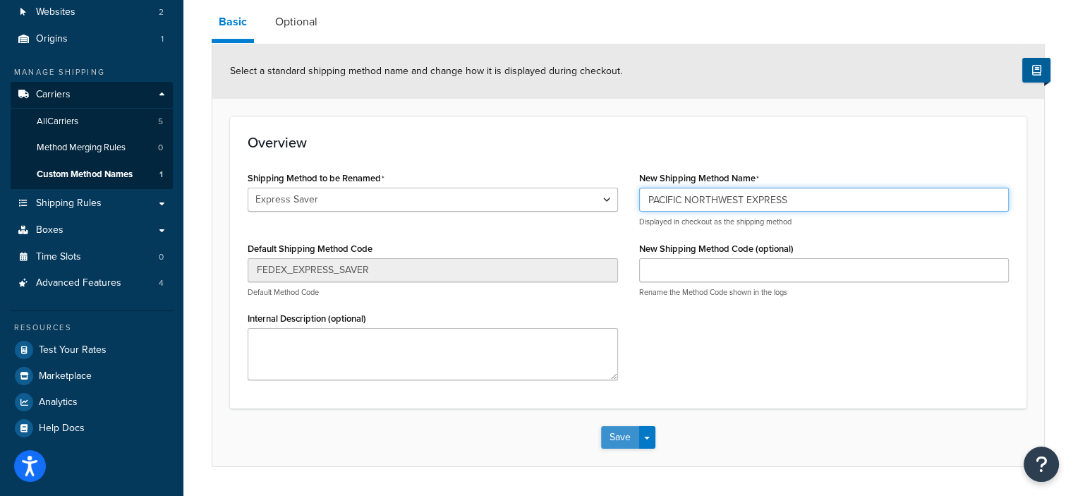
type input "PACIFIC NORTHWEST EXPRESS"
click at [614, 432] on button "Save" at bounding box center [620, 437] width 38 height 23
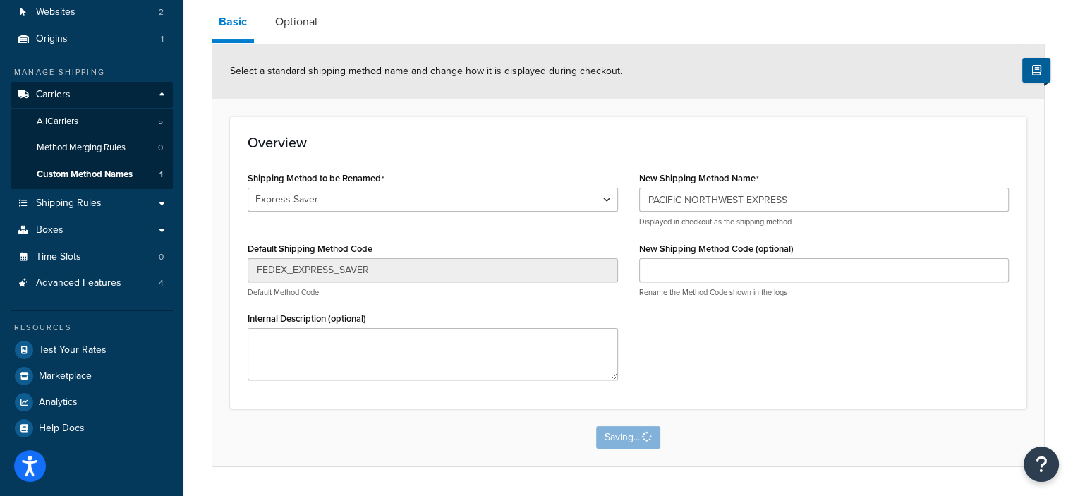
scroll to position [0, 0]
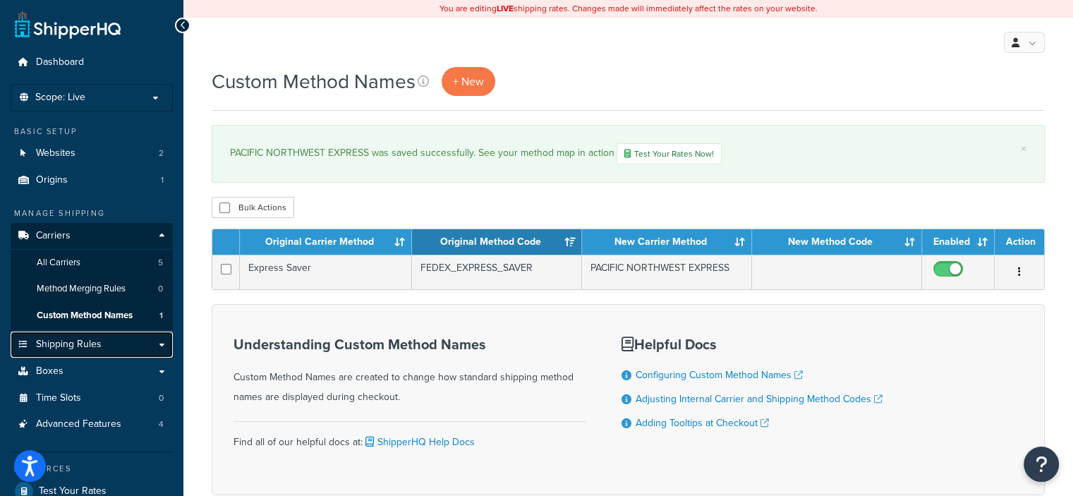
click at [111, 341] on link "Shipping Rules" at bounding box center [92, 345] width 162 height 26
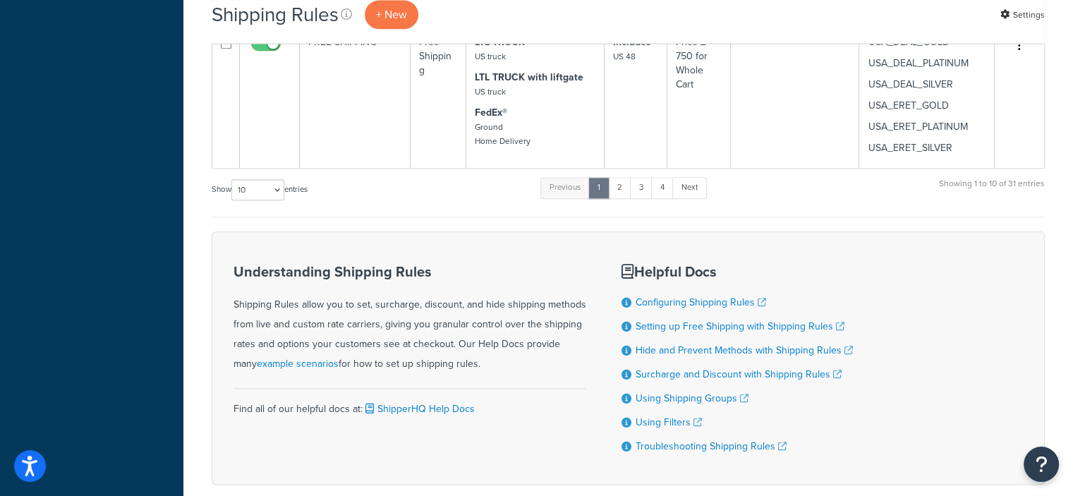
scroll to position [1644, 0]
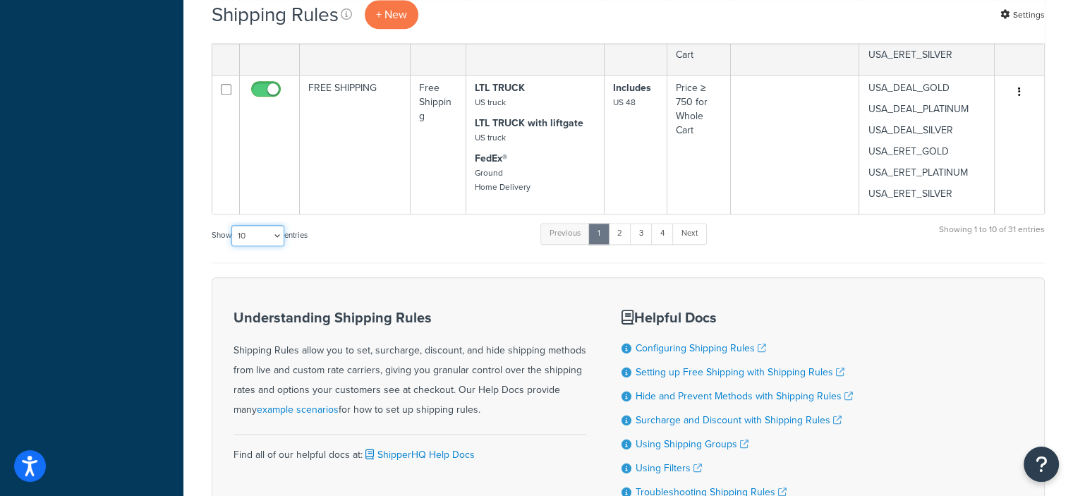
click at [280, 233] on select "10 15 25 50 100 1000" at bounding box center [257, 235] width 53 height 21
select select "100"
click at [233, 225] on select "10 15 25 50 100 1000" at bounding box center [257, 235] width 53 height 21
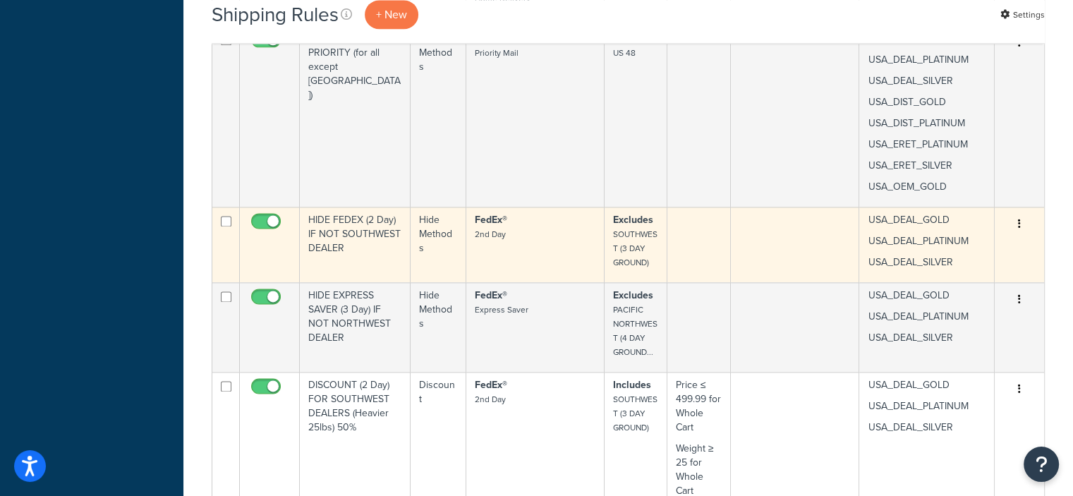
scroll to position [1834, 0]
click at [1021, 217] on button "button" at bounding box center [1019, 223] width 20 height 23
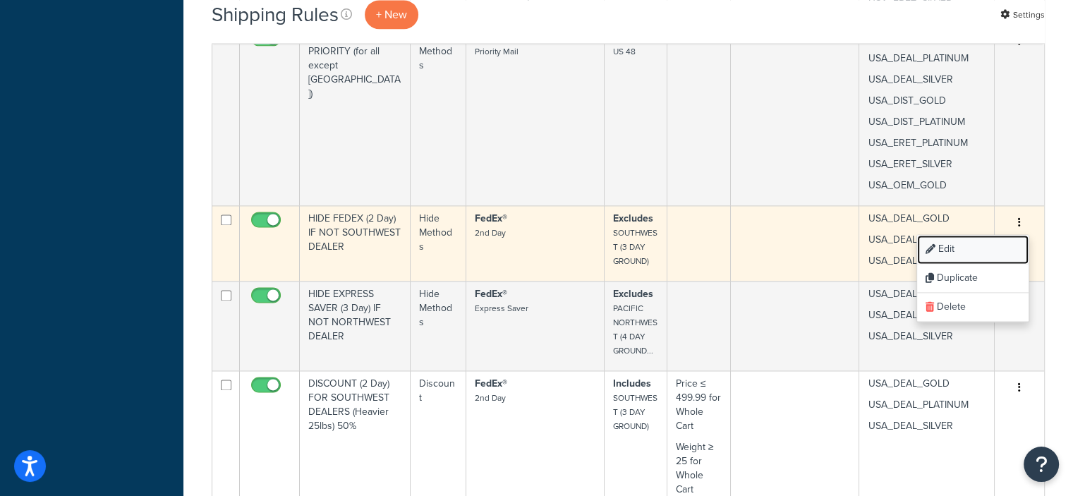
click at [953, 250] on link "Edit" at bounding box center [972, 249] width 111 height 29
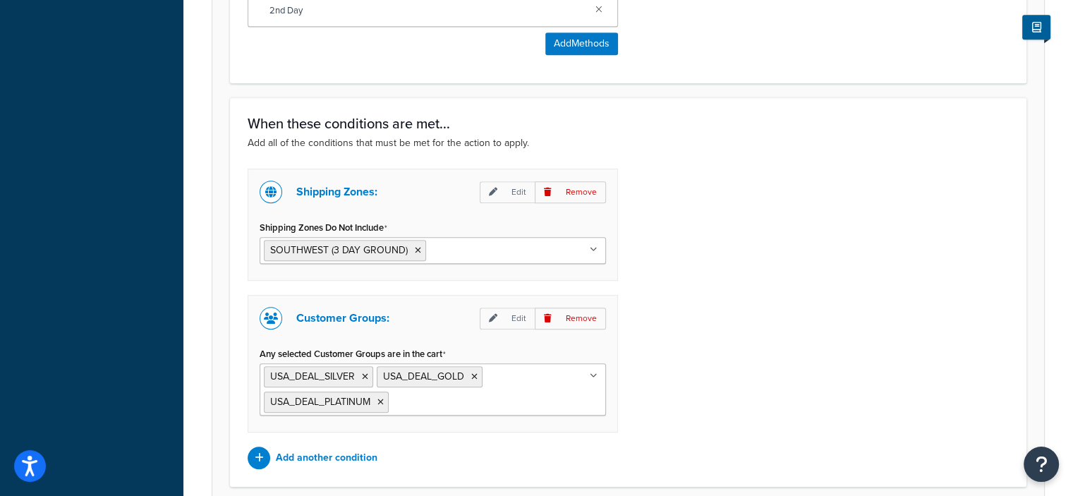
scroll to position [759, 0]
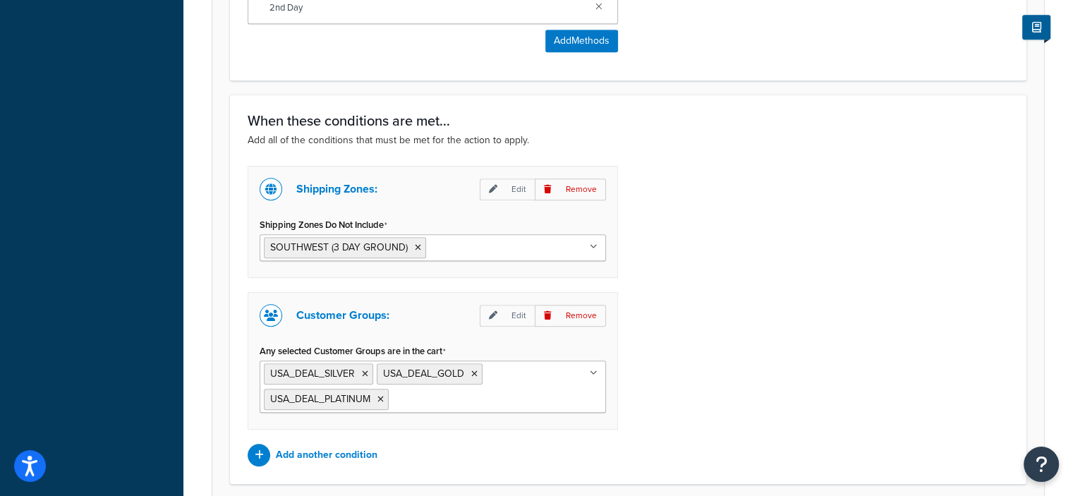
click at [529, 245] on input "Shipping Zones Do Not Include" at bounding box center [492, 247] width 125 height 16
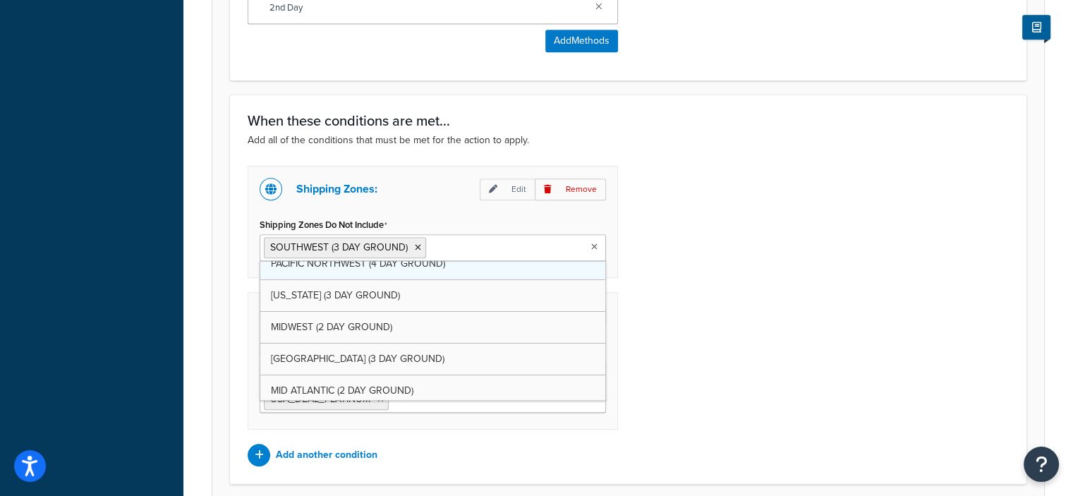
scroll to position [76, 0]
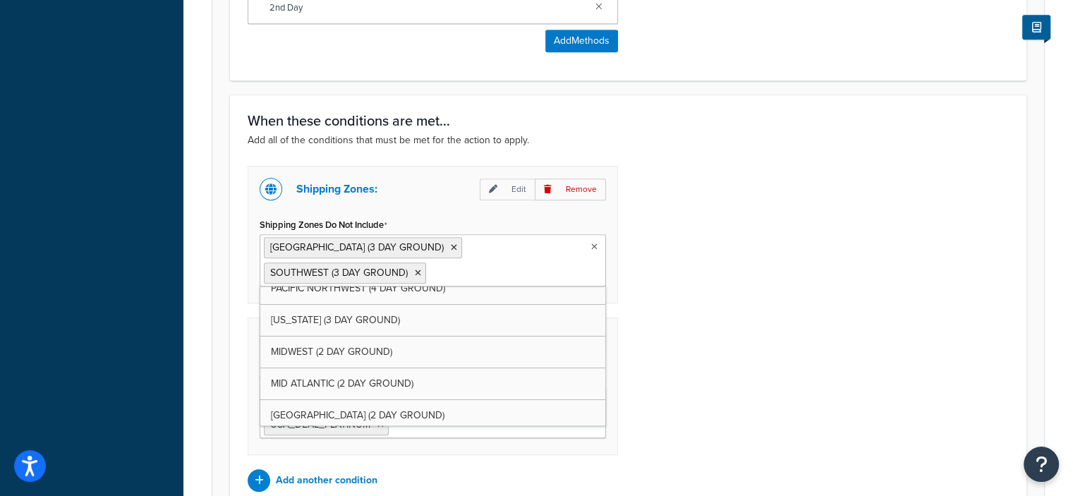
click at [688, 322] on div "Shipping Zones: Edit Remove Shipping Zones Do Not Include [GEOGRAPHIC_DATA] (3 …" at bounding box center [628, 329] width 782 height 326
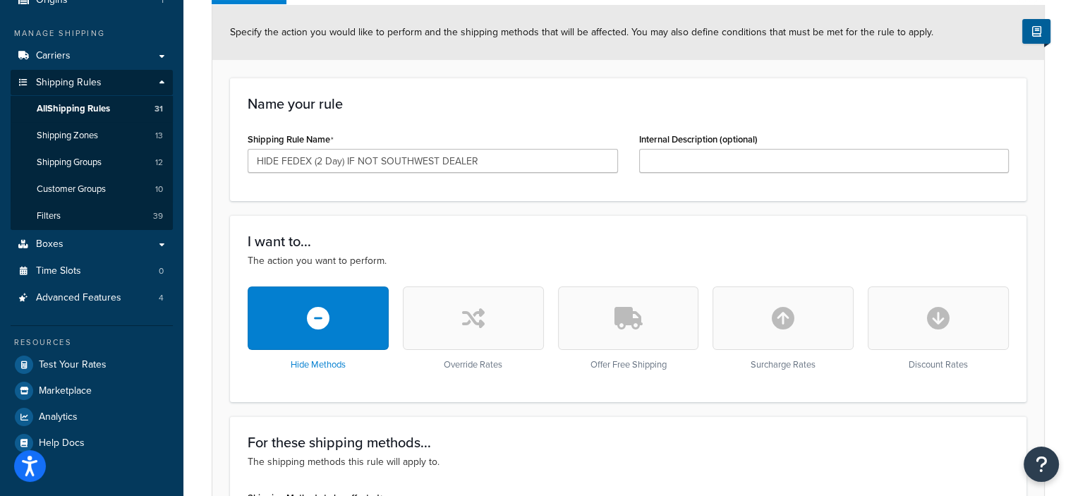
scroll to position [179, 0]
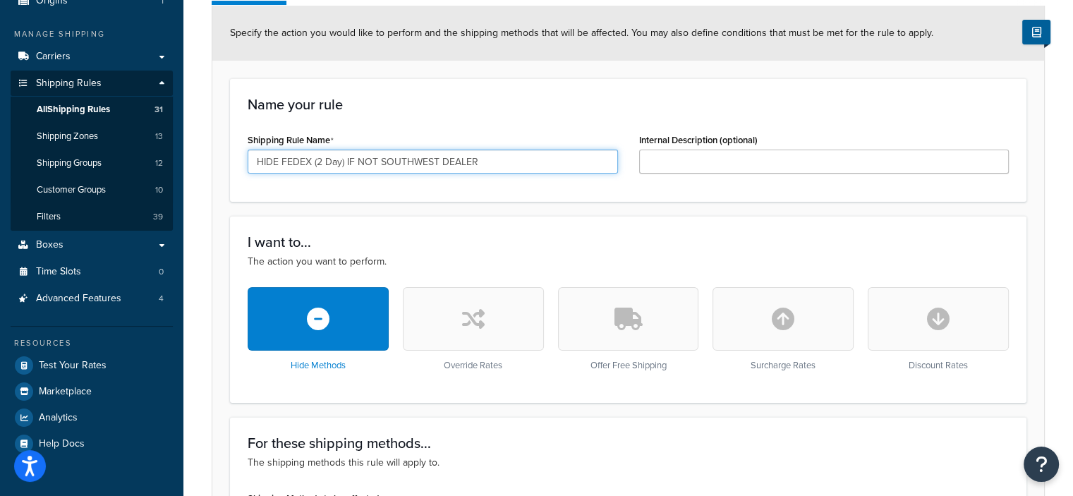
click at [437, 158] on input "HIDE FEDEX (2 Day) IF NOT SOUTHWEST DEALER" at bounding box center [433, 162] width 370 height 24
drag, startPoint x: 437, startPoint y: 158, endPoint x: 444, endPoint y: 159, distance: 7.2
click at [444, 159] on input "HIDE FEDEX (2 Day) IF NOT SOUTHWEST DEALER" at bounding box center [433, 162] width 370 height 24
click at [442, 160] on input "HIDE FEDEX (2 Day) IF NOT SOUTHWEST DEALER" at bounding box center [433, 162] width 370 height 24
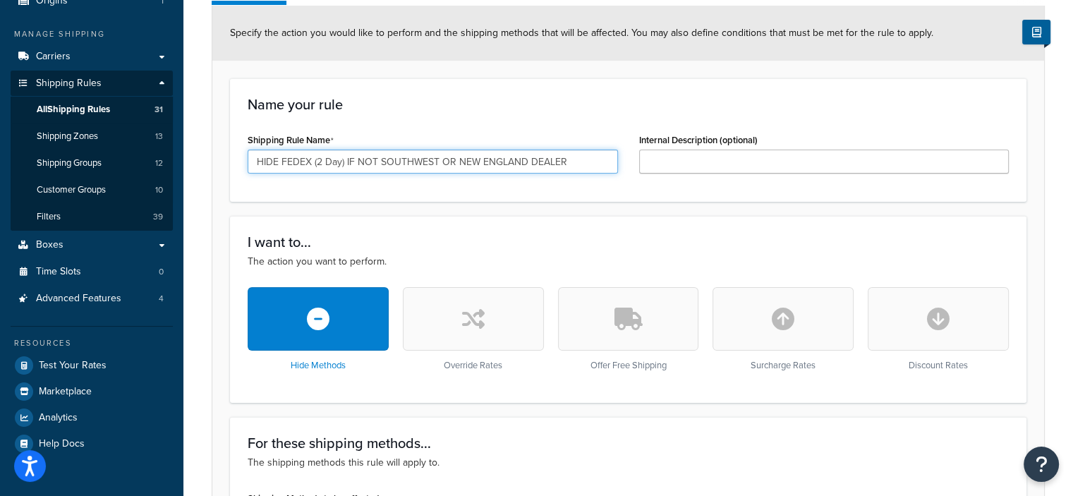
type input "HIDE FEDEX (2 Day) IF NOT SOUTHWEST OR NEW ENGLAND DEALER"
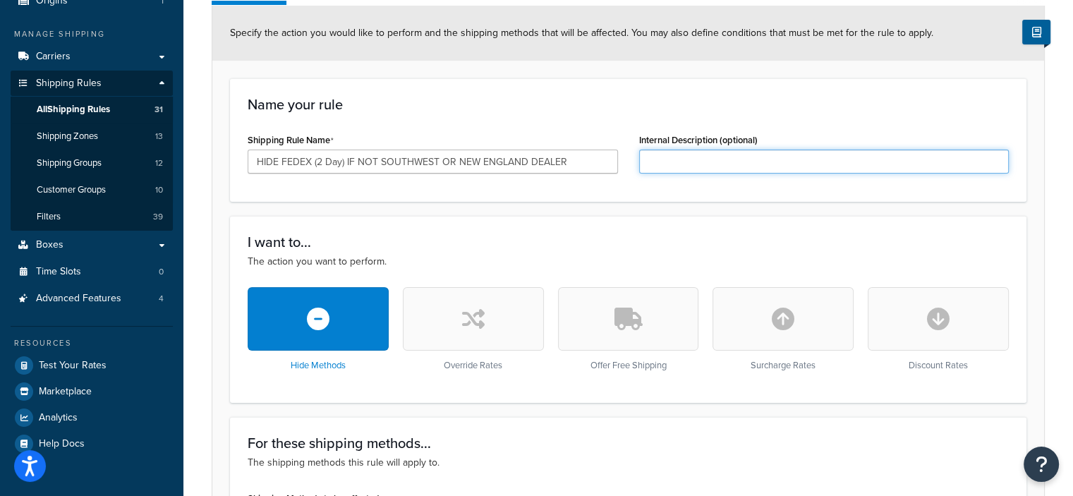
click at [682, 163] on input "Internal Description (optional)" at bounding box center [824, 162] width 370 height 24
type input "@"
type input "2nd Day Fedex Availability"
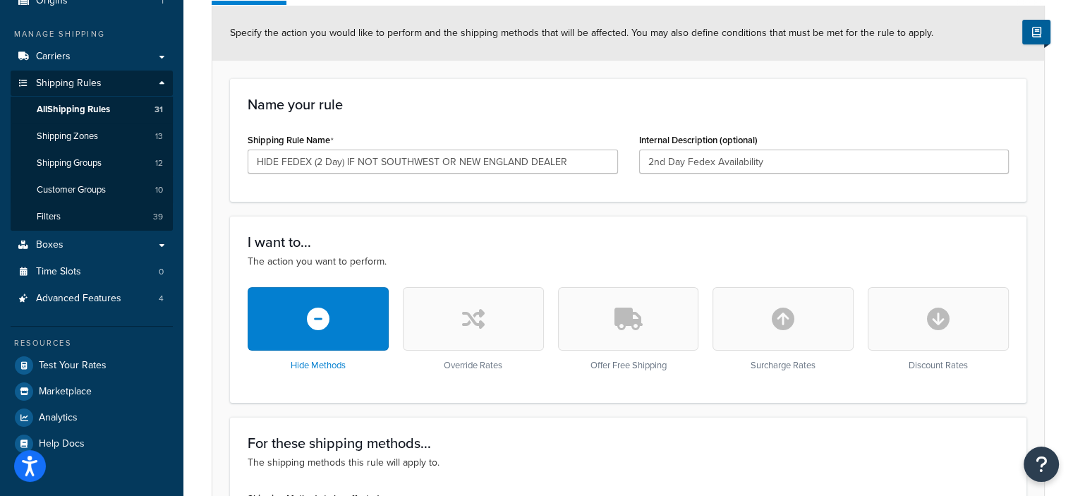
click at [661, 182] on div "Internal Description (optional) 2nd Day Fedex Availability" at bounding box center [823, 157] width 391 height 54
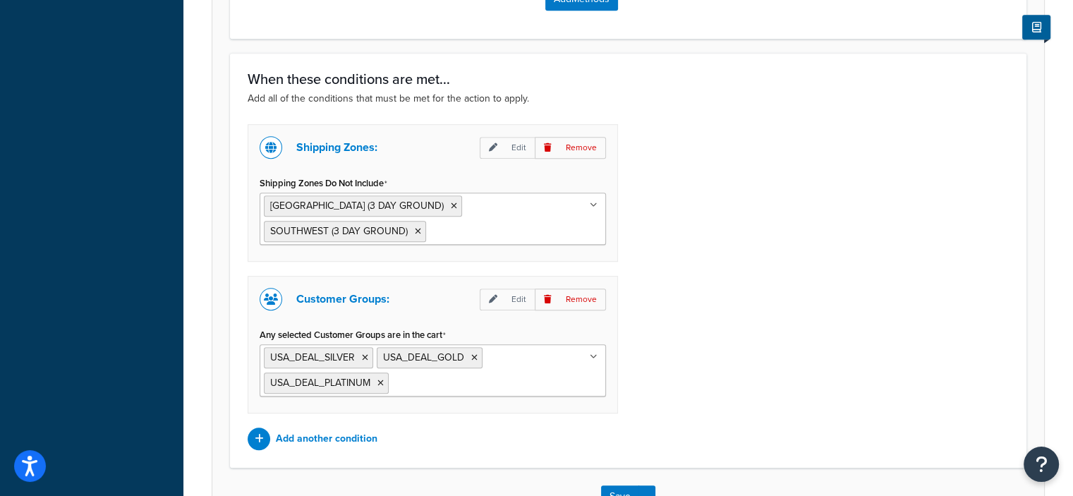
scroll to position [897, 0]
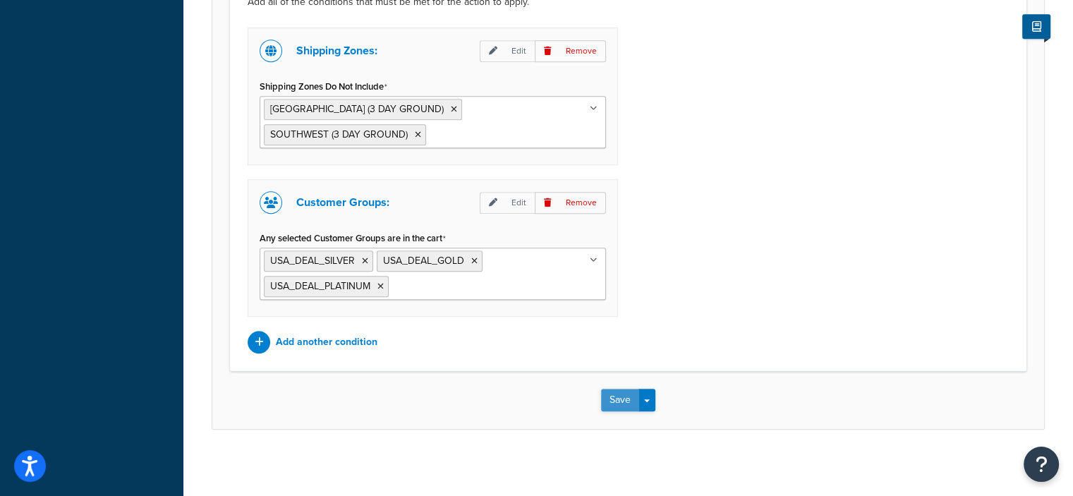
click at [614, 393] on button "Save" at bounding box center [620, 400] width 38 height 23
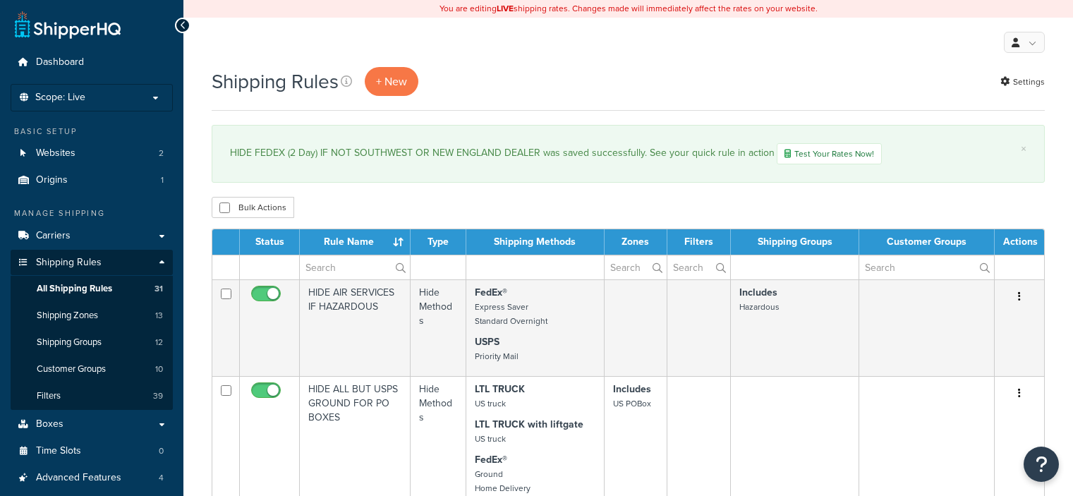
select select "100"
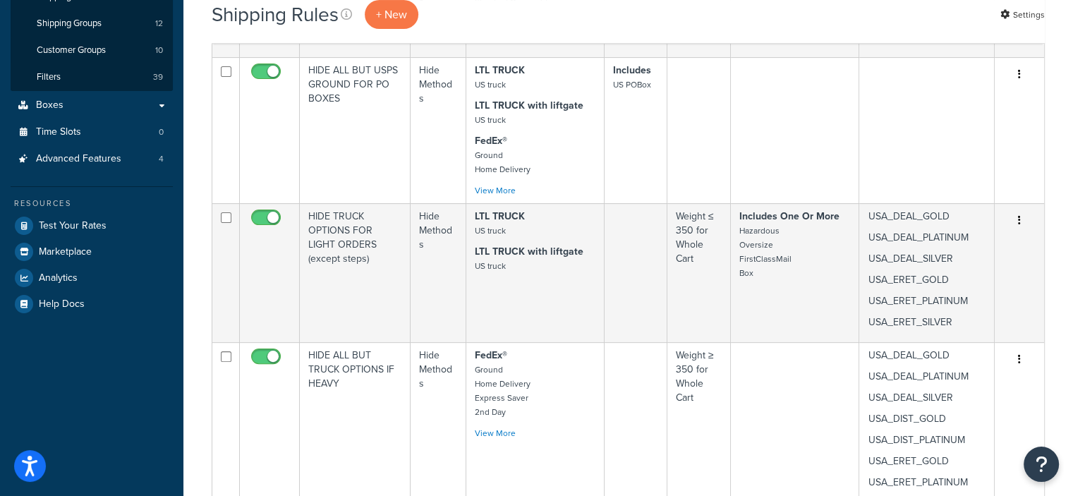
scroll to position [319, 0]
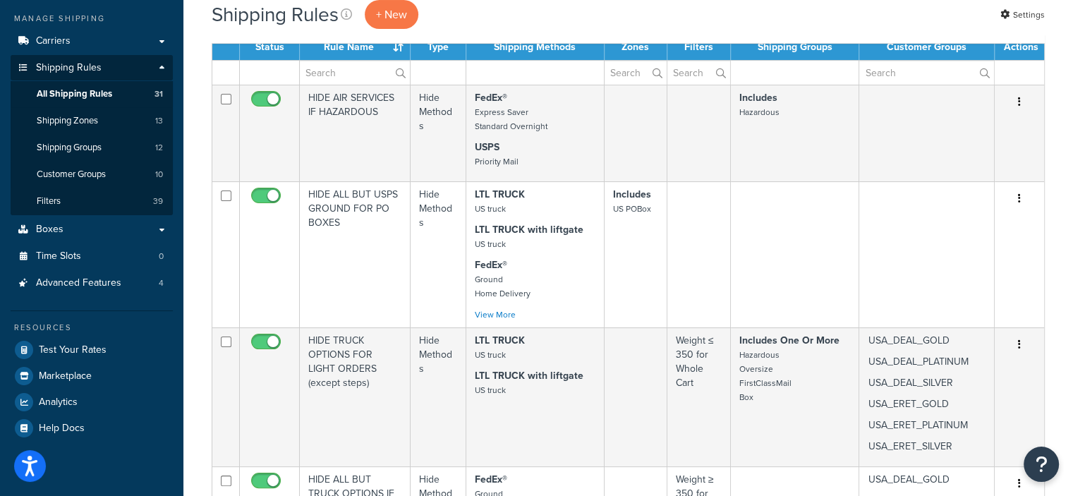
scroll to position [196, 0]
